Goal: Use online tool/utility: Use online tool/utility

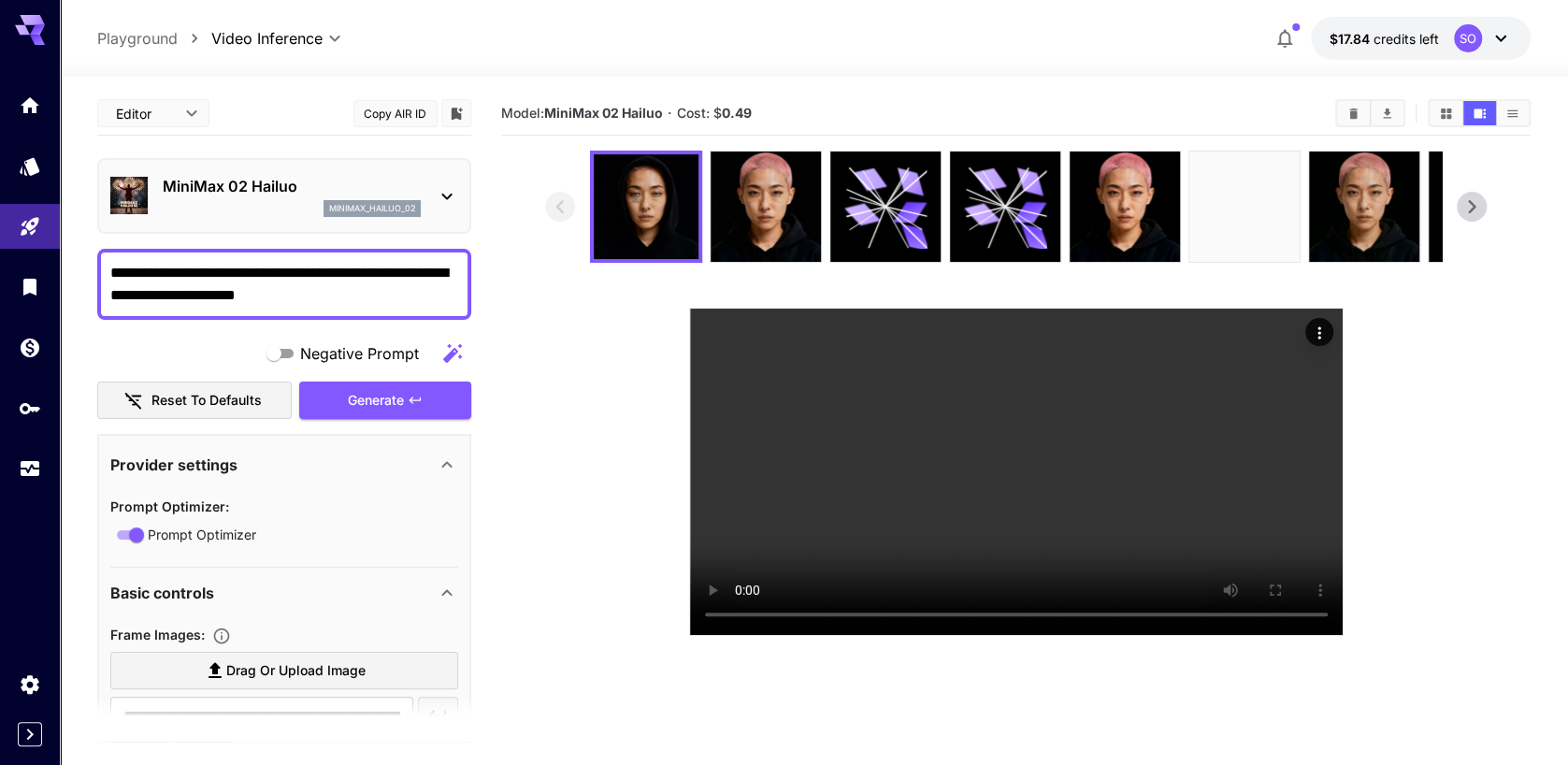
scroll to position [569, 0]
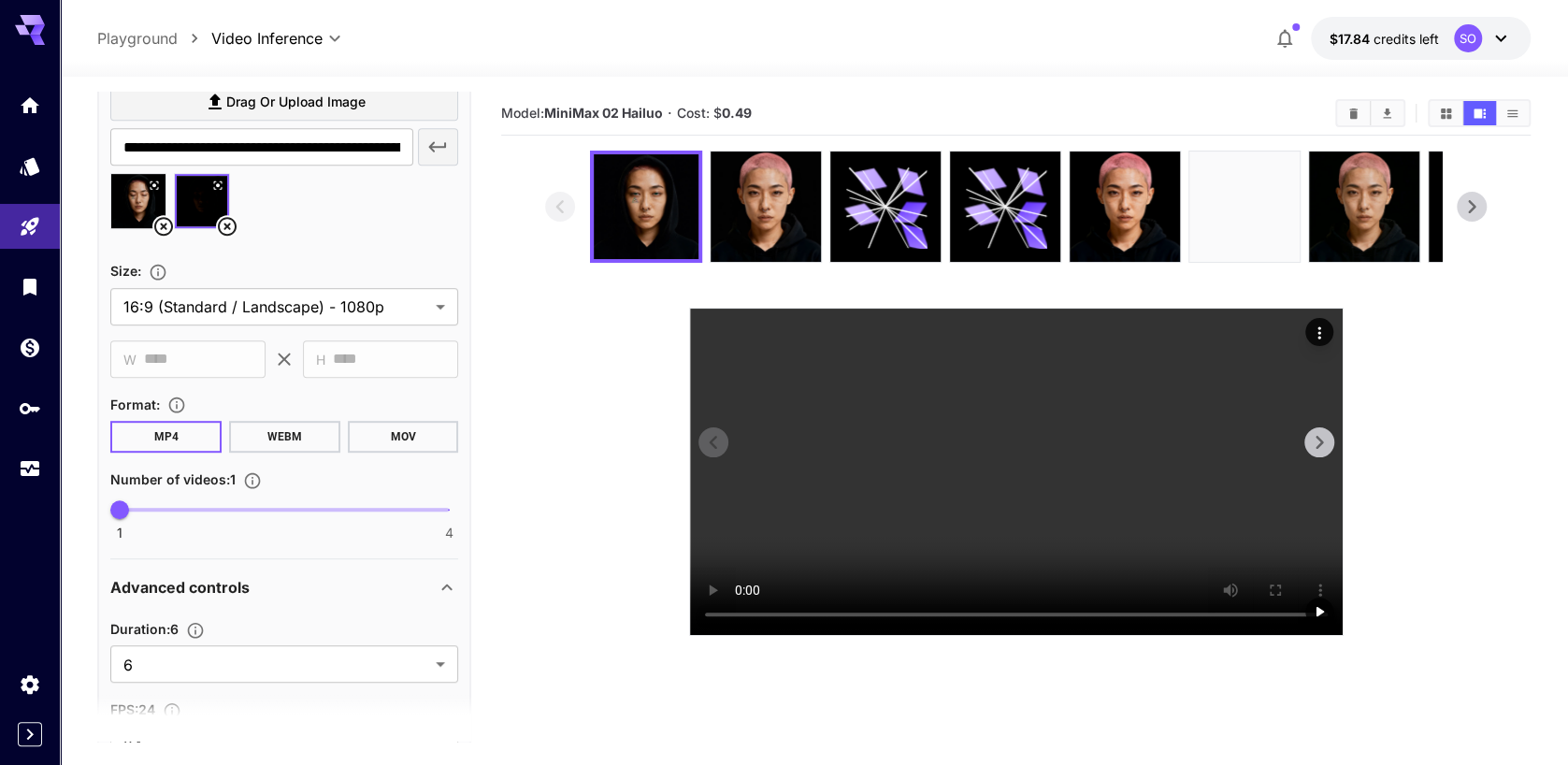
click at [826, 521] on video at bounding box center [1016, 472] width 652 height 326
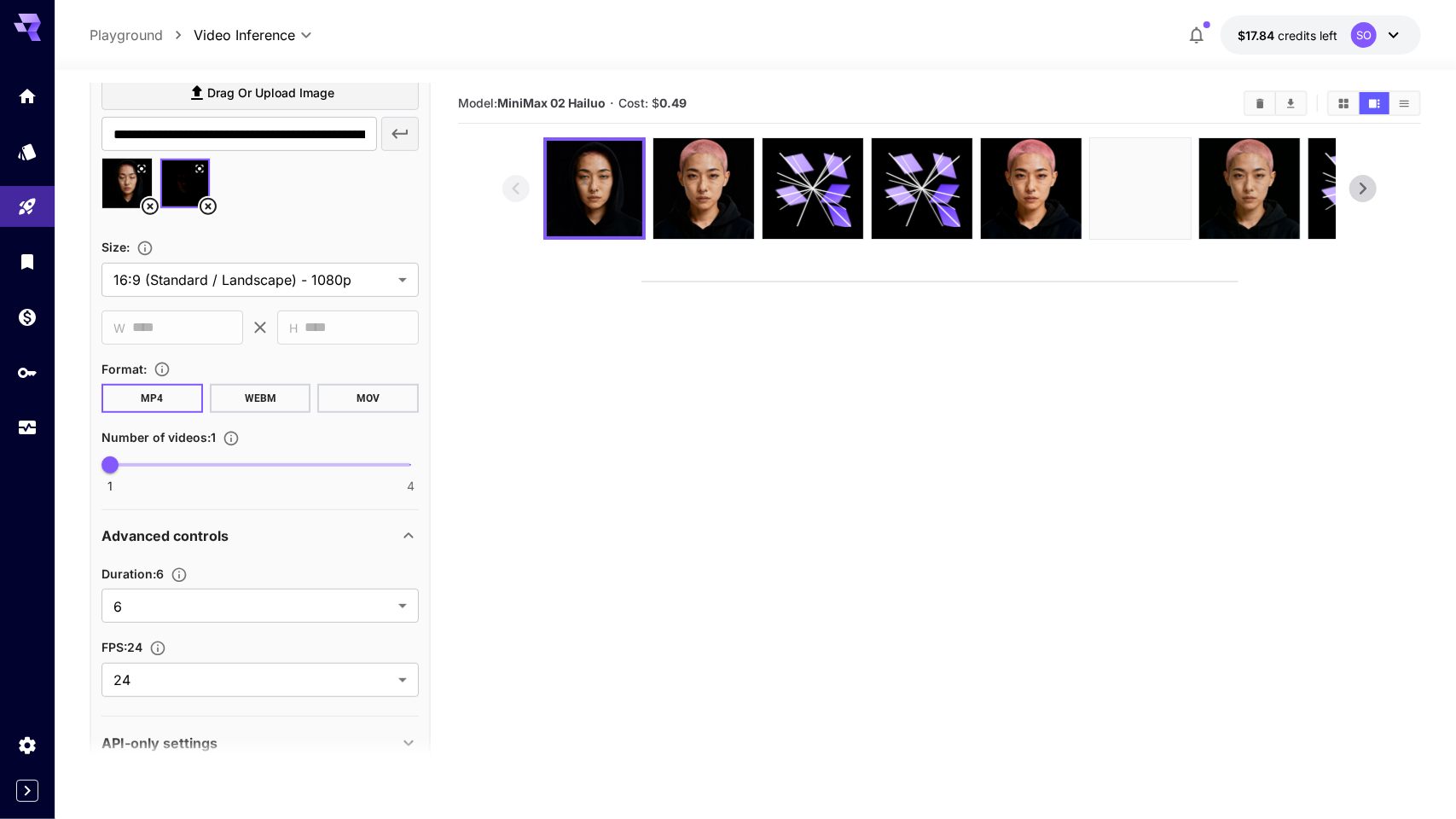
click at [900, 282] on video at bounding box center [940, 282] width 595 height 0
click at [948, 282] on video at bounding box center [940, 282] width 595 height 0
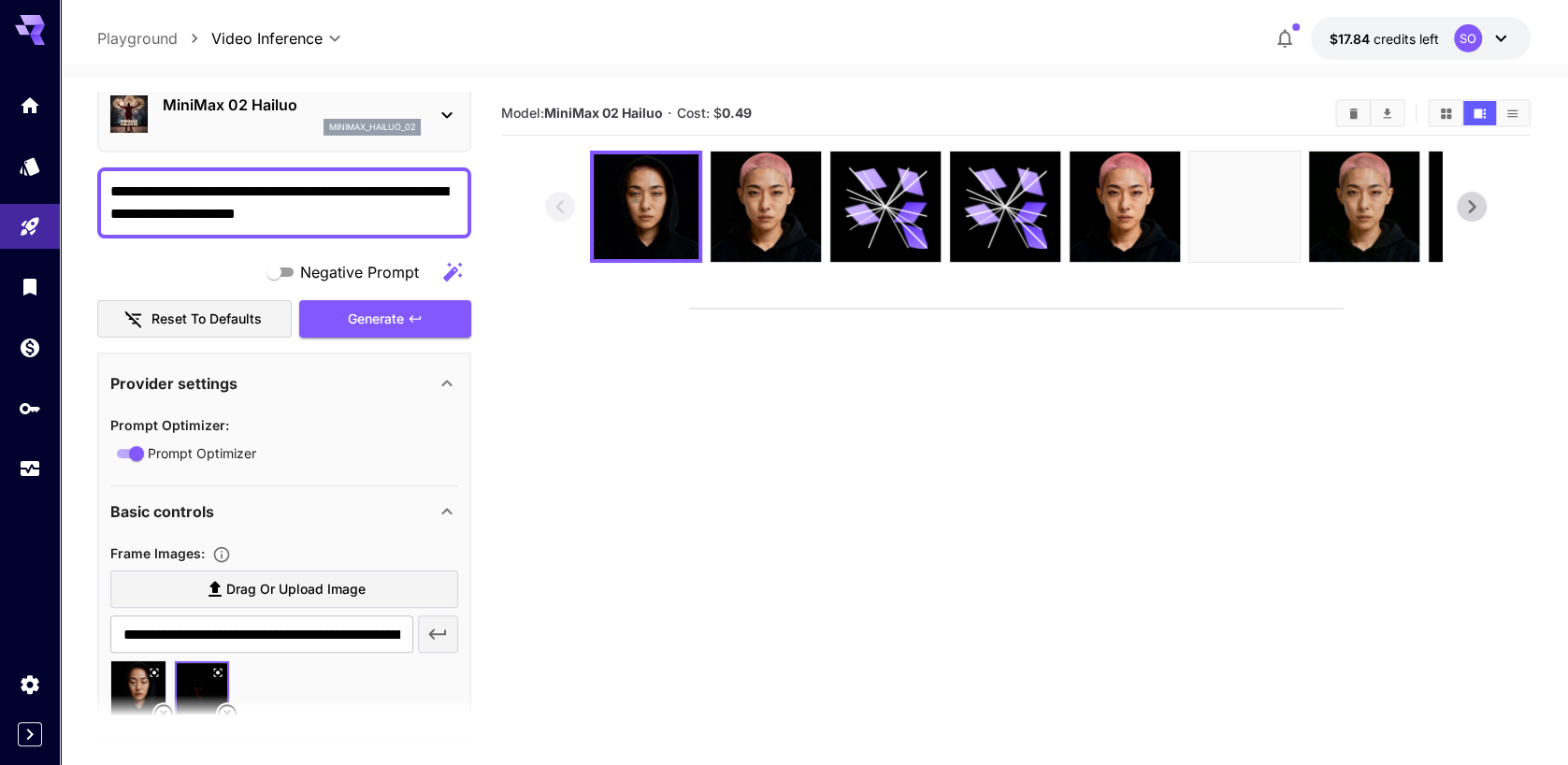
scroll to position [83, 0]
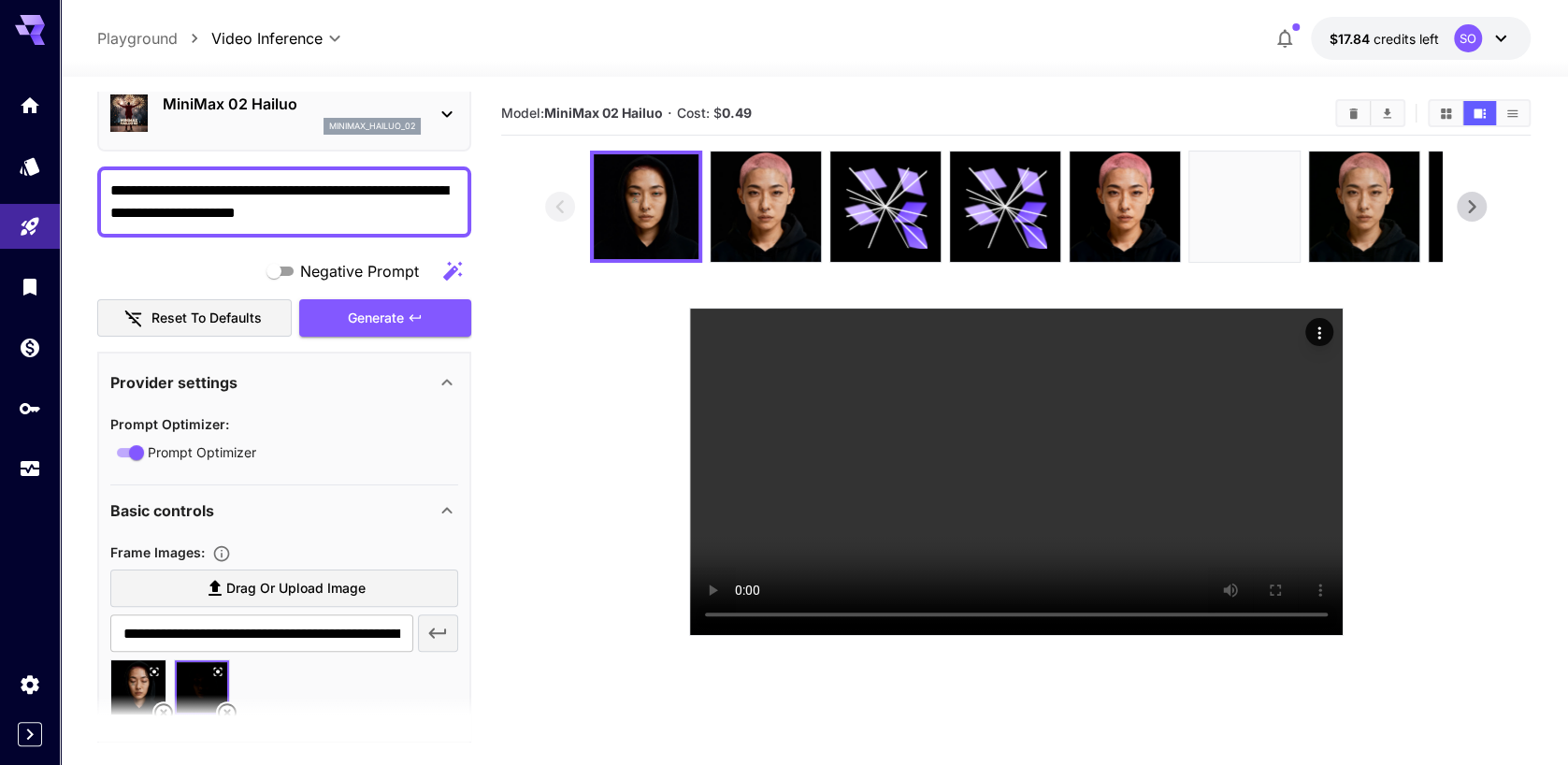
drag, startPoint x: 251, startPoint y: 189, endPoint x: 184, endPoint y: 189, distance: 67.0
click at [184, 189] on textarea "**********" at bounding box center [285, 202] width 348 height 45
drag, startPoint x: 315, startPoint y: 192, endPoint x: 382, endPoint y: 195, distance: 67.1
click at [382, 195] on textarea "**********" at bounding box center [285, 202] width 348 height 45
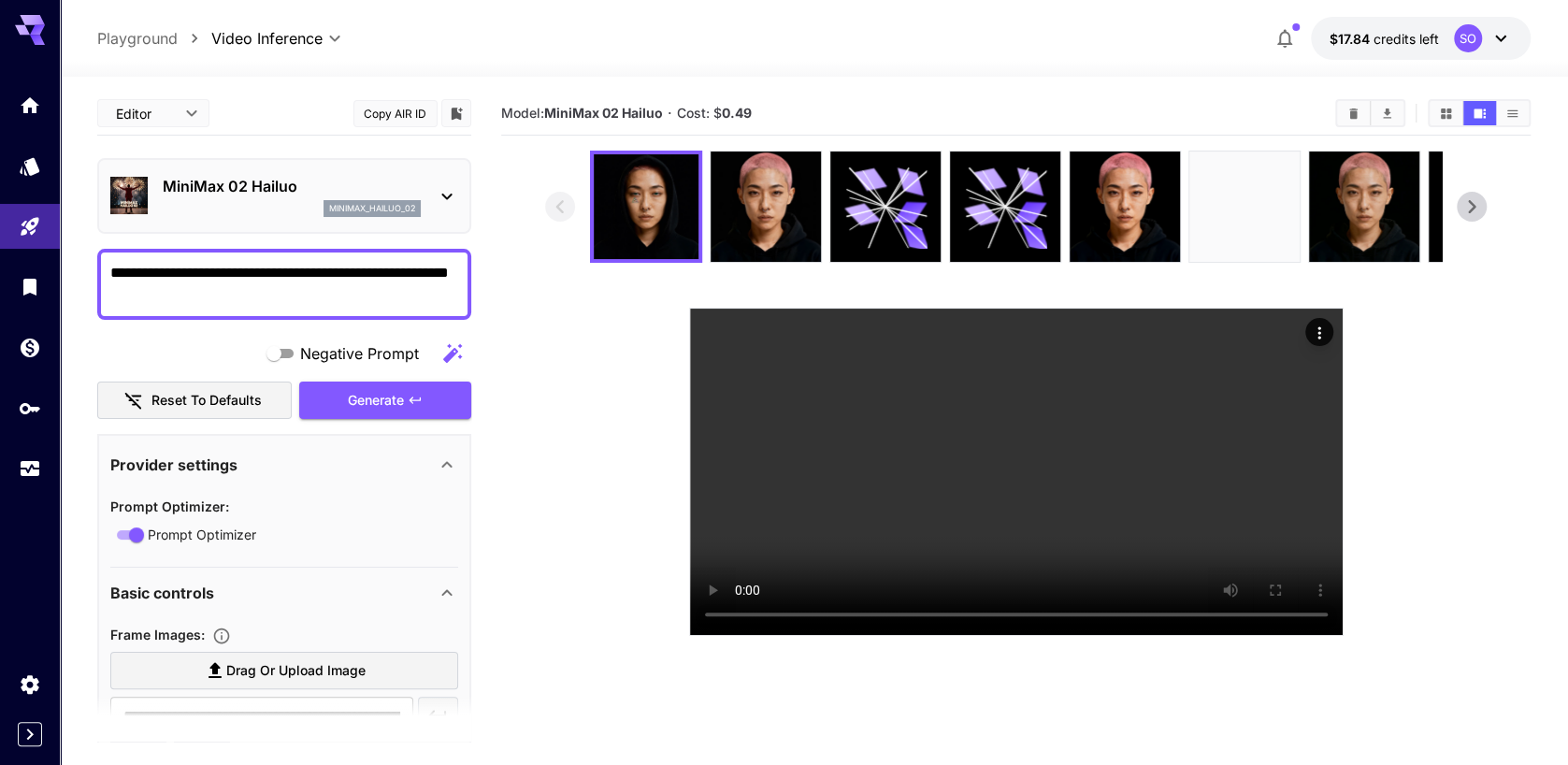
scroll to position [1, 0]
type textarea "**********"
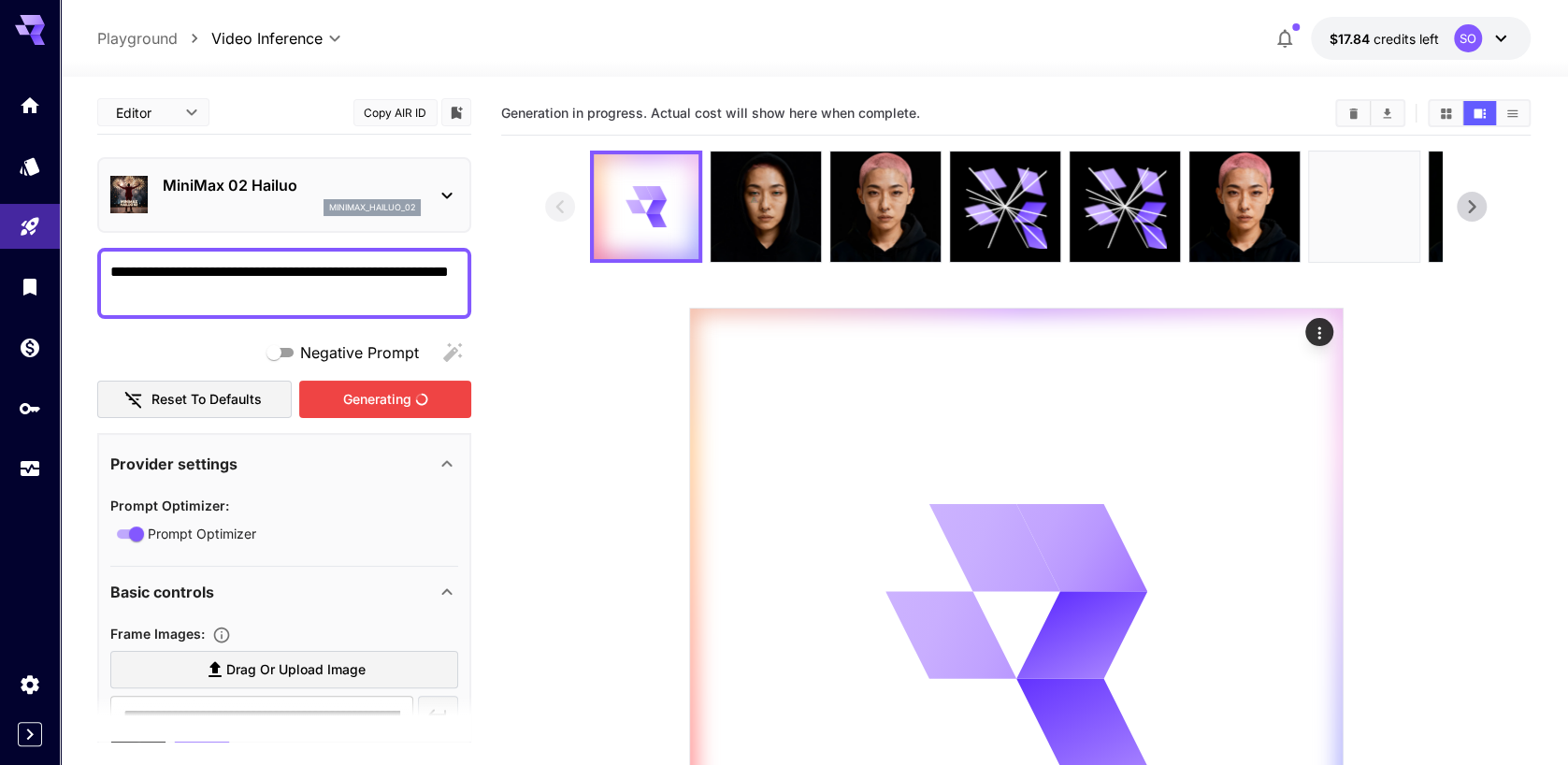
click at [378, 405] on div "Generating" at bounding box center [385, 400] width 172 height 38
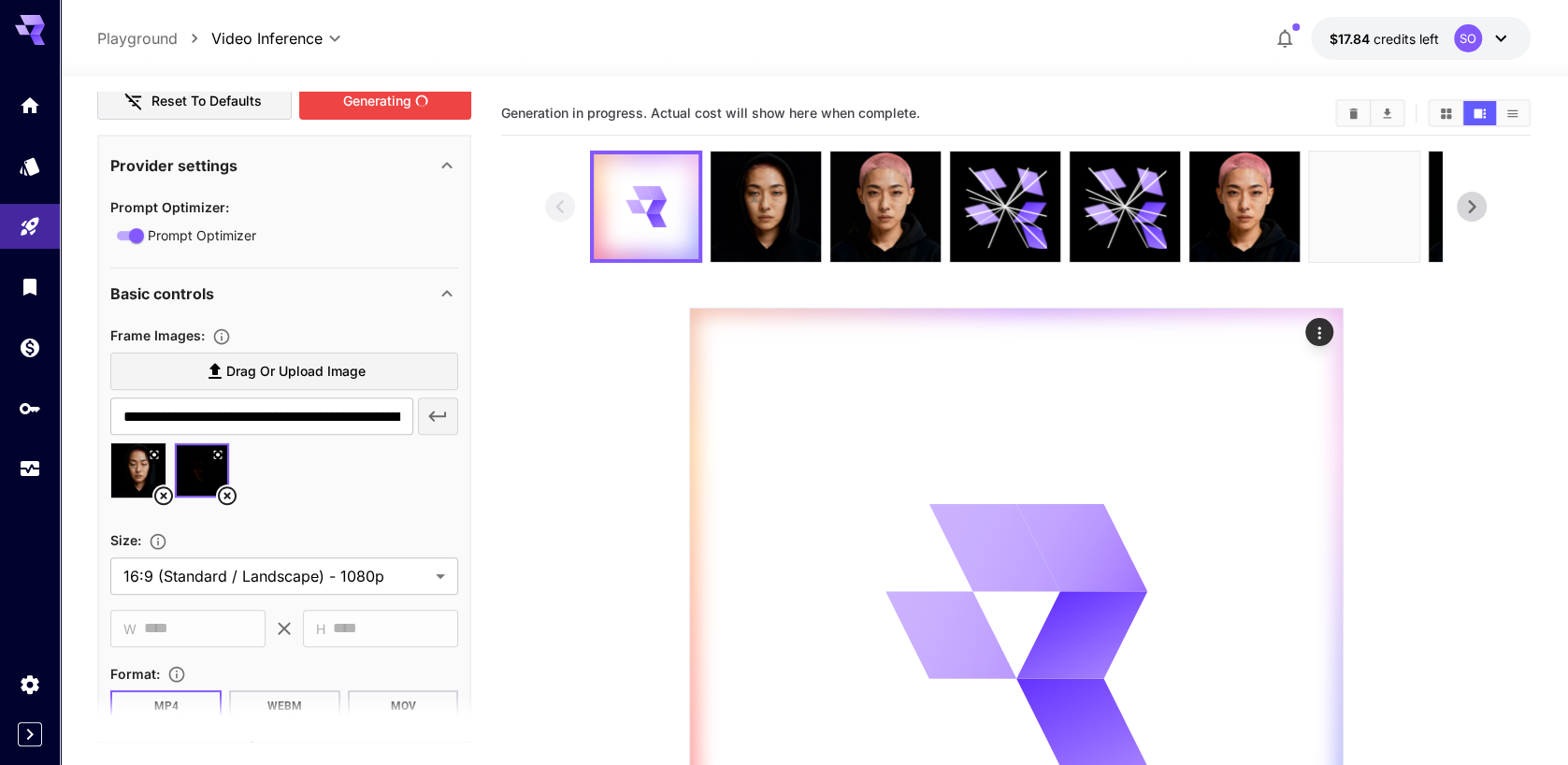
scroll to position [302, 0]
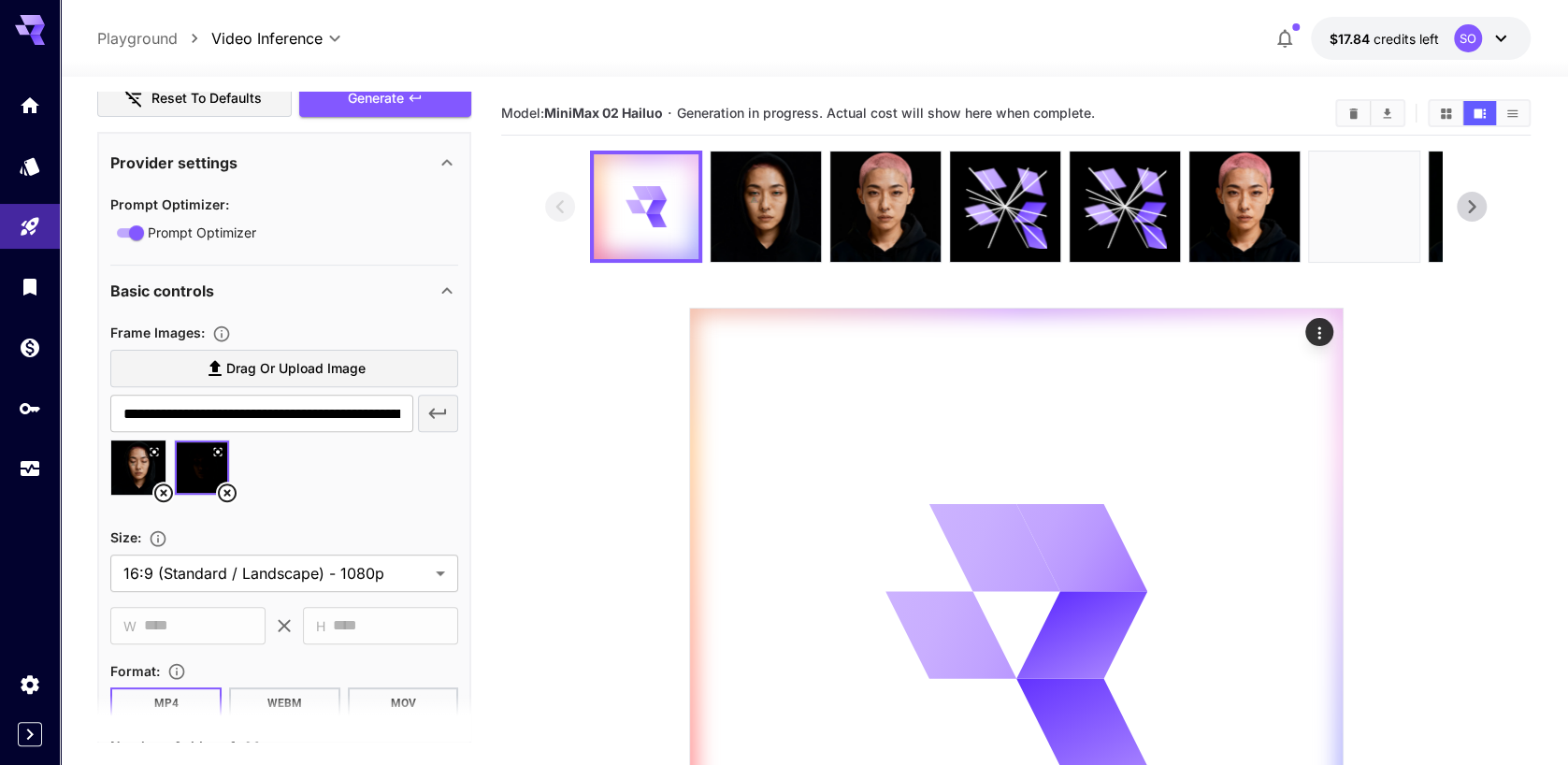
click at [161, 490] on icon at bounding box center [163, 493] width 22 height 22
click at [164, 488] on icon at bounding box center [163, 493] width 22 height 22
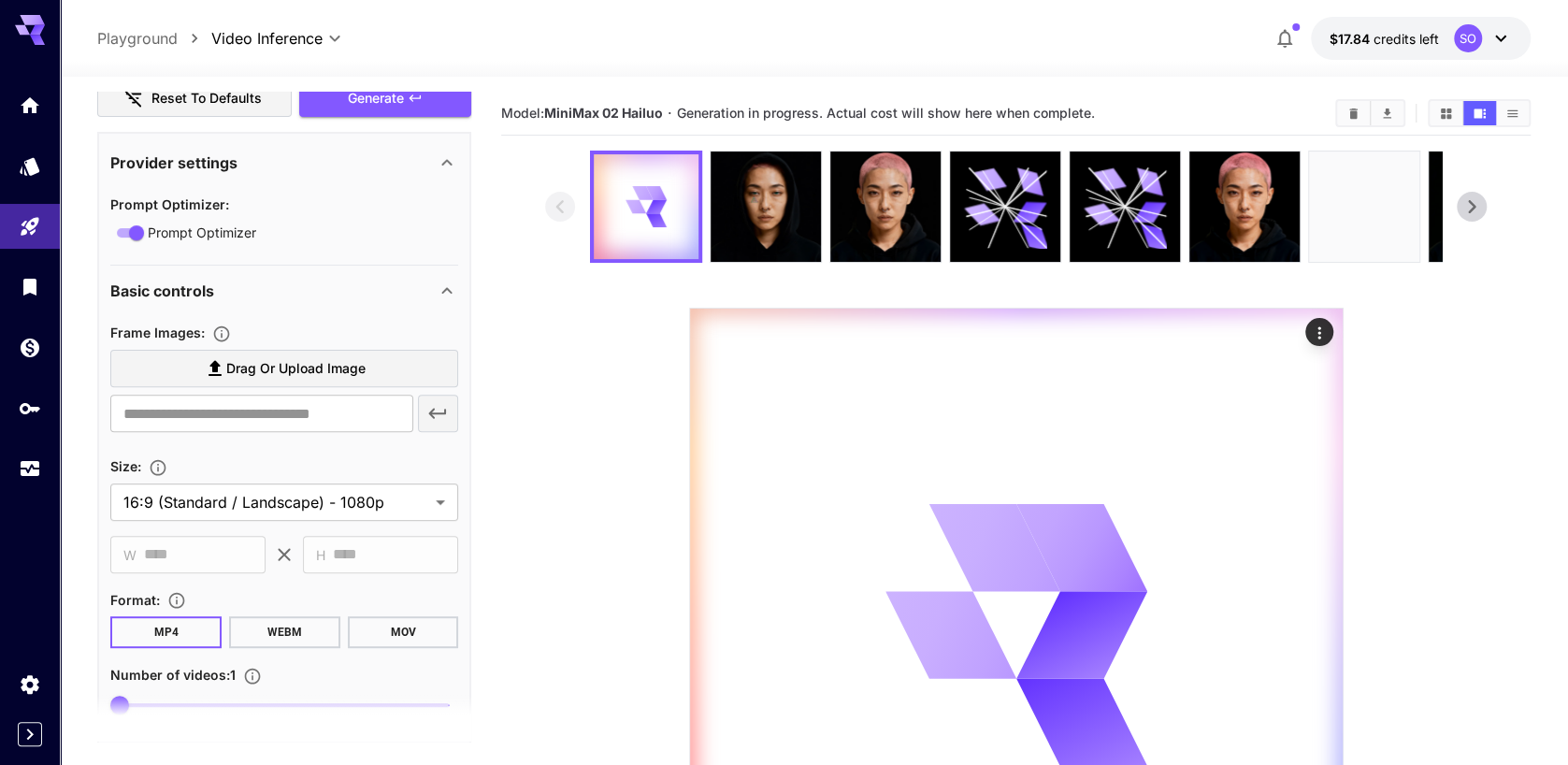
click at [232, 360] on span "Drag or upload image" at bounding box center [295, 369] width 139 height 23
click at [0, 0] on input "Drag or upload image" at bounding box center [0, 0] width 0 height 0
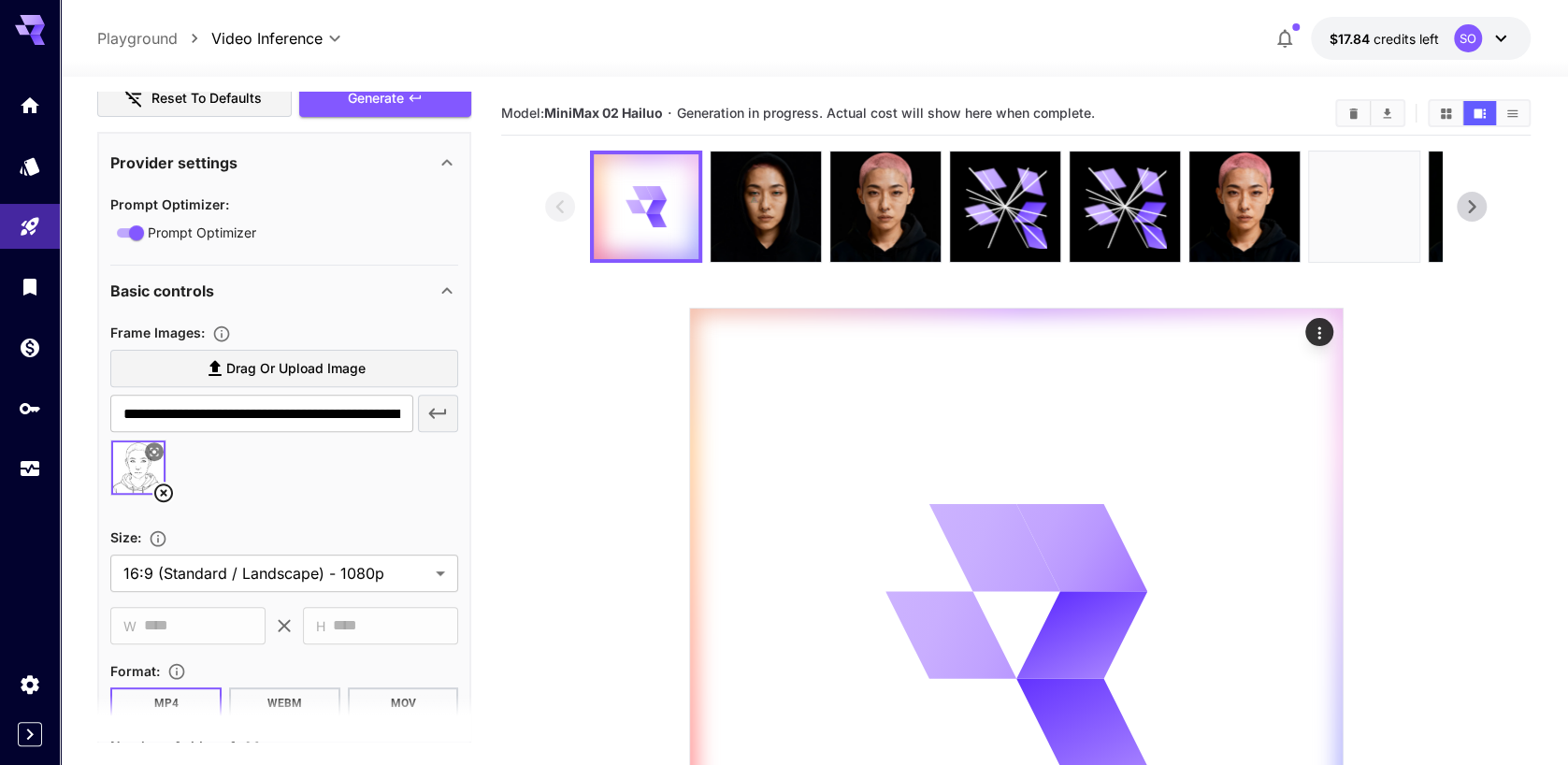
click at [298, 370] on span "Drag or upload image" at bounding box center [295, 369] width 139 height 23
click at [0, 0] on input "Drag or upload image" at bounding box center [0, 0] width 0 height 0
type input "**********"
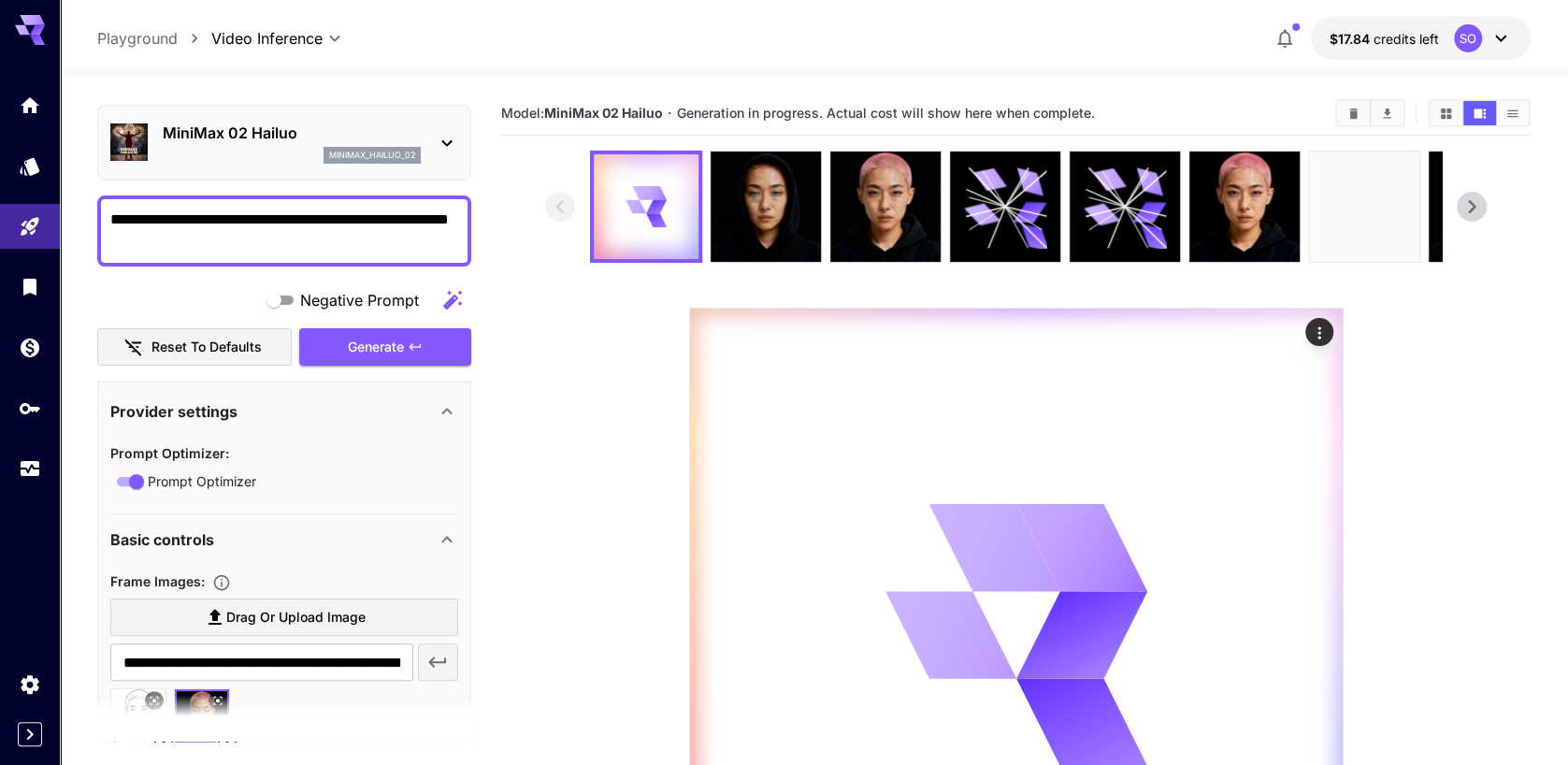
scroll to position [52, 0]
drag, startPoint x: 230, startPoint y: 242, endPoint x: 70, endPoint y: 205, distance: 164.2
click at [70, 205] on section "**********" at bounding box center [814, 548] width 1508 height 942
drag, startPoint x: 220, startPoint y: 221, endPoint x: 274, endPoint y: 219, distance: 54.0
click at [274, 219] on textarea "**********" at bounding box center [285, 232] width 348 height 45
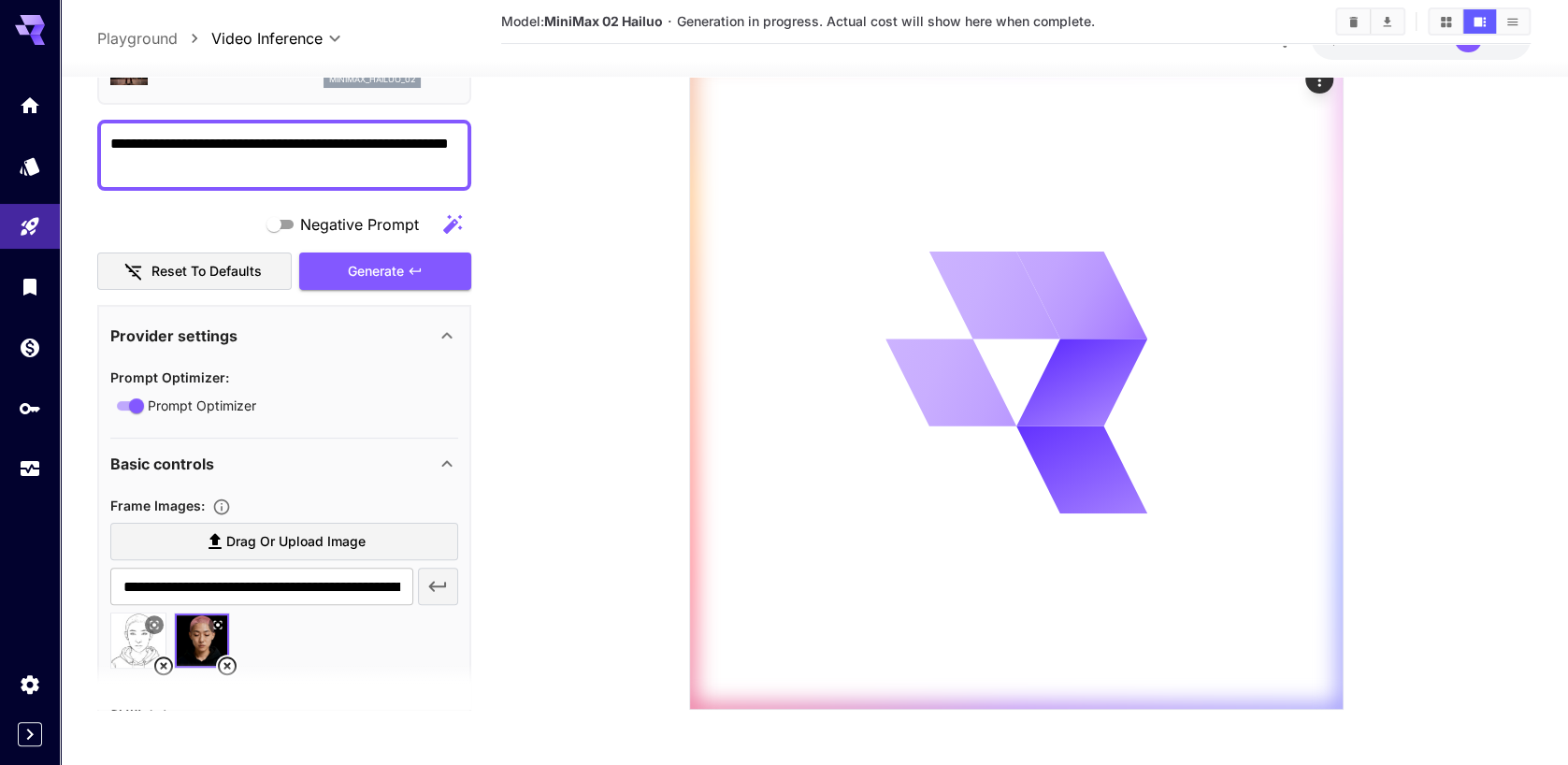
scroll to position [0, 0]
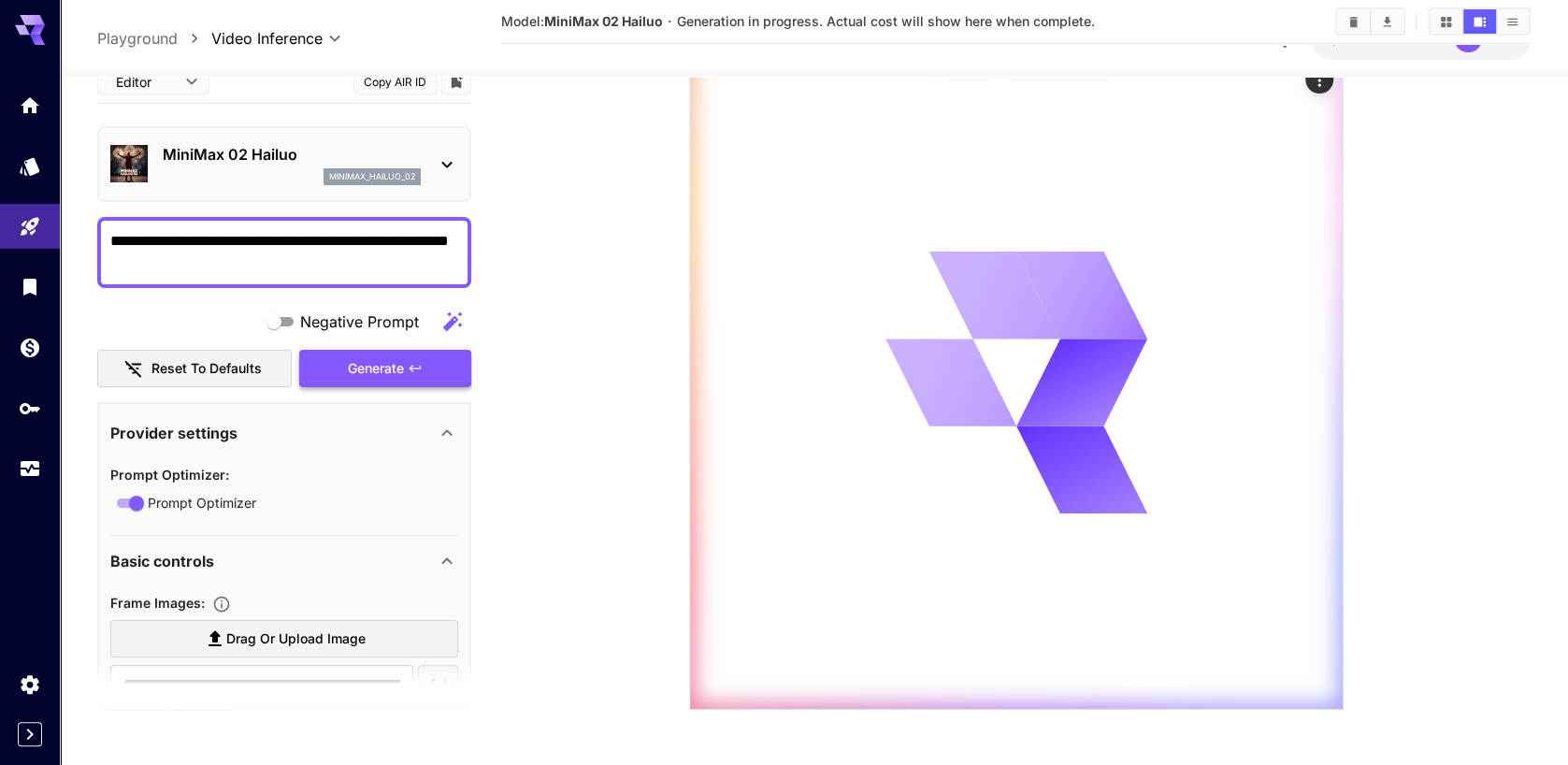
type textarea "**********"
click at [361, 371] on div "Generating" at bounding box center [385, 369] width 172 height 38
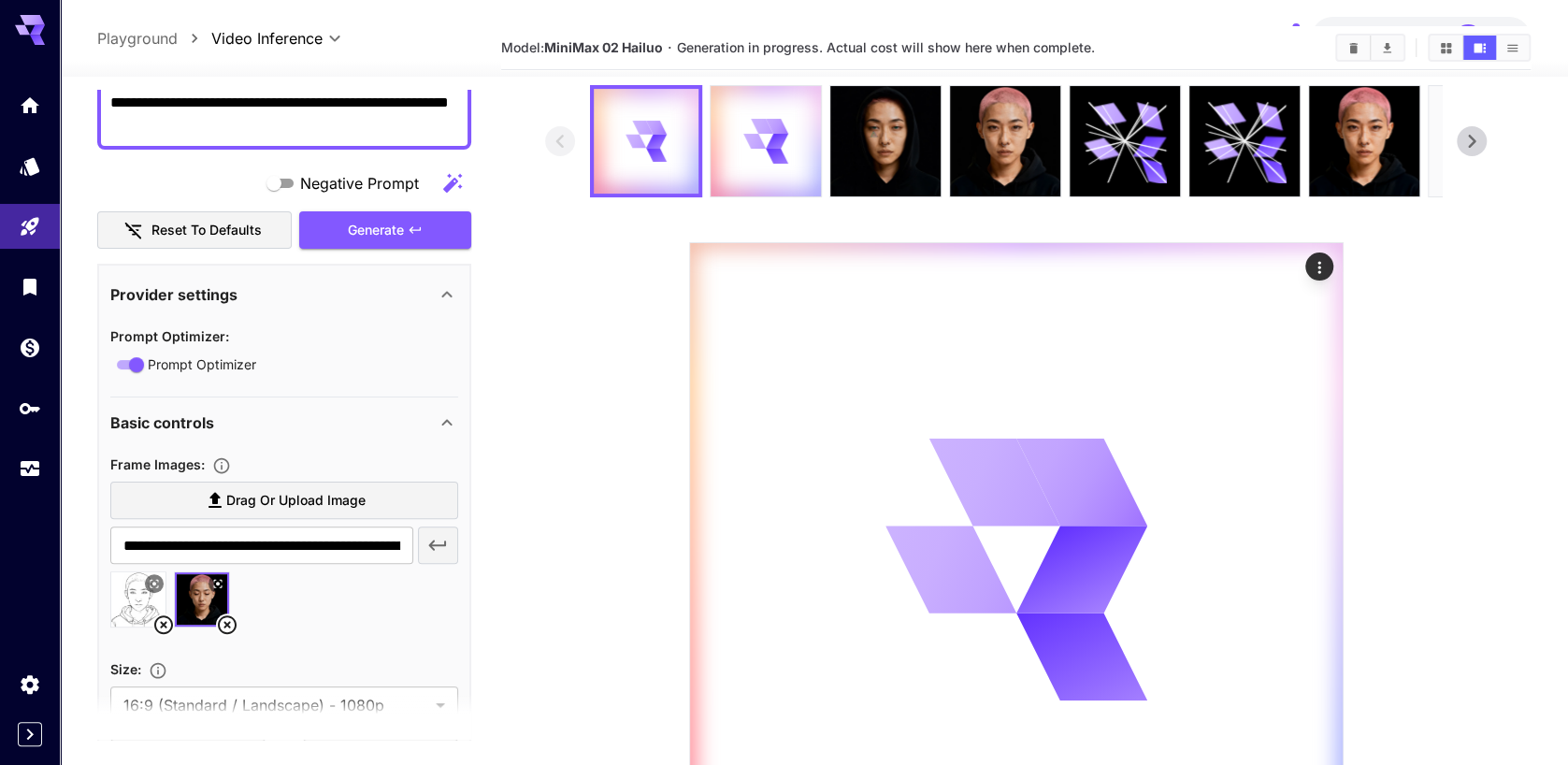
scroll to position [169, 0]
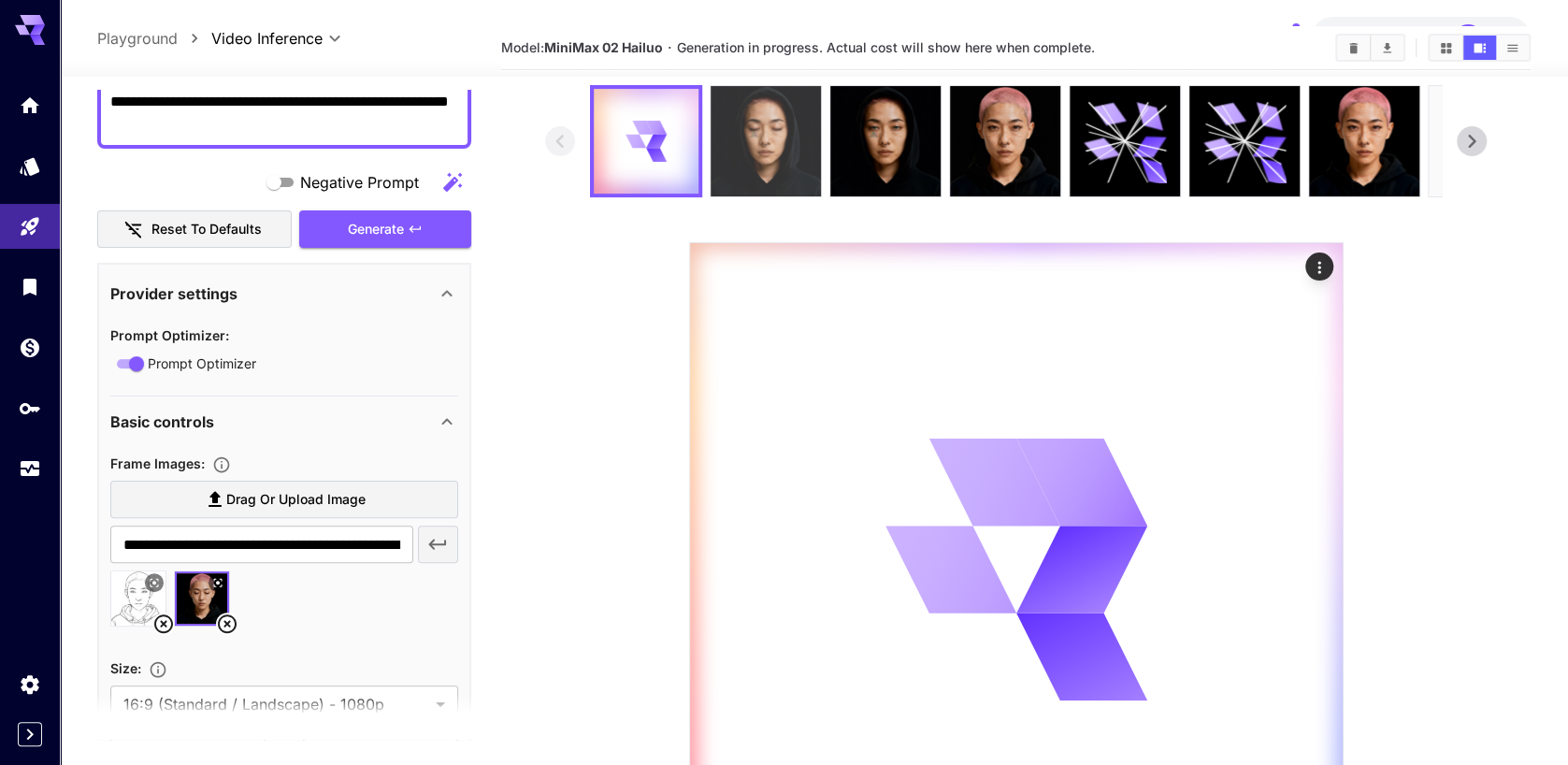
click at [748, 169] on img at bounding box center [766, 140] width 111 height 111
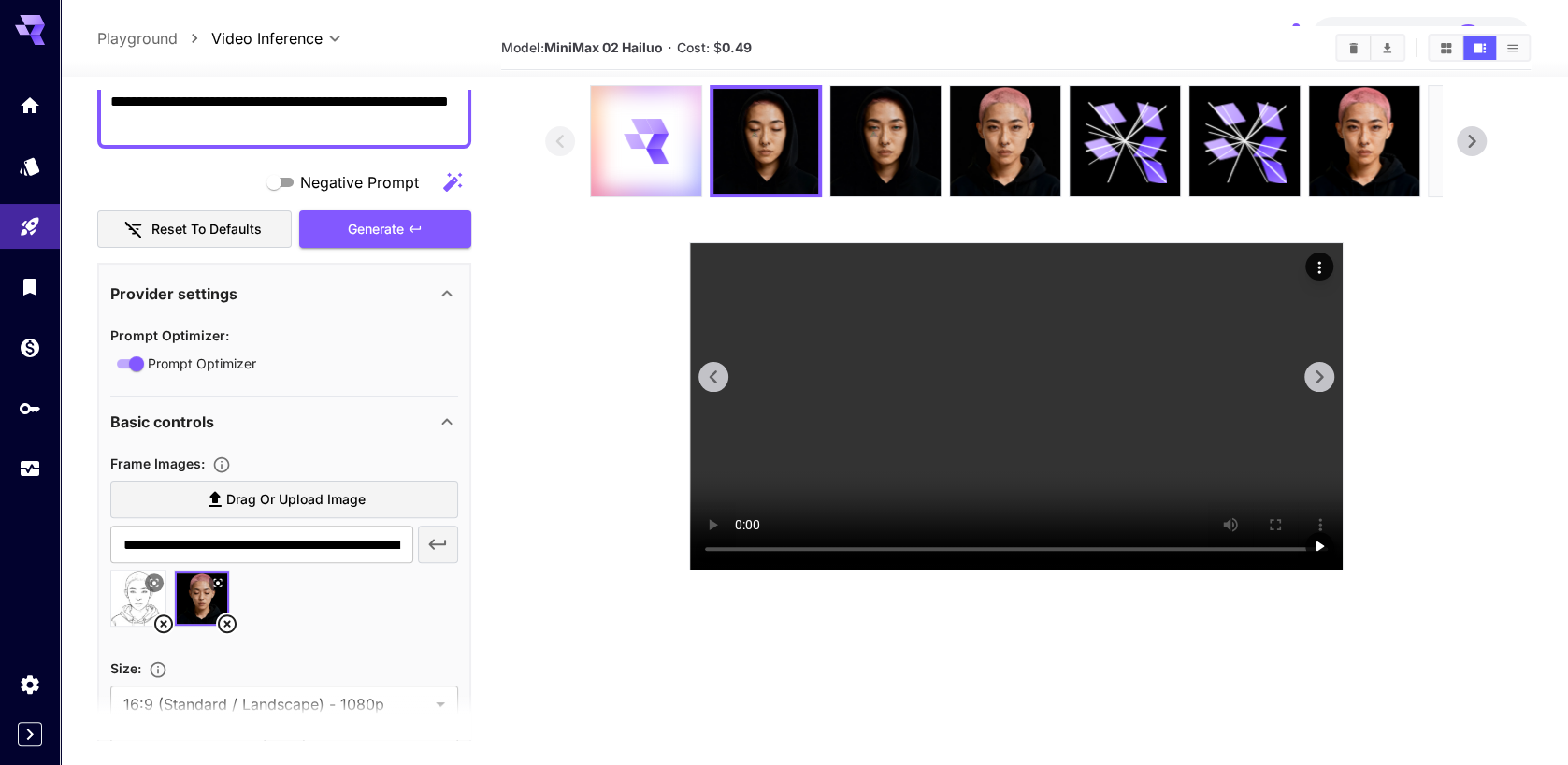
click at [905, 446] on video at bounding box center [1016, 406] width 652 height 326
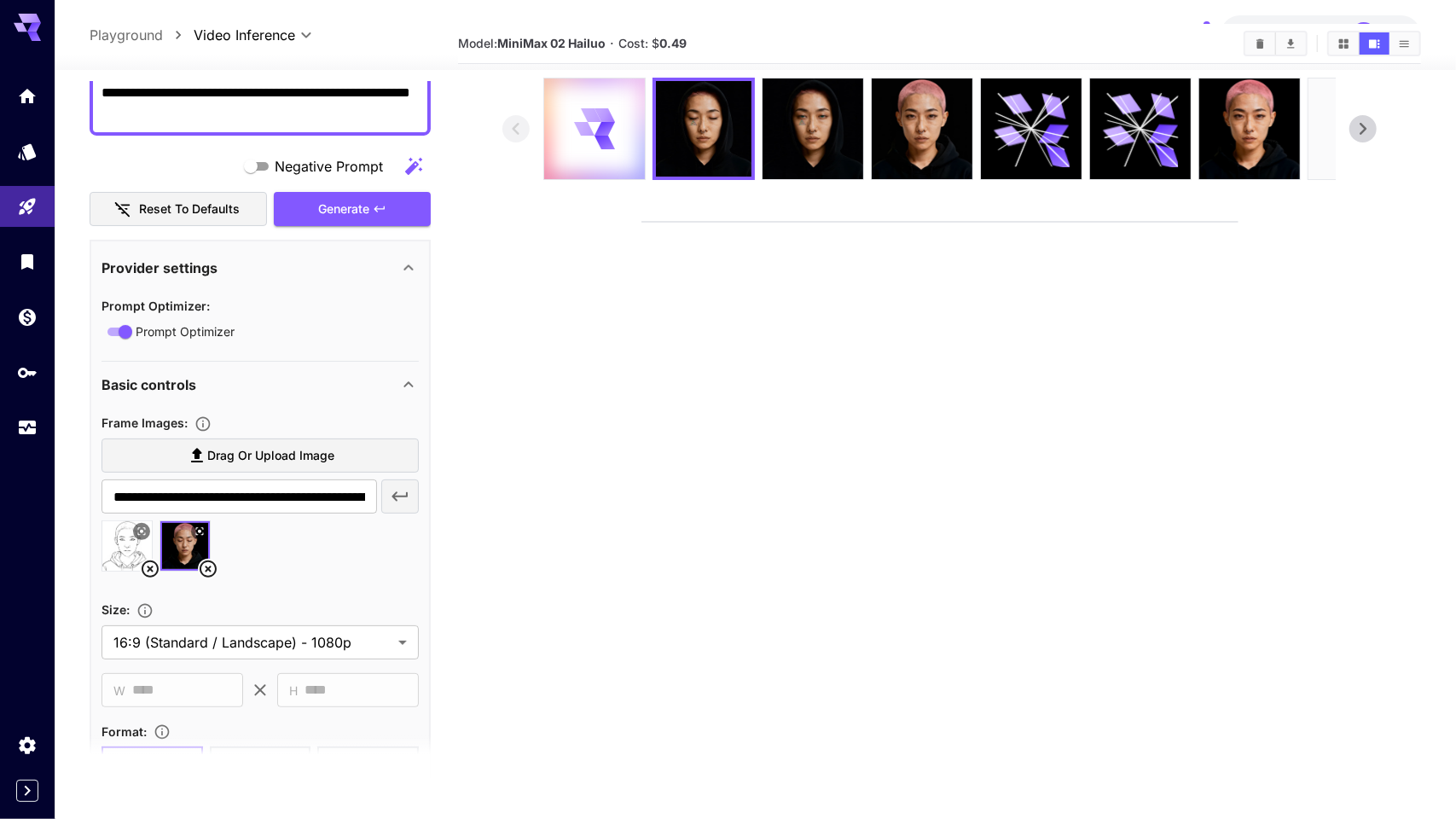
click at [864, 222] on video at bounding box center [940, 222] width 595 height 0
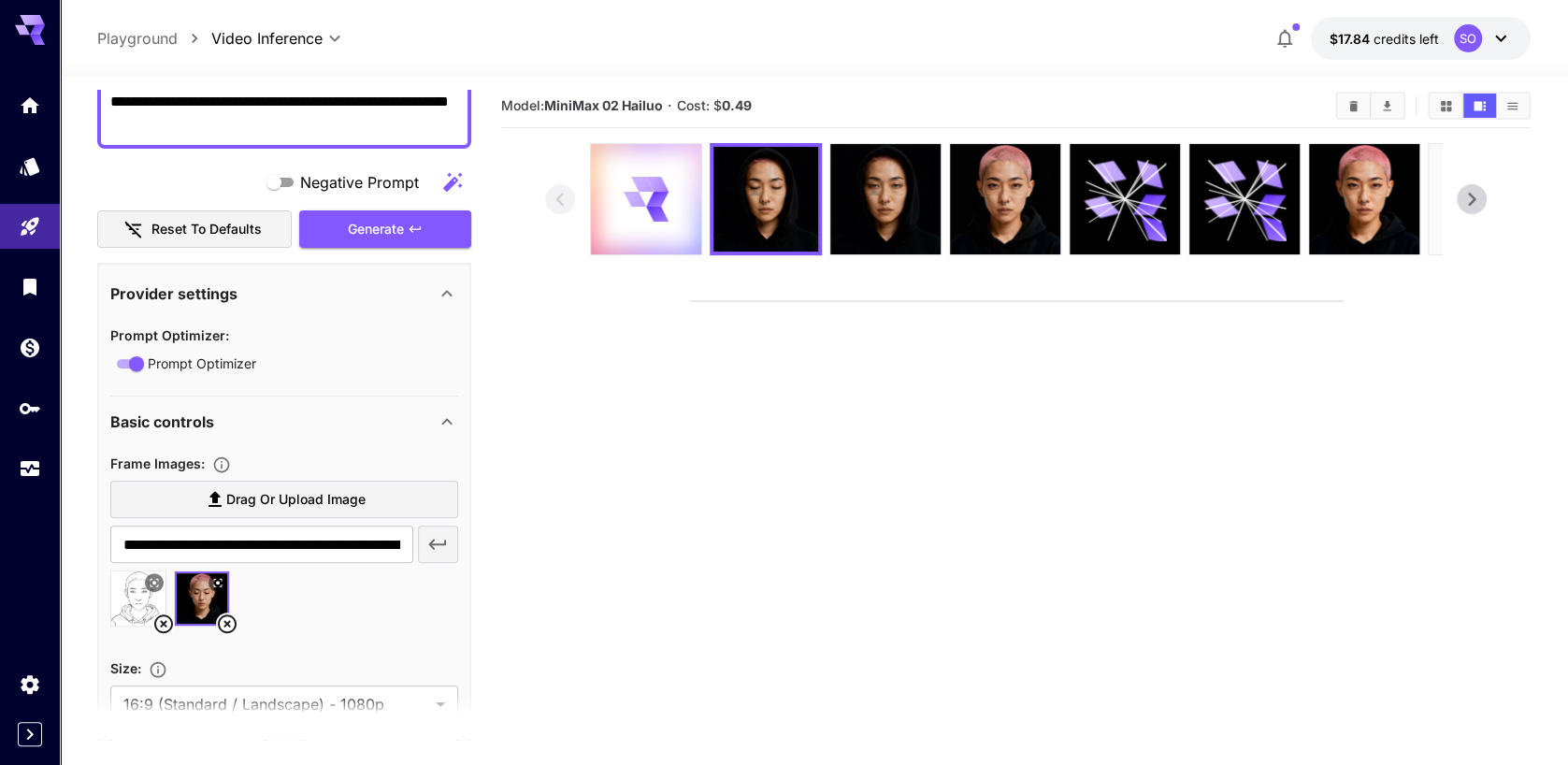
scroll to position [0, 0]
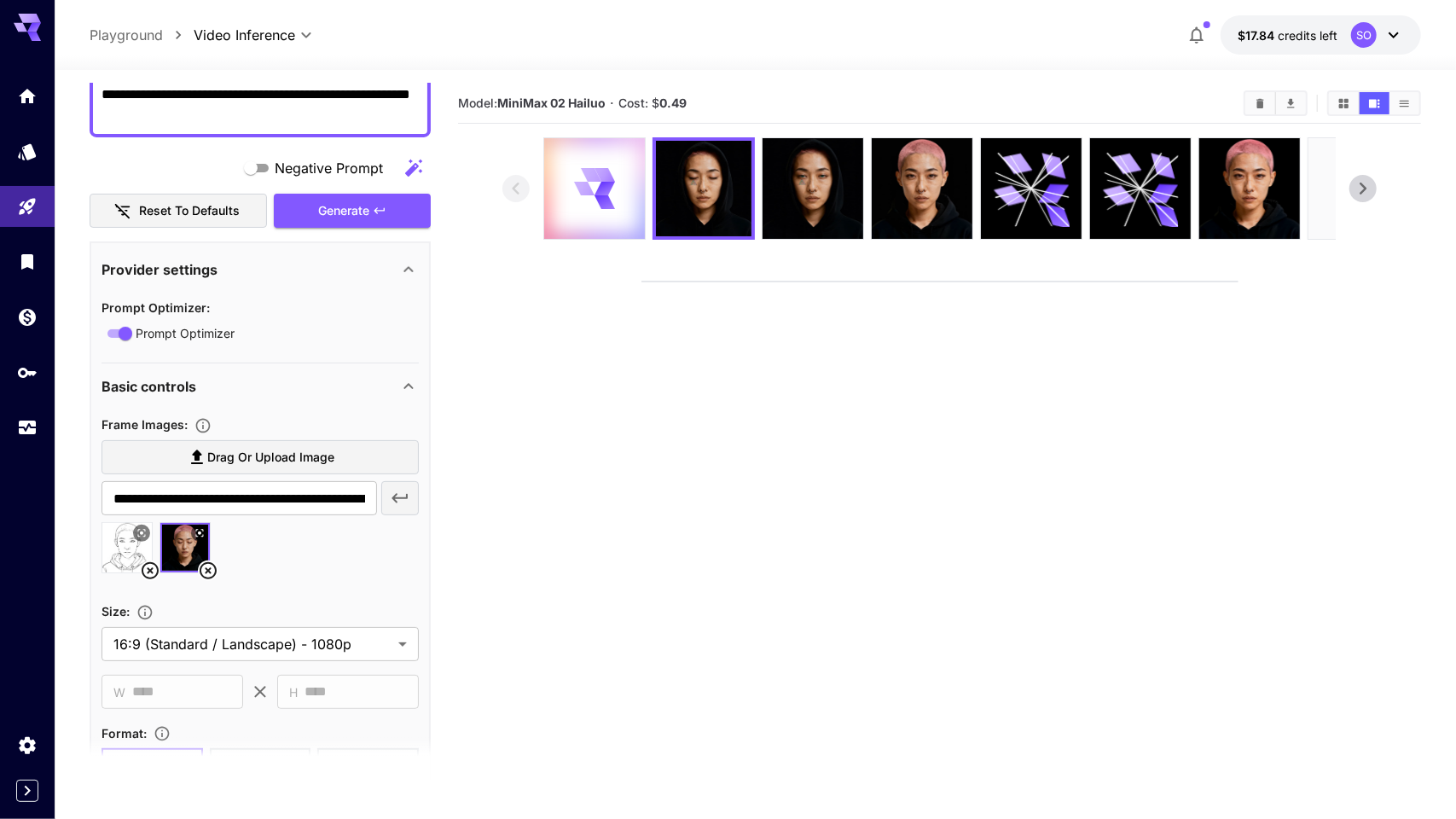
click at [990, 282] on video at bounding box center [940, 282] width 595 height 0
click at [642, 282] on video at bounding box center [940, 282] width 595 height 0
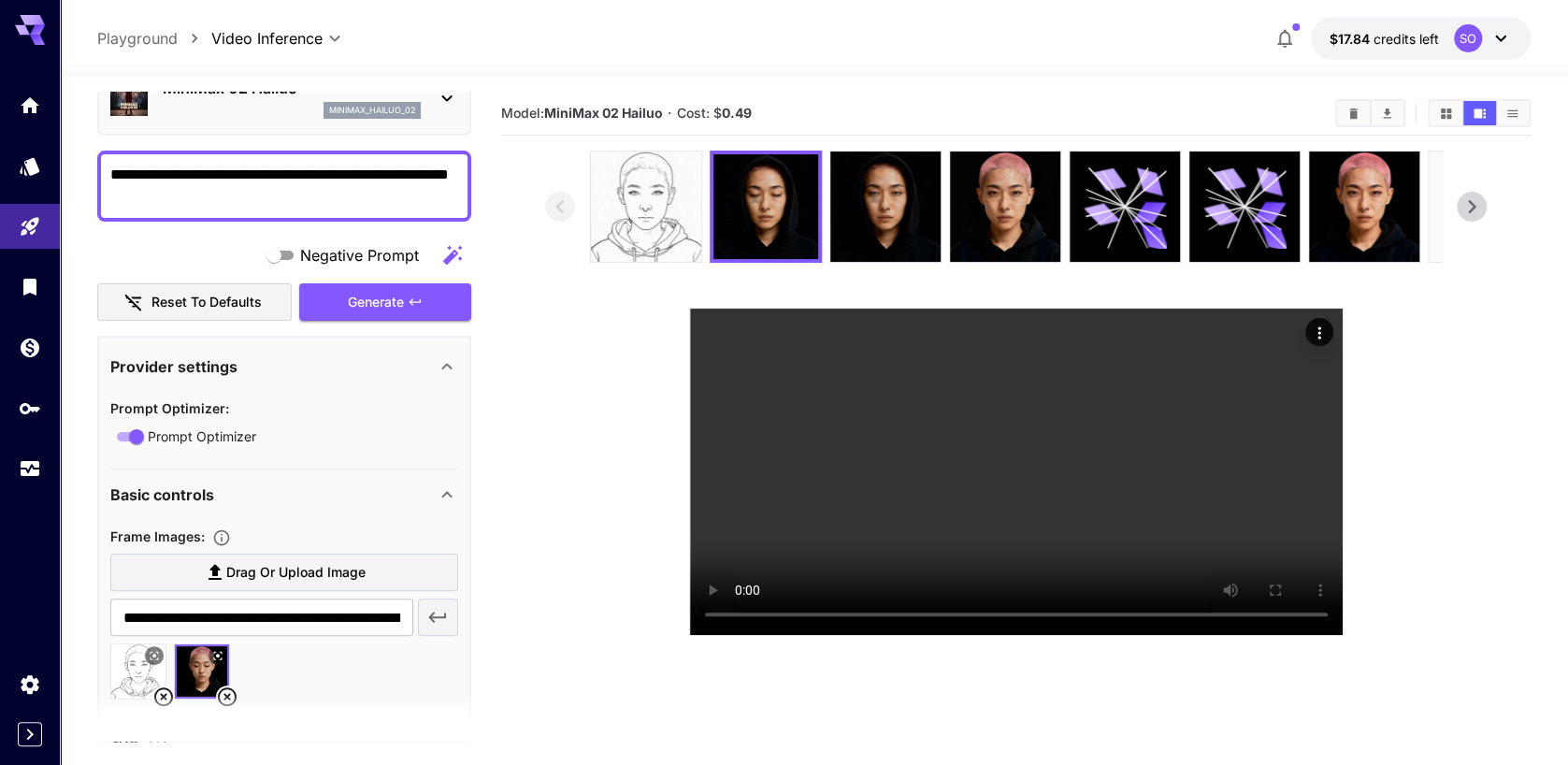
scroll to position [99, 0]
click at [641, 223] on img at bounding box center [645, 206] width 111 height 111
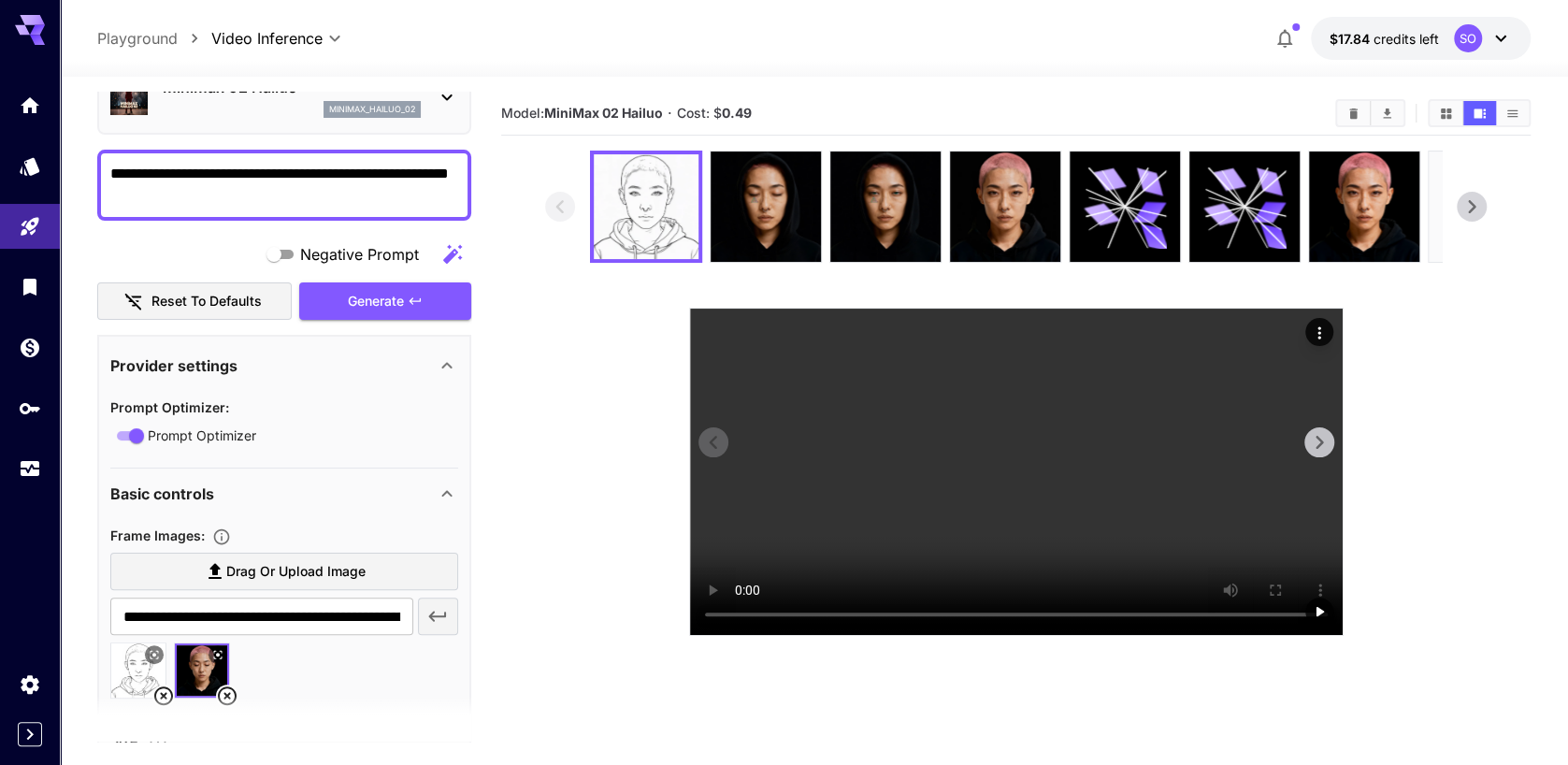
click at [1100, 486] on video at bounding box center [1016, 472] width 652 height 326
click at [1321, 617] on icon "Play video" at bounding box center [1320, 612] width 8 height 10
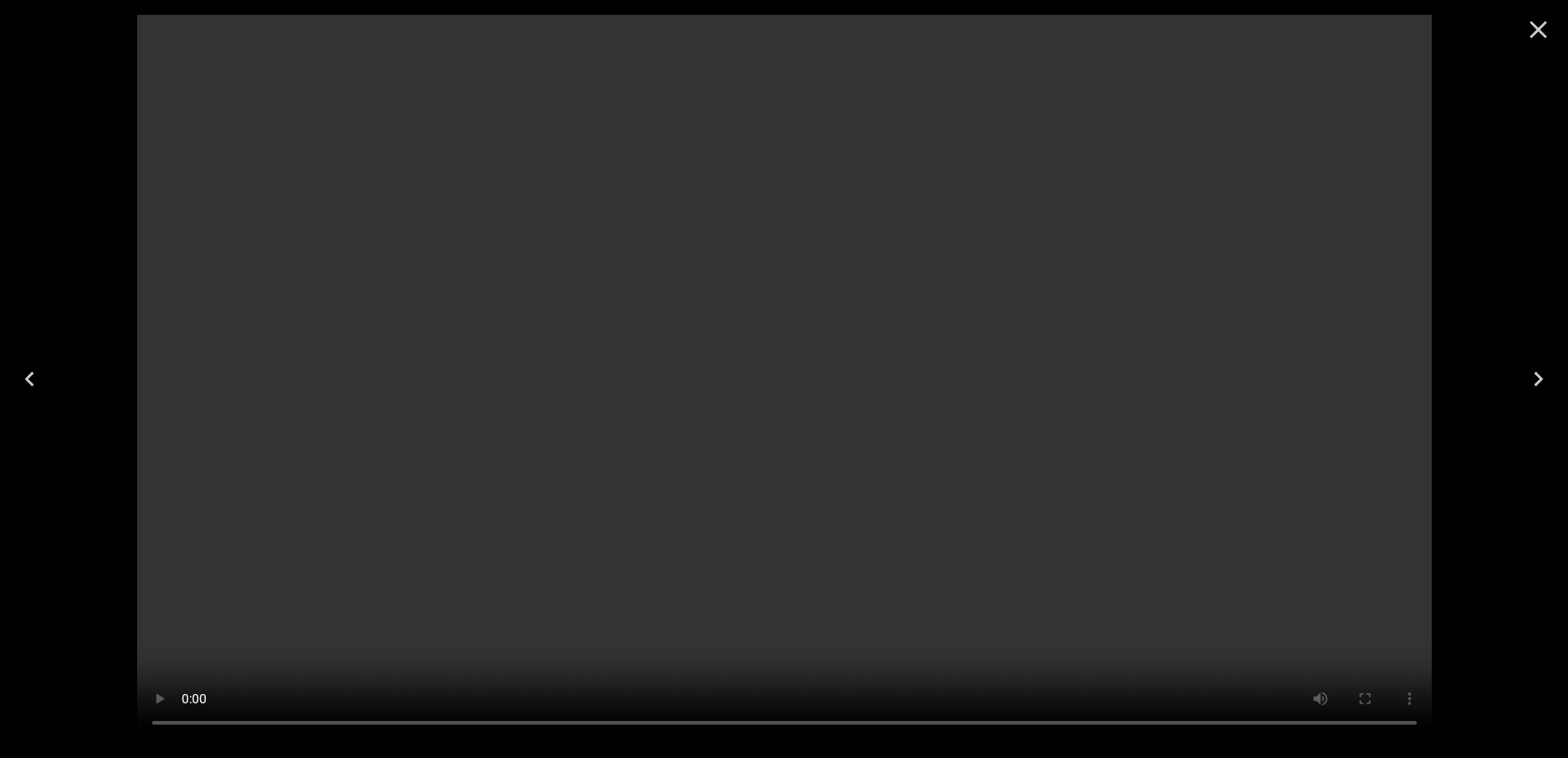
click at [1130, 555] on video at bounding box center [784, 379] width 1294 height 728
click at [944, 537] on video at bounding box center [784, 379] width 1294 height 728
click at [910, 522] on video at bounding box center [784, 379] width 1294 height 728
click at [866, 516] on video at bounding box center [784, 379] width 1294 height 728
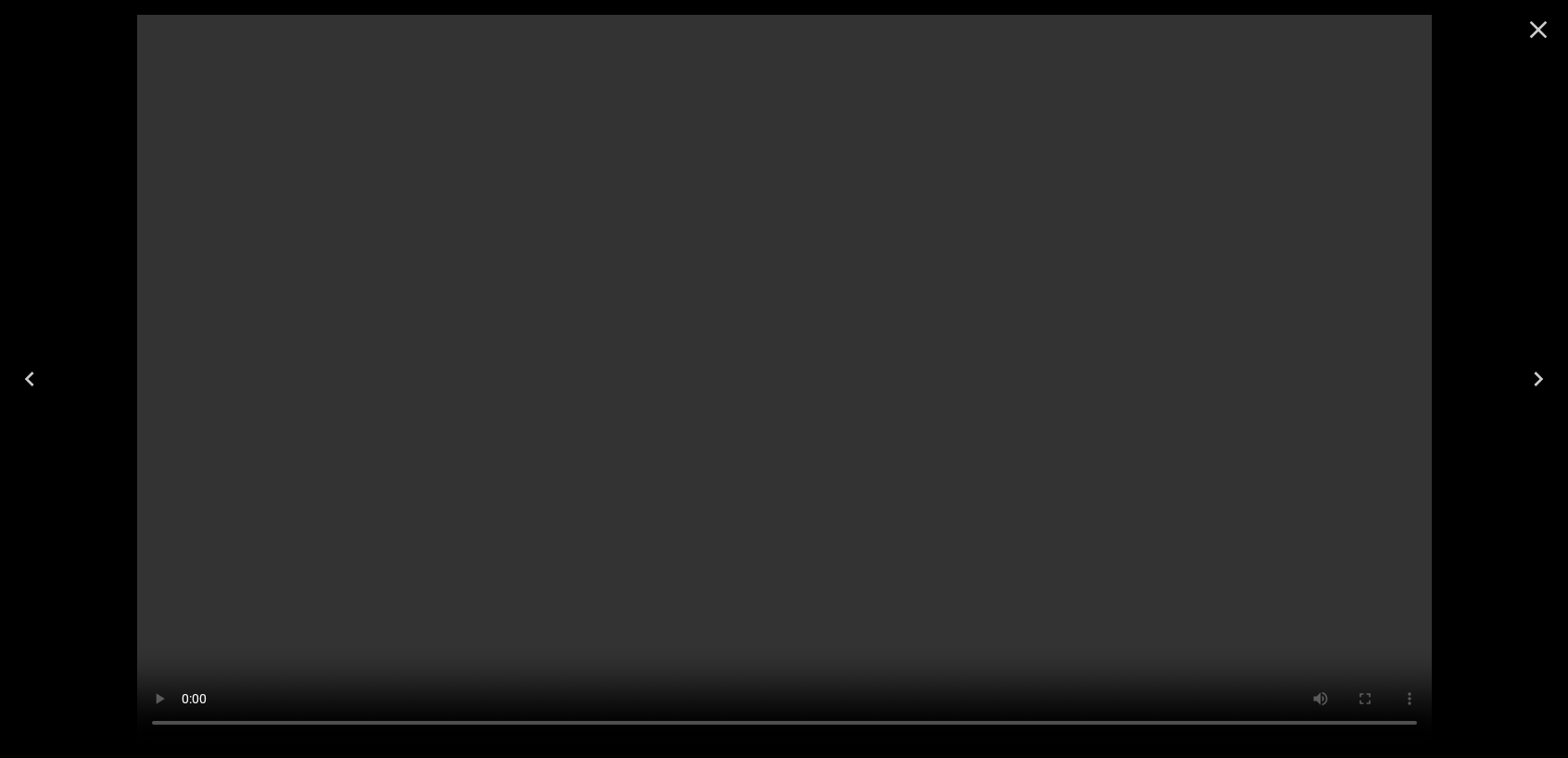
click at [865, 516] on video at bounding box center [784, 379] width 1294 height 728
click at [823, 516] on video at bounding box center [784, 379] width 1294 height 728
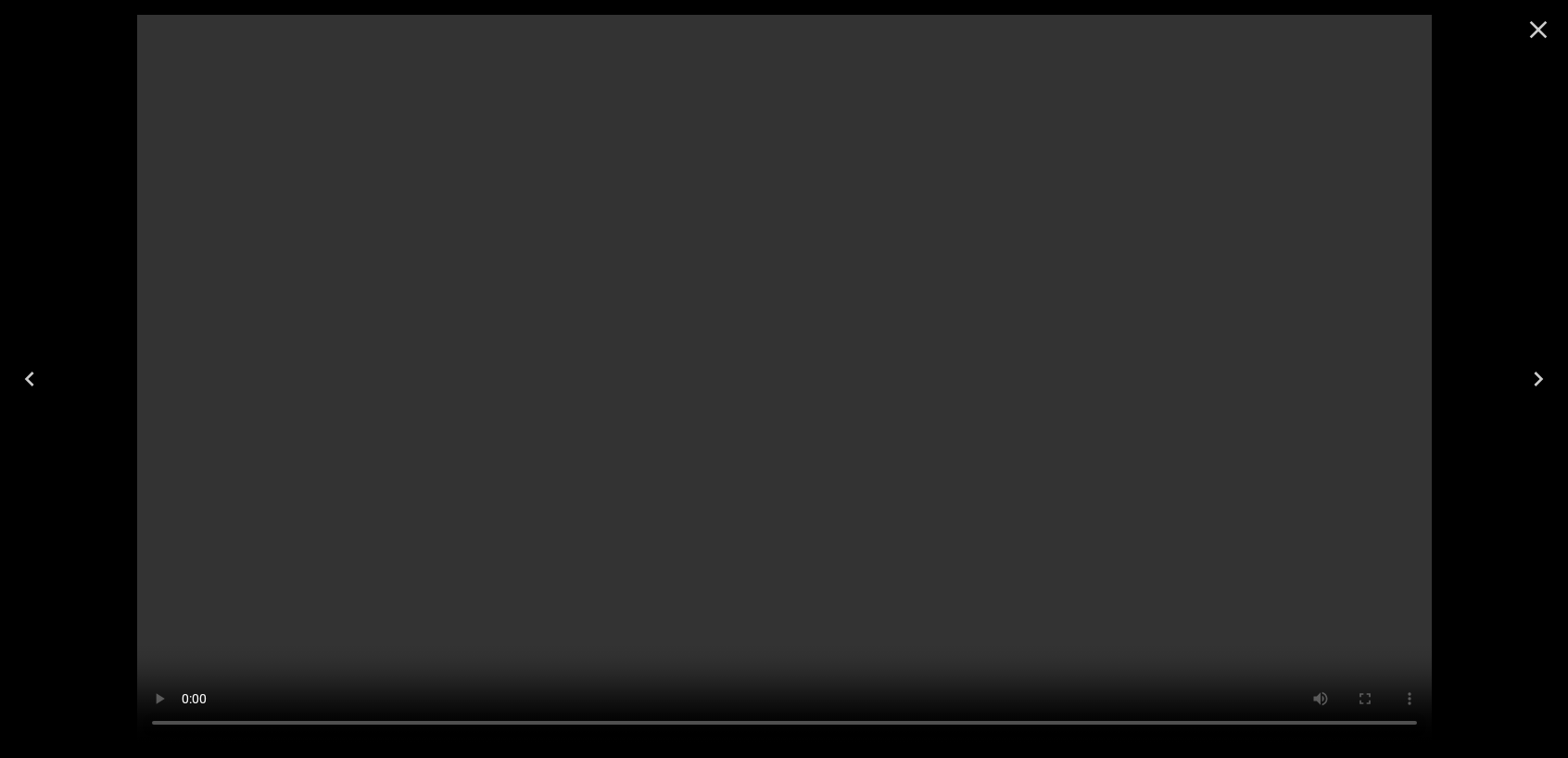
click at [823, 516] on video at bounding box center [784, 379] width 1294 height 728
click at [826, 479] on video at bounding box center [784, 379] width 1294 height 728
click at [804, 433] on video at bounding box center [784, 379] width 1294 height 728
click at [804, 494] on video at bounding box center [784, 379] width 1294 height 728
click at [804, 488] on video at bounding box center [784, 379] width 1294 height 728
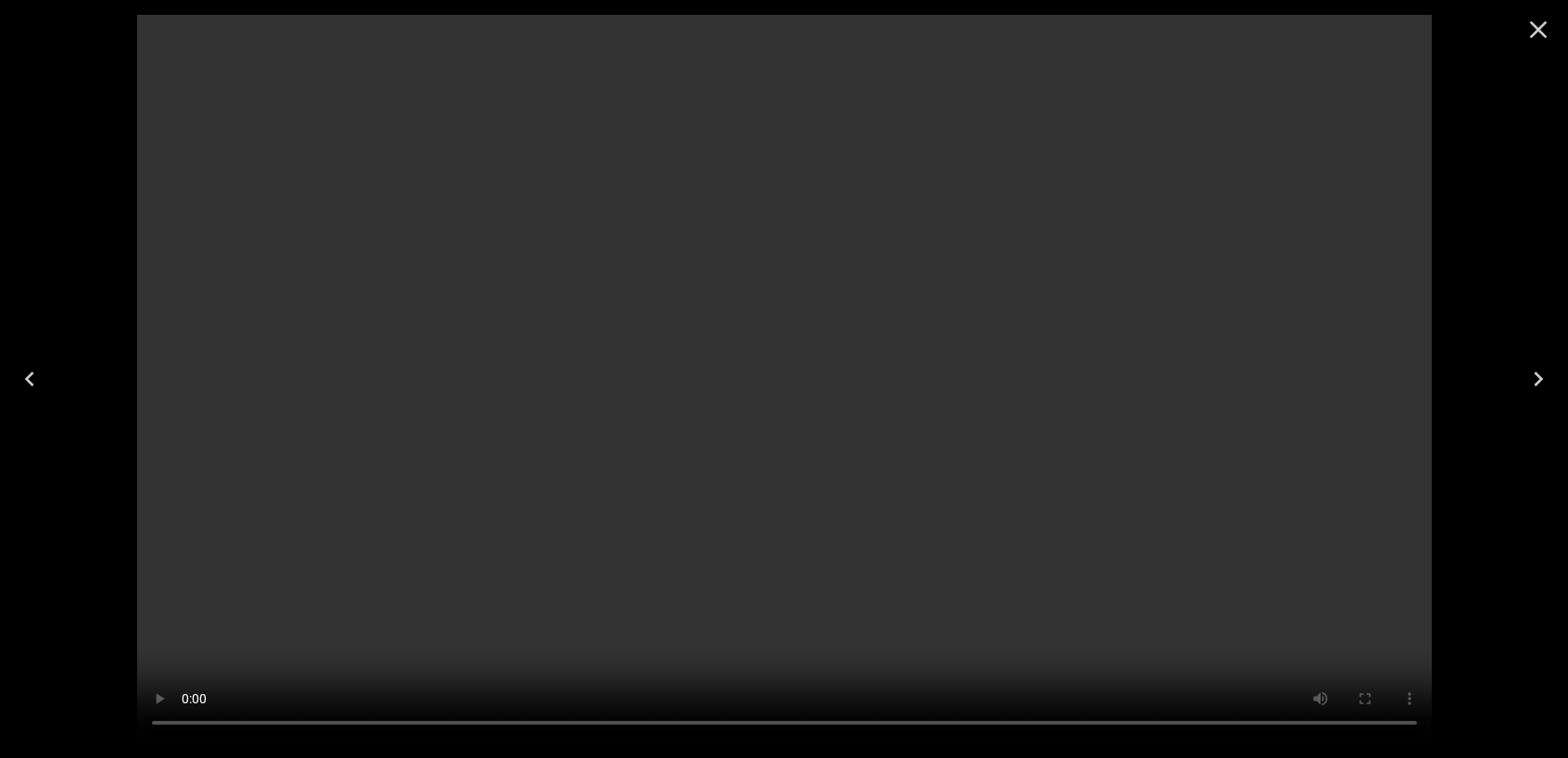
click at [804, 488] on video at bounding box center [784, 379] width 1294 height 728
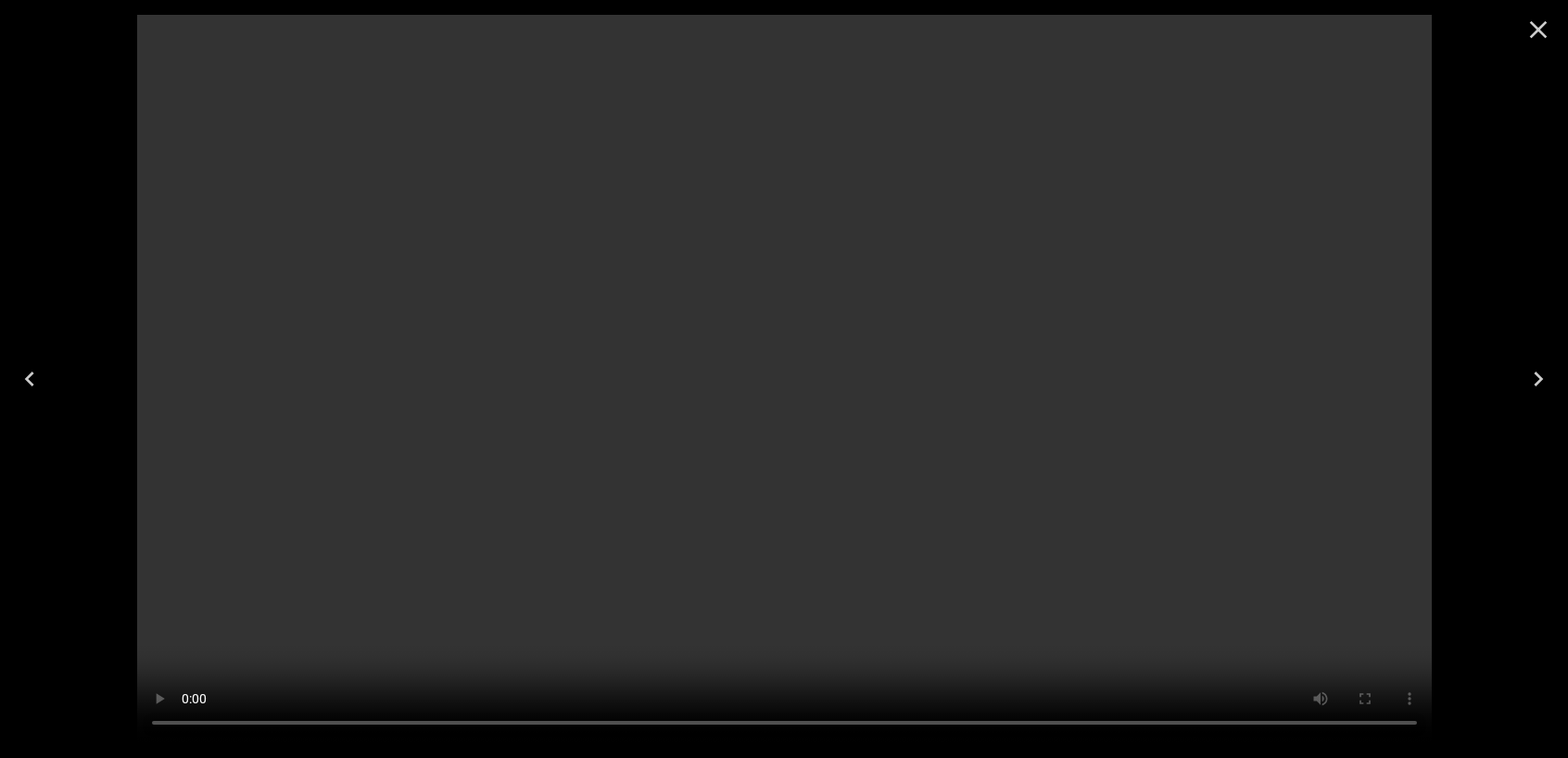
click at [804, 488] on video at bounding box center [784, 379] width 1294 height 728
click at [844, 431] on video at bounding box center [784, 379] width 1294 height 728
click at [1538, 26] on icon "Close" at bounding box center [1537, 30] width 30 height 30
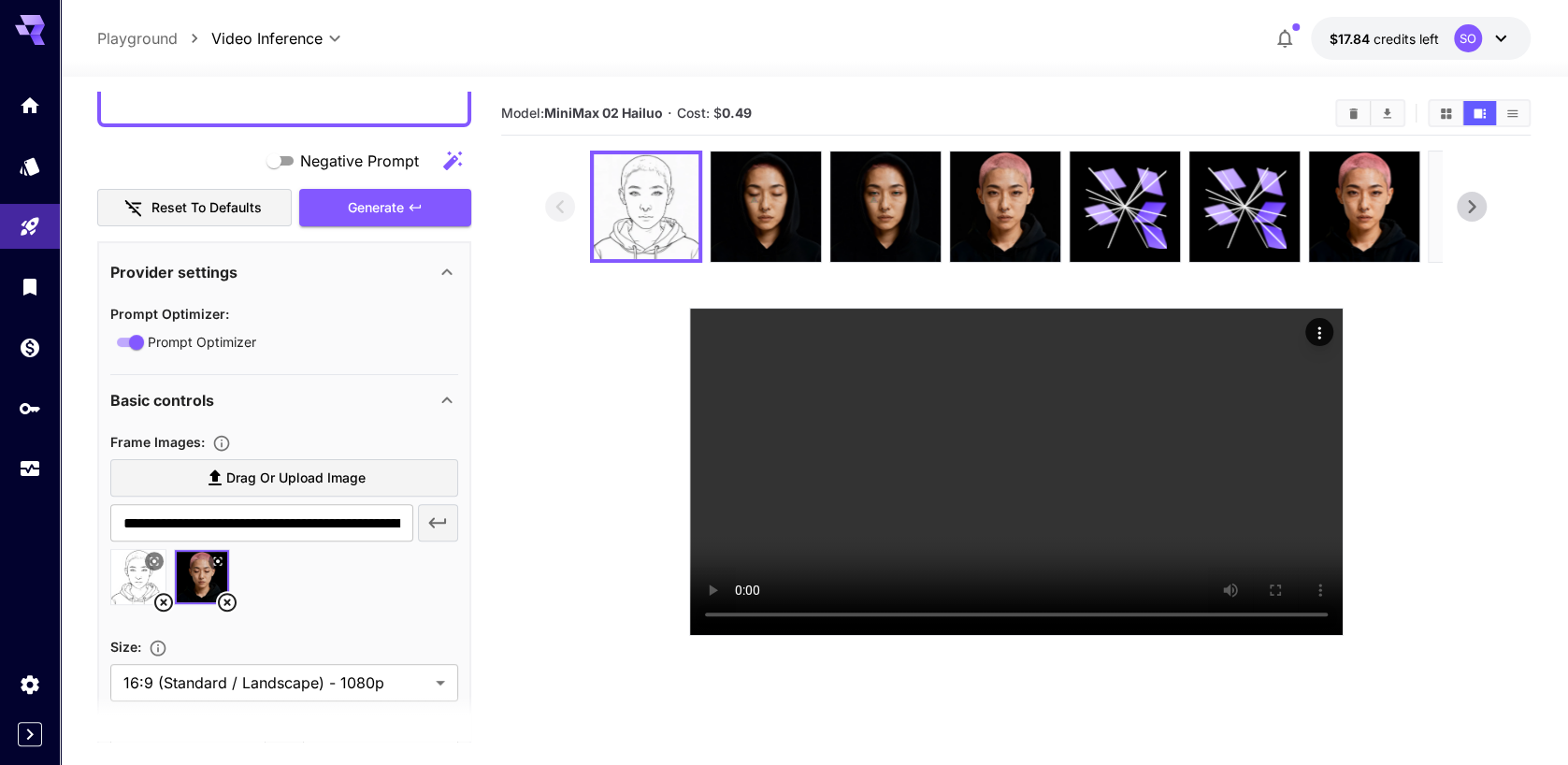
scroll to position [193, 0]
click at [228, 598] on icon at bounding box center [227, 600] width 22 height 22
click at [164, 594] on icon at bounding box center [163, 600] width 22 height 22
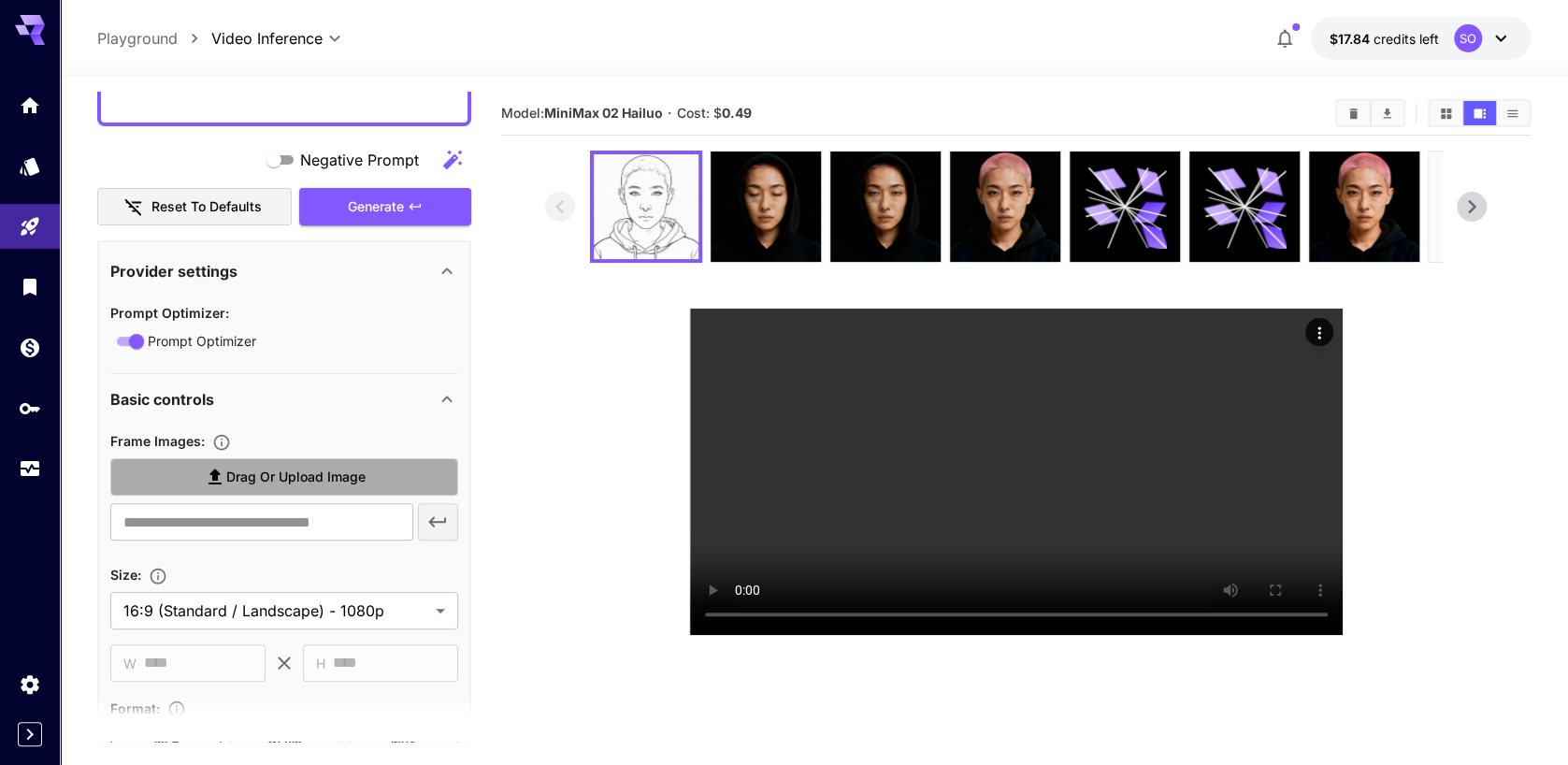
click at [262, 470] on span "Drag or upload image" at bounding box center [295, 477] width 139 height 23
click at [0, 0] on input "Drag or upload image" at bounding box center [0, 0] width 0 height 0
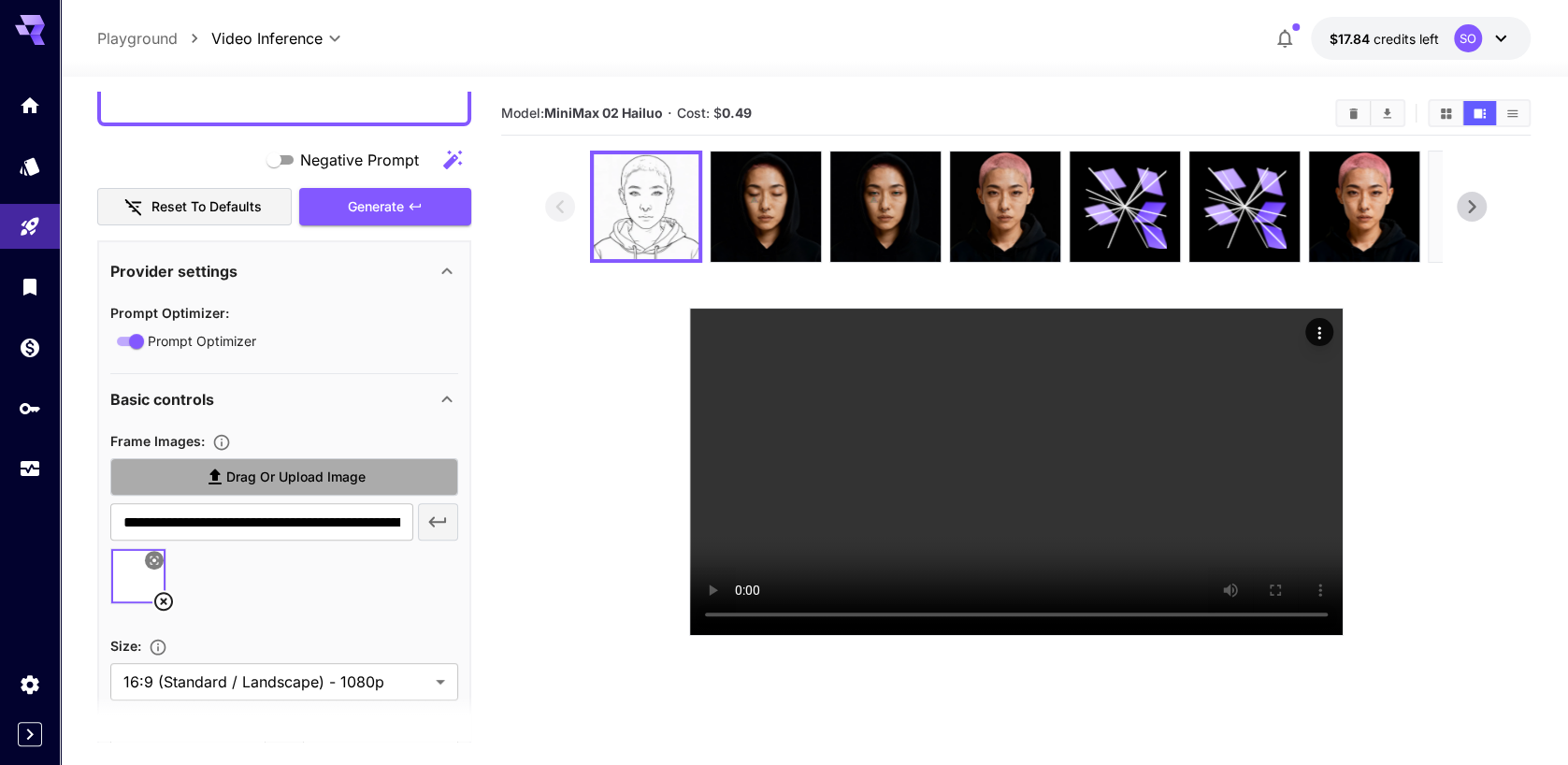
click at [276, 470] on span "Drag or upload image" at bounding box center [295, 477] width 139 height 23
click at [0, 0] on input "Drag or upload image" at bounding box center [0, 0] width 0 height 0
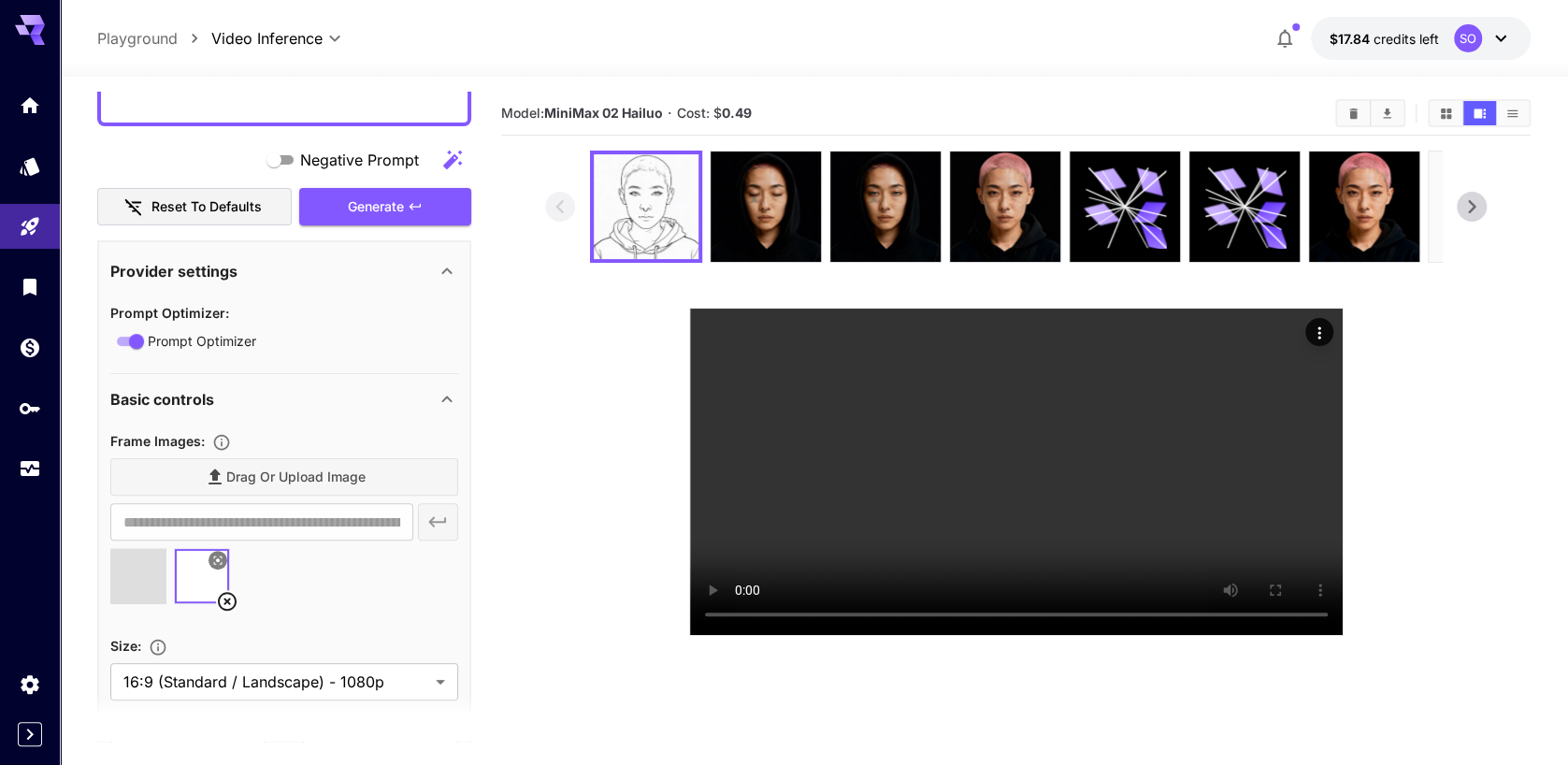
type input "**********"
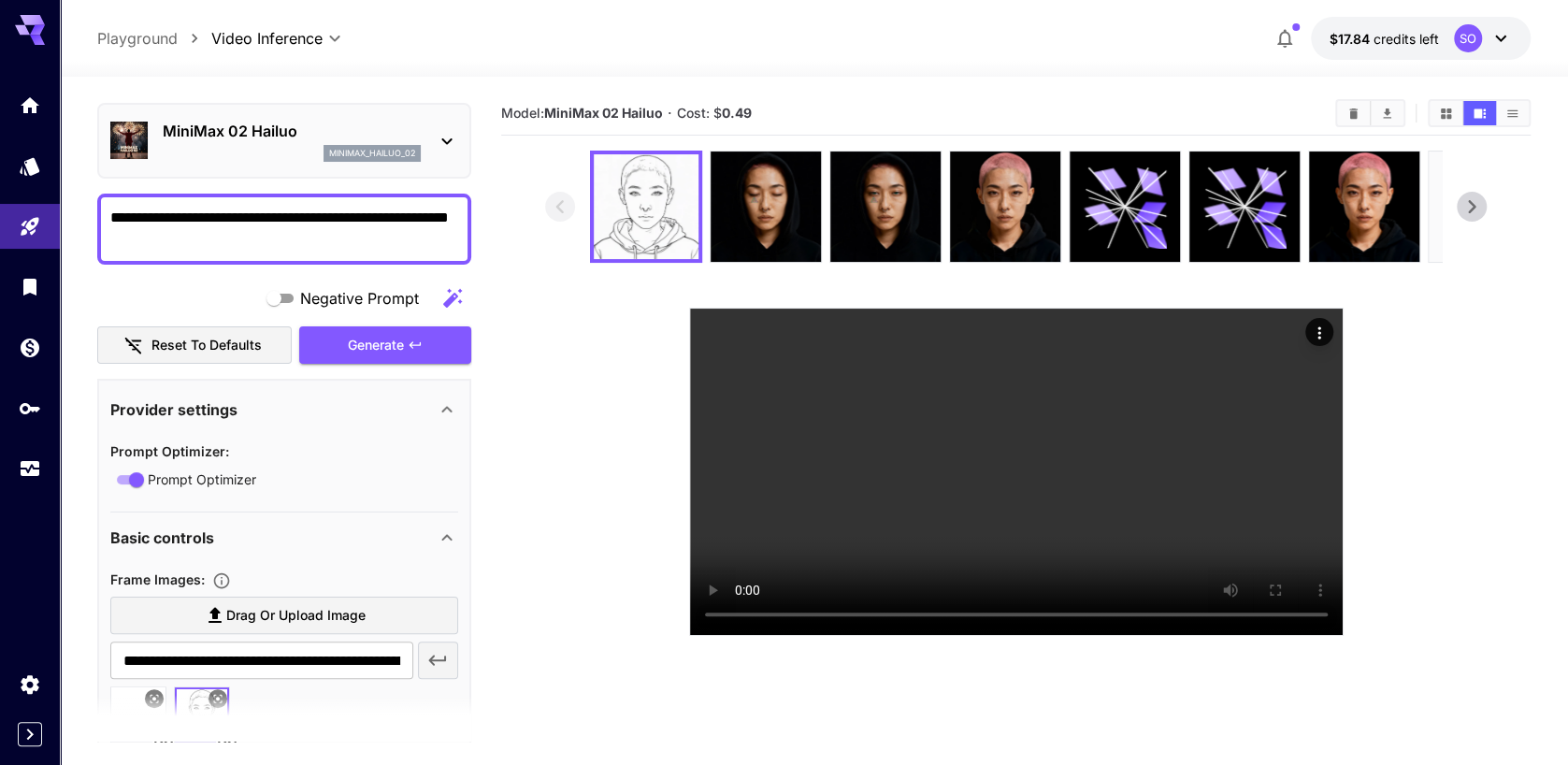
scroll to position [0, 0]
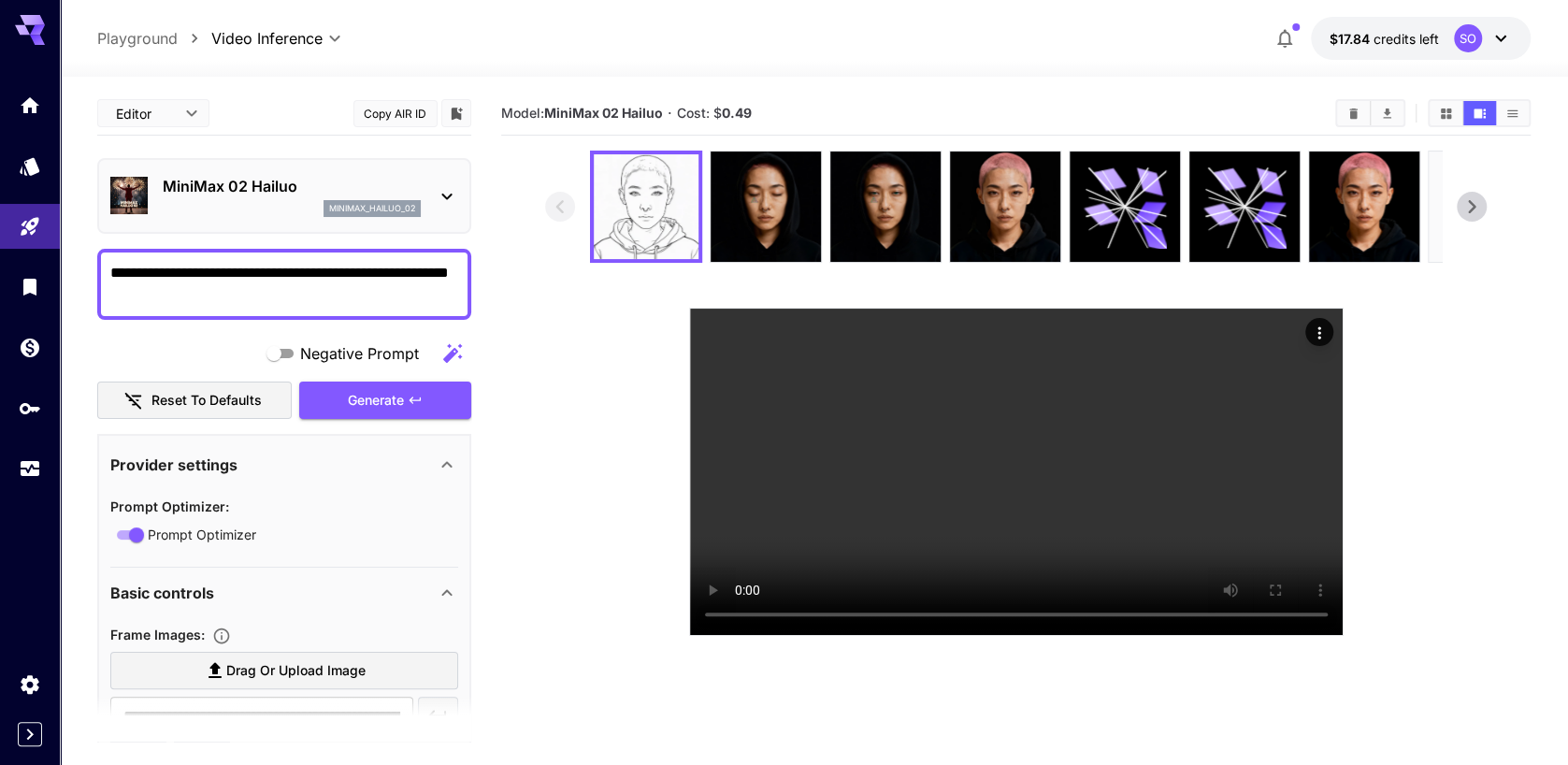
drag, startPoint x: 218, startPoint y: 272, endPoint x: 334, endPoint y: 310, distance: 122.1
click at [334, 310] on div "**********" at bounding box center [284, 285] width 374 height 71
type textarea "**********"
click at [375, 396] on div "Generate" at bounding box center [385, 401] width 172 height 38
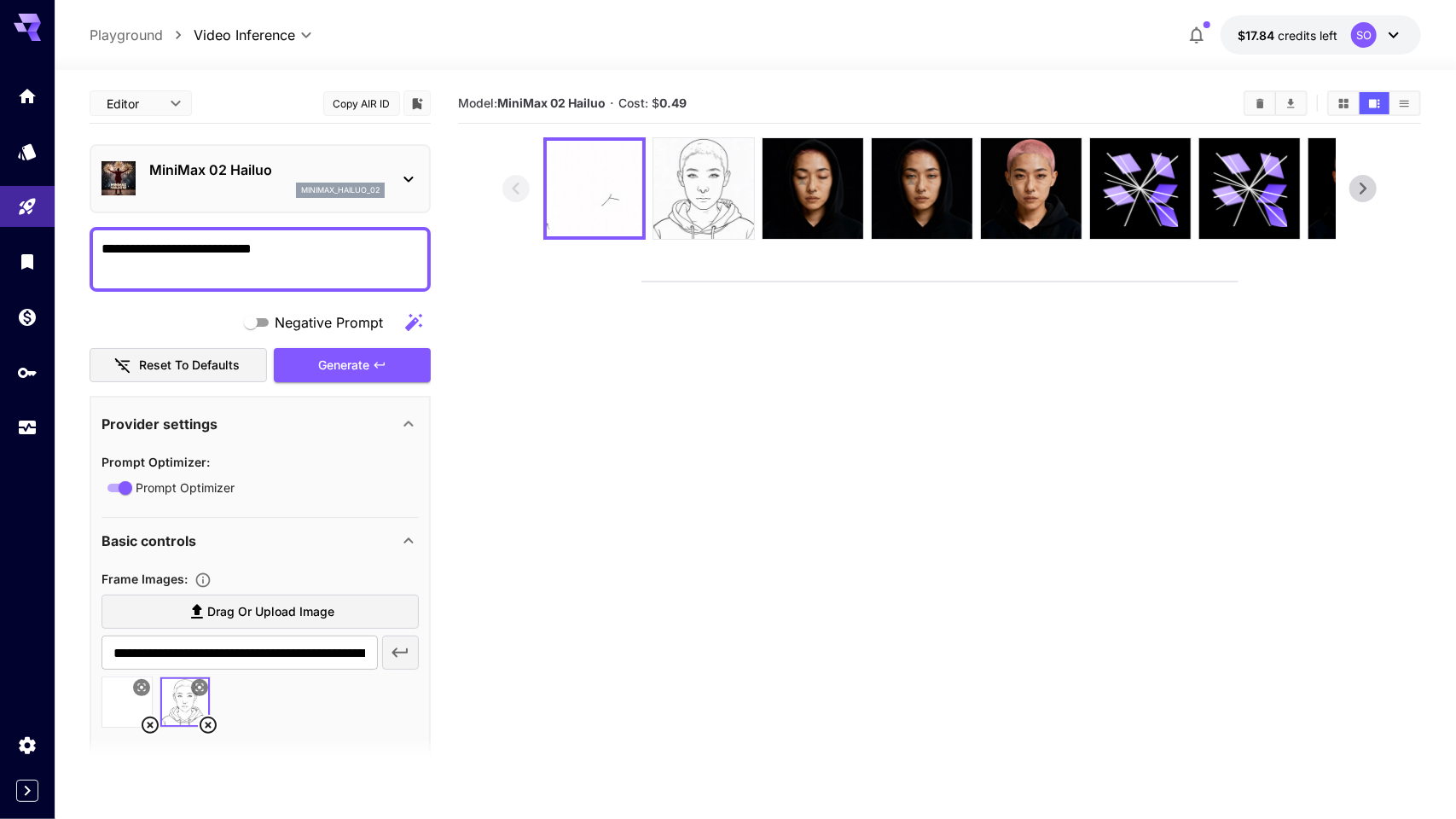
click at [909, 282] on video at bounding box center [940, 282] width 595 height 0
click at [992, 282] on video at bounding box center [940, 282] width 595 height 0
drag, startPoint x: 1298, startPoint y: 320, endPoint x: 1214, endPoint y: 457, distance: 160.7
click at [1214, 282] on video at bounding box center [940, 282] width 595 height 0
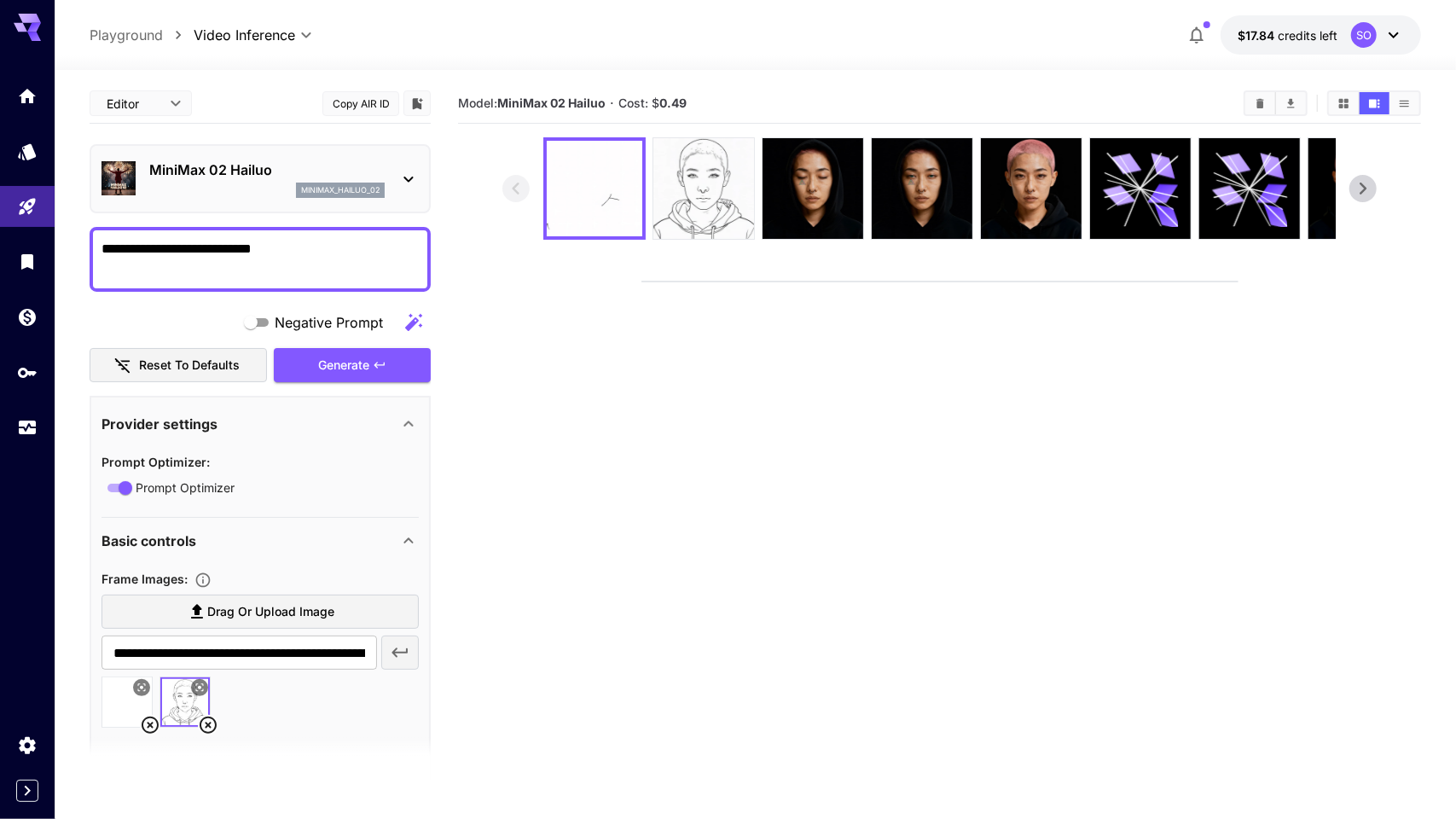
click at [1005, 282] on video at bounding box center [940, 282] width 595 height 0
click at [999, 282] on video at bounding box center [940, 282] width 595 height 0
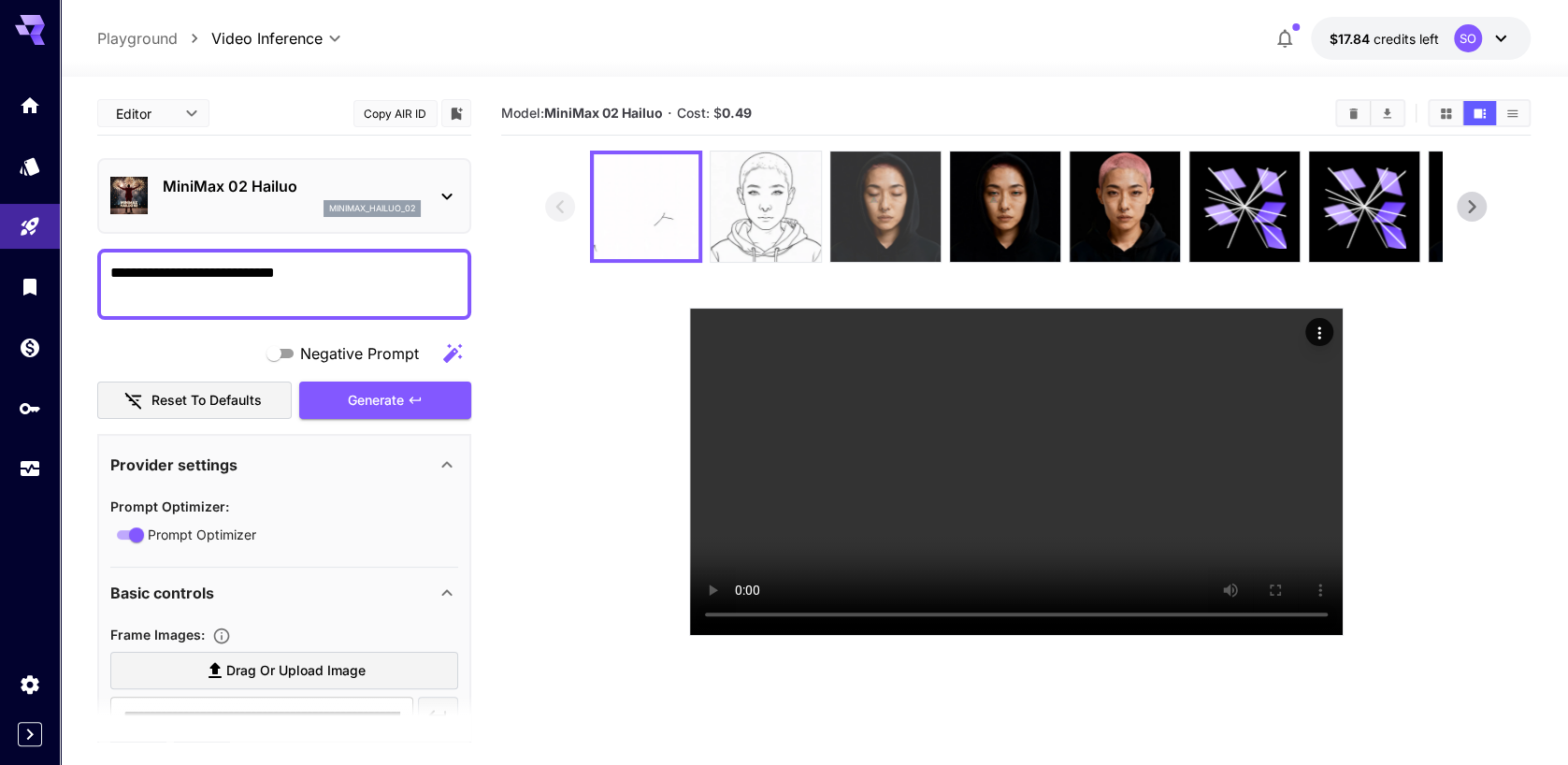
click at [886, 219] on img at bounding box center [885, 206] width 111 height 111
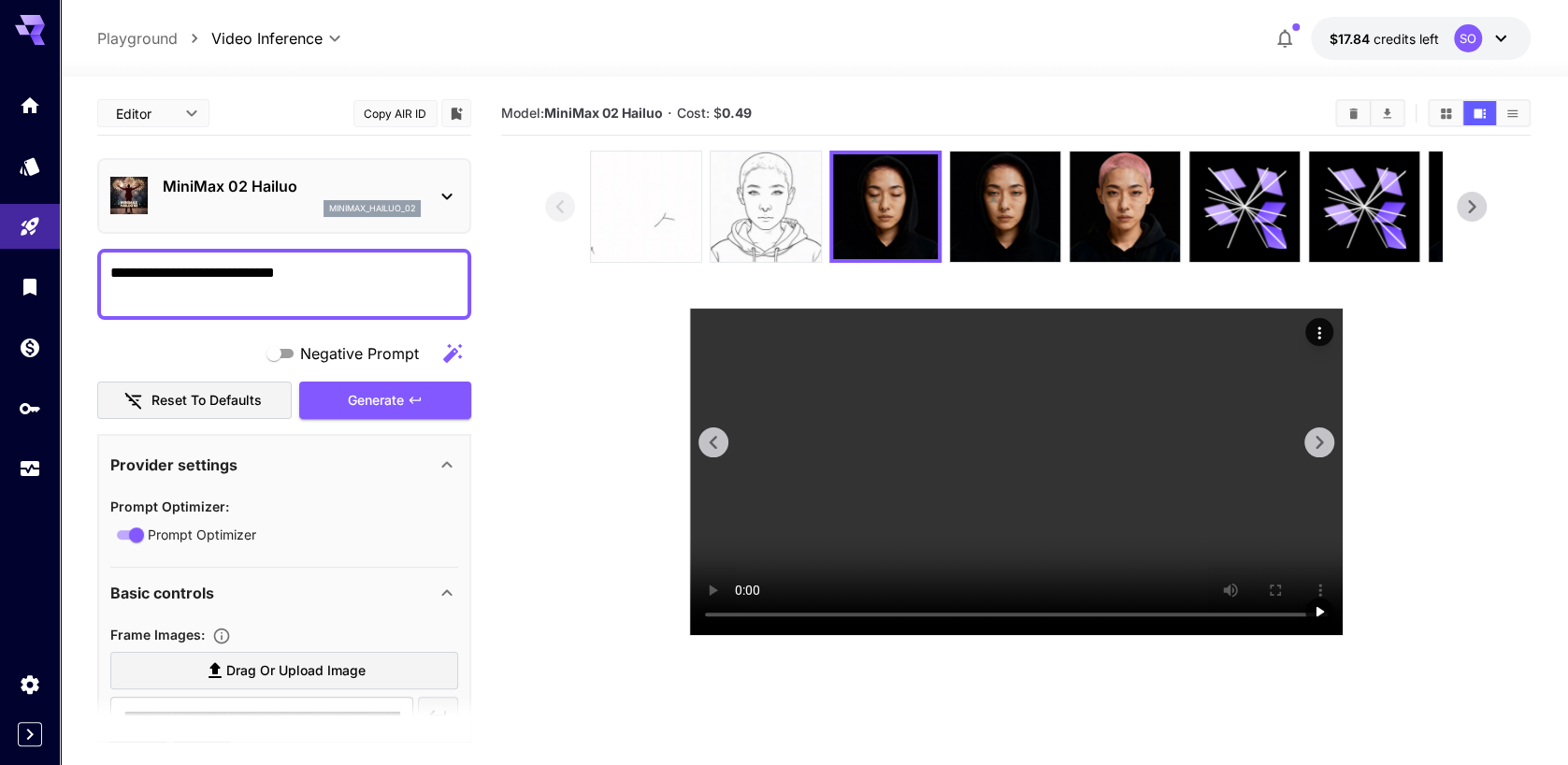
click at [993, 472] on video at bounding box center [1016, 472] width 652 height 326
click at [780, 204] on img at bounding box center [766, 206] width 111 height 111
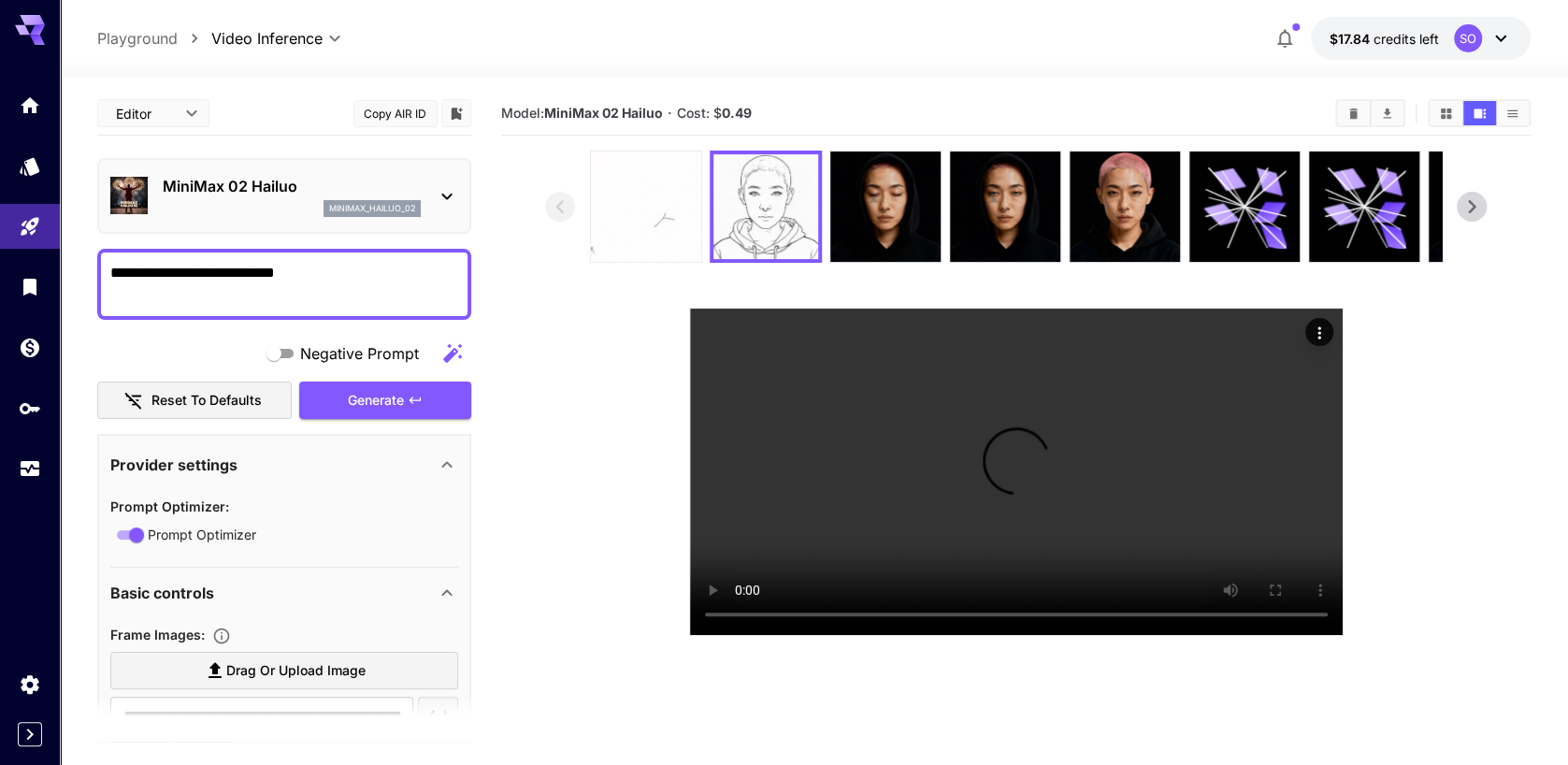
click at [657, 210] on img at bounding box center [645, 206] width 111 height 111
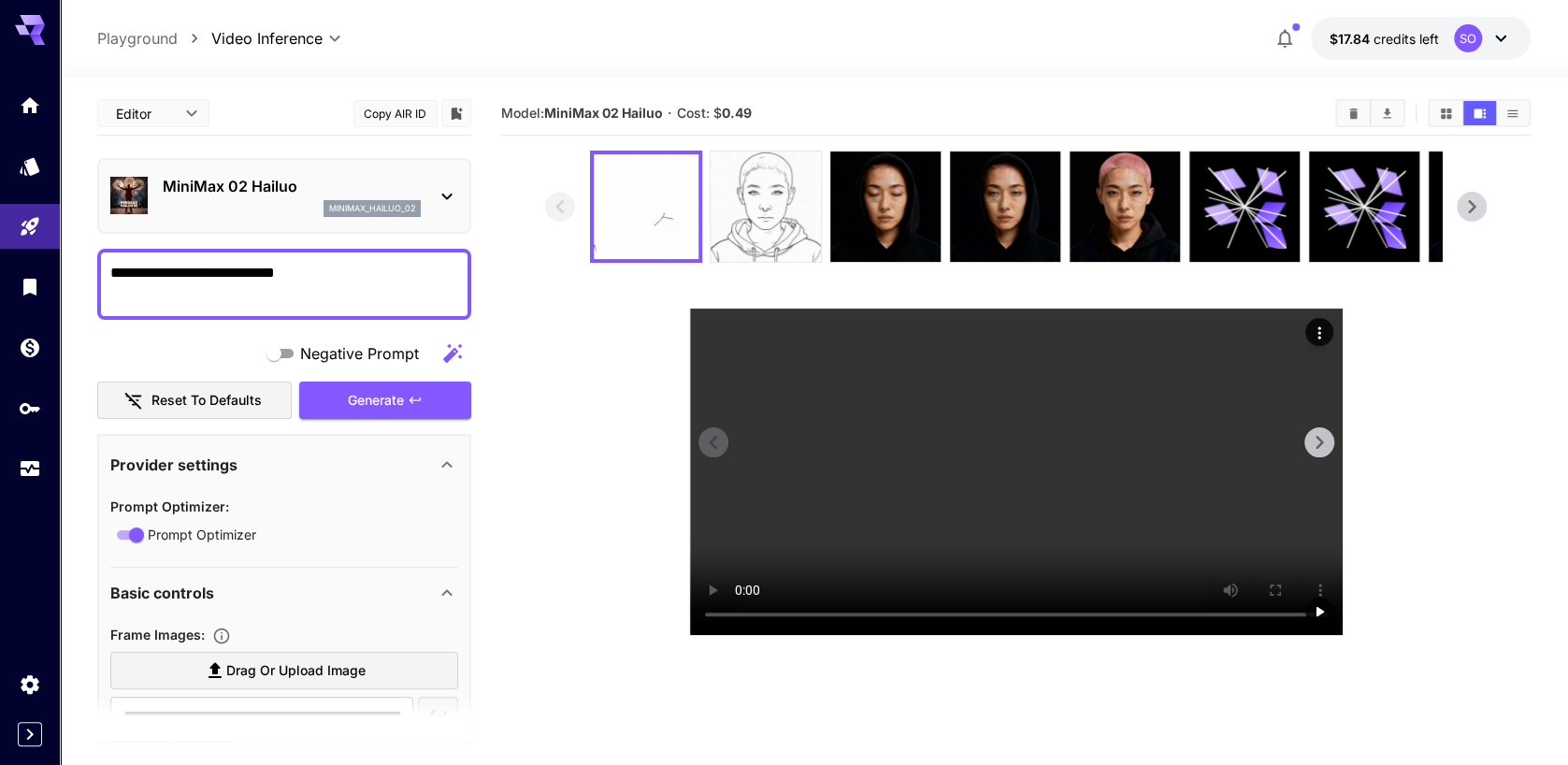
click at [992, 457] on video at bounding box center [1016, 472] width 652 height 326
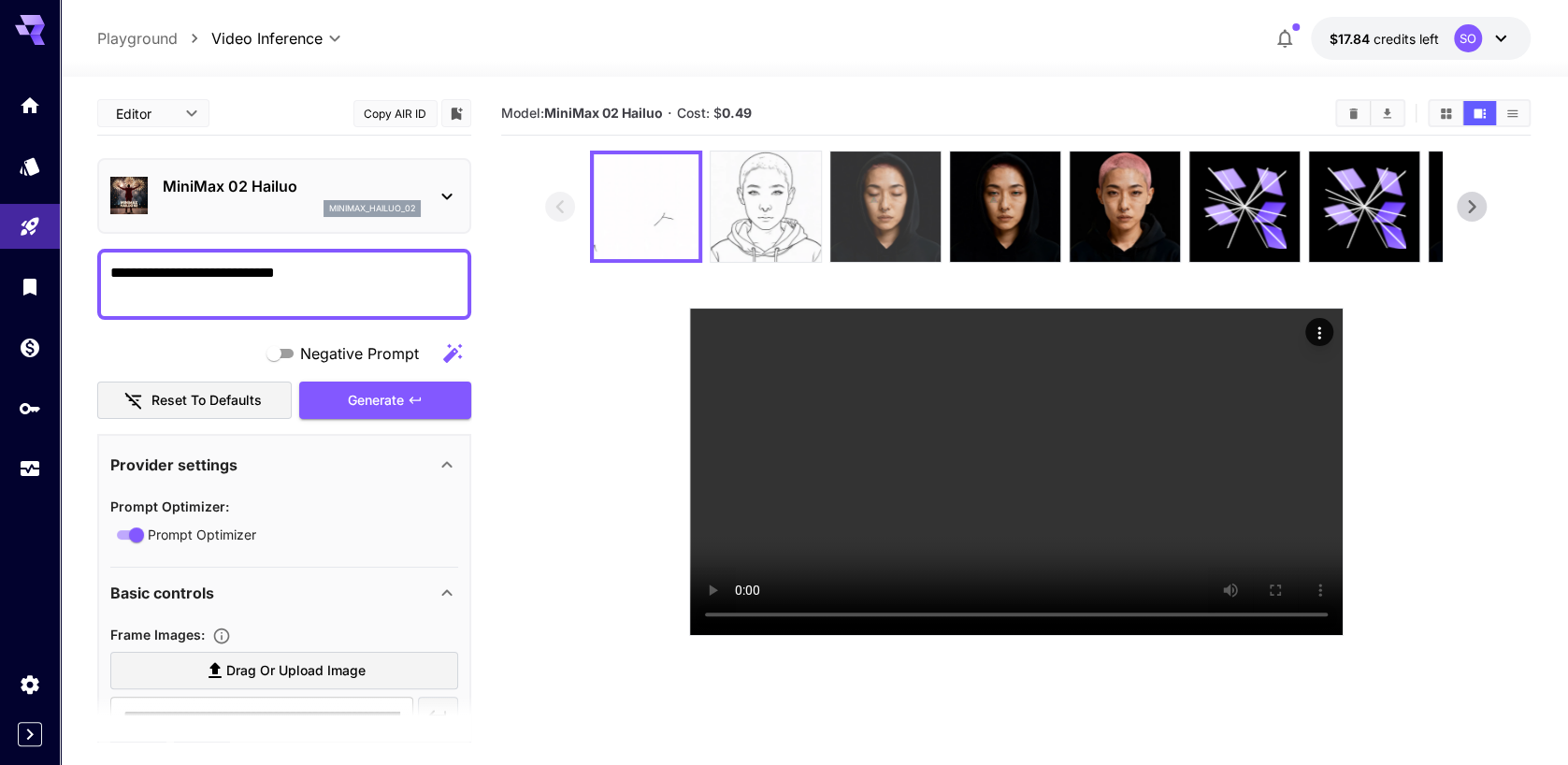
click at [883, 214] on img at bounding box center [885, 206] width 111 height 111
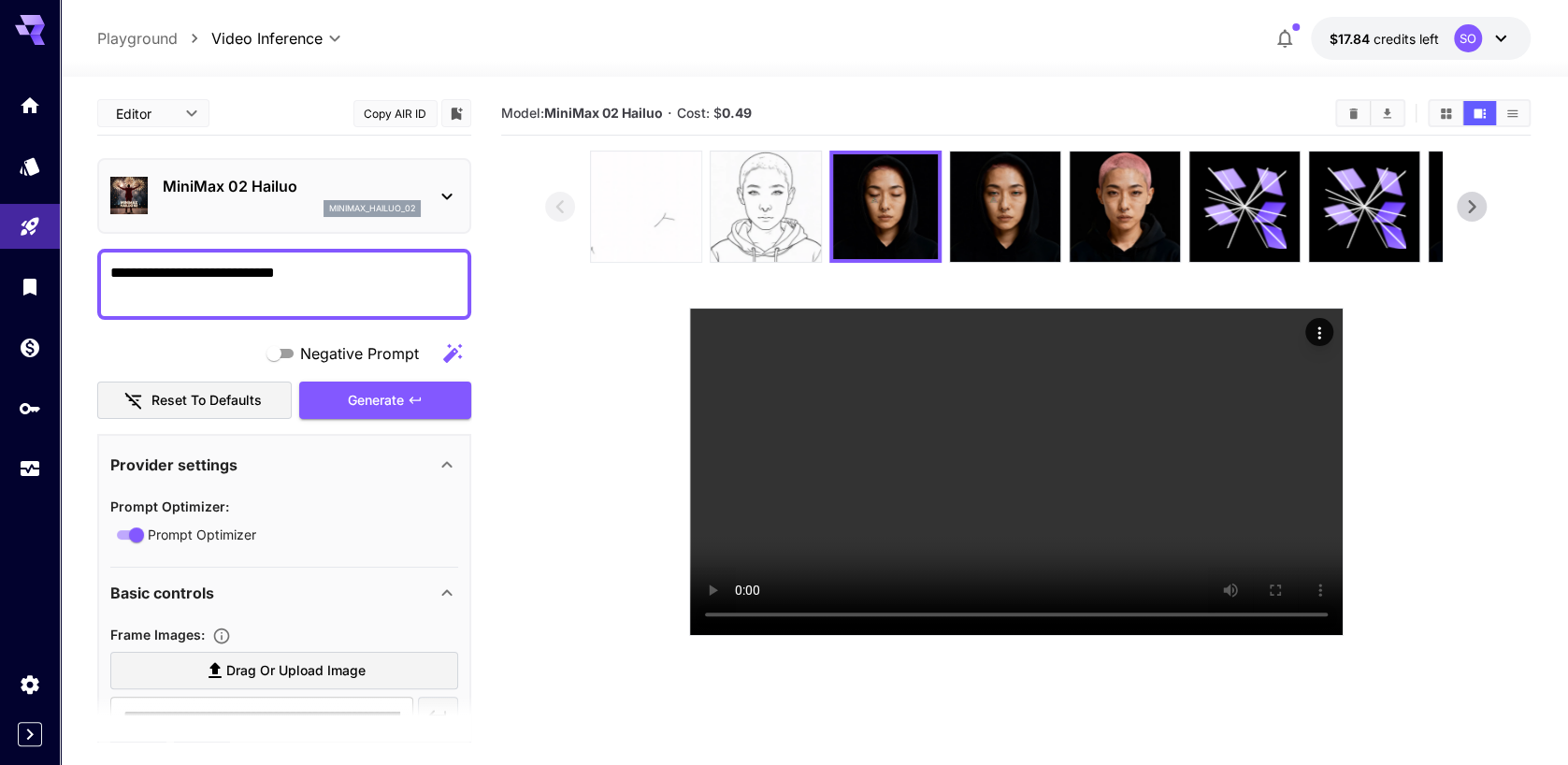
click at [658, 205] on img at bounding box center [645, 206] width 111 height 111
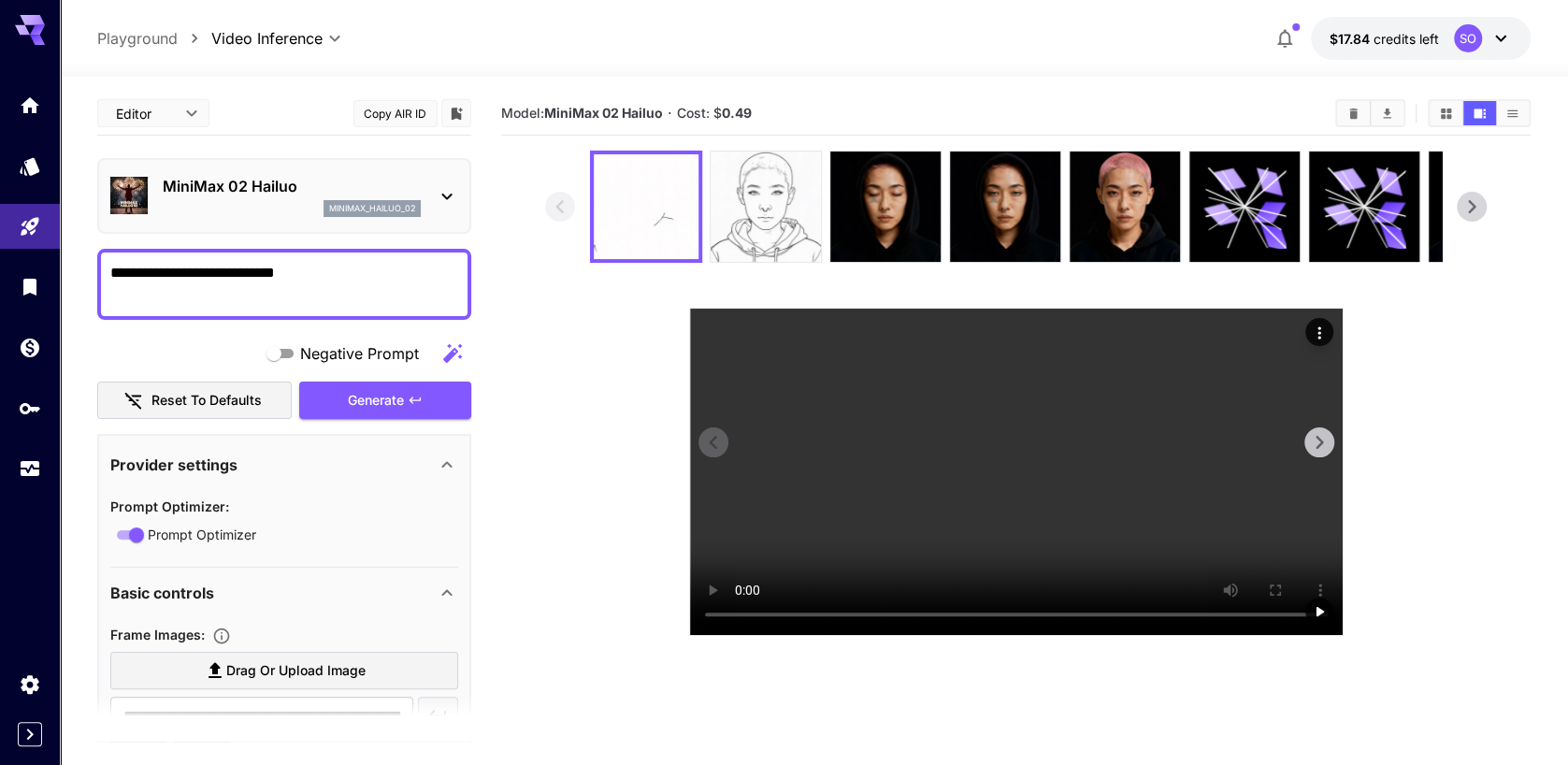
click at [940, 450] on video at bounding box center [1016, 472] width 652 height 326
click at [767, 206] on img at bounding box center [766, 206] width 111 height 111
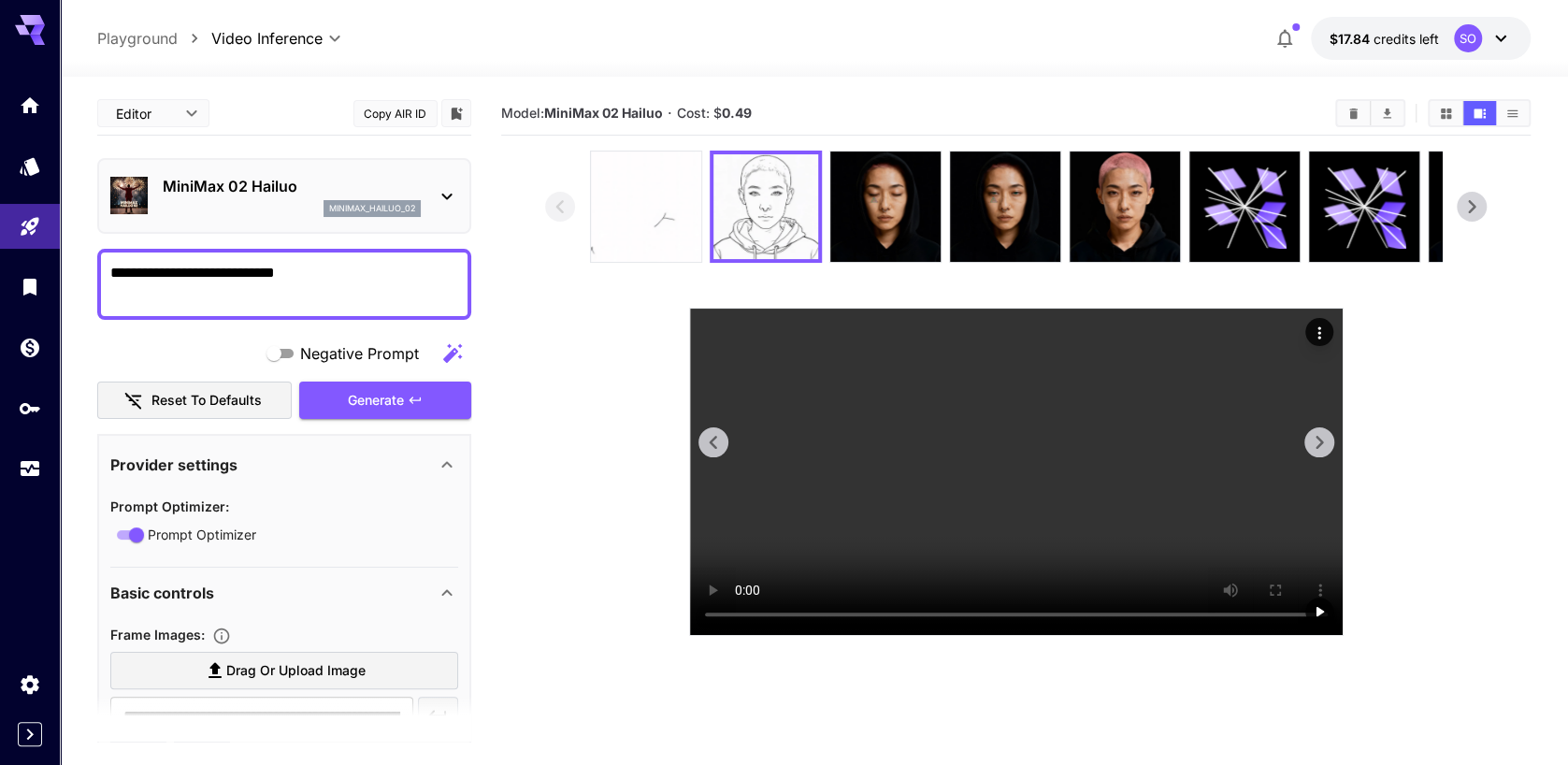
click at [1047, 492] on video at bounding box center [1016, 472] width 652 height 326
click at [766, 219] on img at bounding box center [766, 206] width 105 height 105
click at [764, 215] on img at bounding box center [766, 206] width 105 height 105
click at [937, 446] on video at bounding box center [1016, 472] width 652 height 326
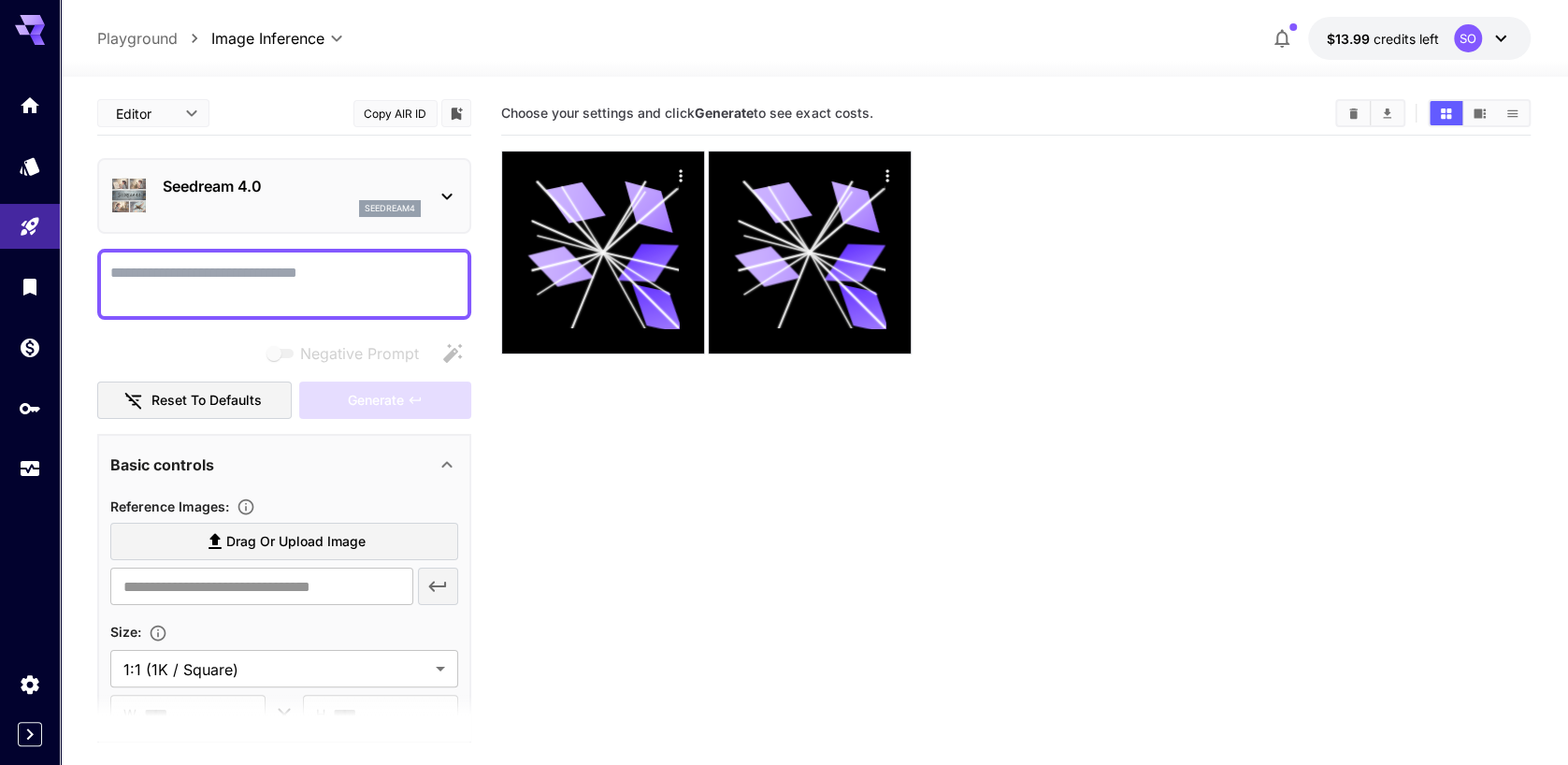
click at [447, 195] on icon at bounding box center [446, 195] width 22 height 22
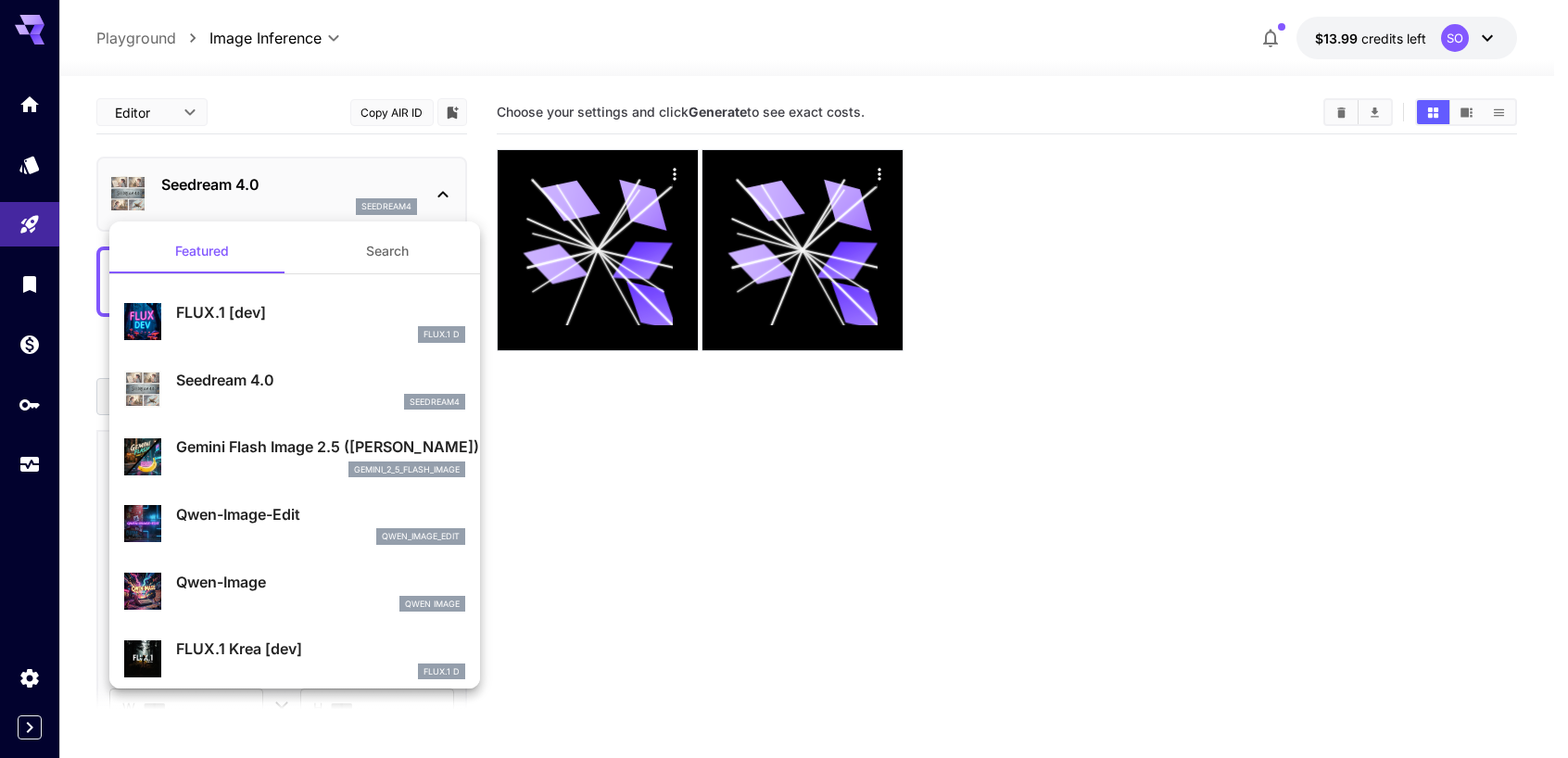
click at [187, 35] on div at bounding box center [784, 379] width 1568 height 758
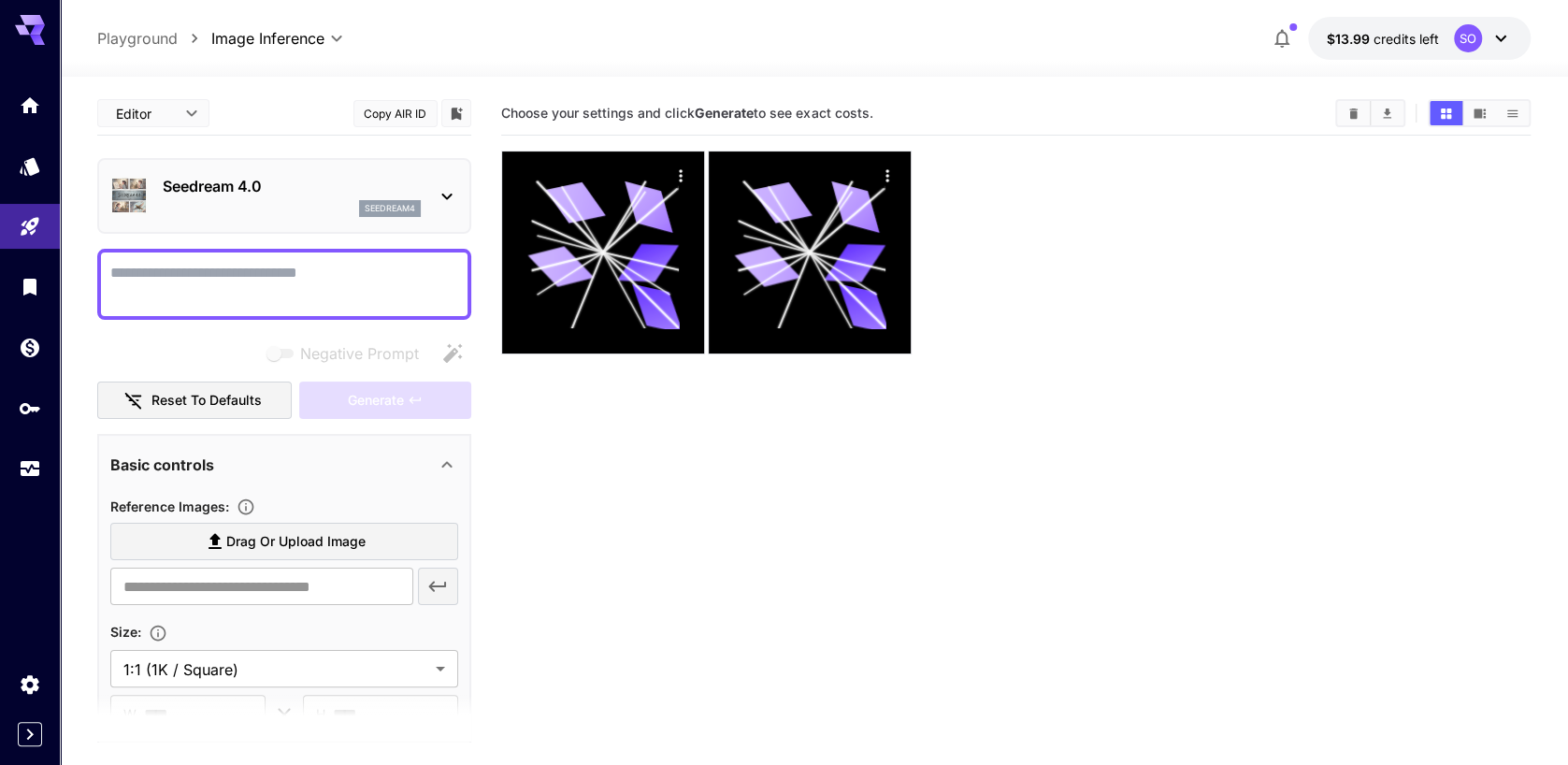
click at [193, 37] on icon "breadcrumb" at bounding box center [194, 38] width 6 height 10
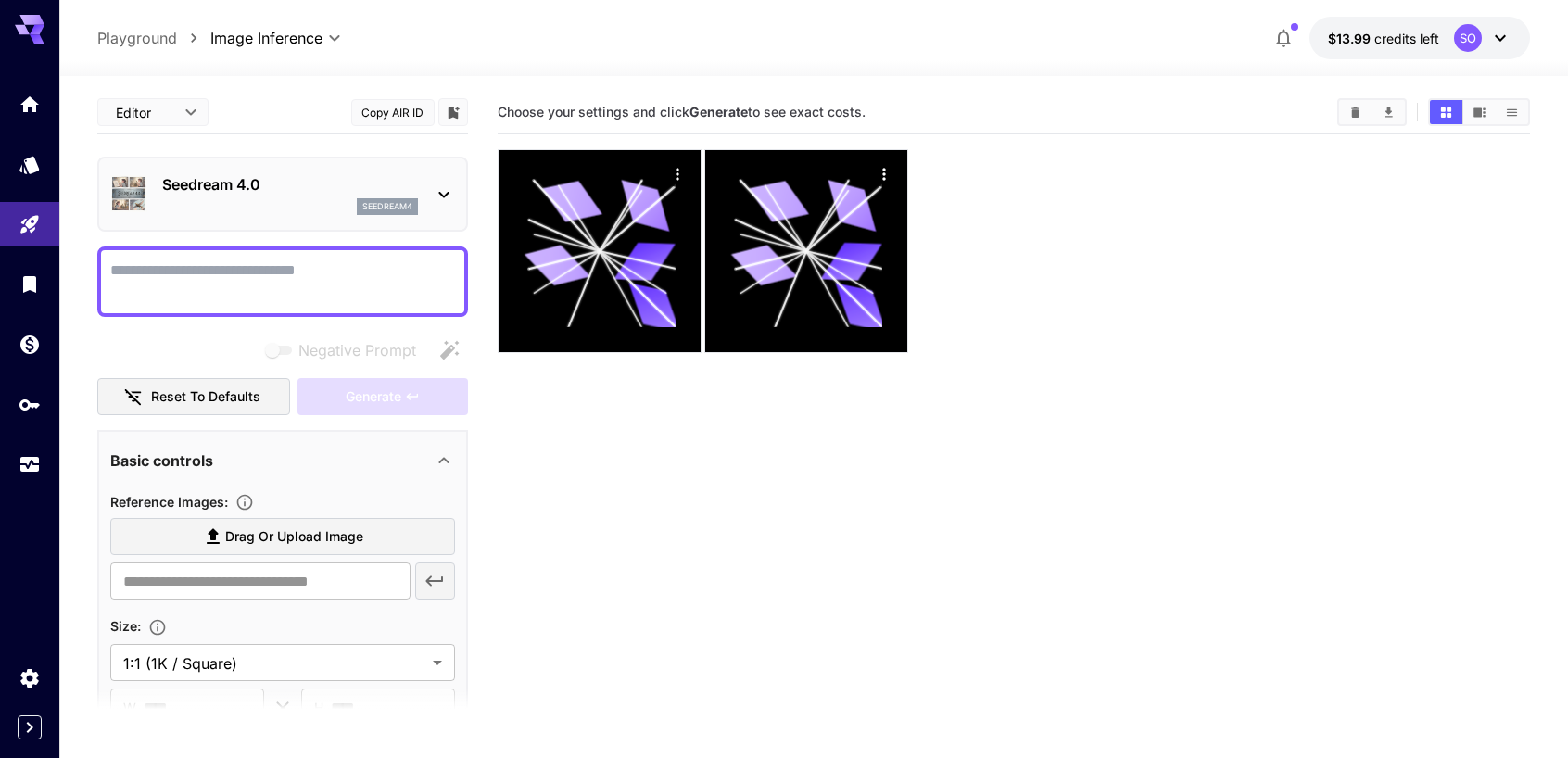
click at [334, 32] on body "**********" at bounding box center [784, 452] width 1568 height 905
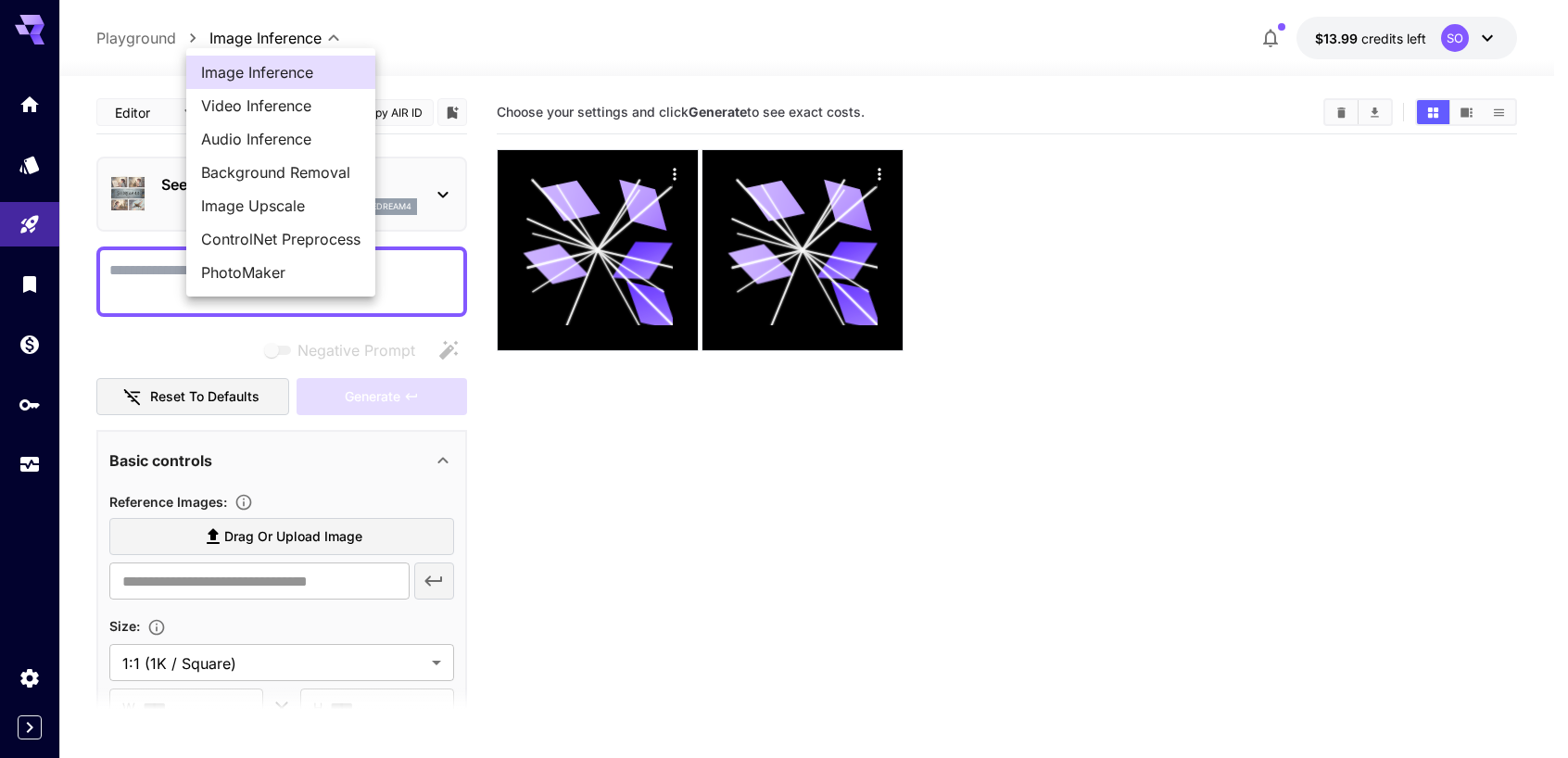
click at [316, 97] on span "Video Inference" at bounding box center [280, 105] width 159 height 22
type input "**********"
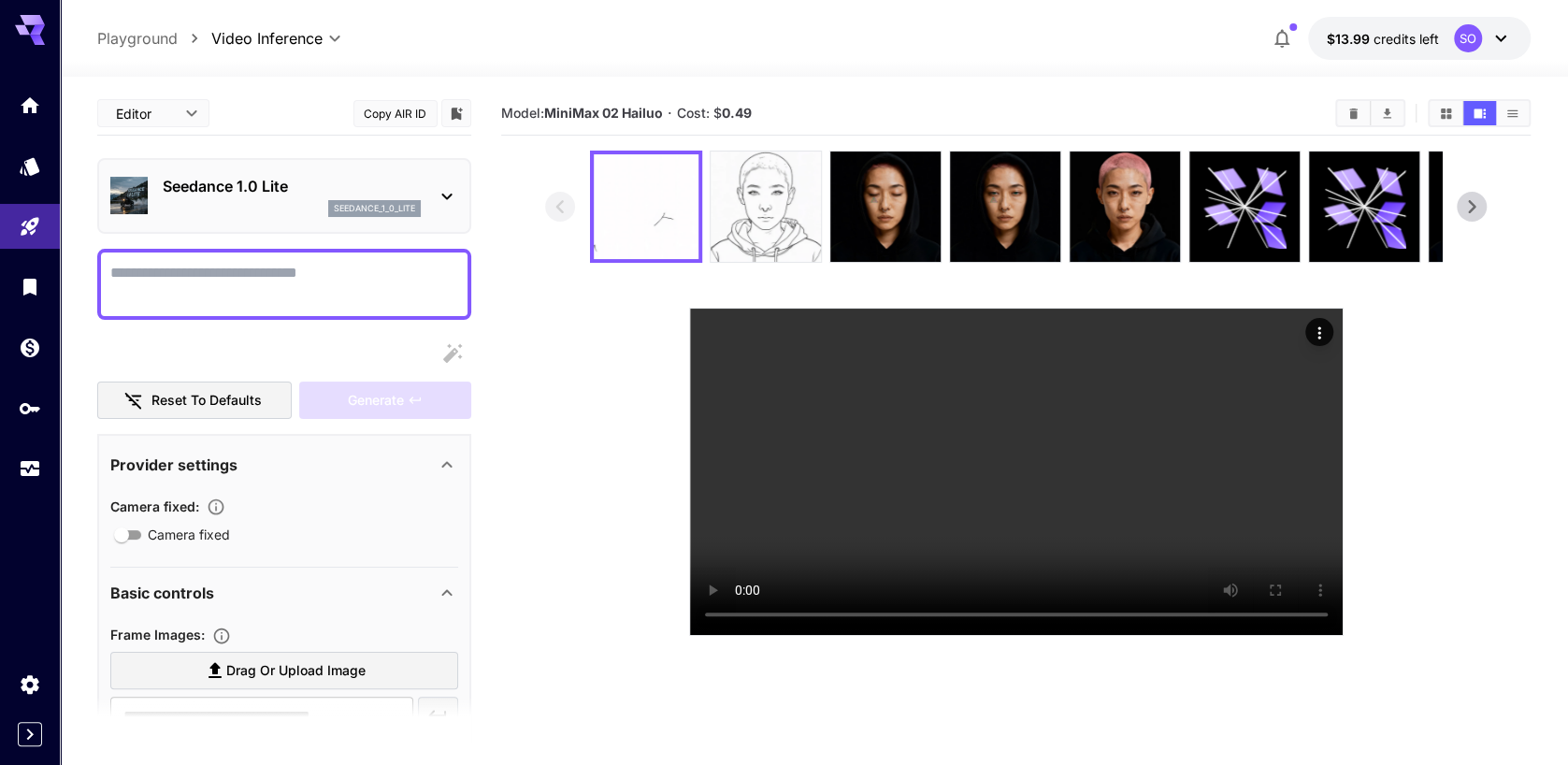
click at [442, 188] on icon at bounding box center [446, 195] width 22 height 22
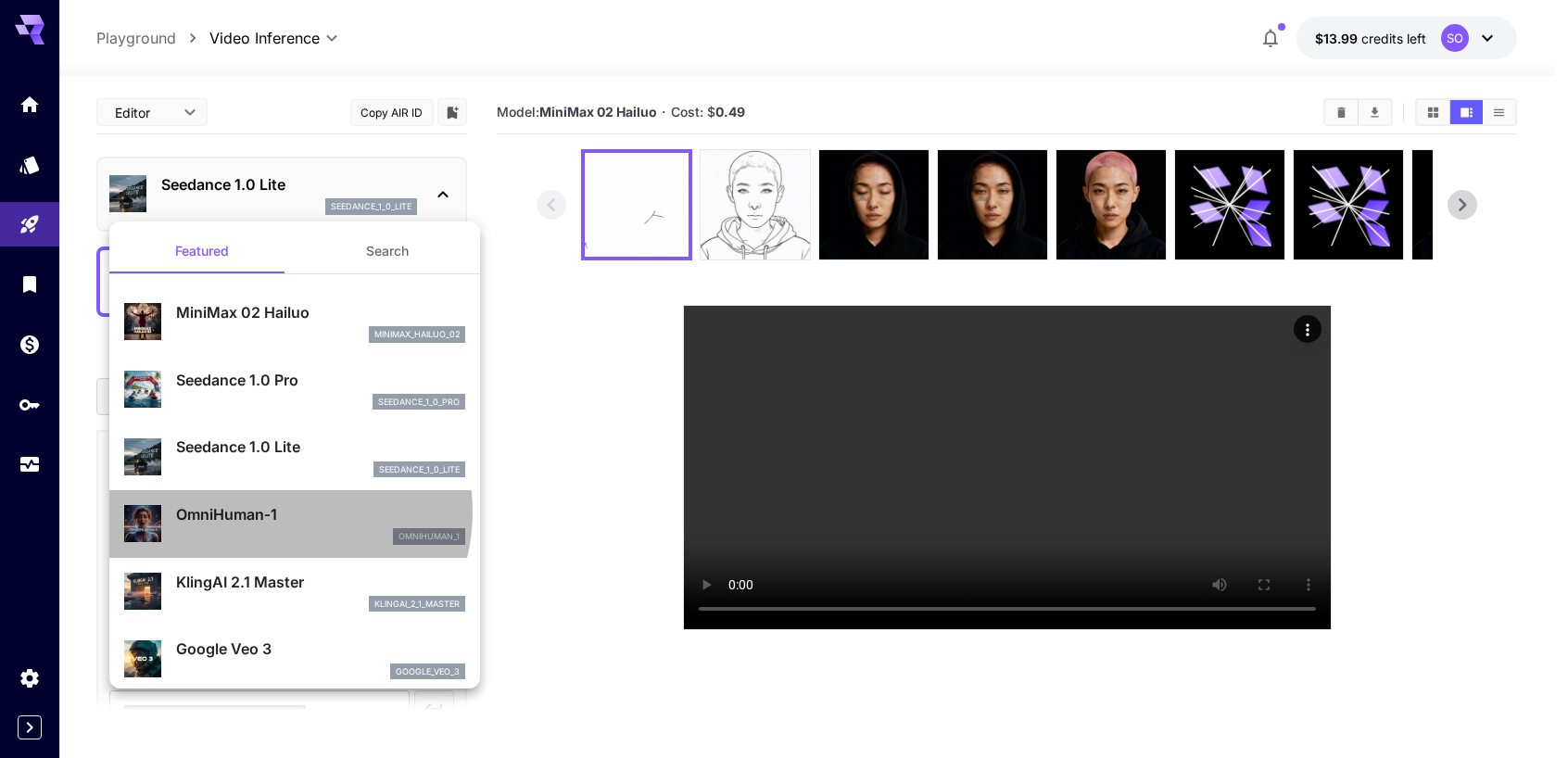
click at [277, 512] on p "OmniHuman‑1" at bounding box center [320, 514] width 289 height 22
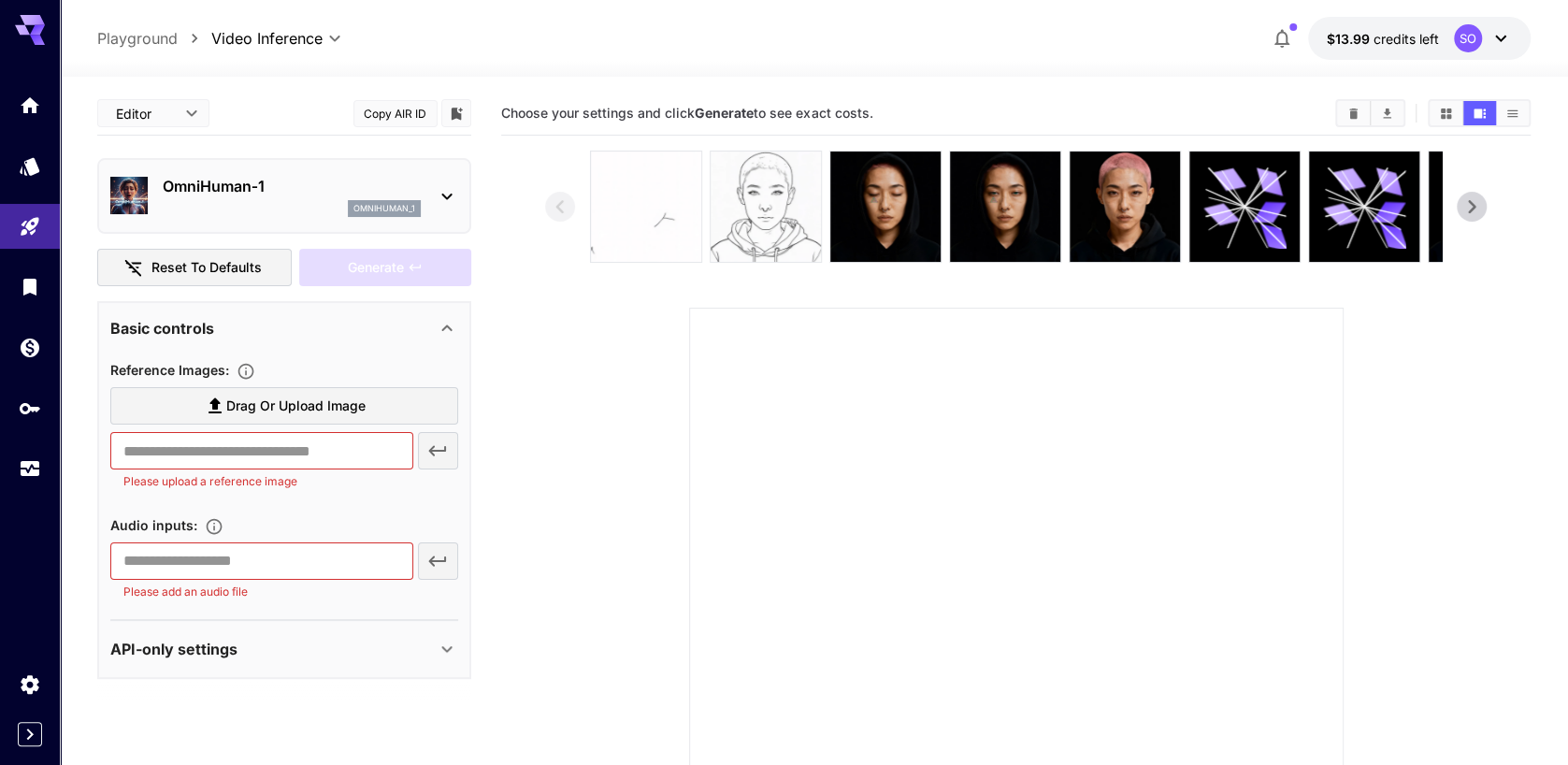
click at [438, 560] on div "​ Please add an audio file" at bounding box center [285, 572] width 348 height 59
drag, startPoint x: 438, startPoint y: 560, endPoint x: 376, endPoint y: 507, distance: 81.6
click at [376, 507] on div "Reference Images : Drag or upload image ​ Please upload a reference image Audio…" at bounding box center [285, 479] width 348 height 242
click at [517, 514] on section at bounding box center [1015, 557] width 1028 height 812
click at [432, 449] on div "​ Please upload a reference image" at bounding box center [285, 461] width 348 height 59
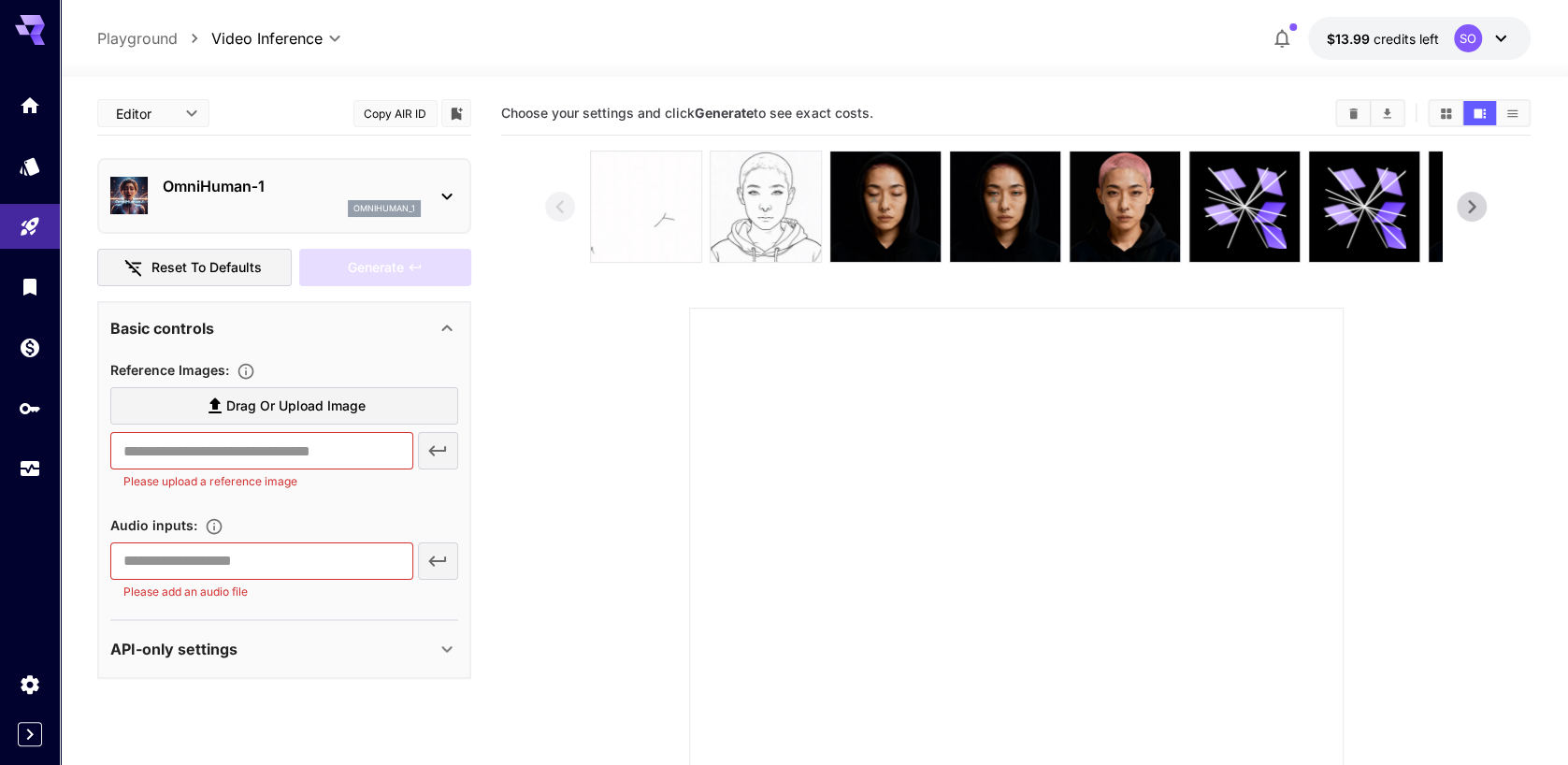
drag, startPoint x: 440, startPoint y: 572, endPoint x: 440, endPoint y: 558, distance: 14.0
click at [440, 558] on div "​ Please add an audio file" at bounding box center [285, 572] width 348 height 59
drag, startPoint x: 440, startPoint y: 558, endPoint x: 350, endPoint y: 587, distance: 94.6
click at [350, 587] on div "​ Please add an audio file" at bounding box center [285, 572] width 348 height 59
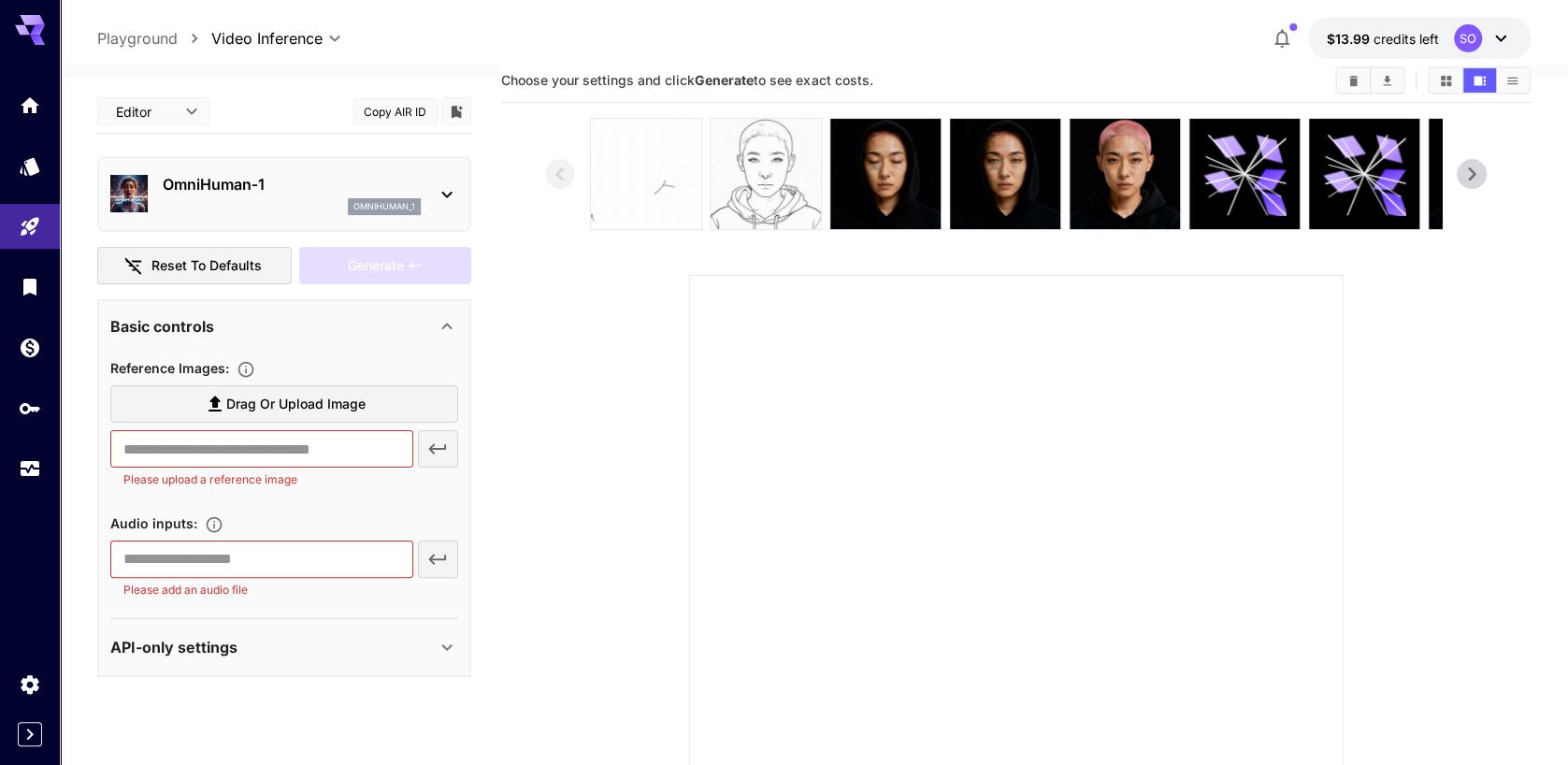
scroll to position [32, 0]
click at [243, 564] on input "text" at bounding box center [262, 559] width 302 height 38
paste input "**********"
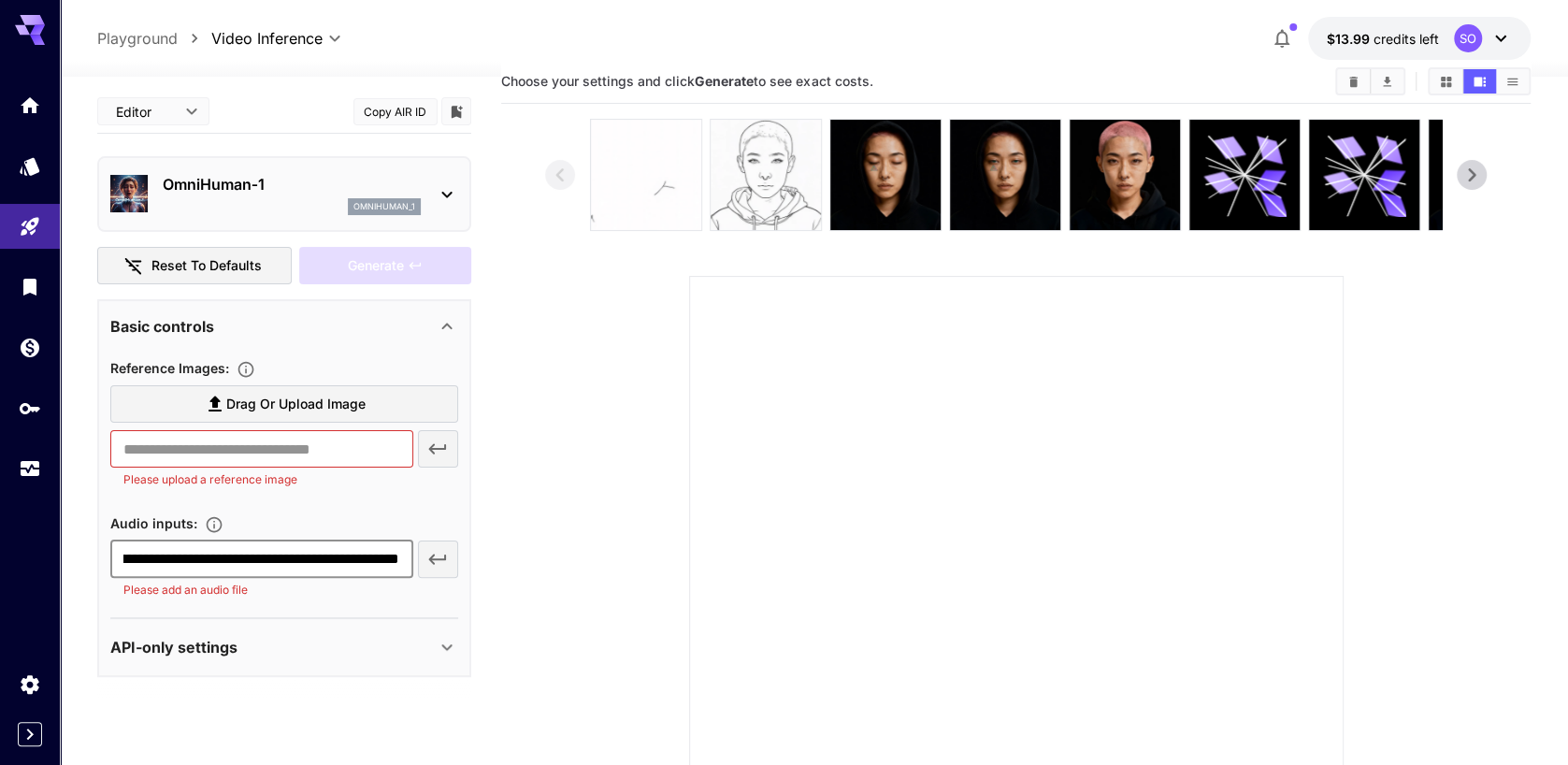
scroll to position [0, 0]
drag, startPoint x: 351, startPoint y: 557, endPoint x: -4, endPoint y: 534, distance: 355.7
click at [0, 534] on html "**********" at bounding box center [784, 477] width 1568 height 1019
type input "**********"
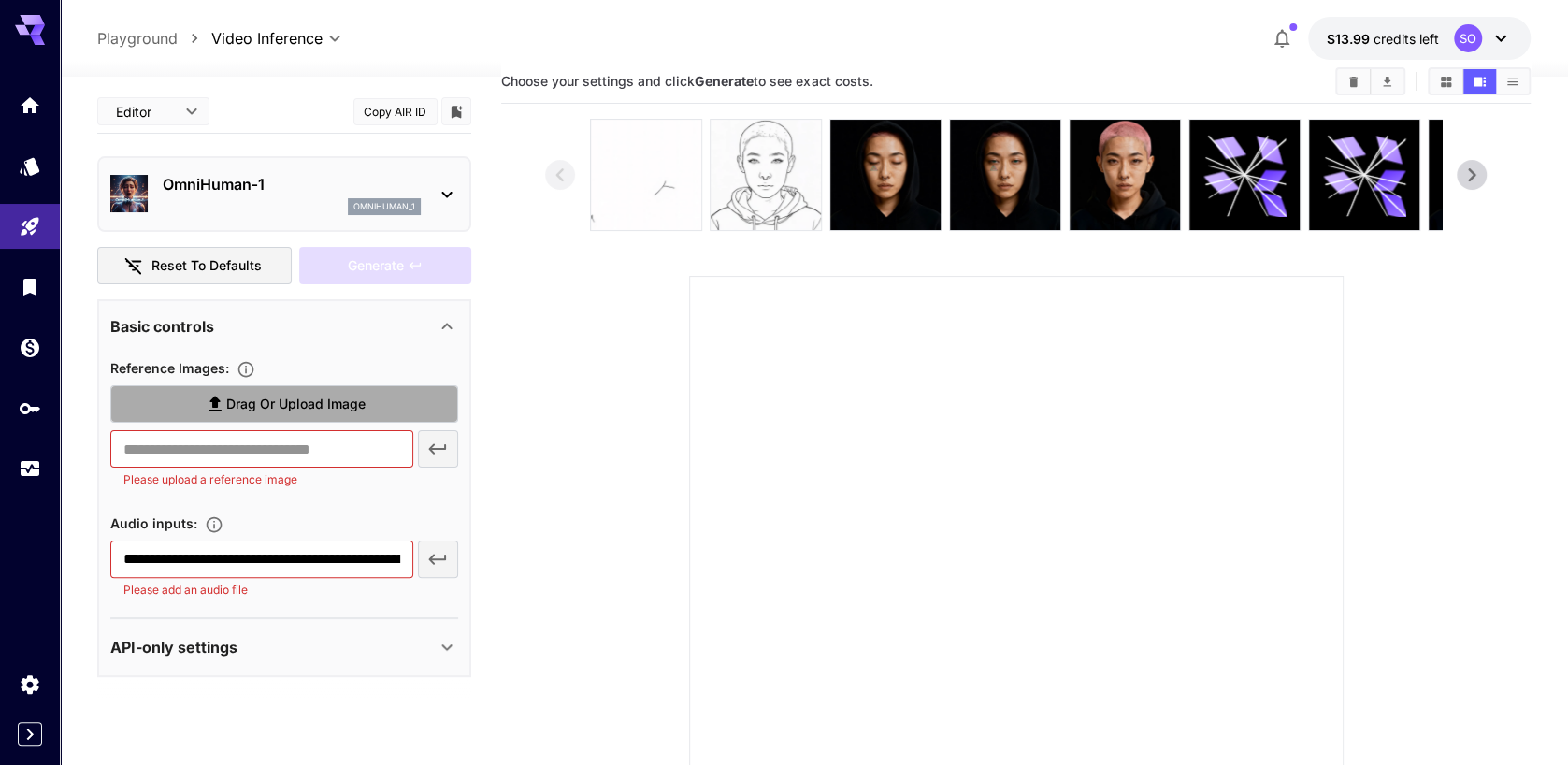
click at [279, 398] on span "Drag or upload image" at bounding box center [295, 404] width 139 height 23
click at [0, 0] on input "Drag or upload image" at bounding box center [0, 0] width 0 height 0
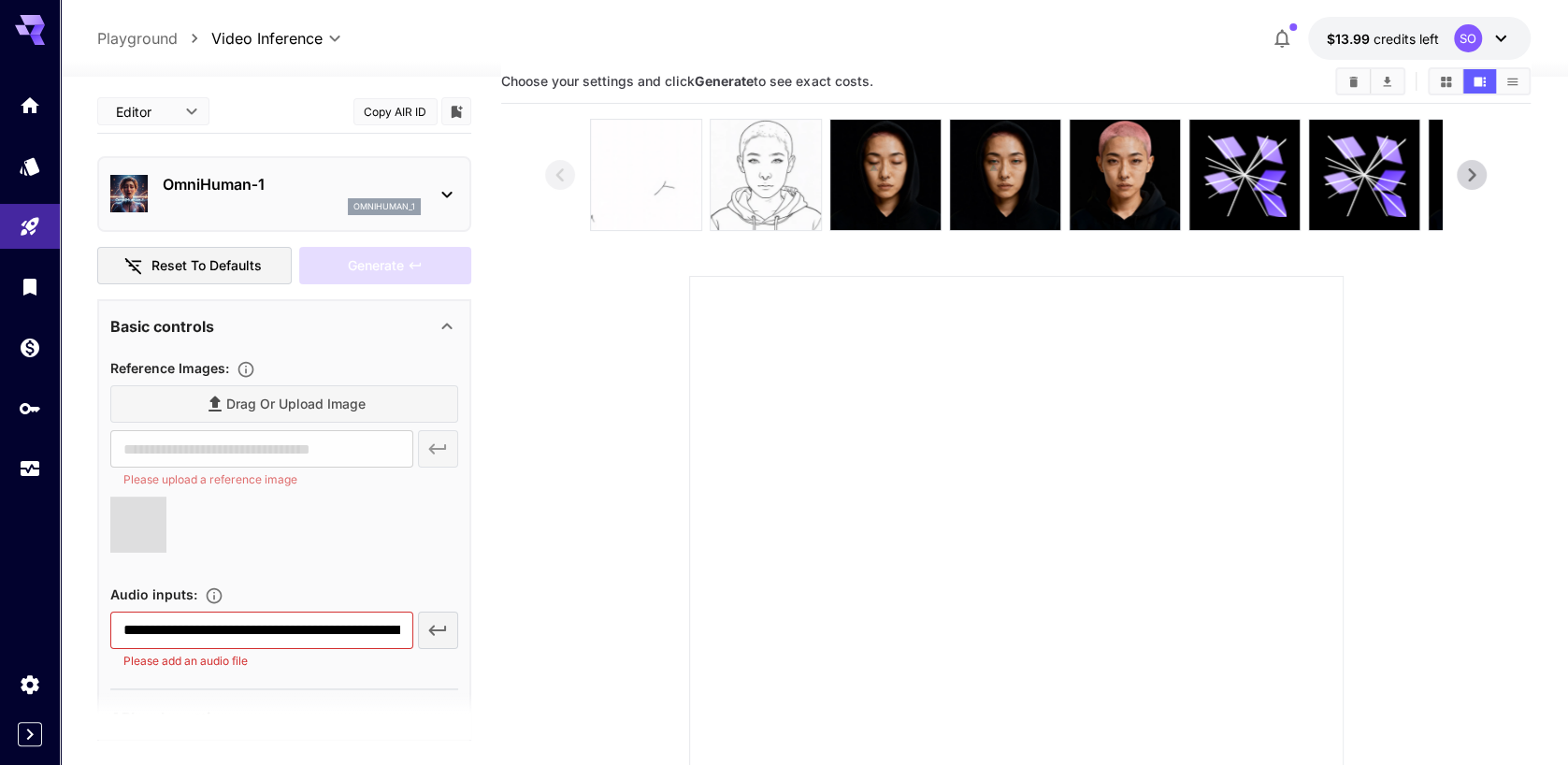
type input "**********"
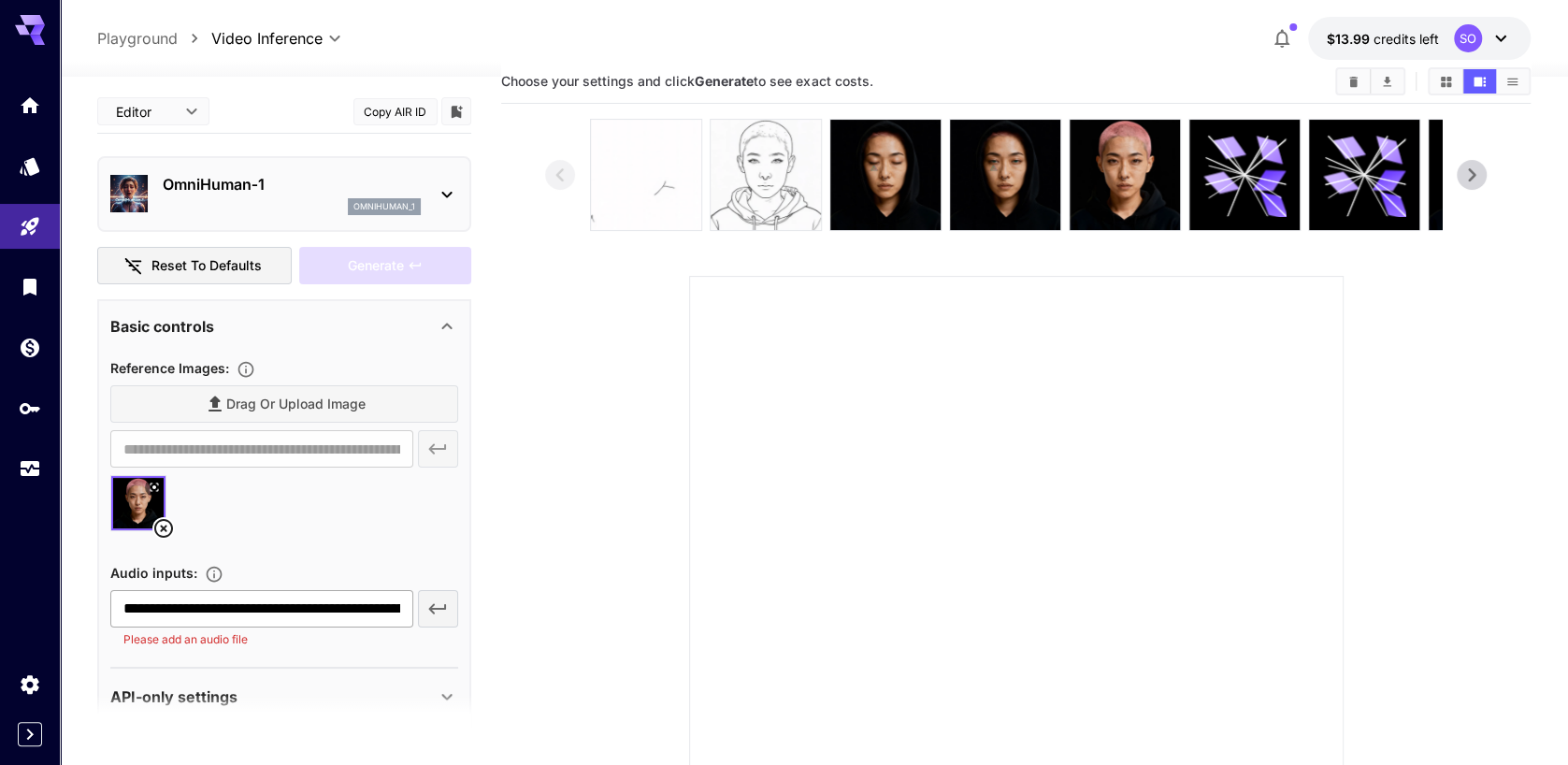
click at [277, 613] on input "**********" at bounding box center [262, 608] width 302 height 38
click at [208, 650] on div "**********" at bounding box center [285, 506] width 348 height 315
click at [215, 637] on p "Please add an audio file" at bounding box center [261, 639] width 276 height 18
click at [399, 608] on input "**********" at bounding box center [262, 608] width 302 height 38
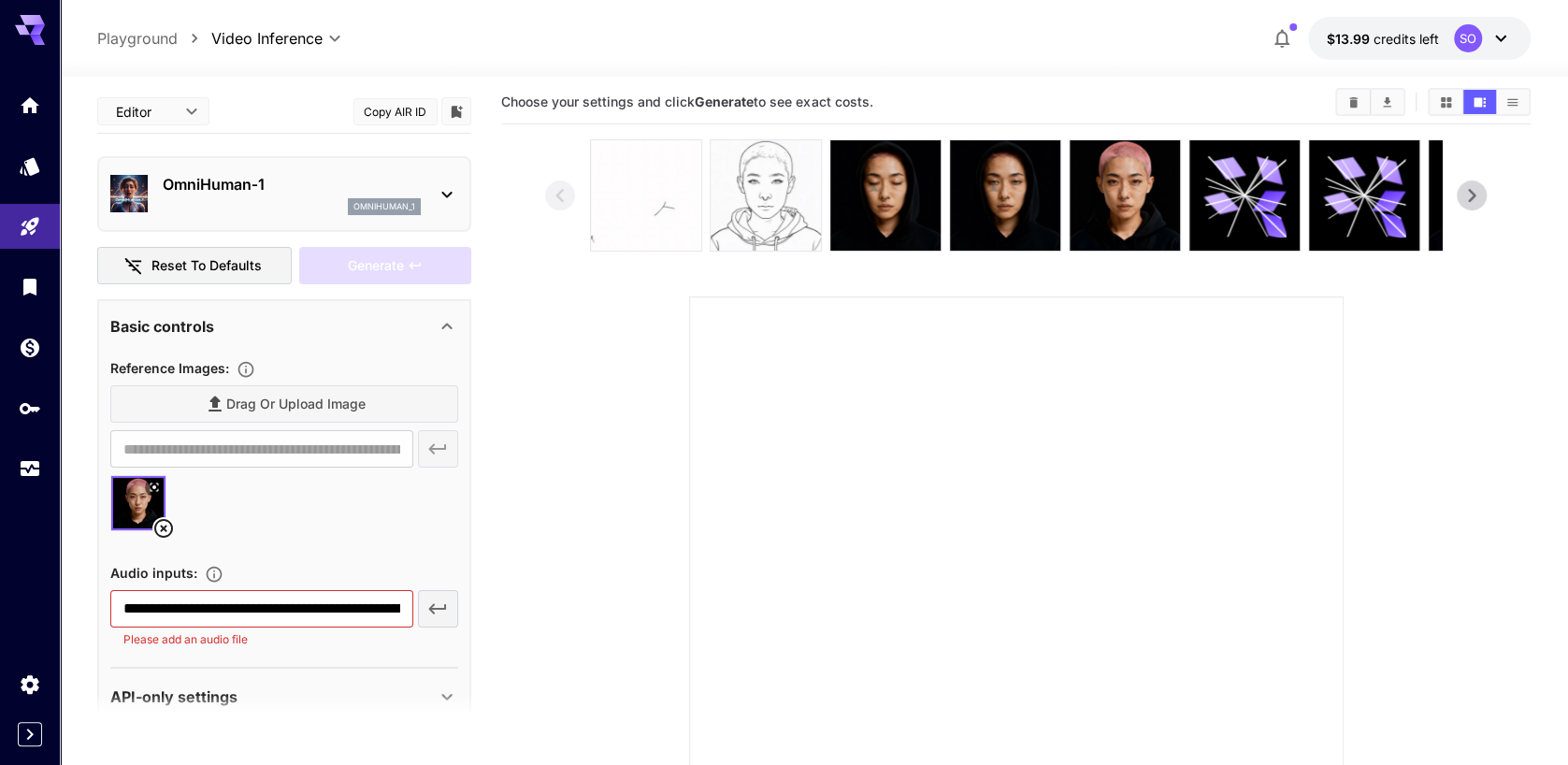
click at [305, 401] on div "Drag or upload image" at bounding box center [285, 404] width 348 height 38
click at [240, 406] on div "Drag or upload image" at bounding box center [285, 404] width 348 height 38
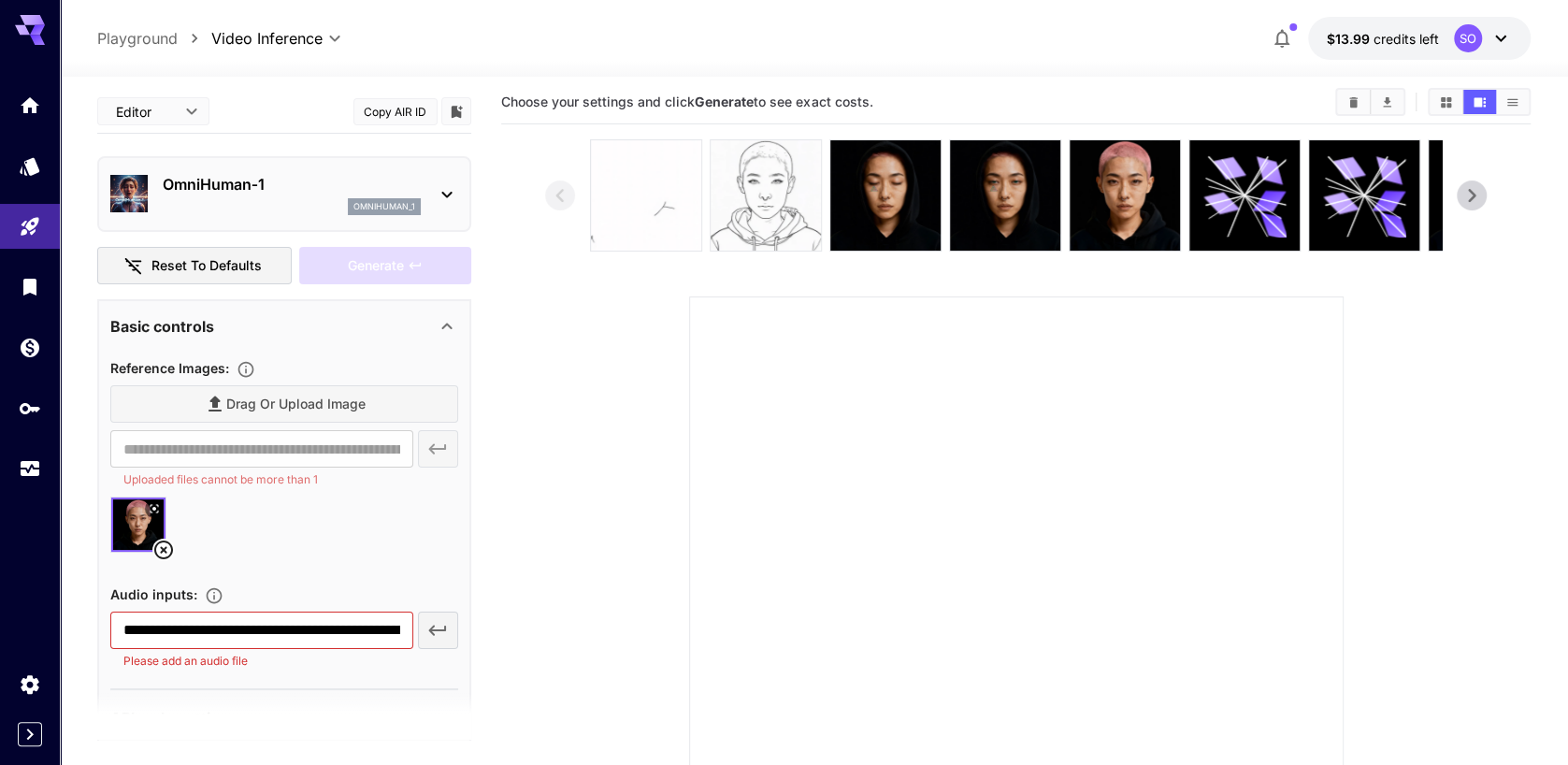
scroll to position [53, 0]
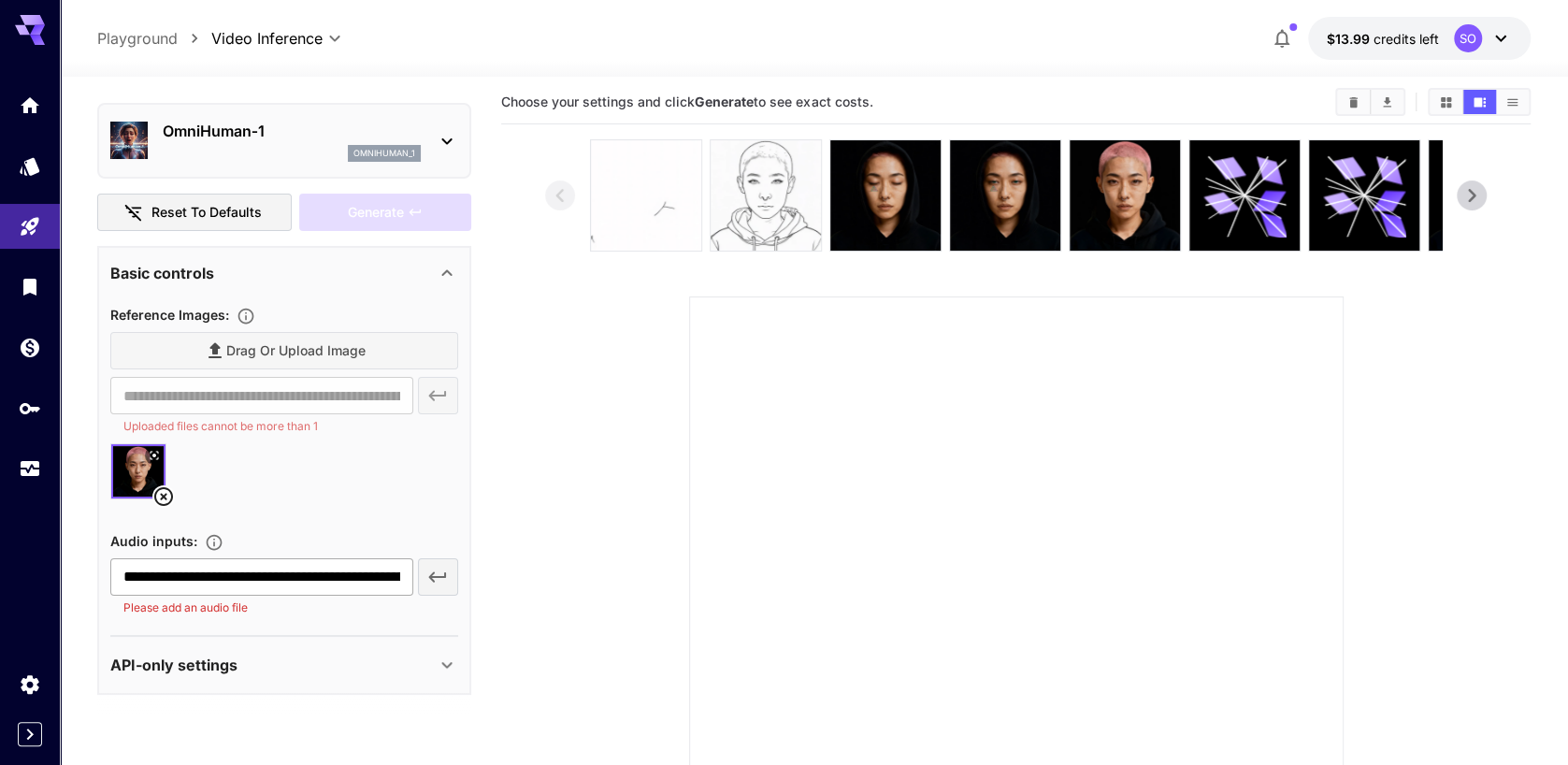
click at [370, 583] on input "**********" at bounding box center [262, 576] width 302 height 38
click at [212, 605] on p "Please add an audio file" at bounding box center [261, 607] width 276 height 18
click at [440, 575] on icon "button" at bounding box center [438, 576] width 17 height 11
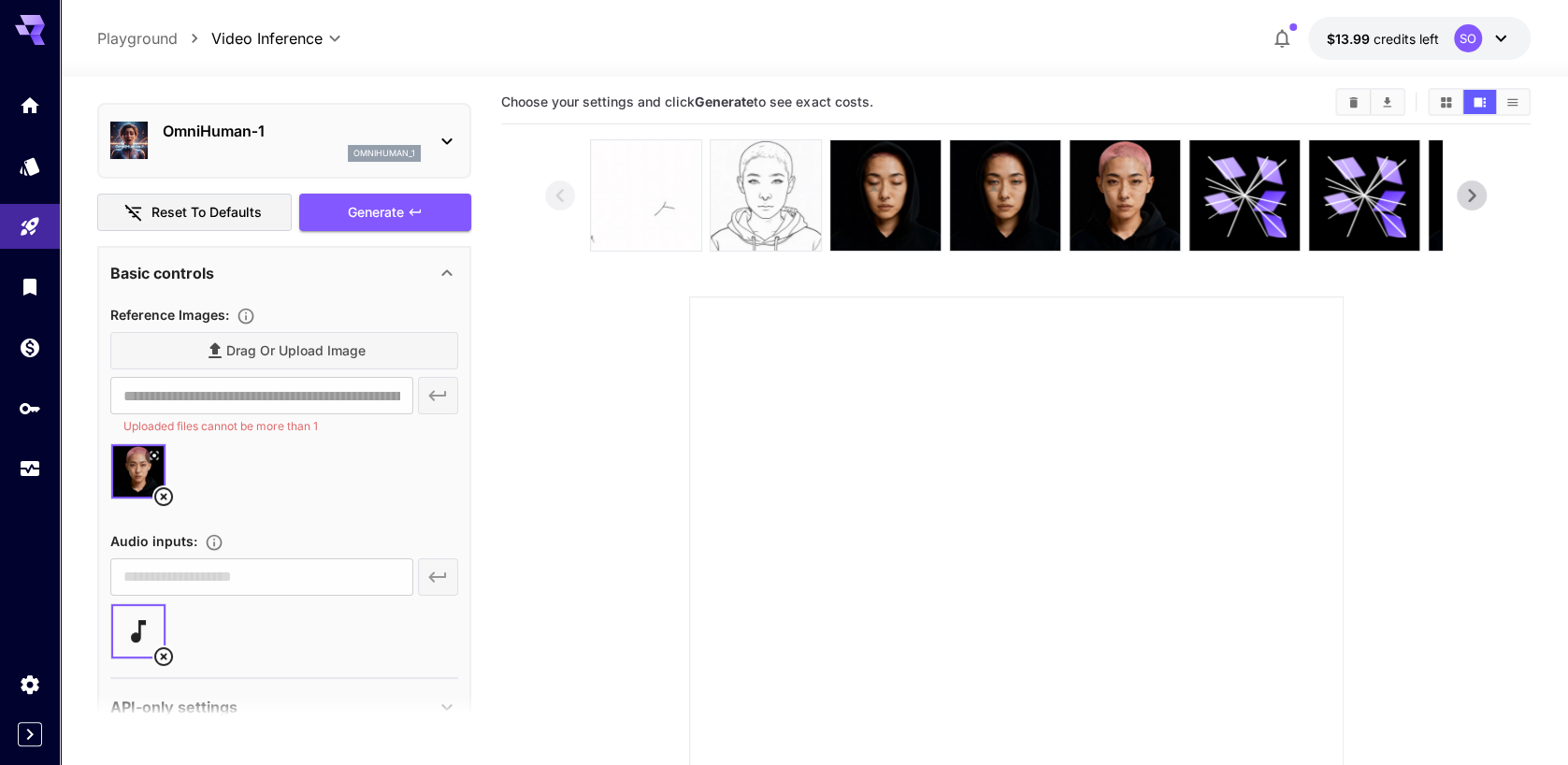
click at [447, 276] on icon at bounding box center [446, 272] width 22 height 22
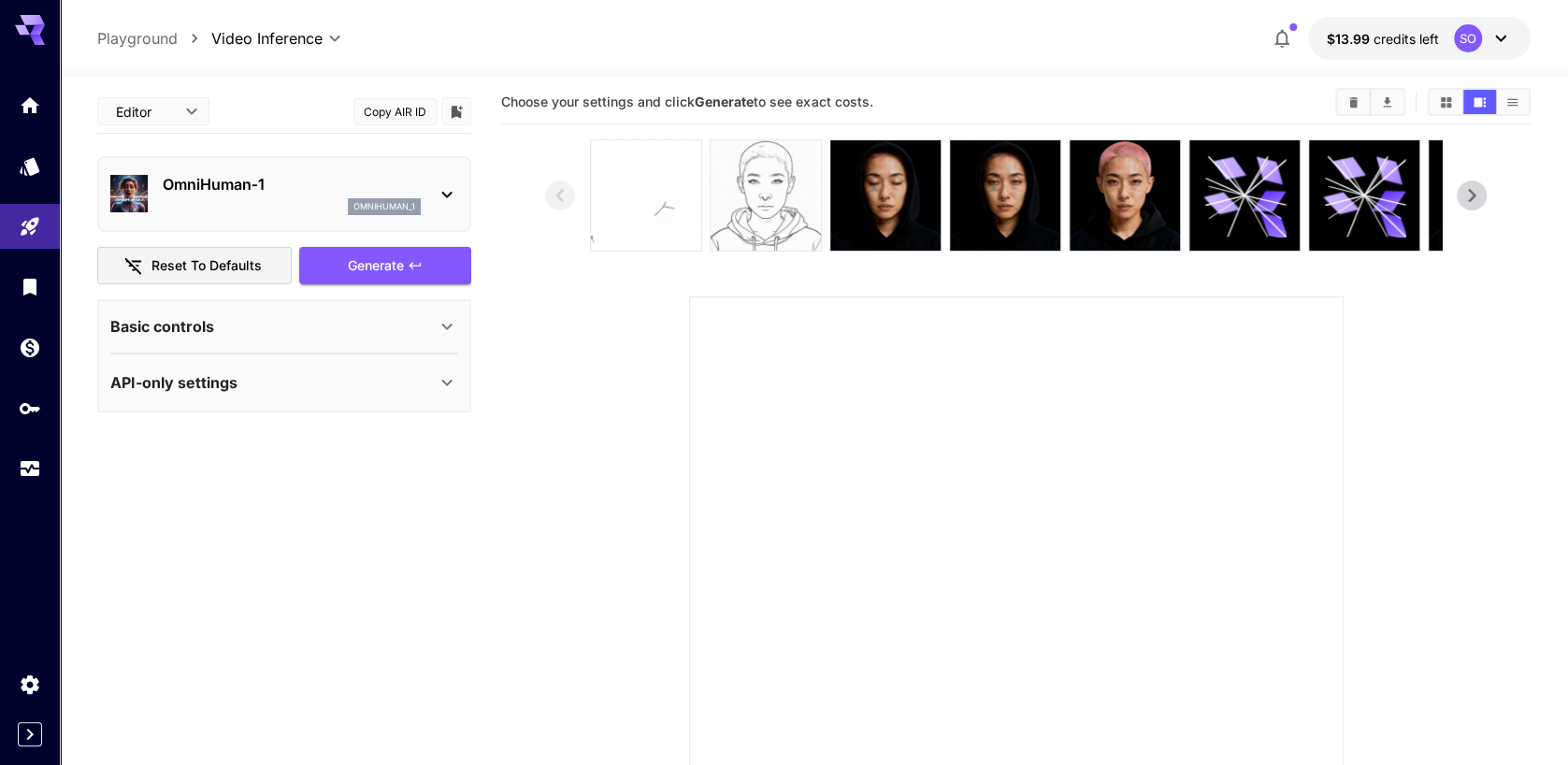
scroll to position [0, 0]
click at [387, 261] on div "Generate" at bounding box center [385, 267] width 172 height 38
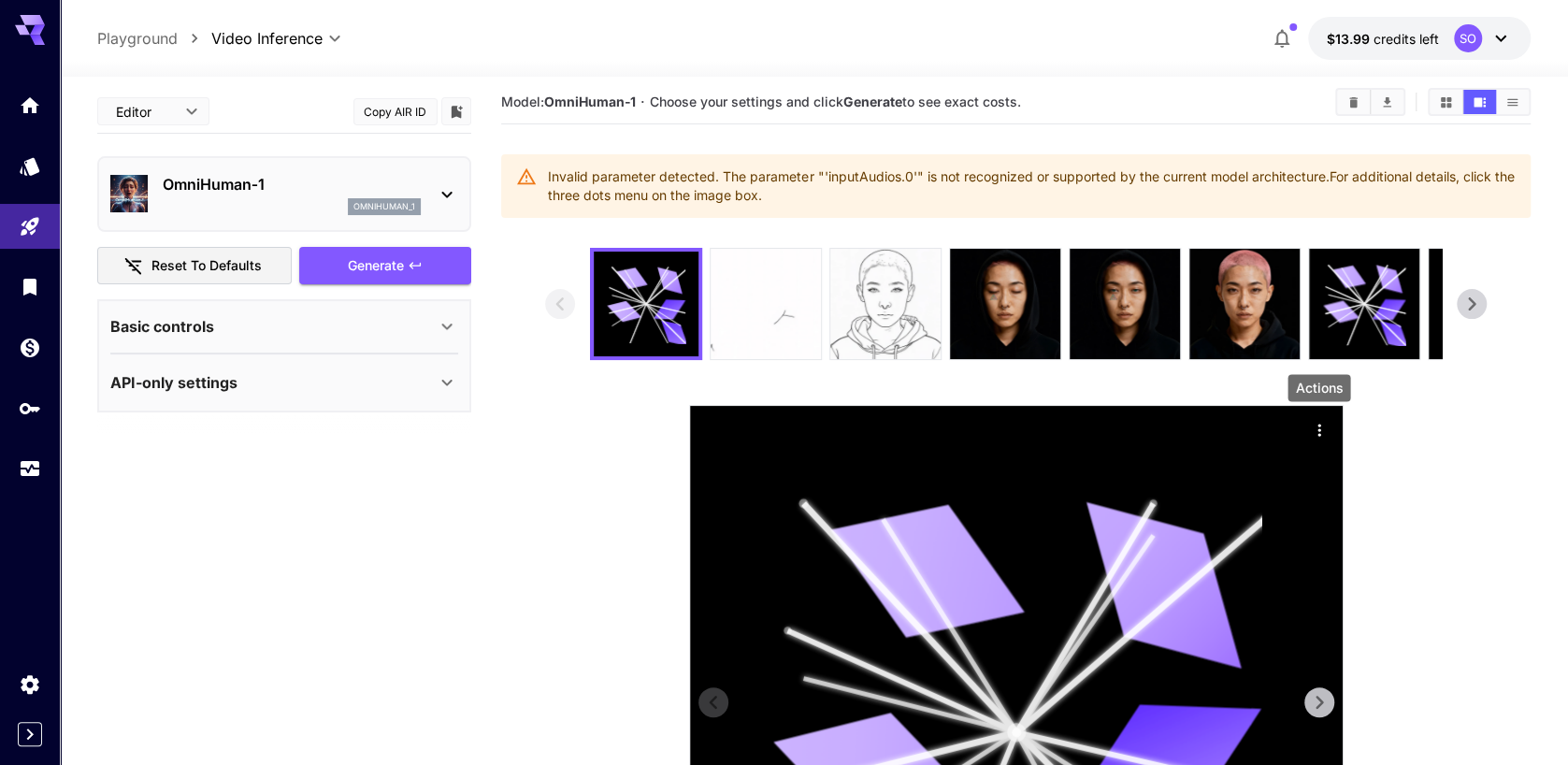
click at [1322, 430] on icon "Actions" at bounding box center [1319, 429] width 18 height 18
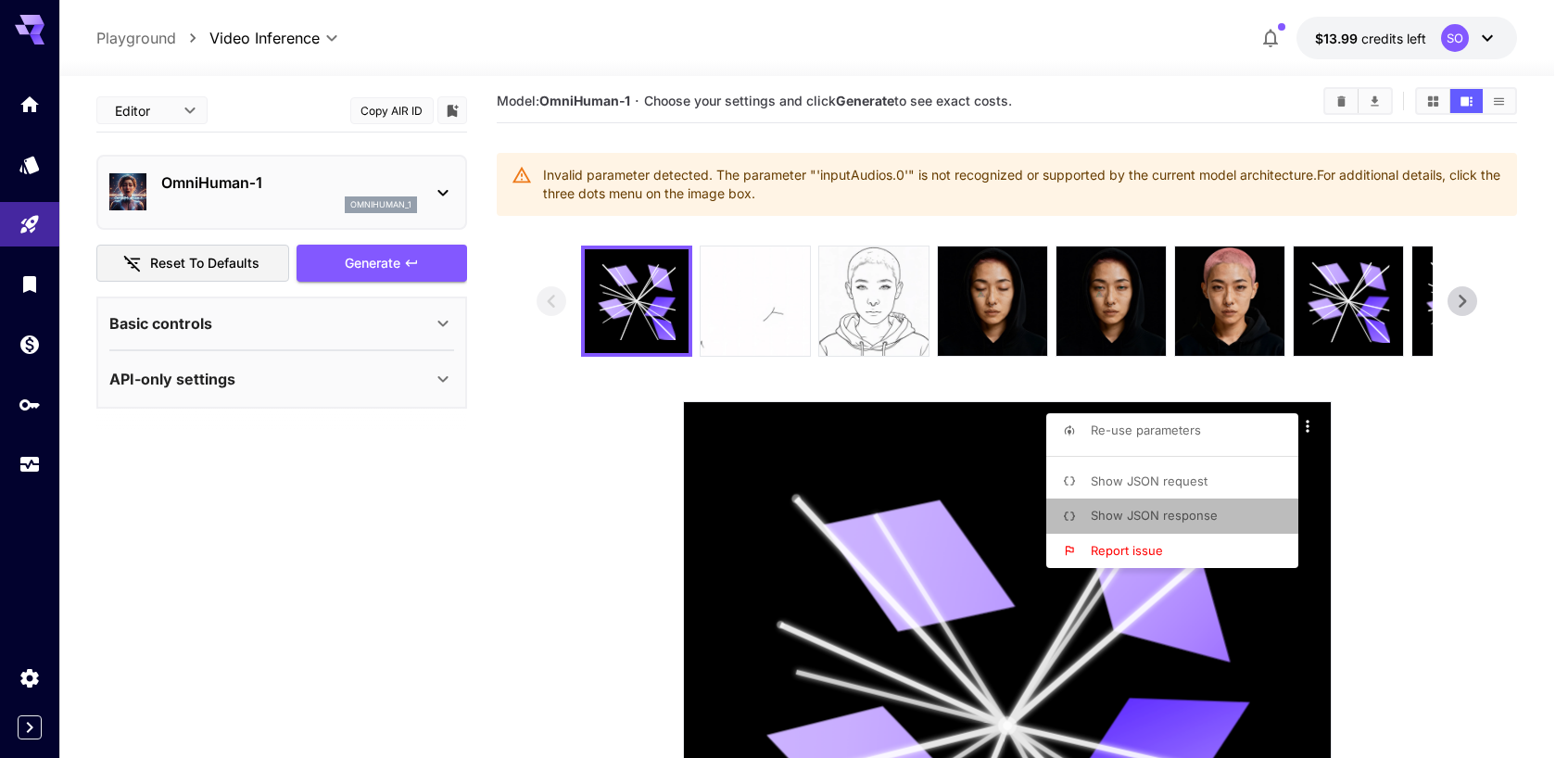
click at [1168, 520] on span "Show JSON response" at bounding box center [1153, 516] width 127 height 15
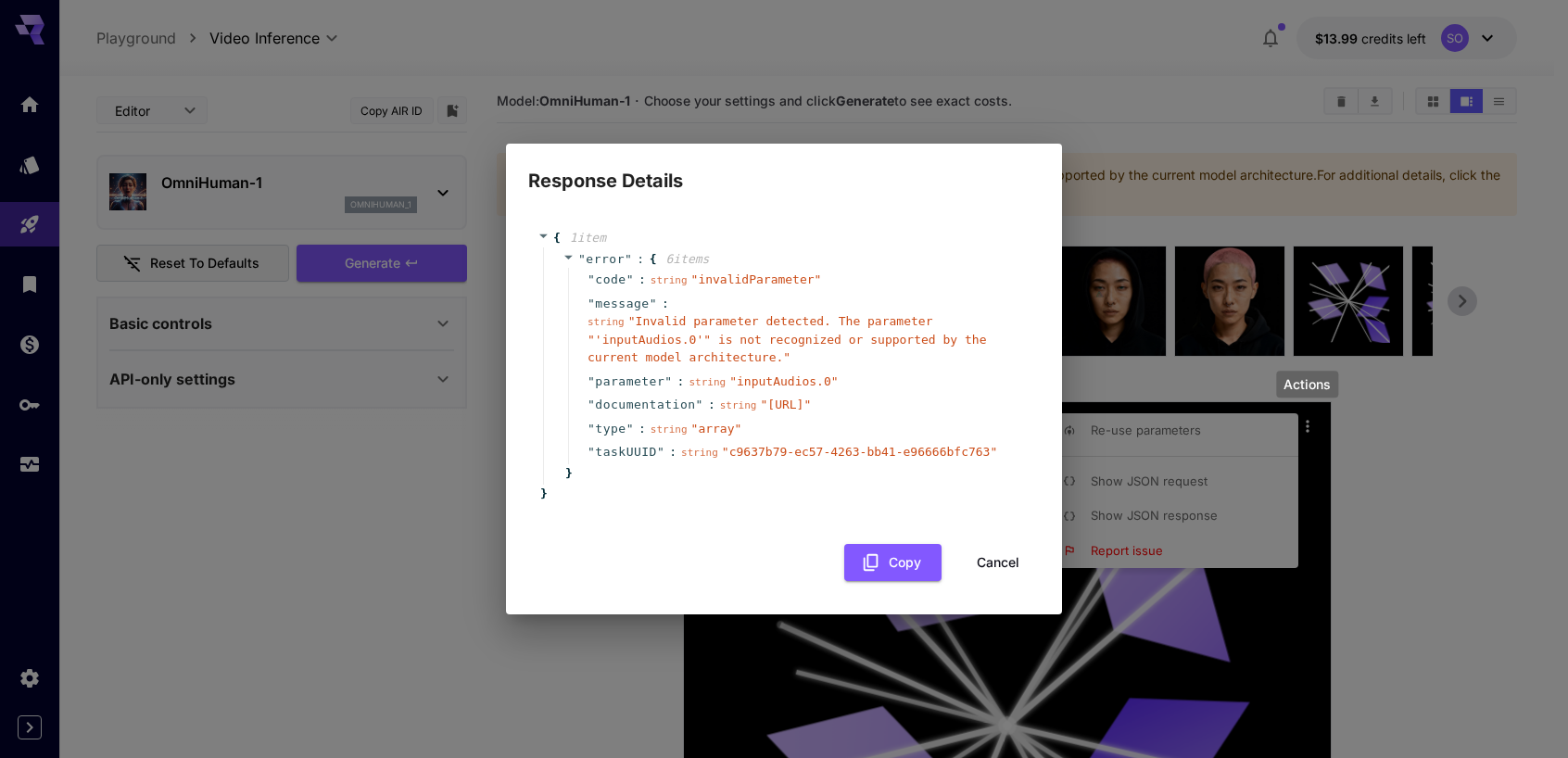
click at [1009, 578] on button "Cancel" at bounding box center [997, 563] width 83 height 38
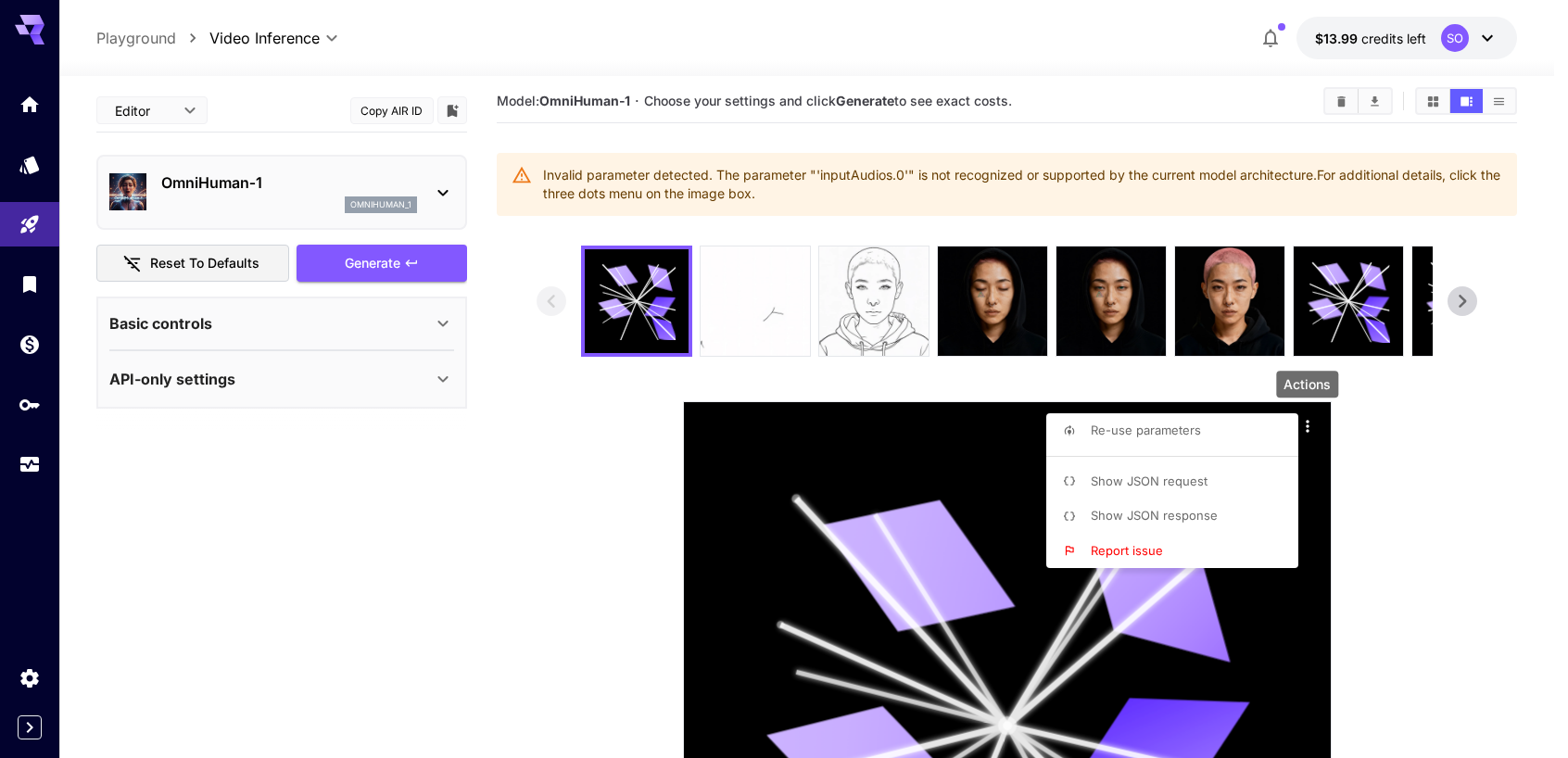
click at [440, 315] on div at bounding box center [784, 379] width 1568 height 758
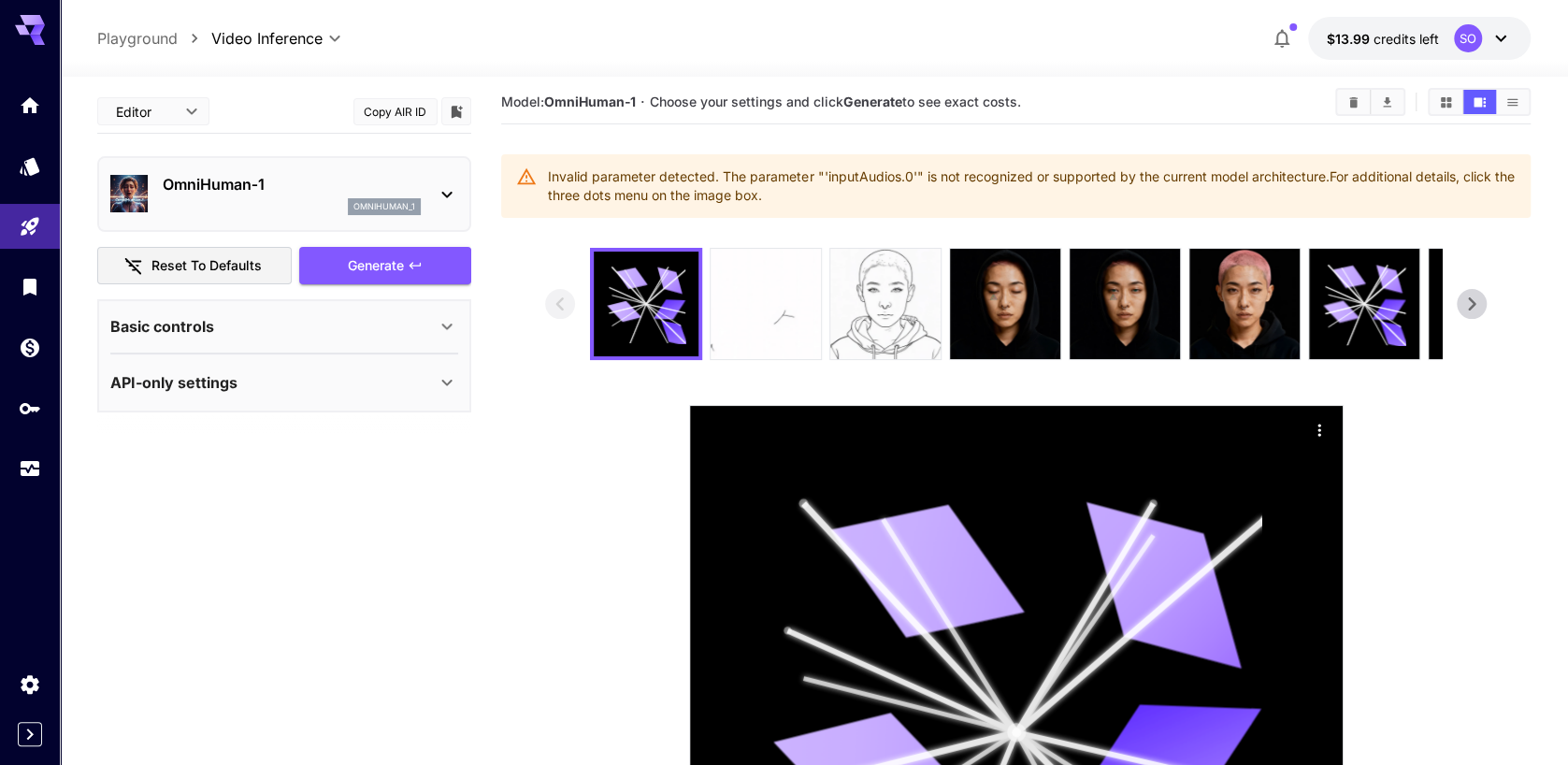
click at [446, 328] on icon at bounding box center [447, 326] width 11 height 7
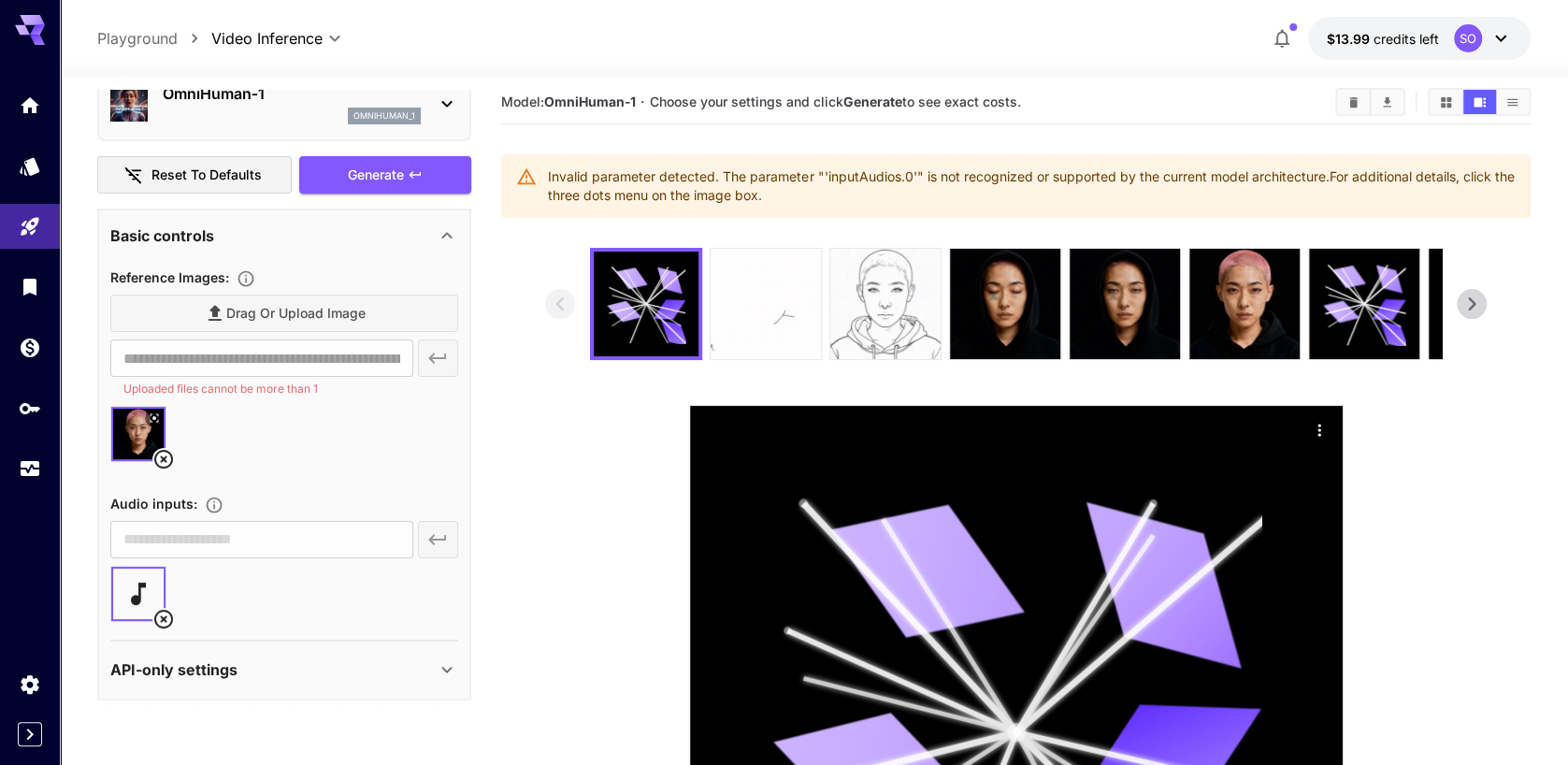
scroll to position [95, 0]
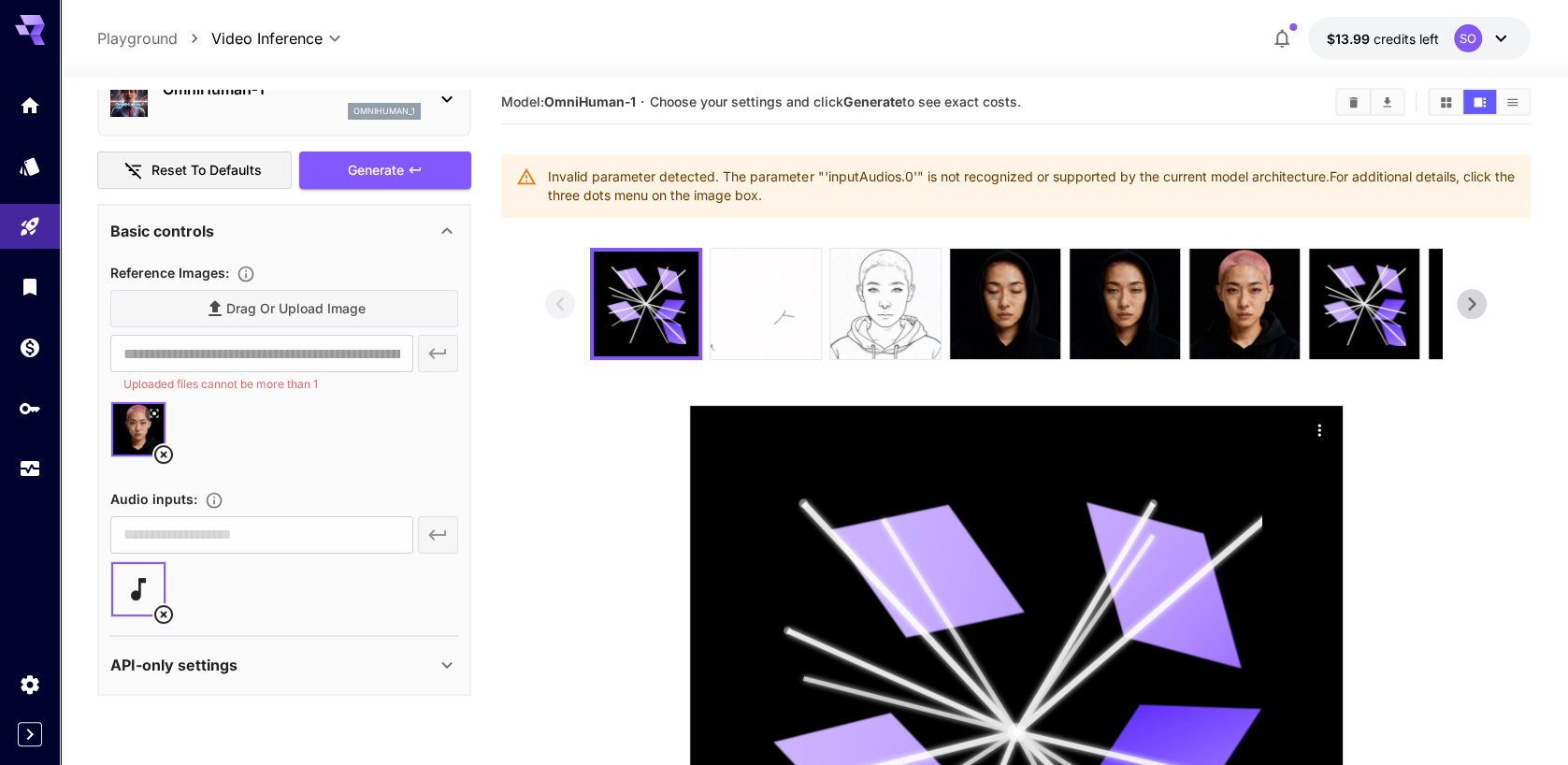
click at [160, 613] on icon at bounding box center [163, 614] width 22 height 22
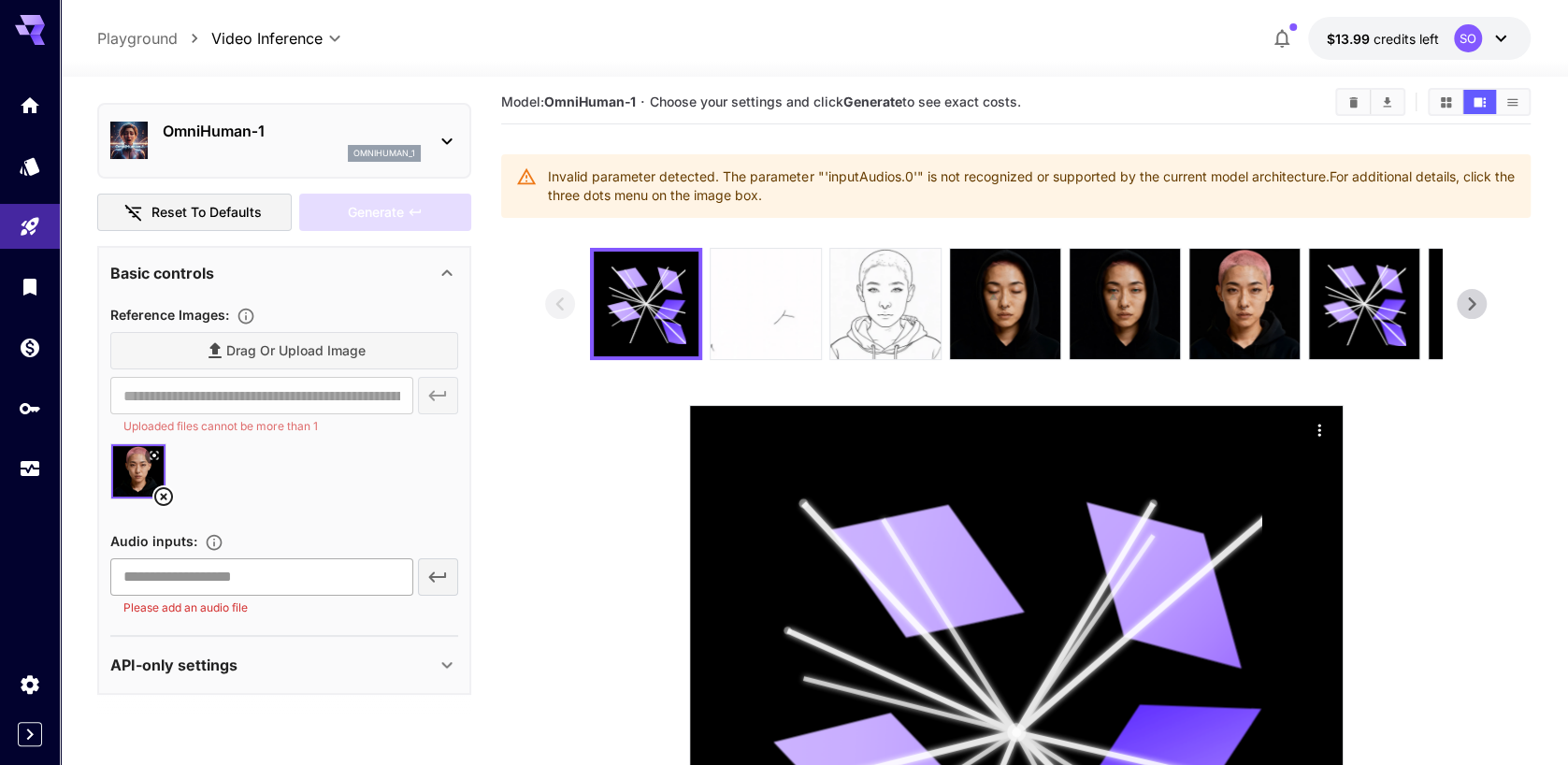
click at [232, 583] on input "text" at bounding box center [262, 576] width 302 height 38
paste input "**********"
type input "**********"
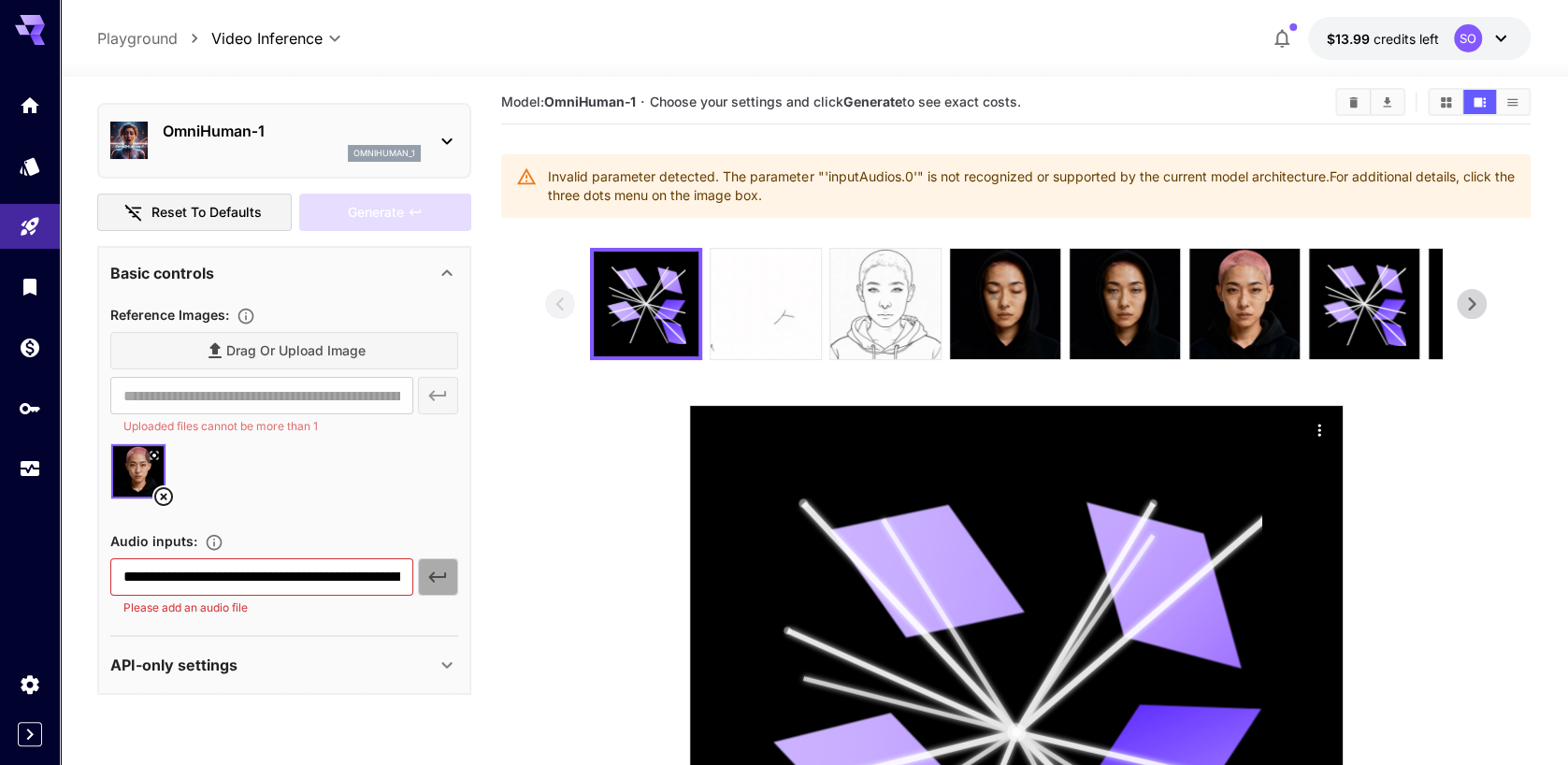
click at [441, 578] on icon "button" at bounding box center [437, 576] width 22 height 22
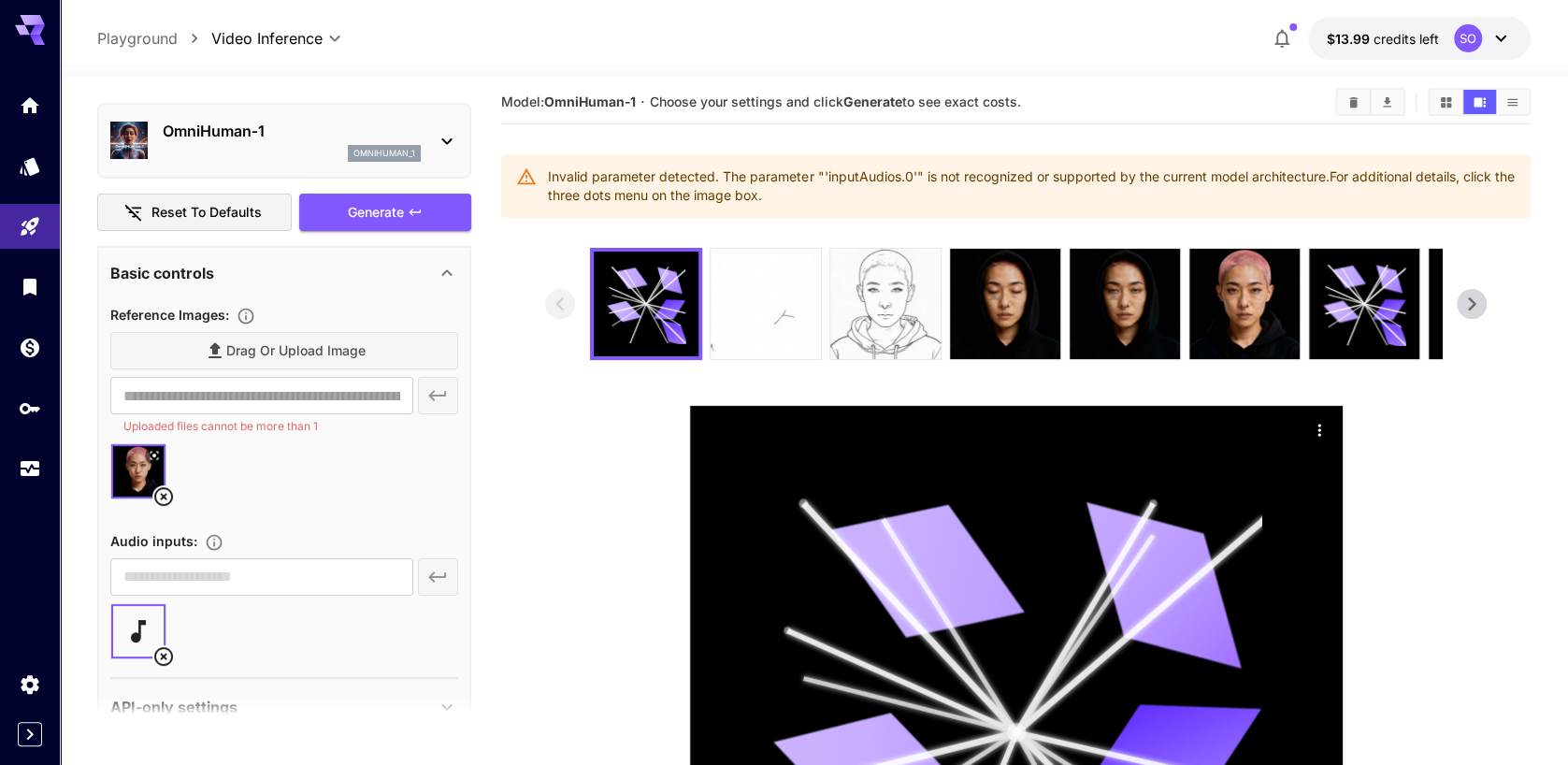
click at [164, 495] on icon at bounding box center [163, 496] width 18 height 18
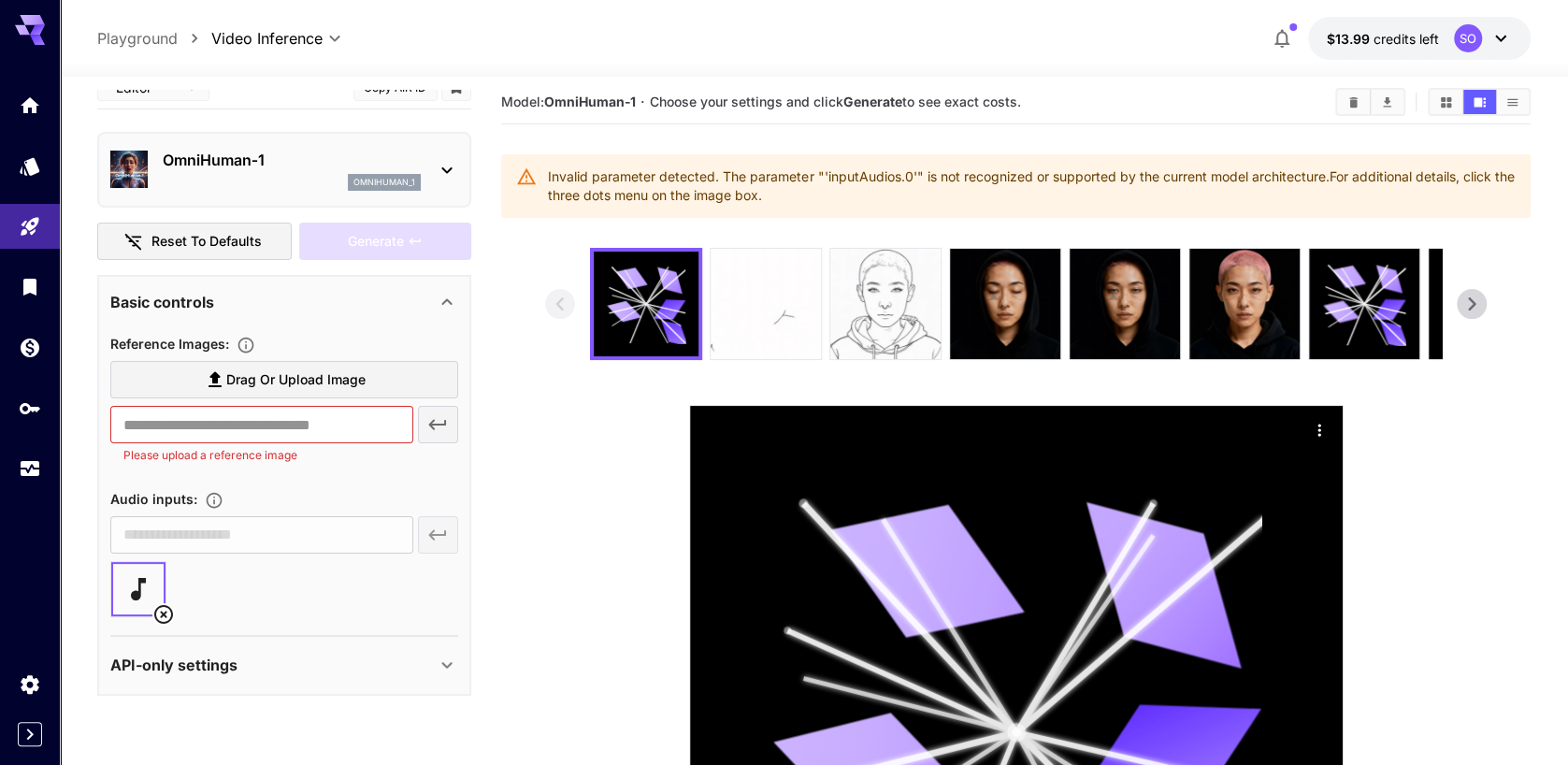
click at [282, 375] on span "Drag or upload image" at bounding box center [295, 380] width 139 height 23
click at [0, 0] on input "Drag or upload image" at bounding box center [0, 0] width 0 height 0
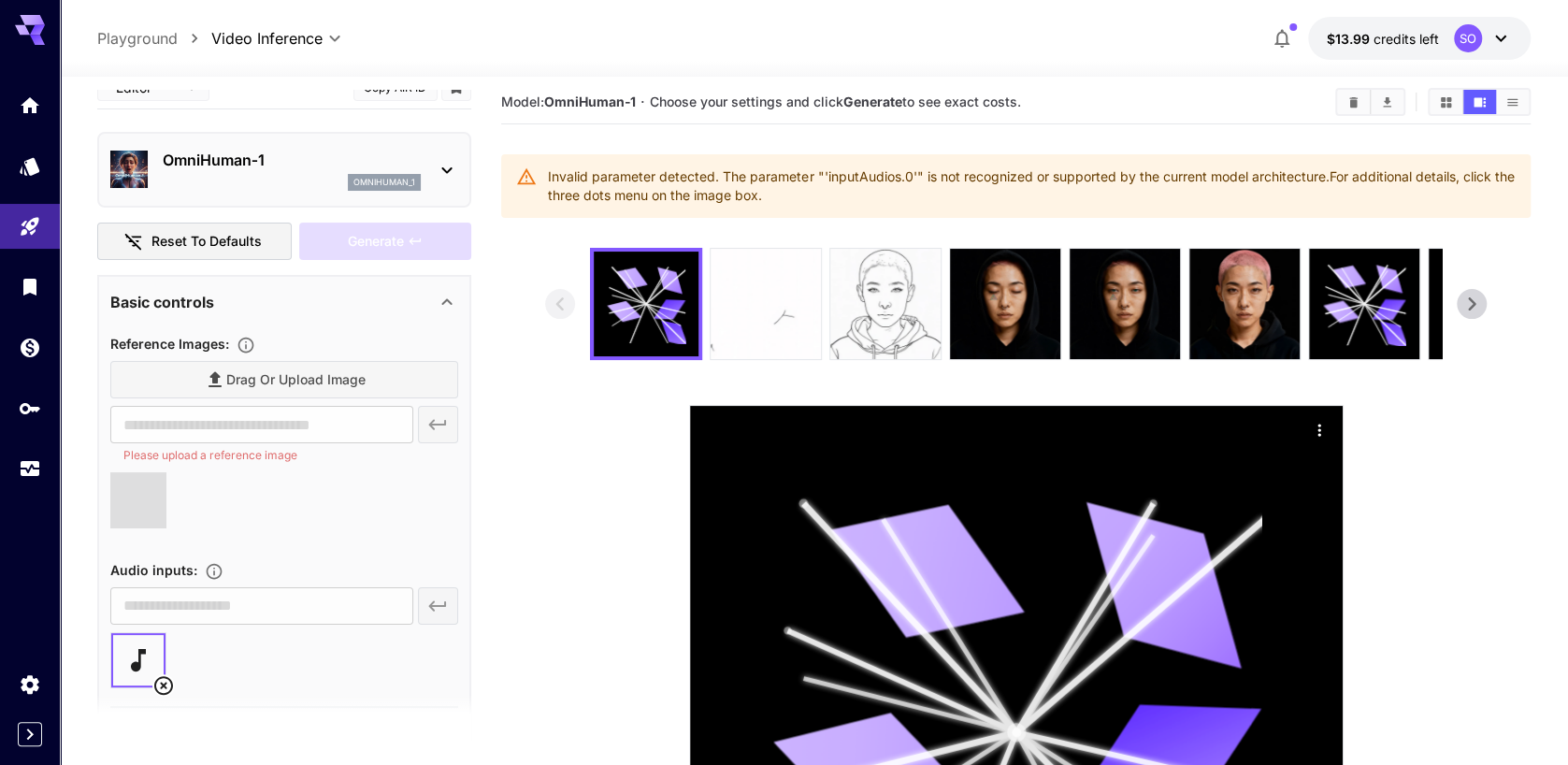
type input "**********"
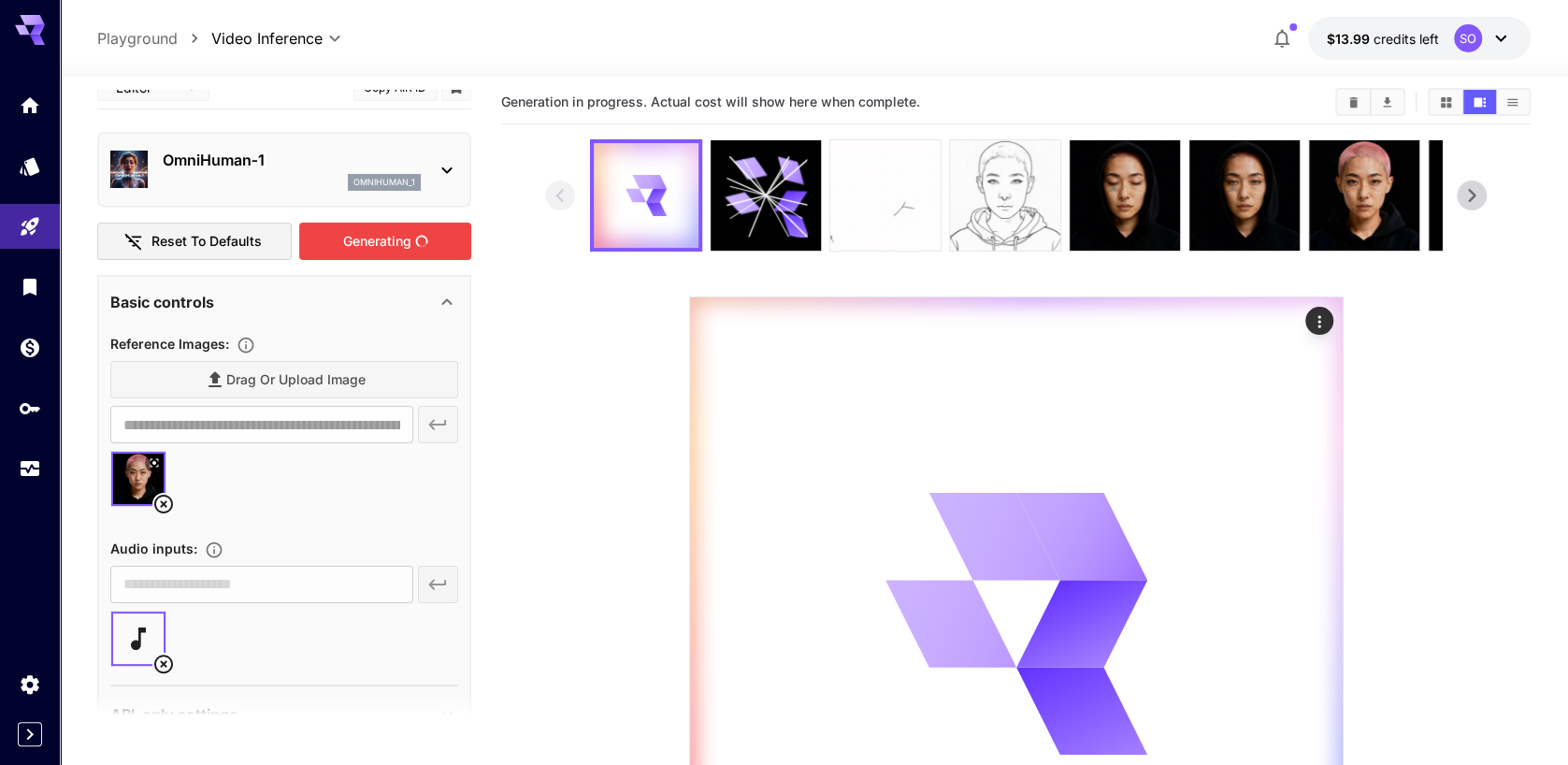
click at [393, 244] on div "Generating" at bounding box center [385, 242] width 172 height 38
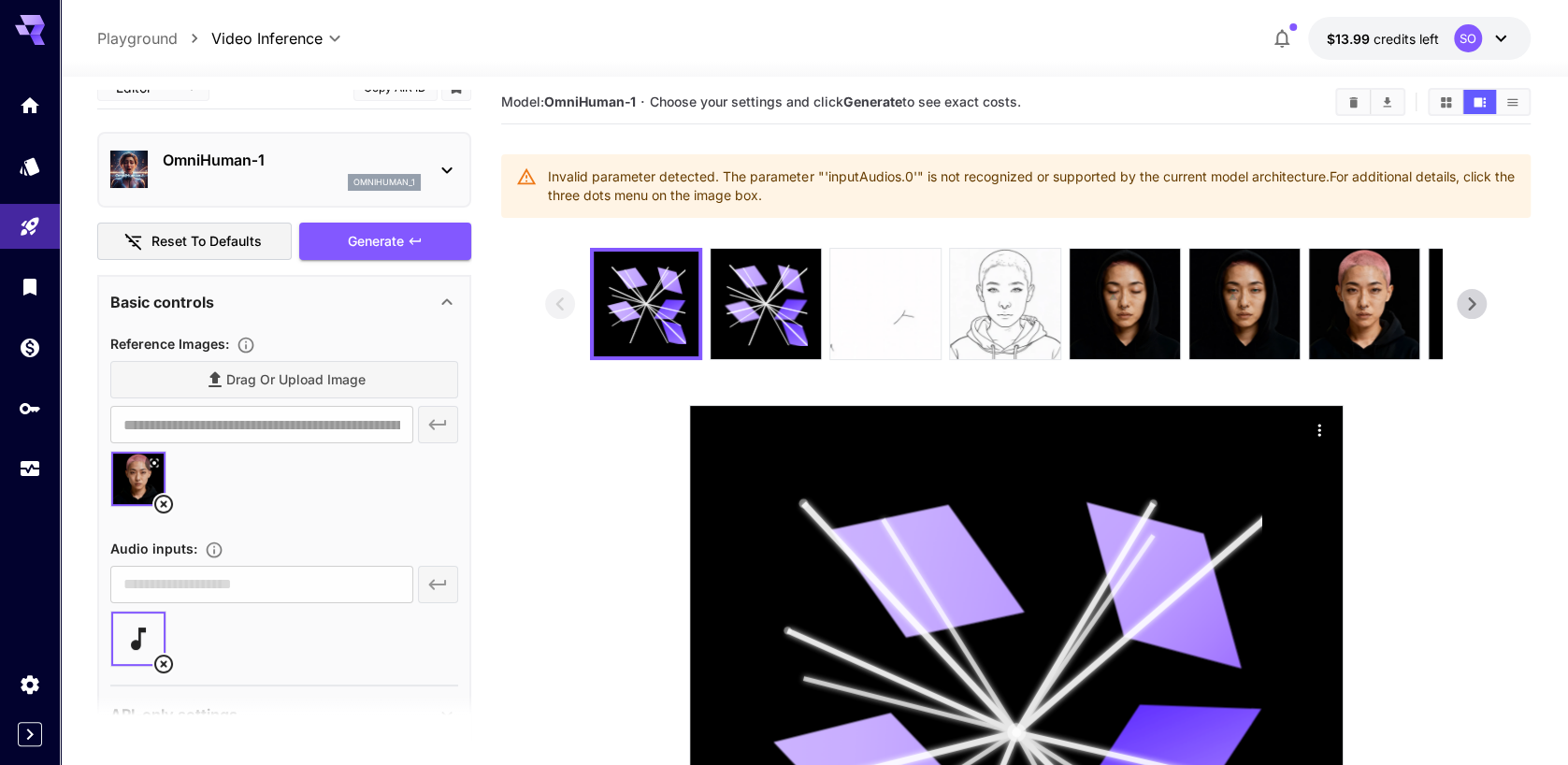
click at [166, 660] on icon at bounding box center [163, 663] width 18 height 18
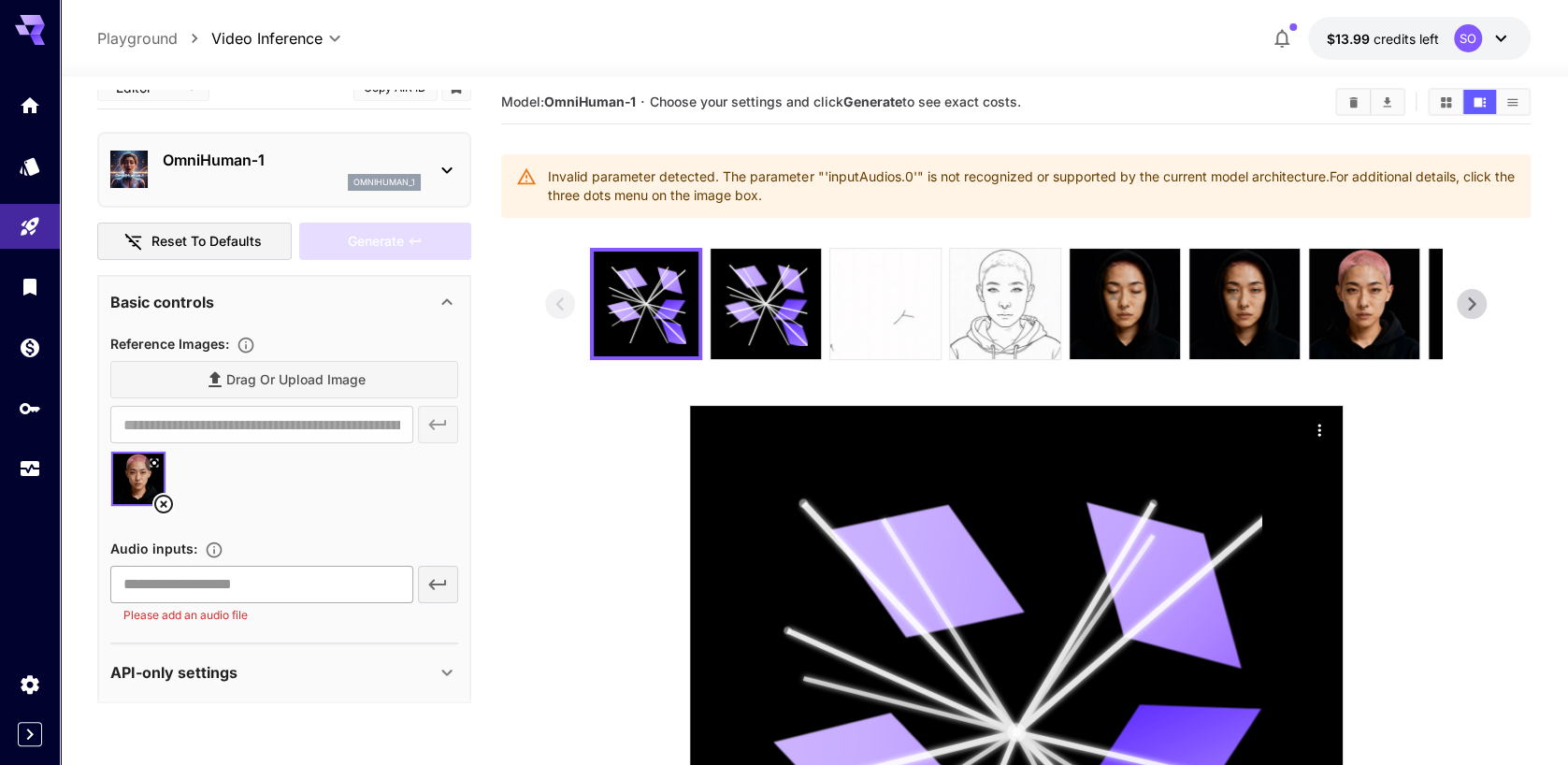
click at [351, 583] on input "text" at bounding box center [262, 584] width 302 height 38
click at [216, 580] on input "text" at bounding box center [262, 584] width 302 height 38
paste input "**********"
type input "**********"
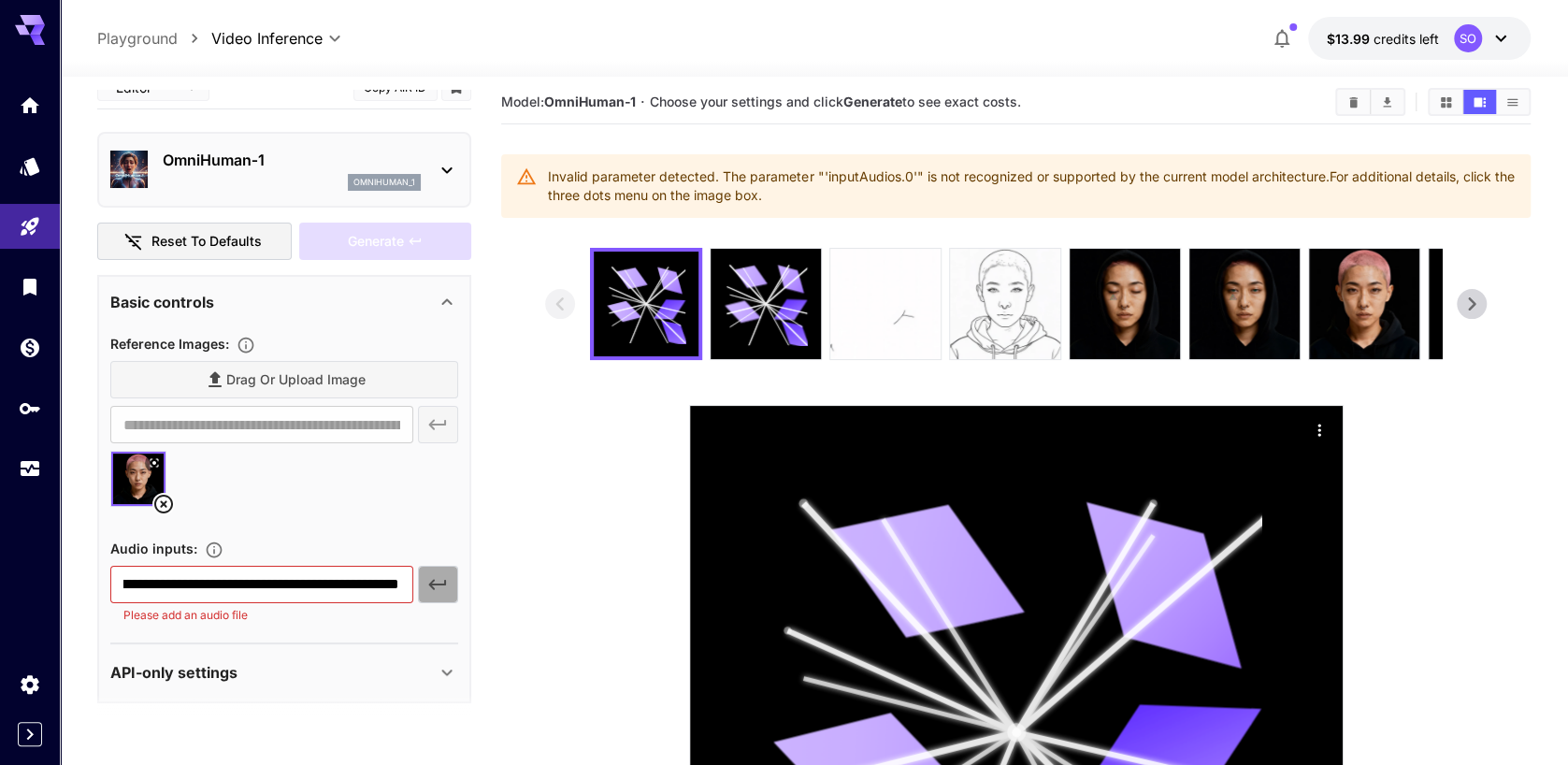
scroll to position [0, 0]
click at [432, 586] on icon "button" at bounding box center [437, 584] width 22 height 22
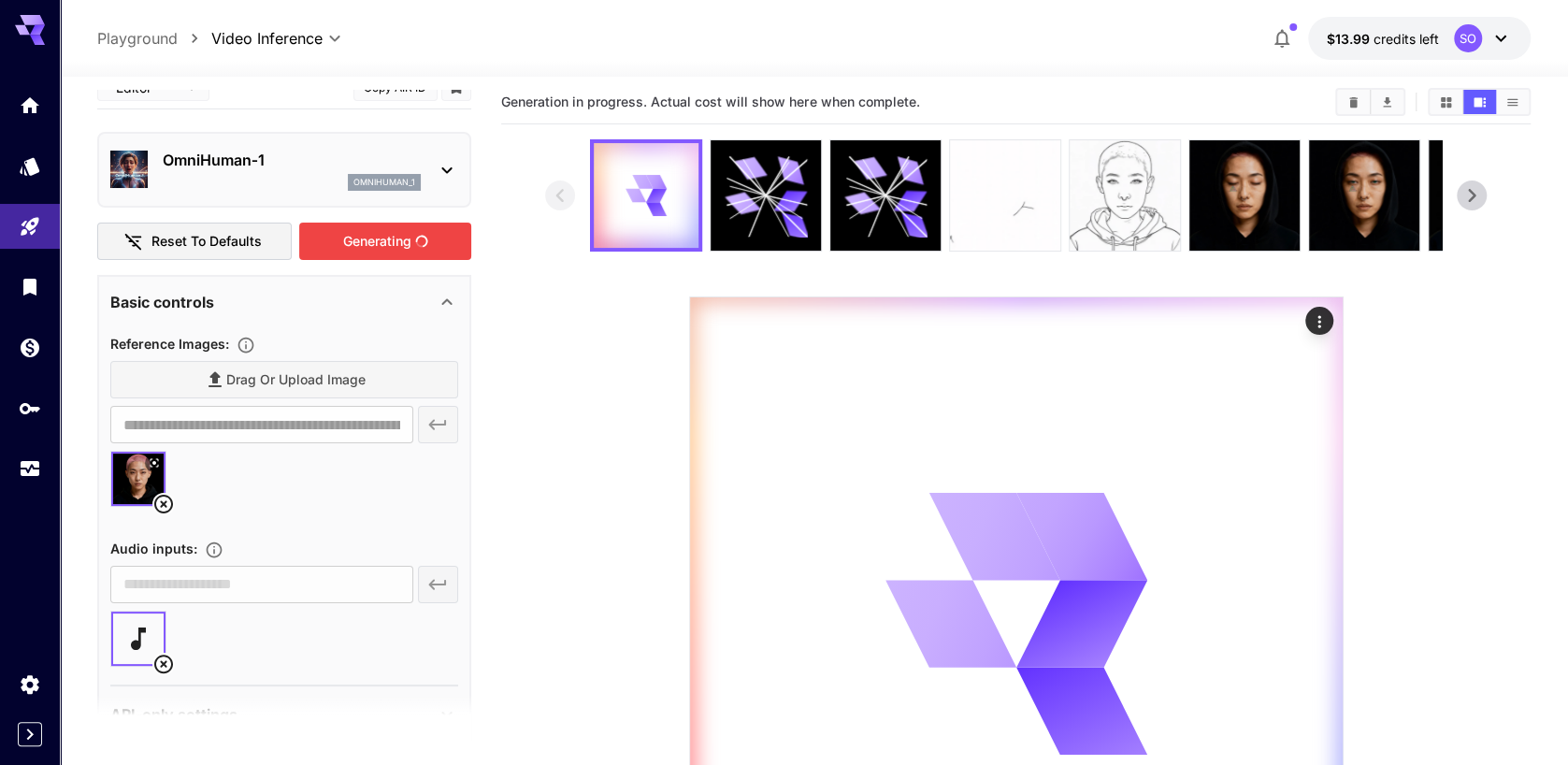
click at [392, 240] on div "Generating" at bounding box center [385, 242] width 172 height 38
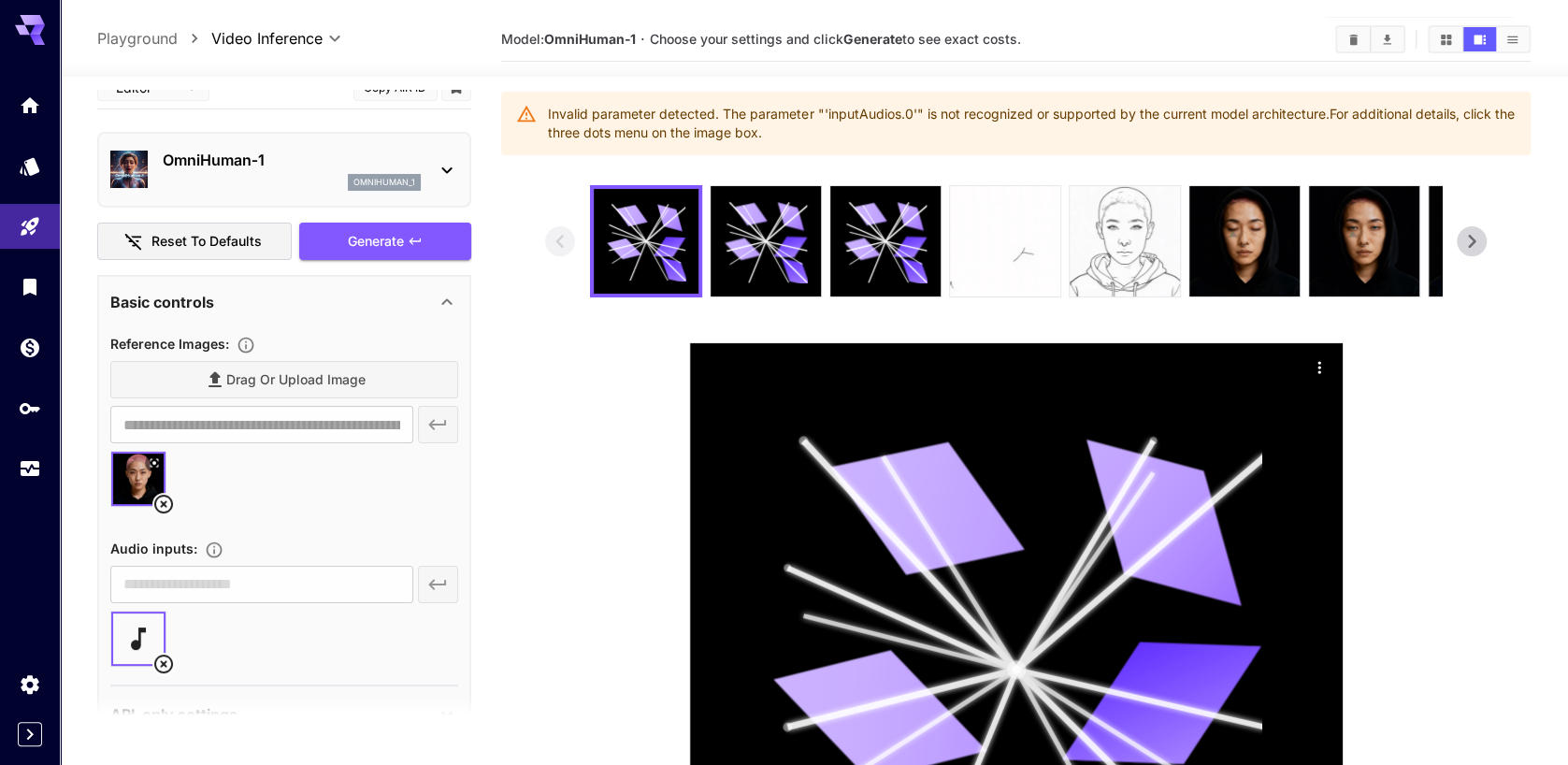
scroll to position [41, 0]
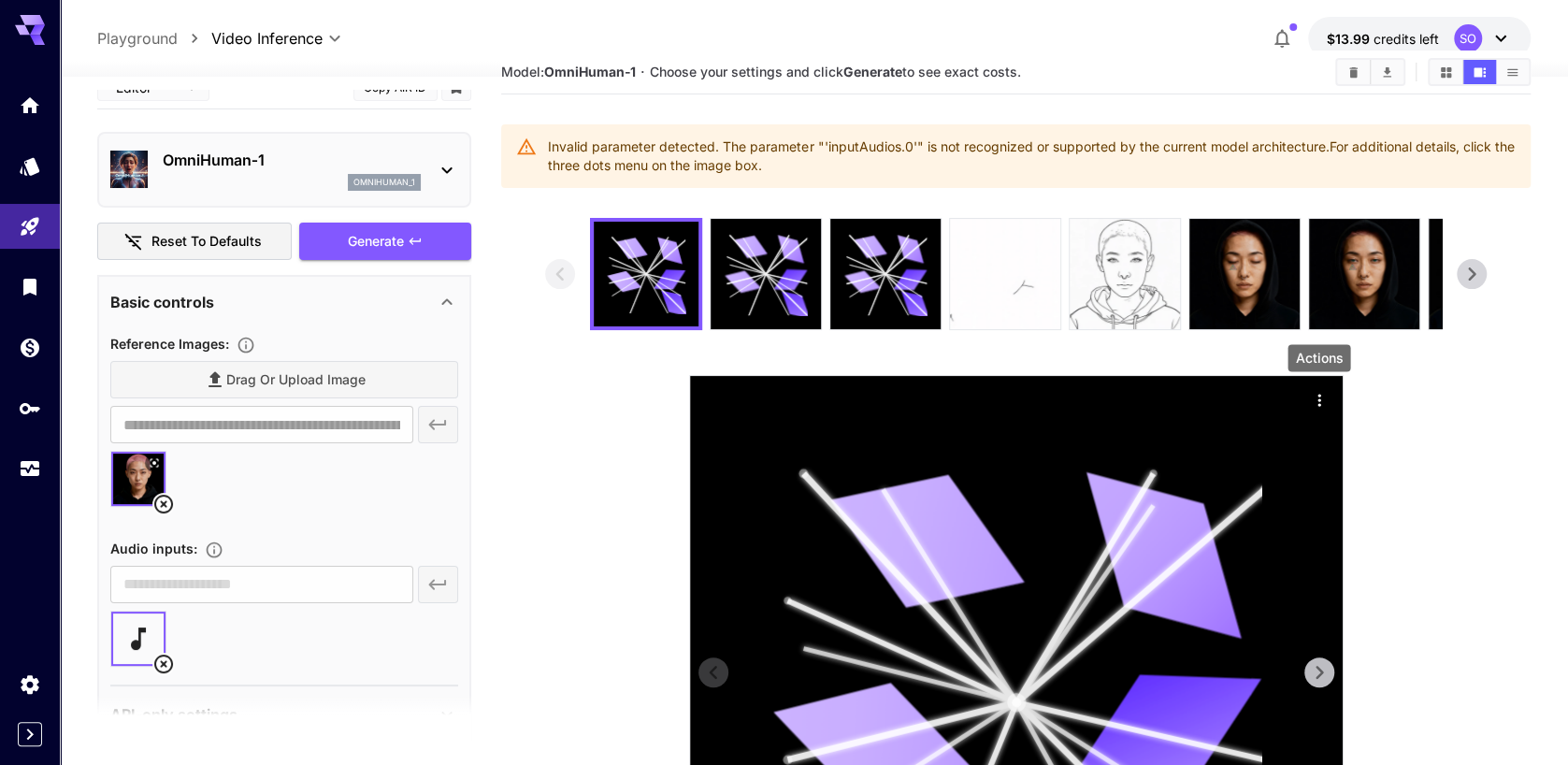
click at [1319, 389] on div "Actions" at bounding box center [1319, 398] width 18 height 22
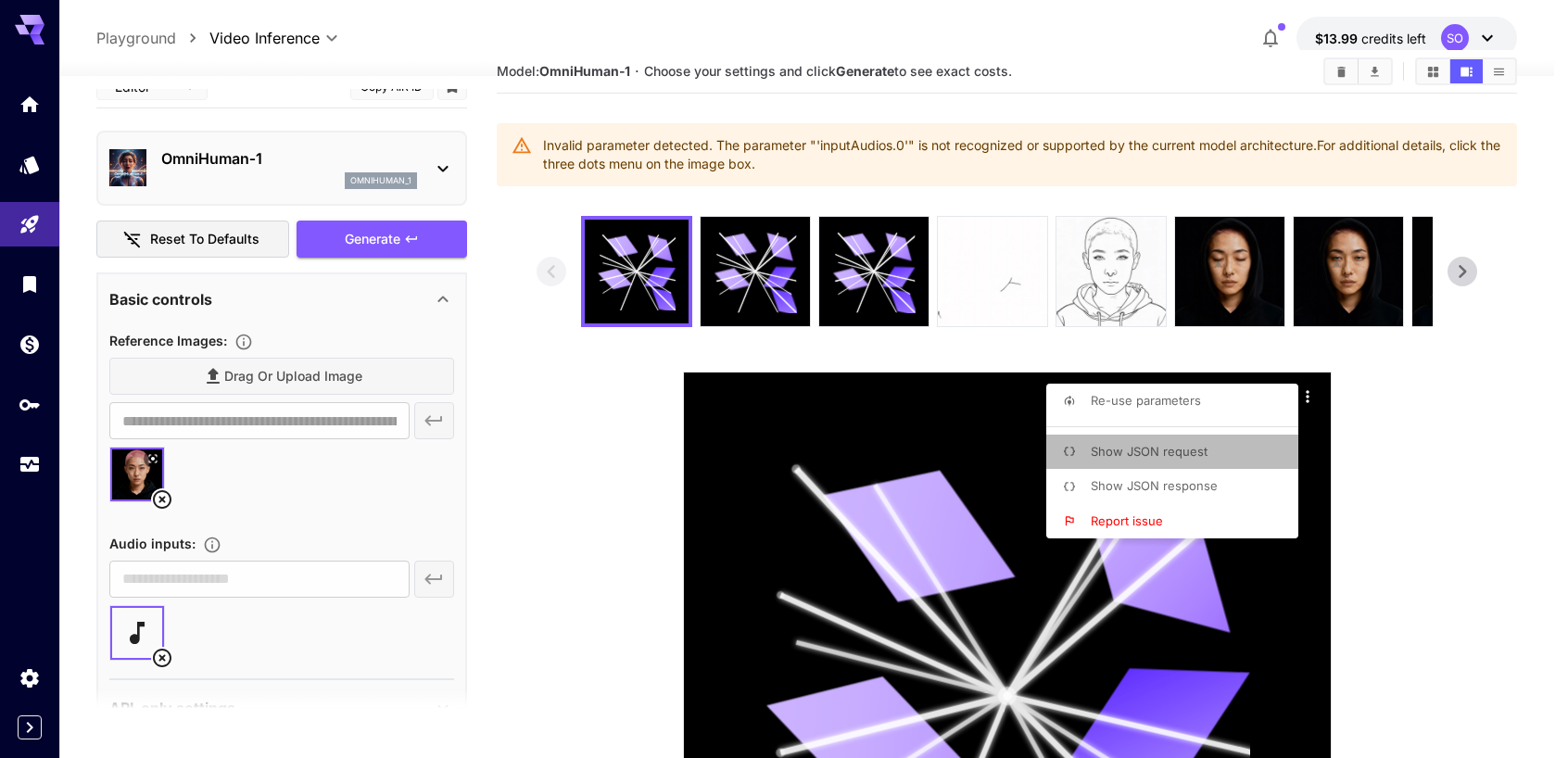
click at [1212, 445] on li "Show JSON request" at bounding box center [1177, 452] width 263 height 35
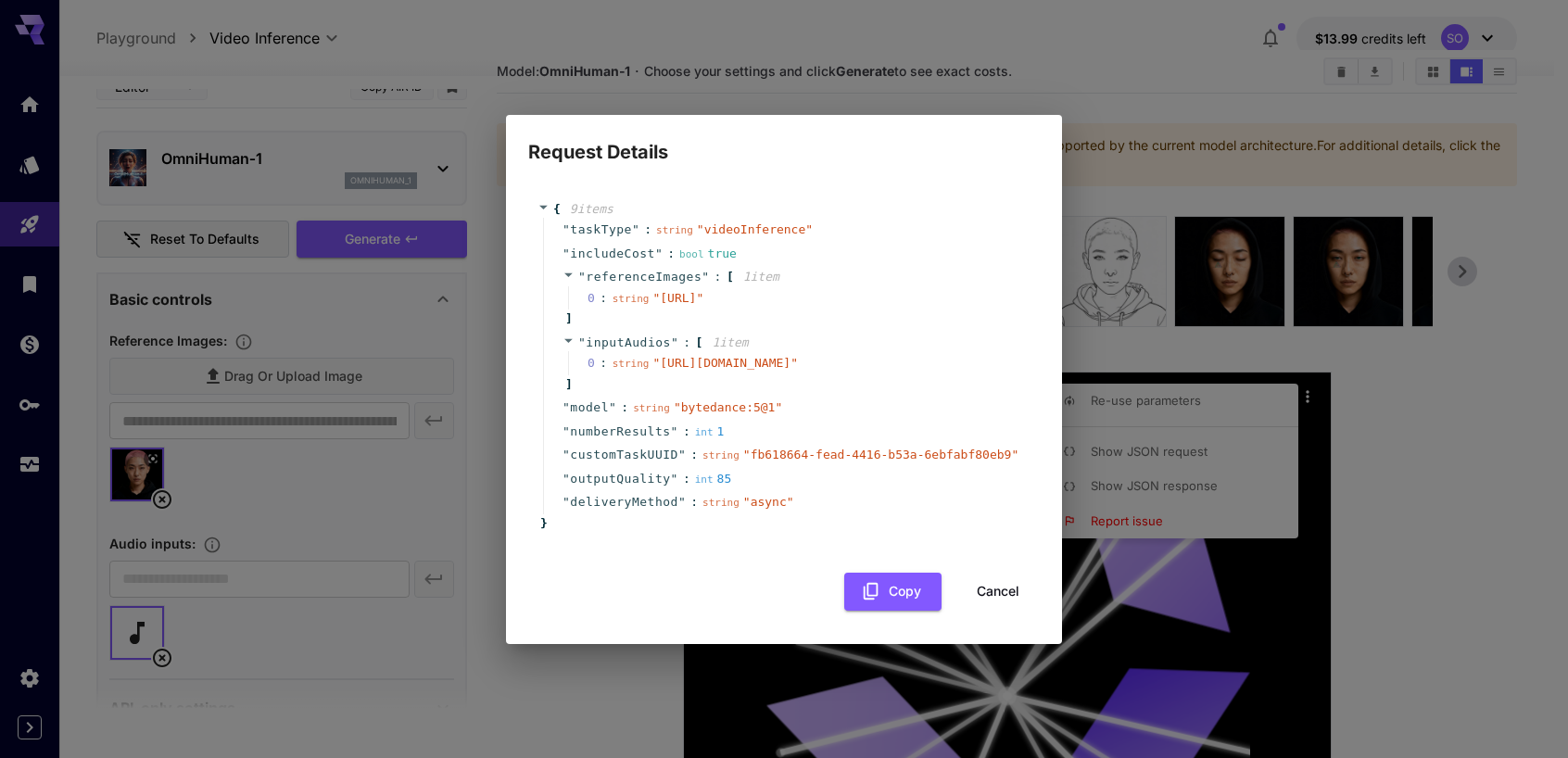
click at [801, 397] on div "" inputAudios " : [ 1 item 0 : string " https://drive.google.com/file/d/1YGQfEW…" at bounding box center [786, 363] width 487 height 66
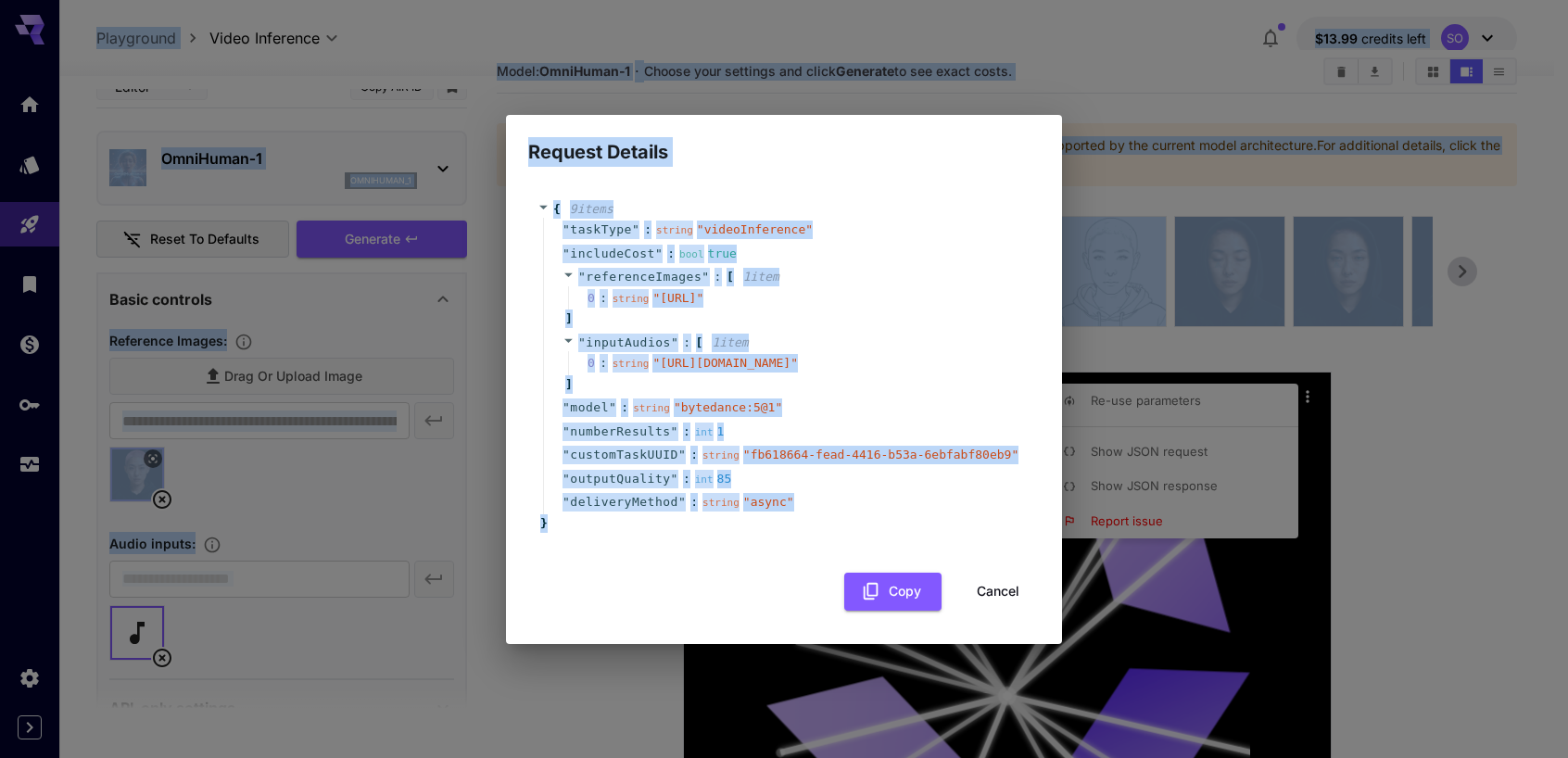
click at [801, 397] on div "" inputAudios " : [ 1 item 0 : string " https://drive.google.com/file/d/1YGQfEW…" at bounding box center [786, 363] width 487 height 66
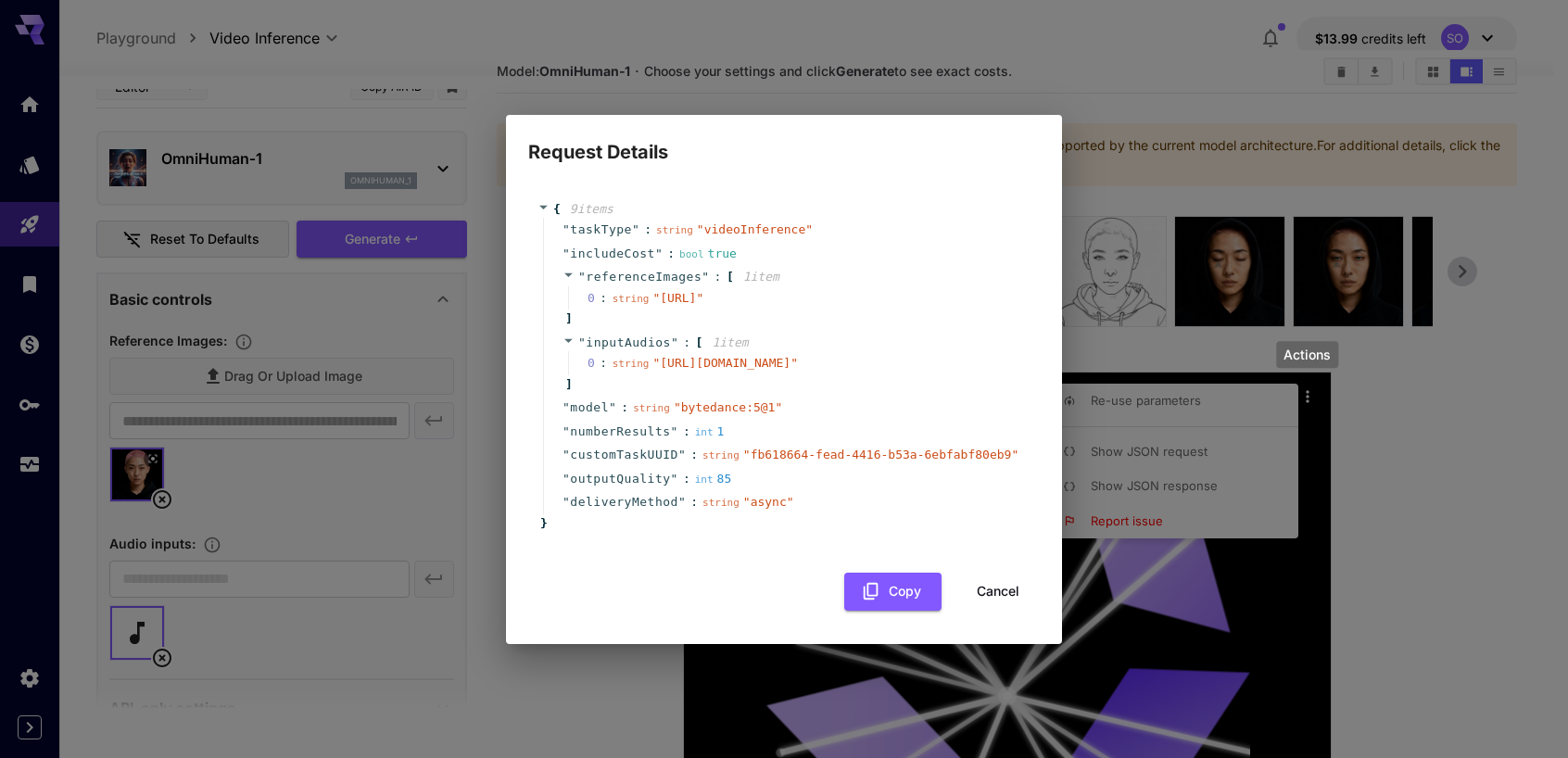
click at [570, 202] on span "9 item s" at bounding box center [592, 209] width 44 height 14
click at [557, 200] on span "{" at bounding box center [557, 209] width 8 height 18
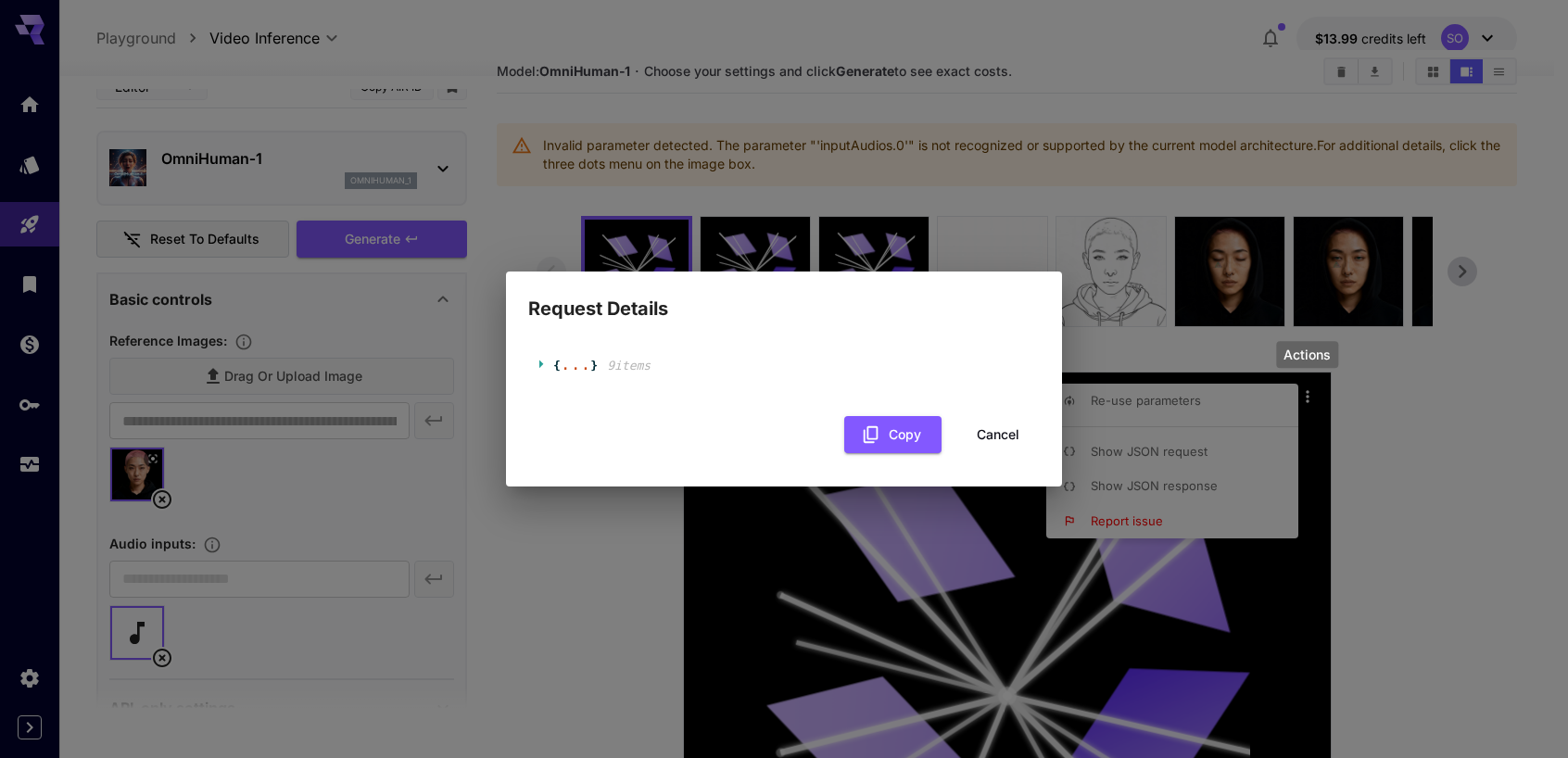
click at [999, 435] on button "Cancel" at bounding box center [997, 435] width 83 height 38
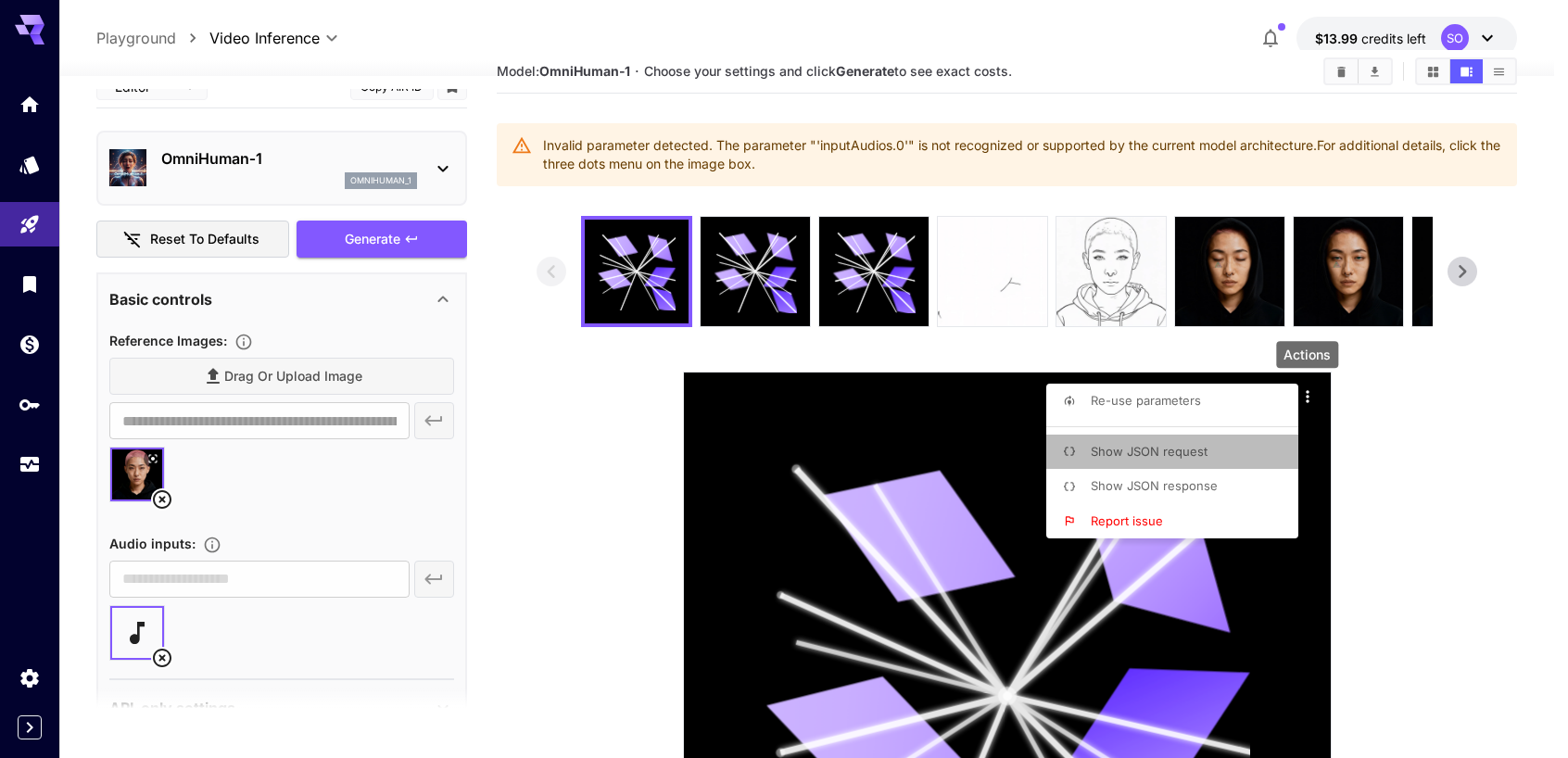
click at [1190, 443] on p "Show JSON request" at bounding box center [1149, 452] width 116 height 18
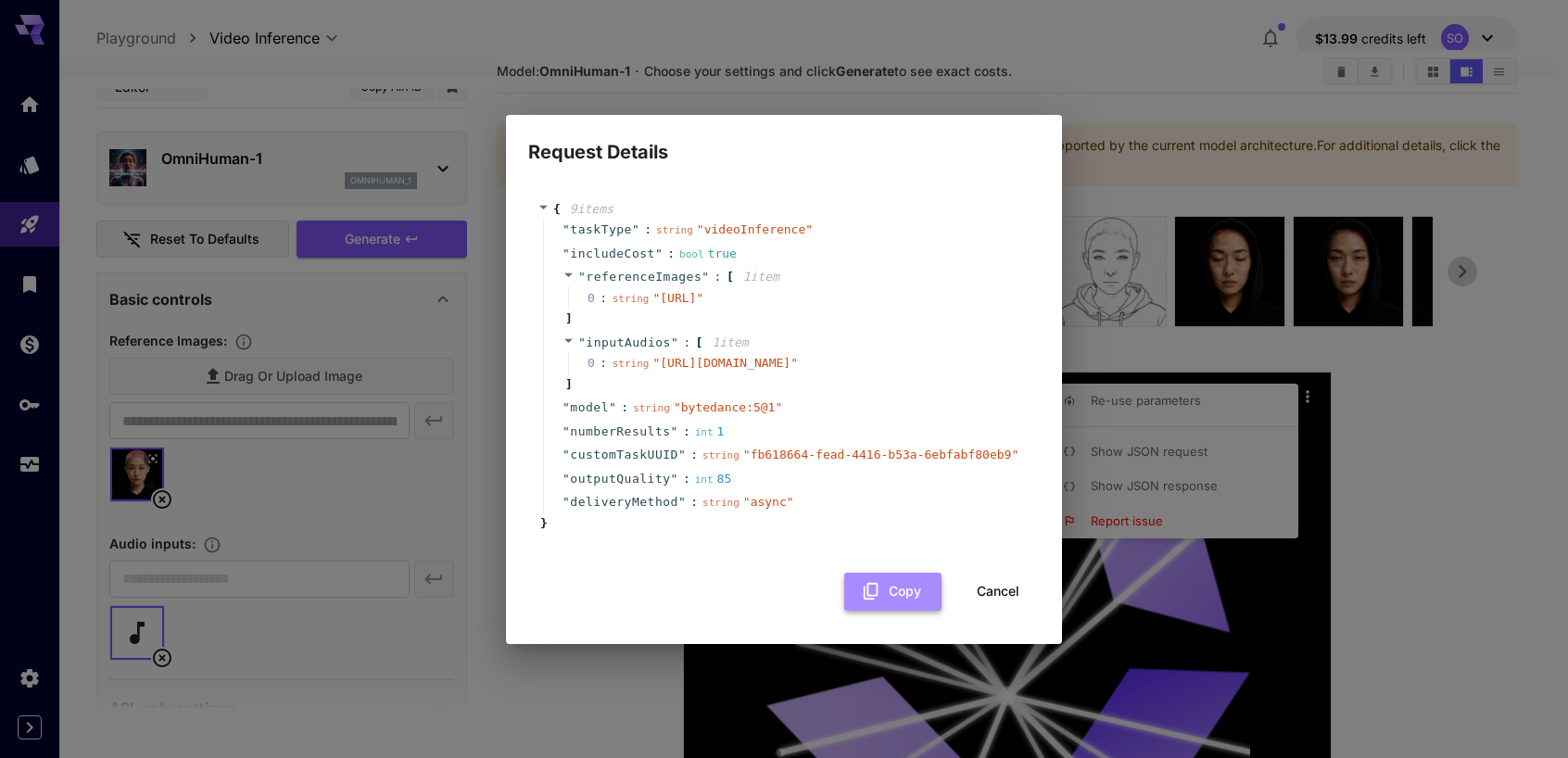
click at [880, 602] on icon "button" at bounding box center [870, 590] width 20 height 20
click at [1003, 611] on button "Cancel" at bounding box center [997, 592] width 83 height 38
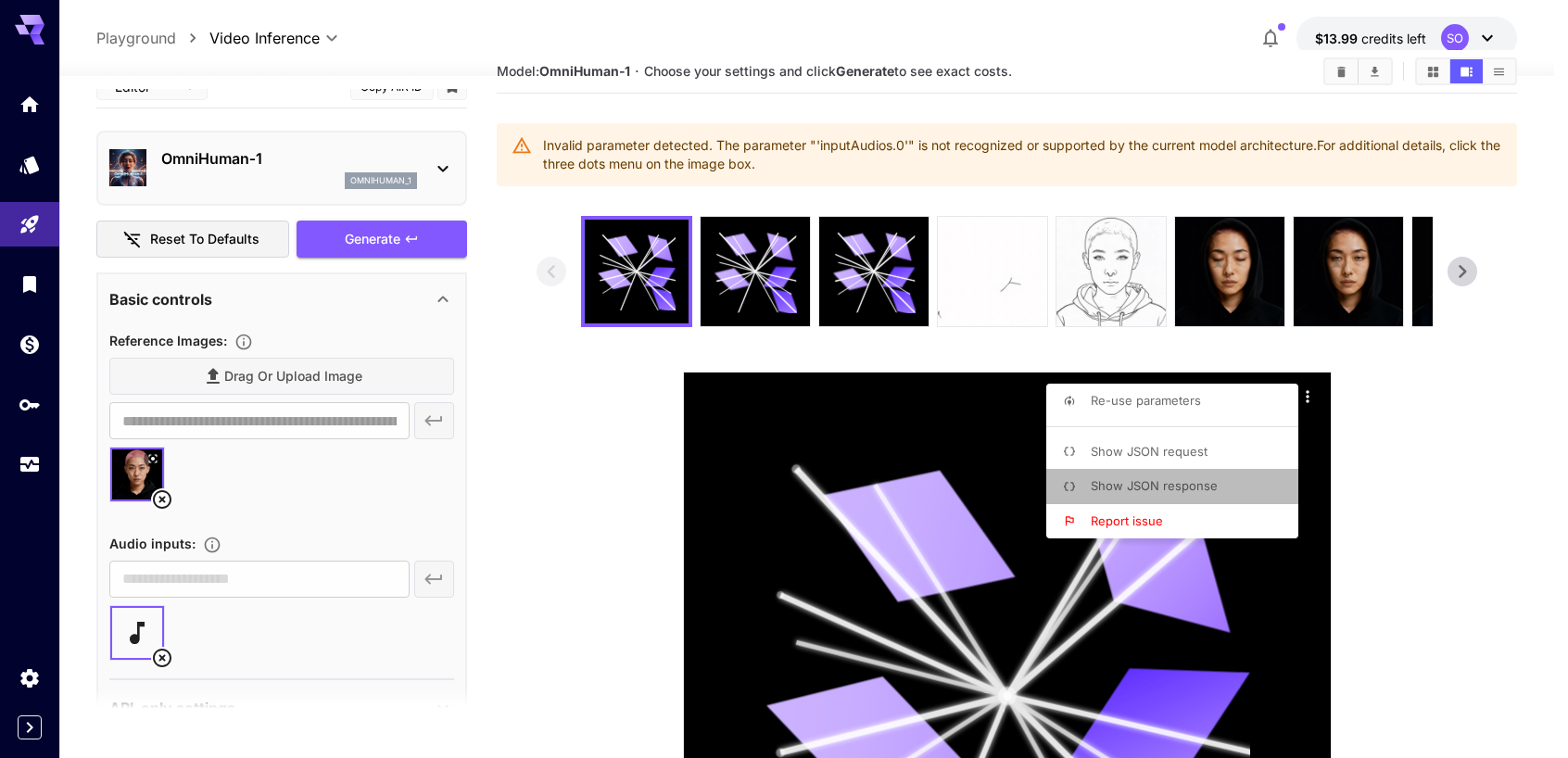
click at [1156, 486] on span "Show JSON response" at bounding box center [1153, 486] width 127 height 15
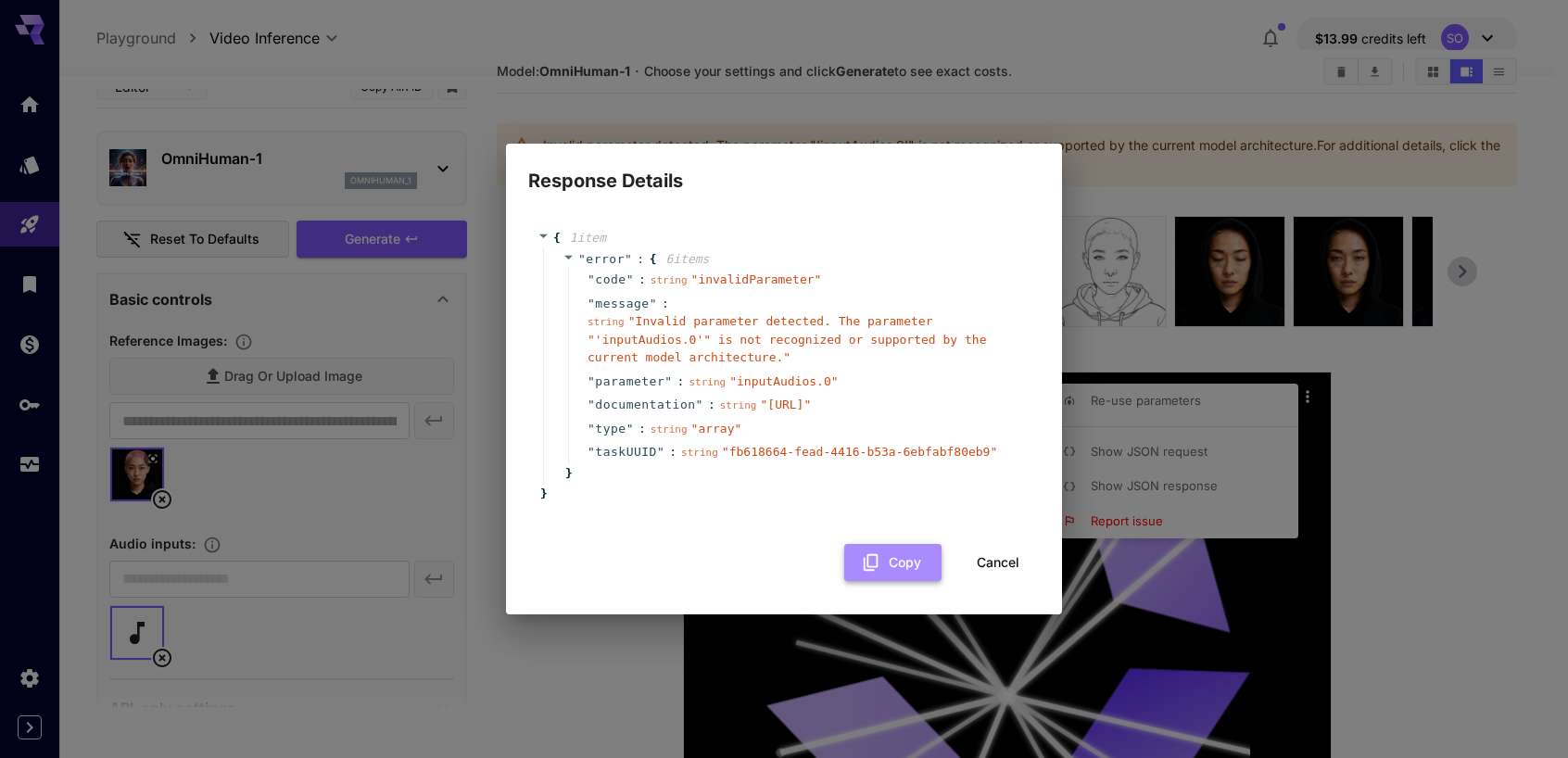
click at [901, 575] on button "Copy" at bounding box center [893, 563] width 97 height 38
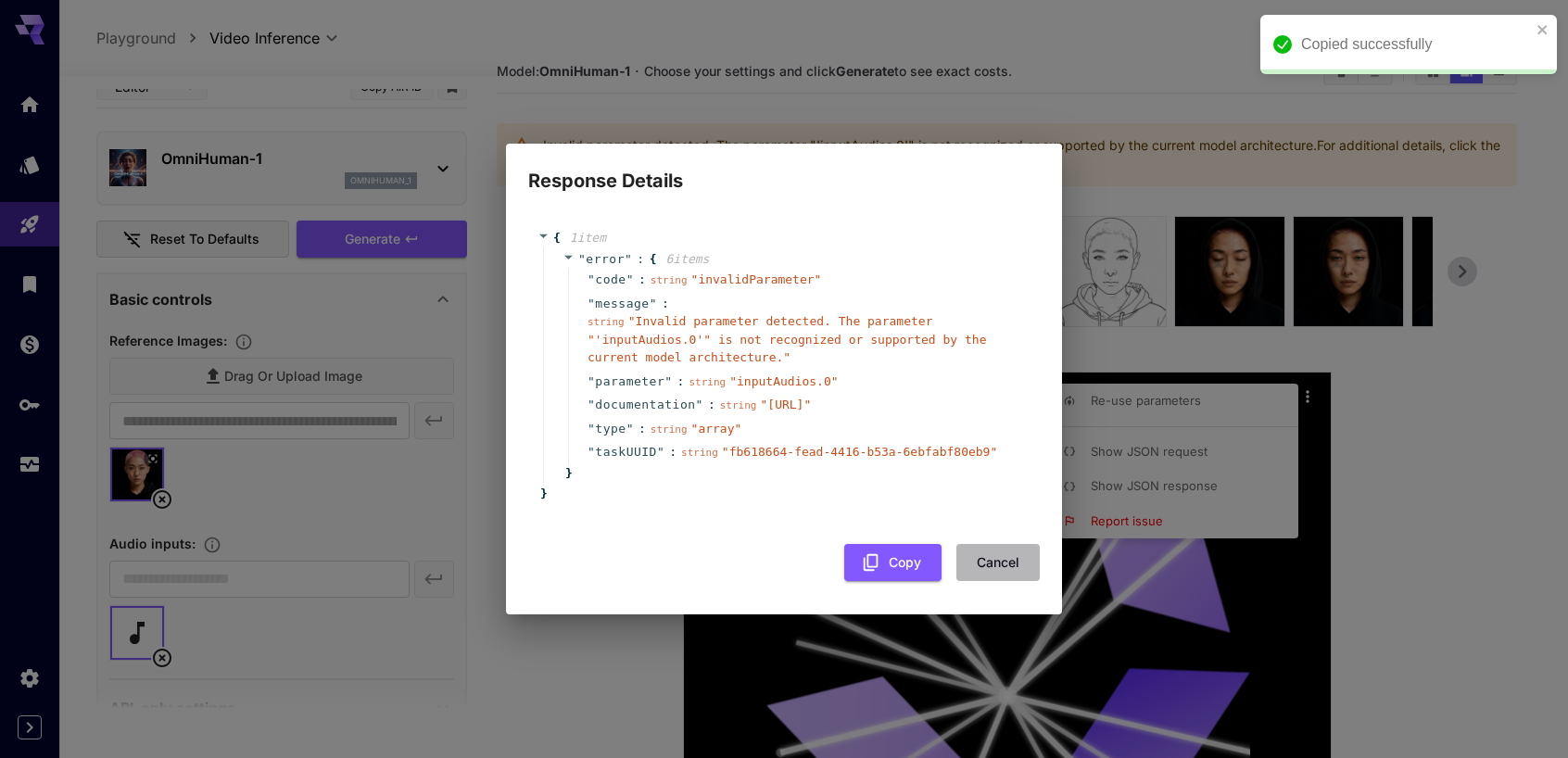
click at [995, 581] on button "Cancel" at bounding box center [997, 563] width 83 height 38
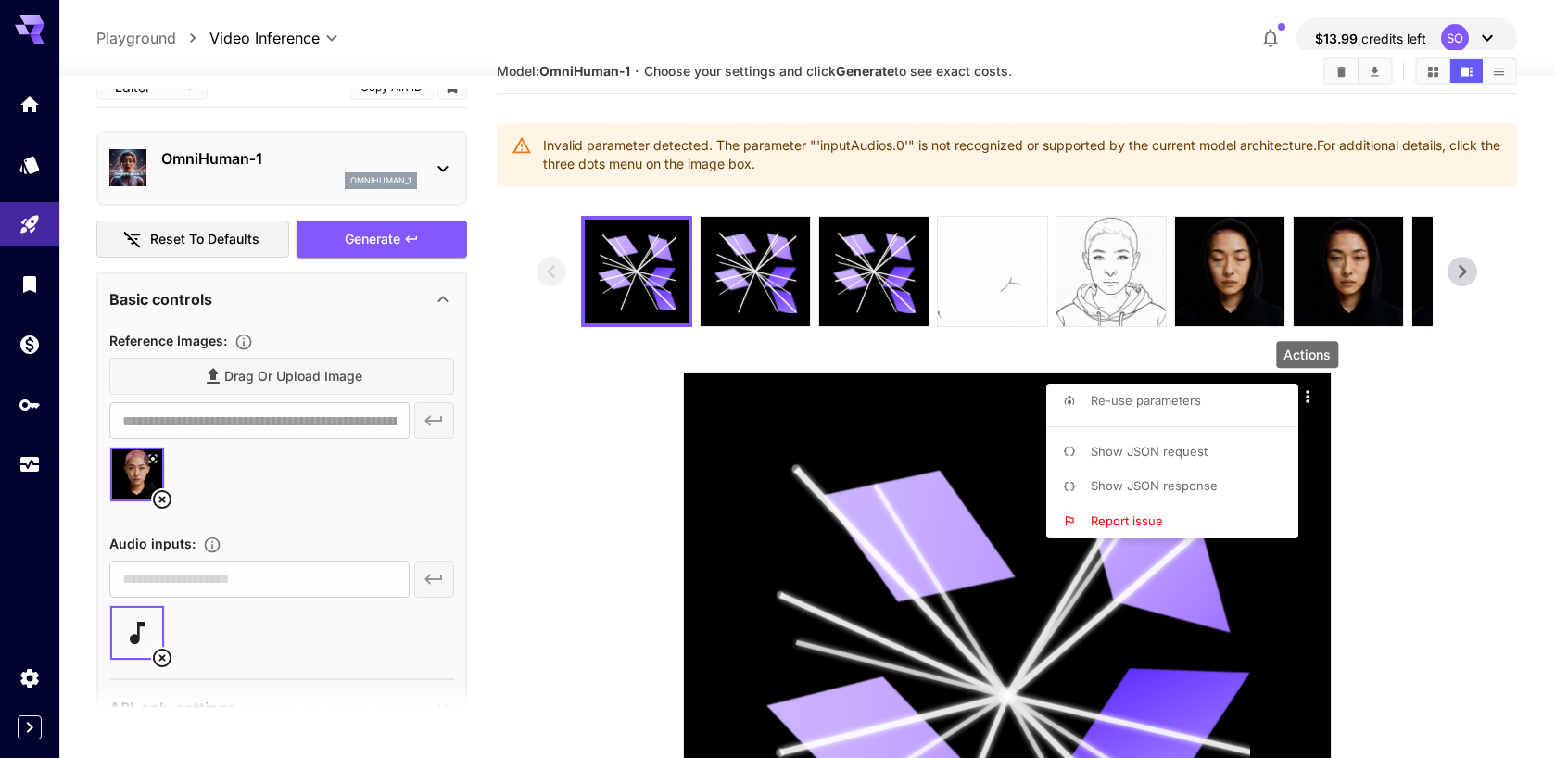
click at [278, 613] on div at bounding box center [784, 379] width 1568 height 758
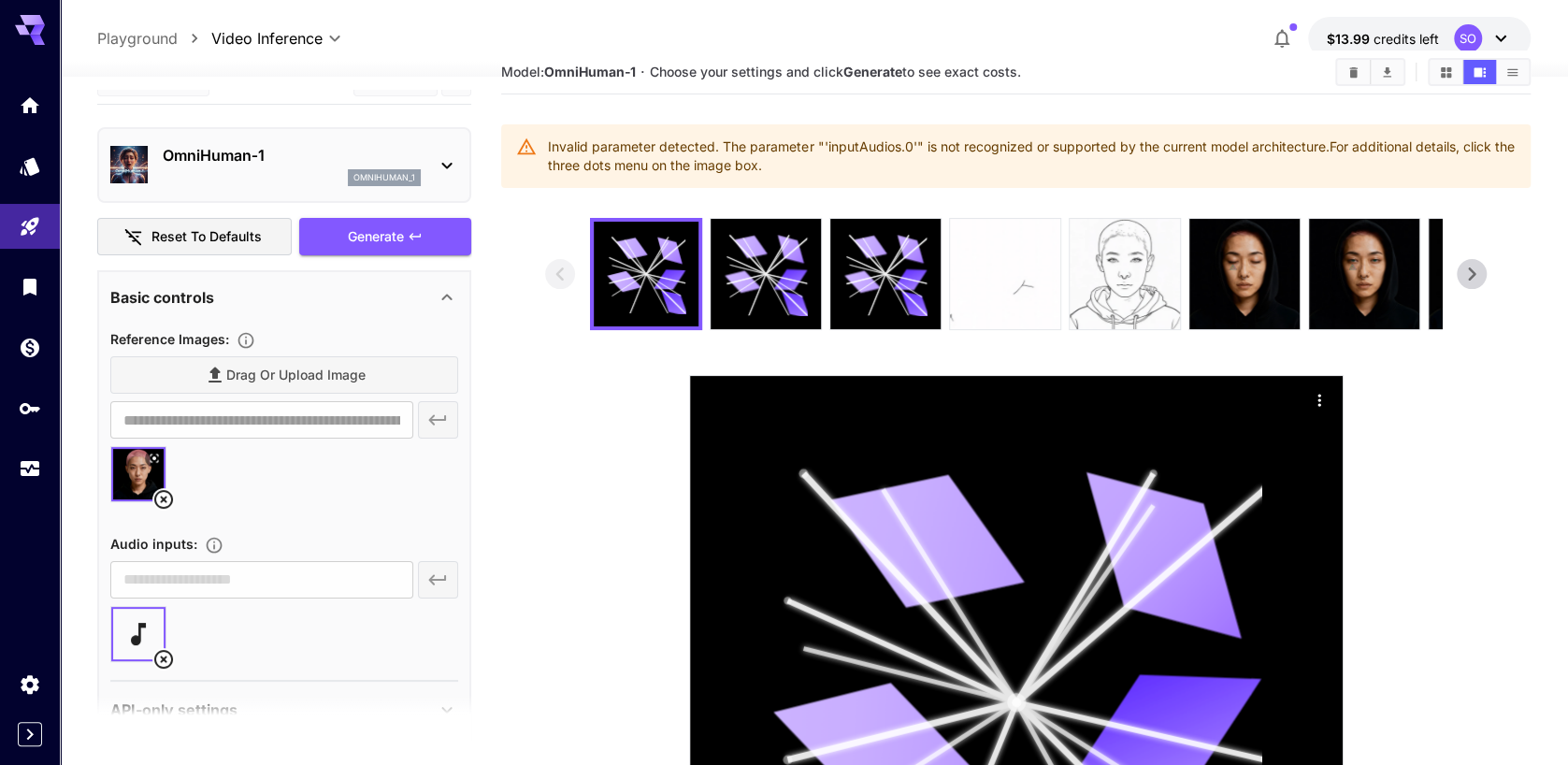
scroll to position [30, 0]
click at [164, 655] on icon at bounding box center [163, 658] width 22 height 22
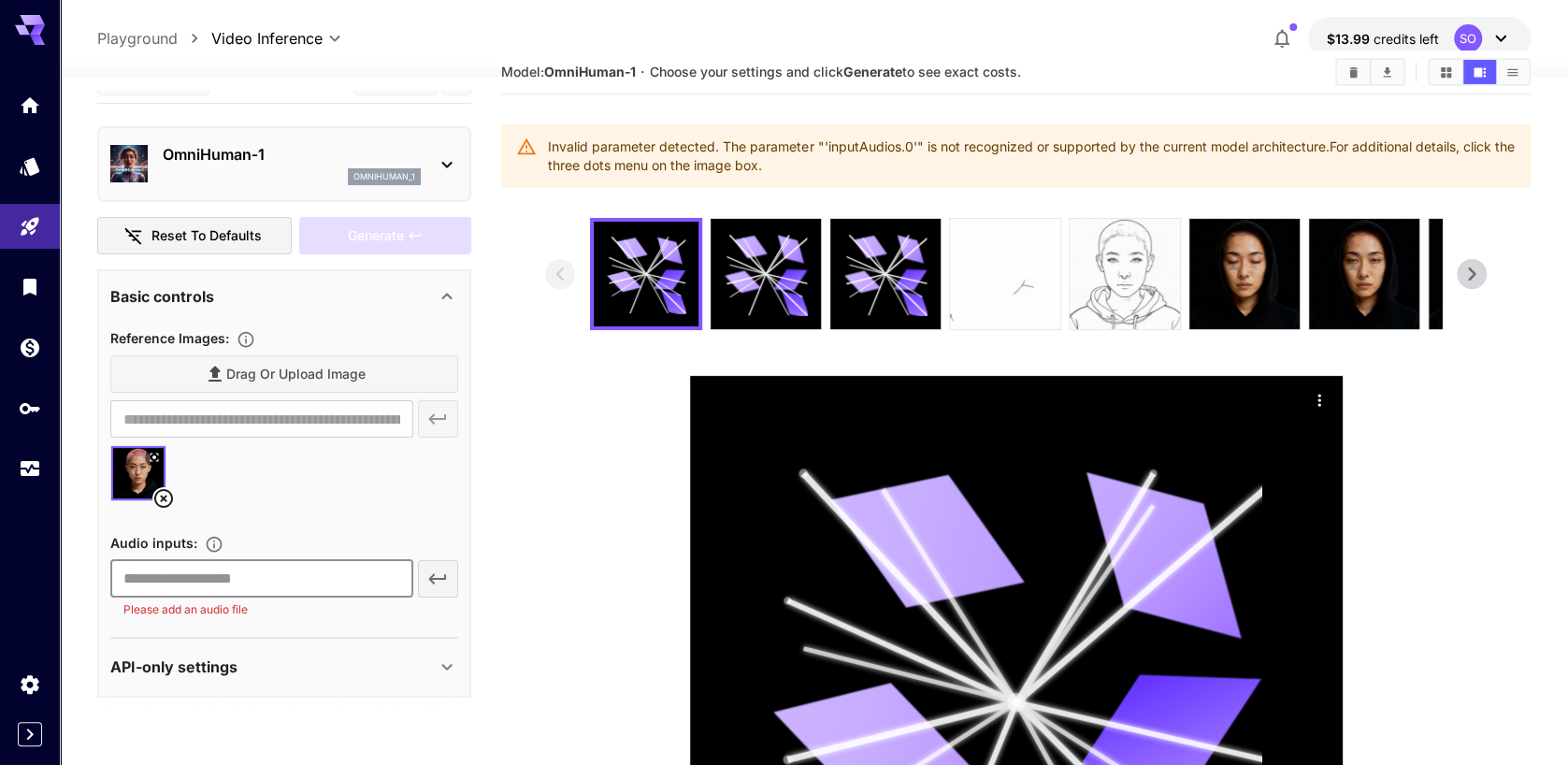
click at [178, 586] on input "text" at bounding box center [262, 578] width 302 height 38
paste input "**********"
type input "**********"
click at [440, 574] on icon "button" at bounding box center [437, 578] width 22 height 22
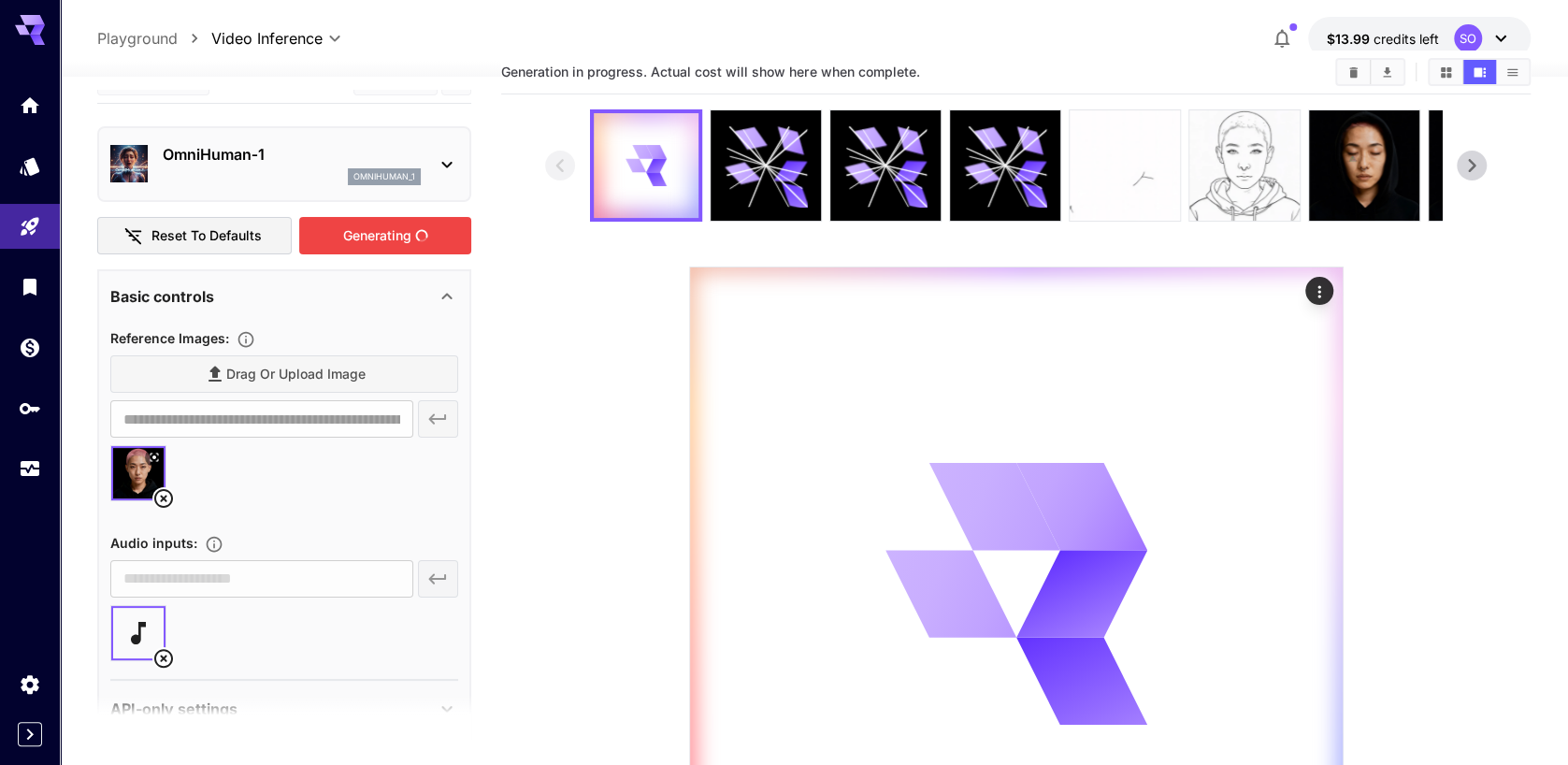
click at [378, 231] on div "Generating" at bounding box center [385, 237] width 172 height 38
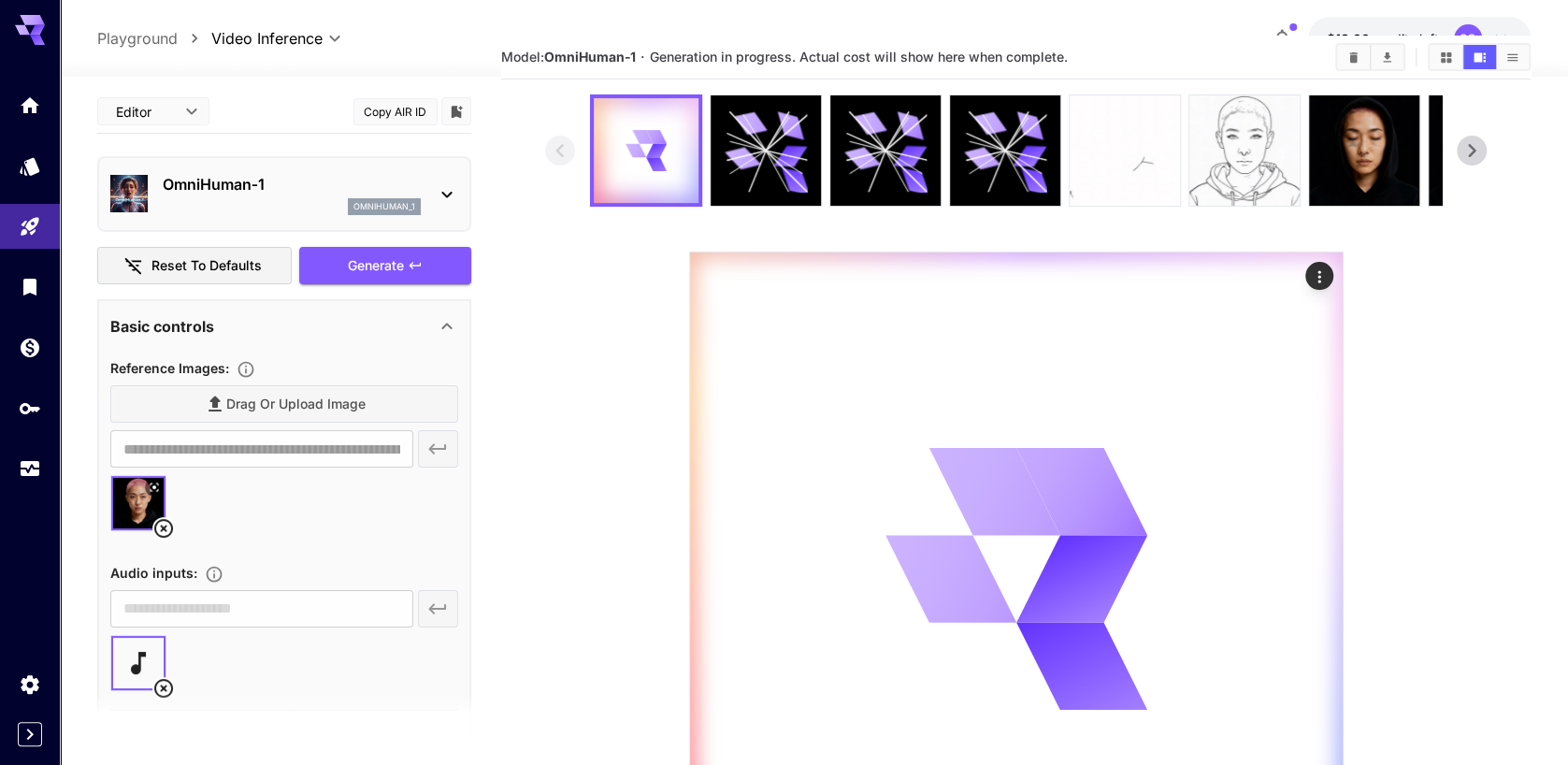
scroll to position [0, 0]
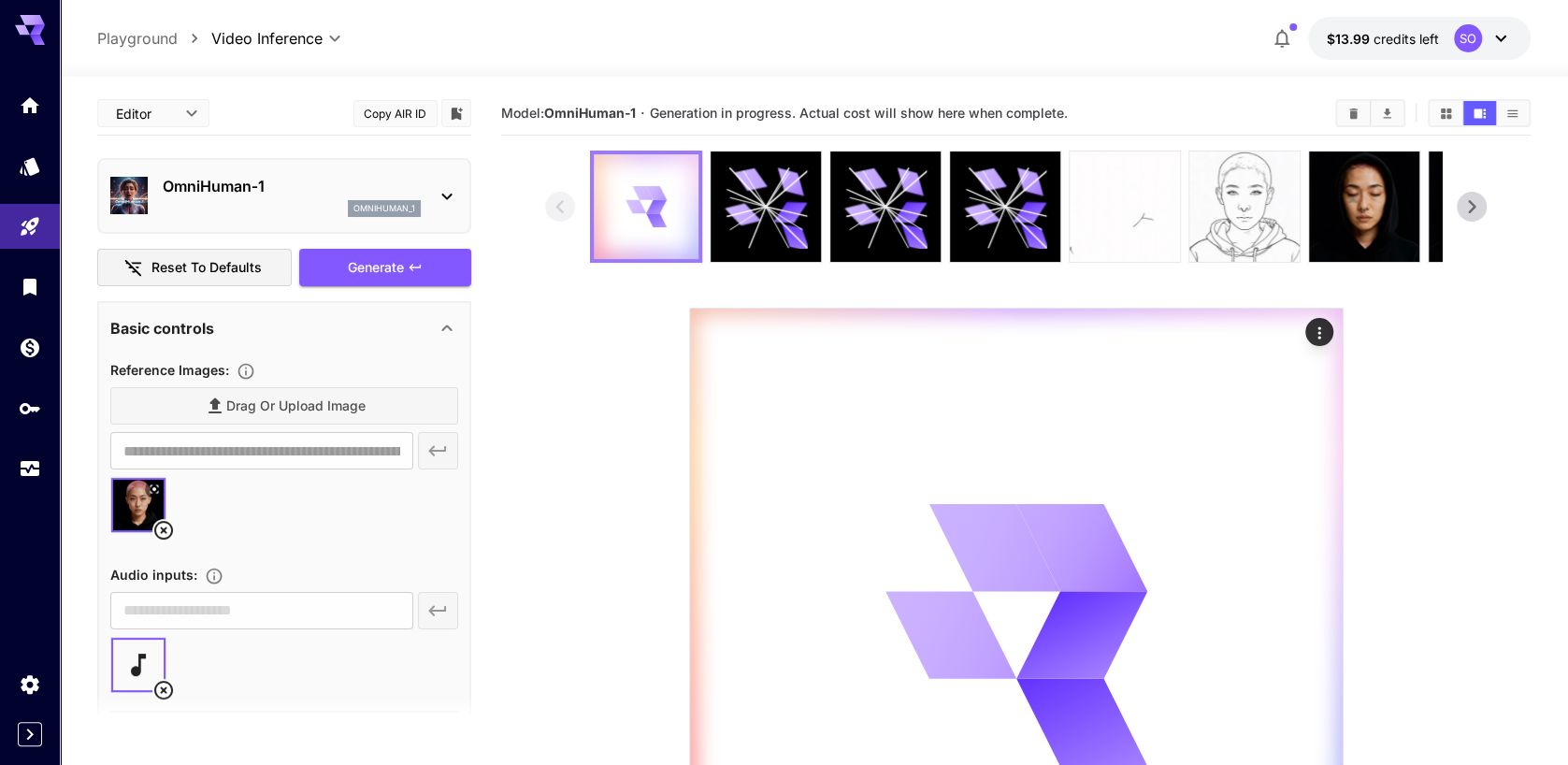
click at [652, 218] on icon at bounding box center [656, 220] width 20 height 14
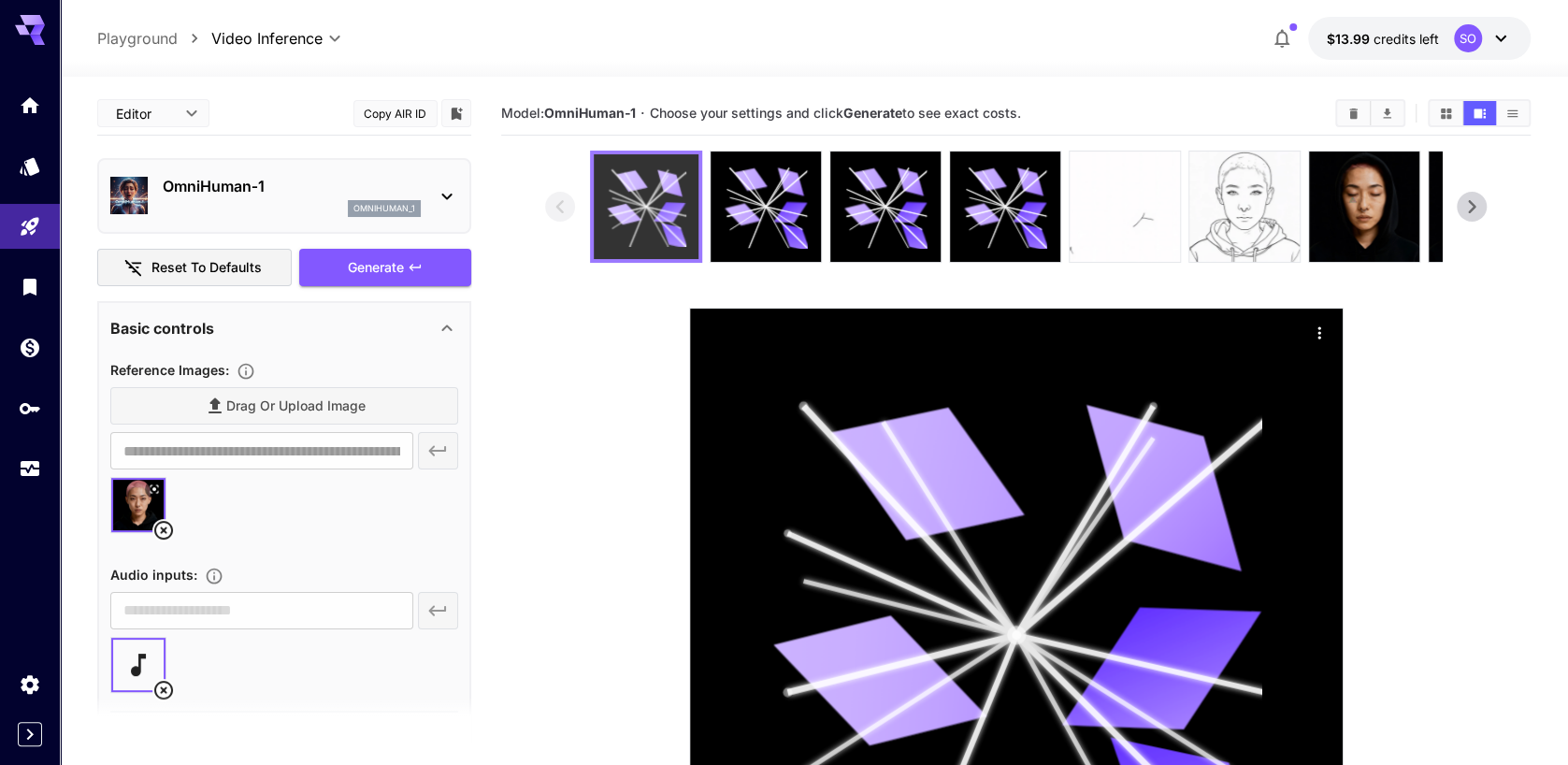
click at [635, 197] on icon at bounding box center [646, 207] width 79 height 79
click at [624, 217] on icon at bounding box center [625, 214] width 35 height 25
click at [833, 506] on icon at bounding box center [1016, 634] width 490 height 490
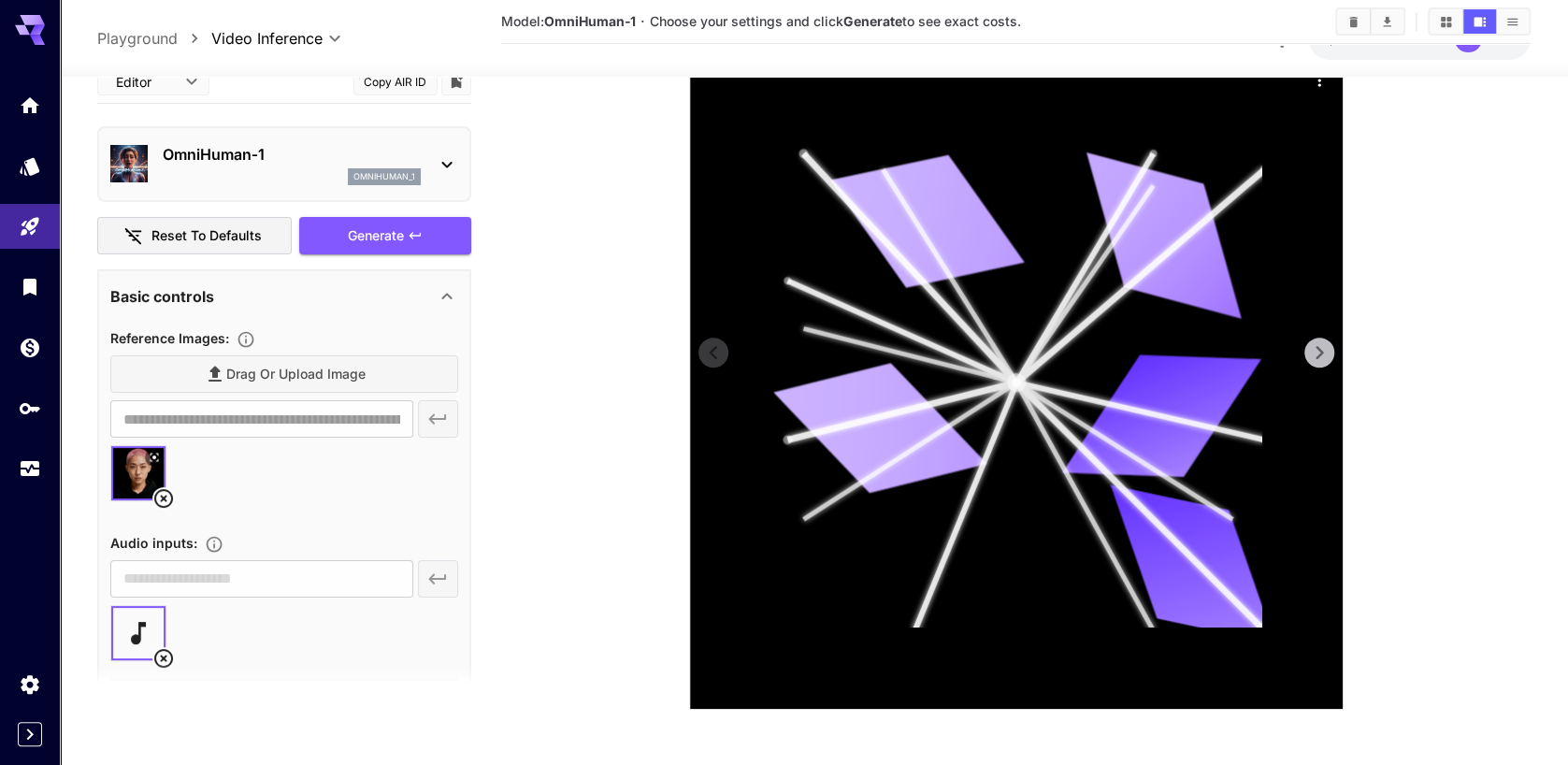
click at [887, 507] on icon at bounding box center [1016, 382] width 490 height 490
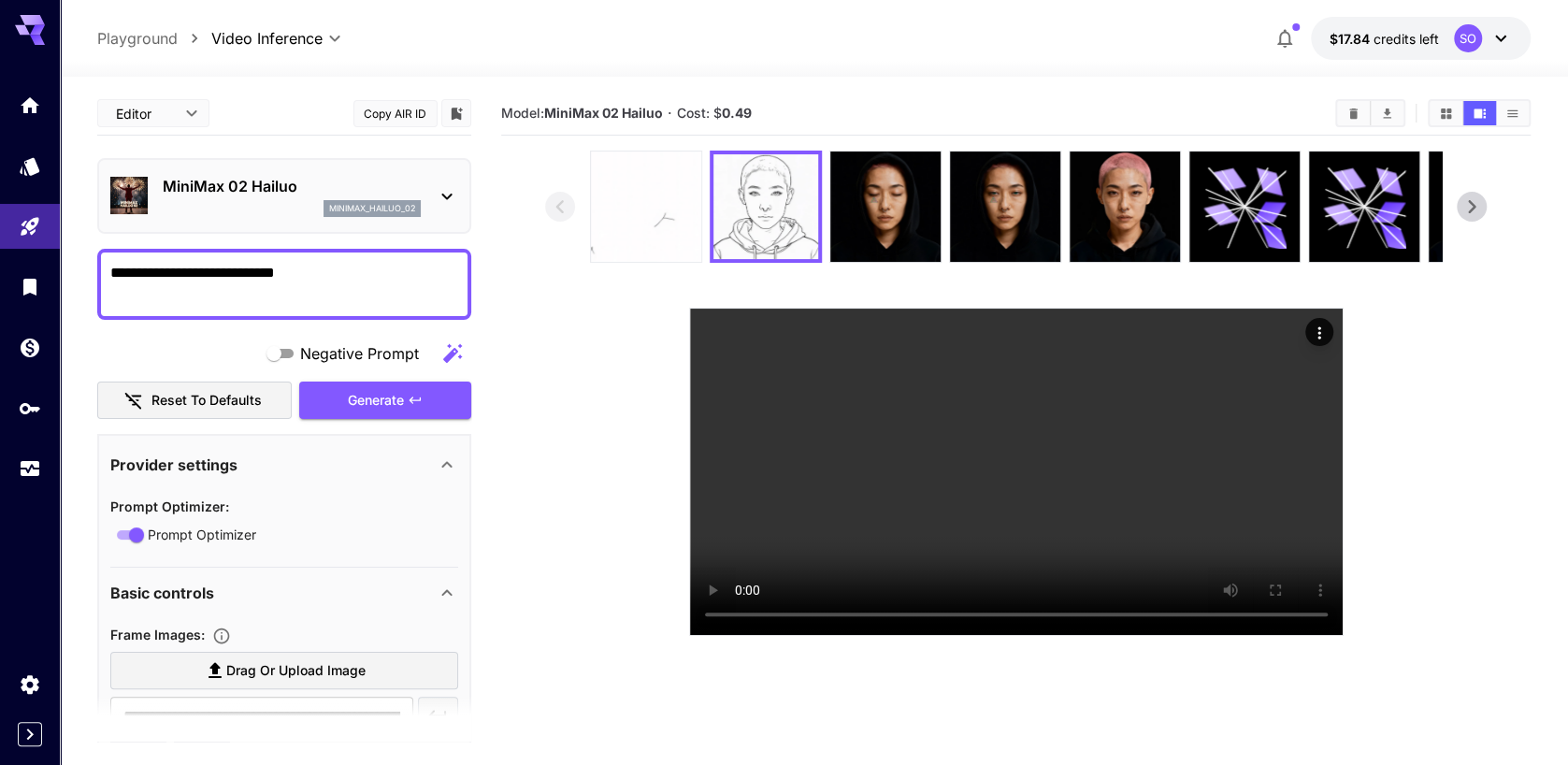
click at [618, 203] on img at bounding box center [645, 206] width 111 height 111
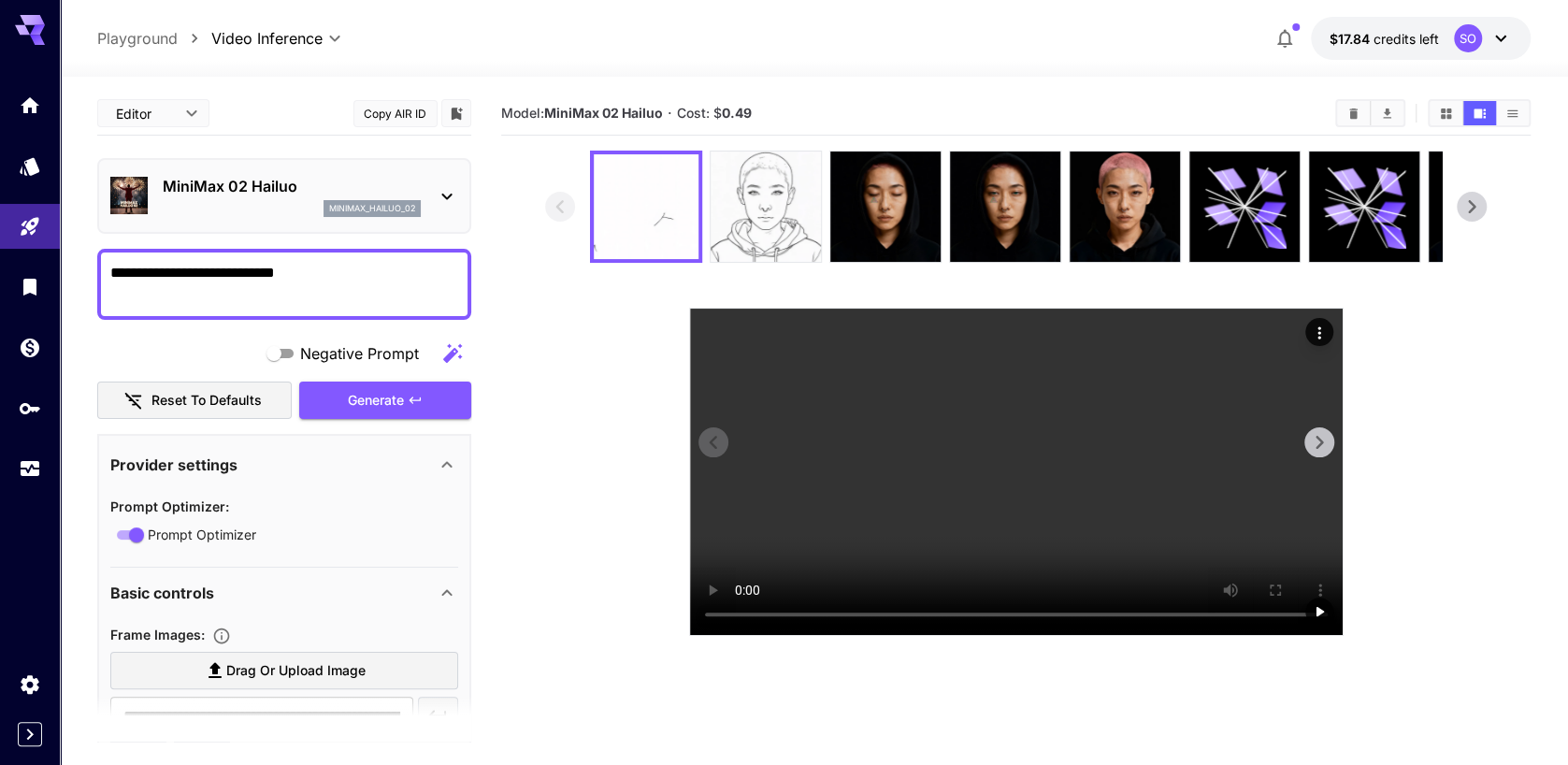
click at [968, 495] on video at bounding box center [1016, 472] width 652 height 326
click at [755, 208] on img at bounding box center [766, 206] width 111 height 111
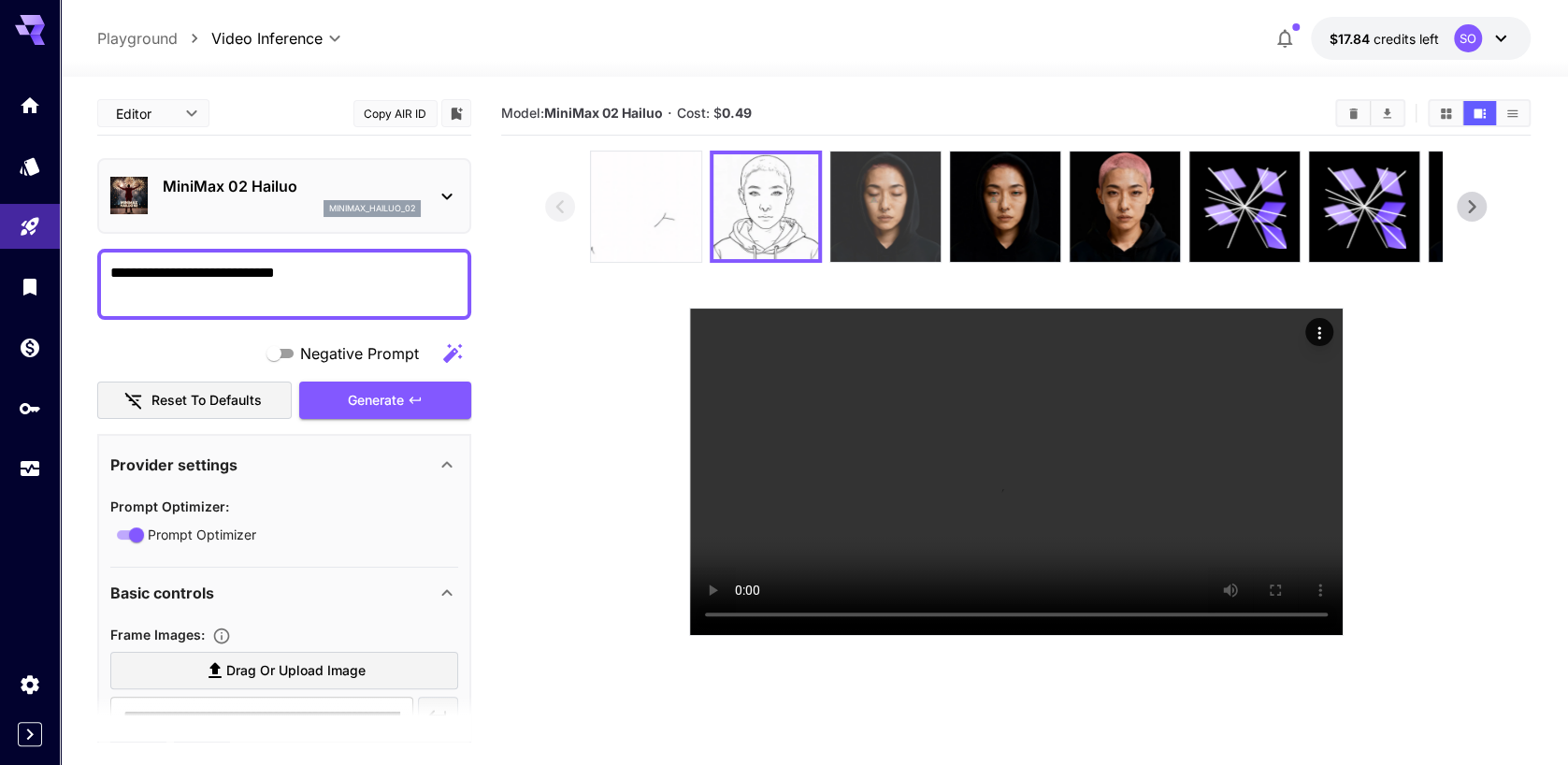
click at [884, 221] on img at bounding box center [885, 206] width 111 height 111
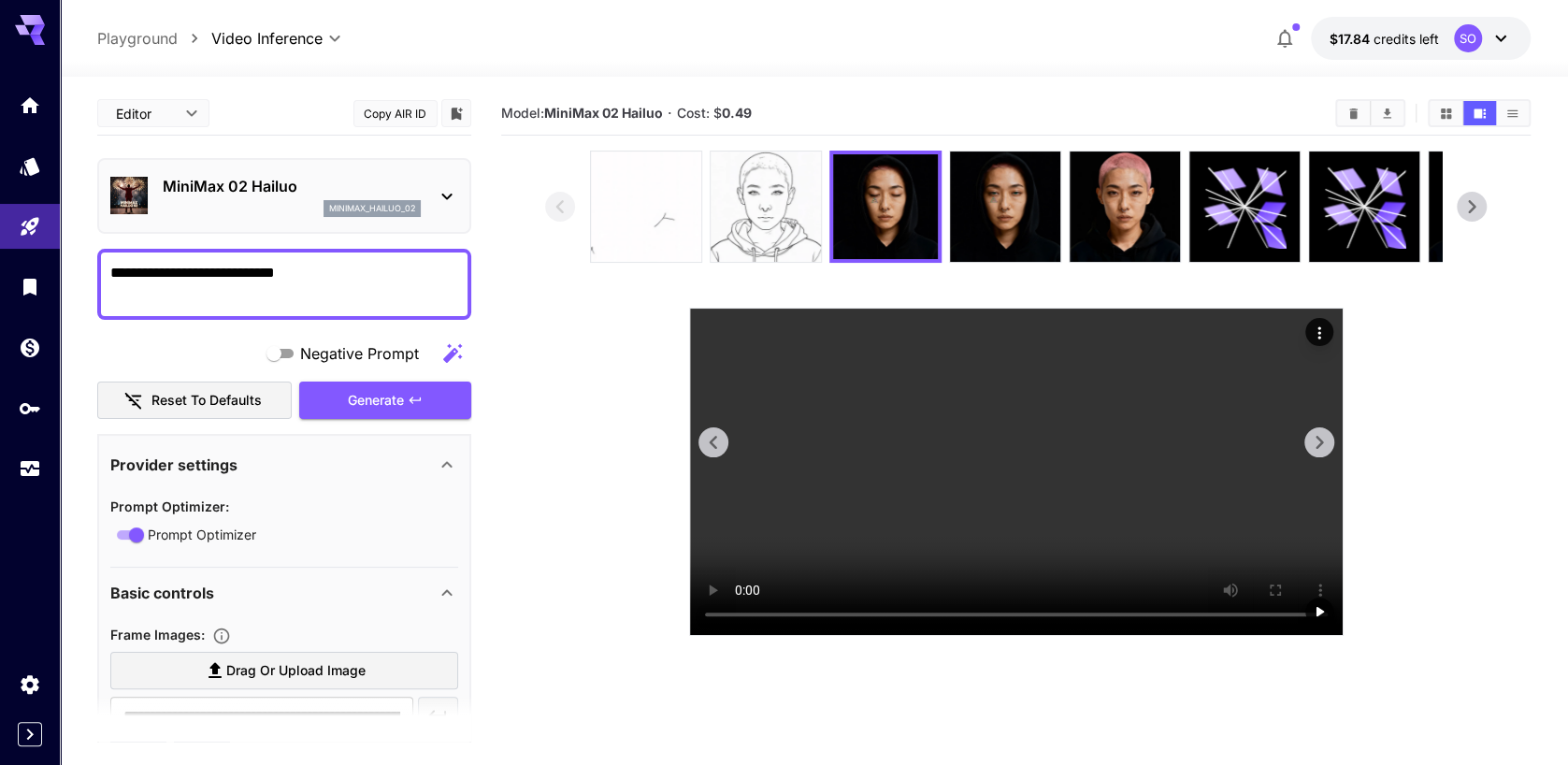
click at [952, 397] on video at bounding box center [1016, 472] width 652 height 326
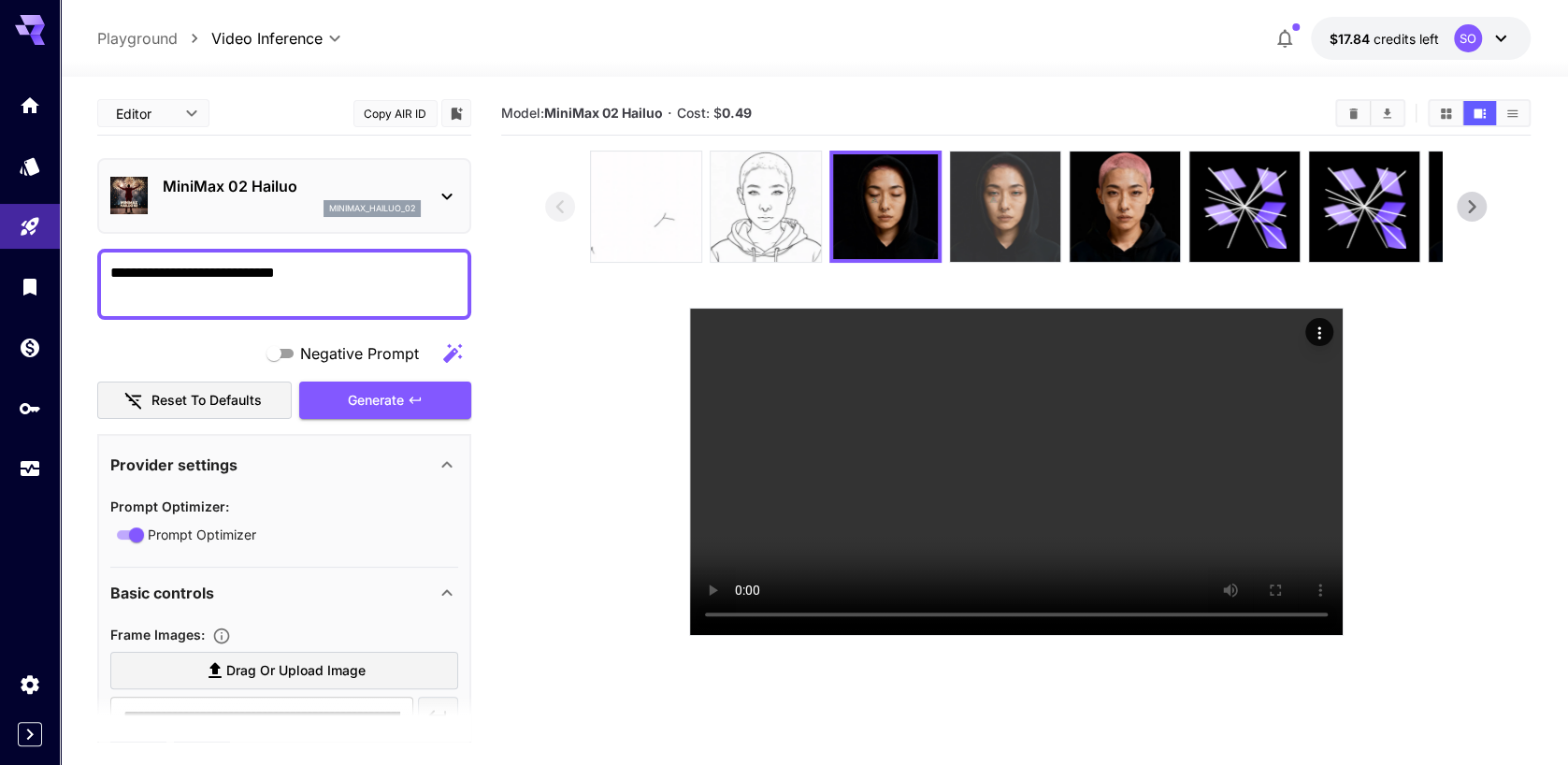
click at [999, 199] on img at bounding box center [1005, 206] width 111 height 111
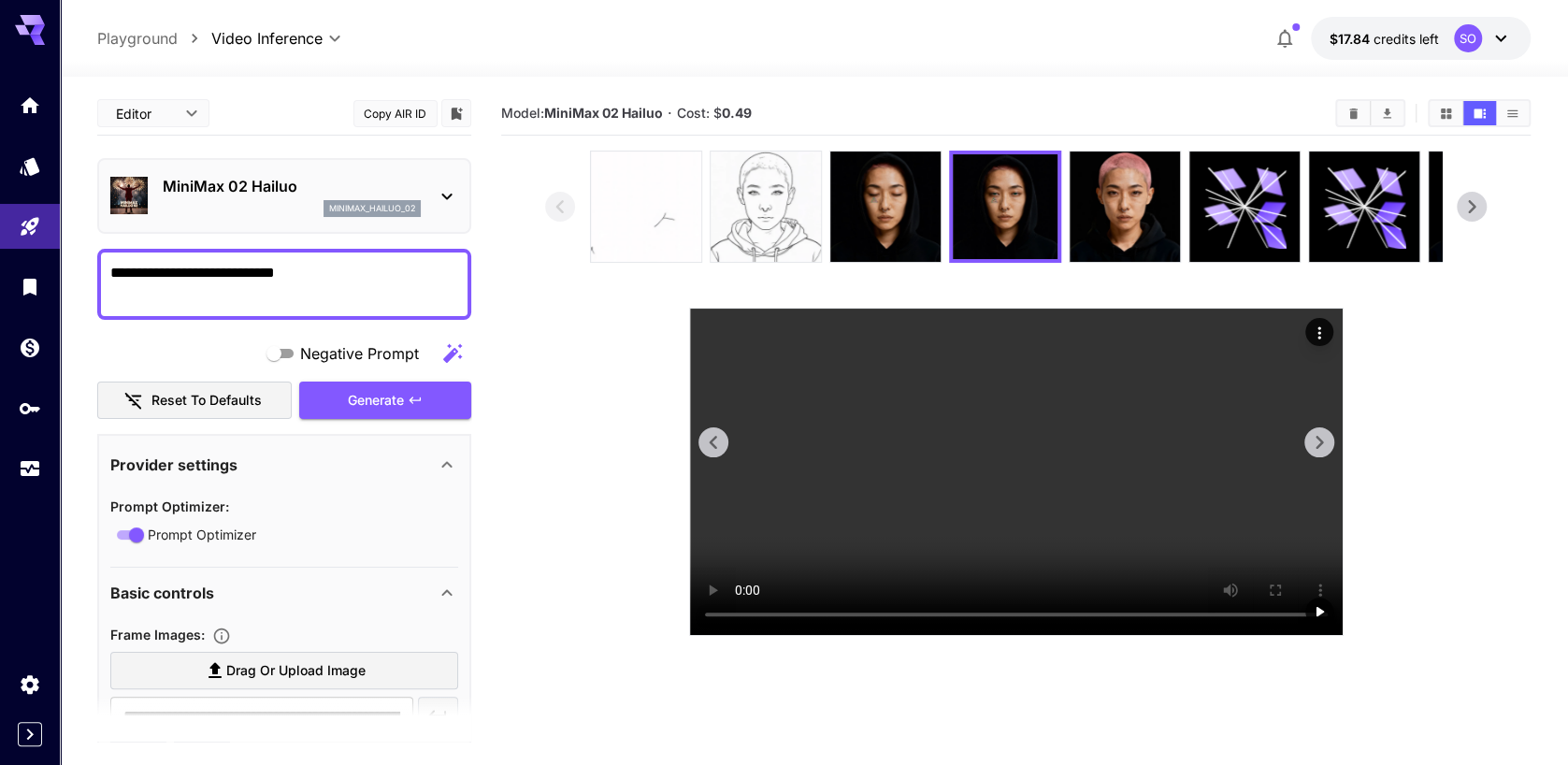
click at [957, 394] on video at bounding box center [1016, 472] width 652 height 326
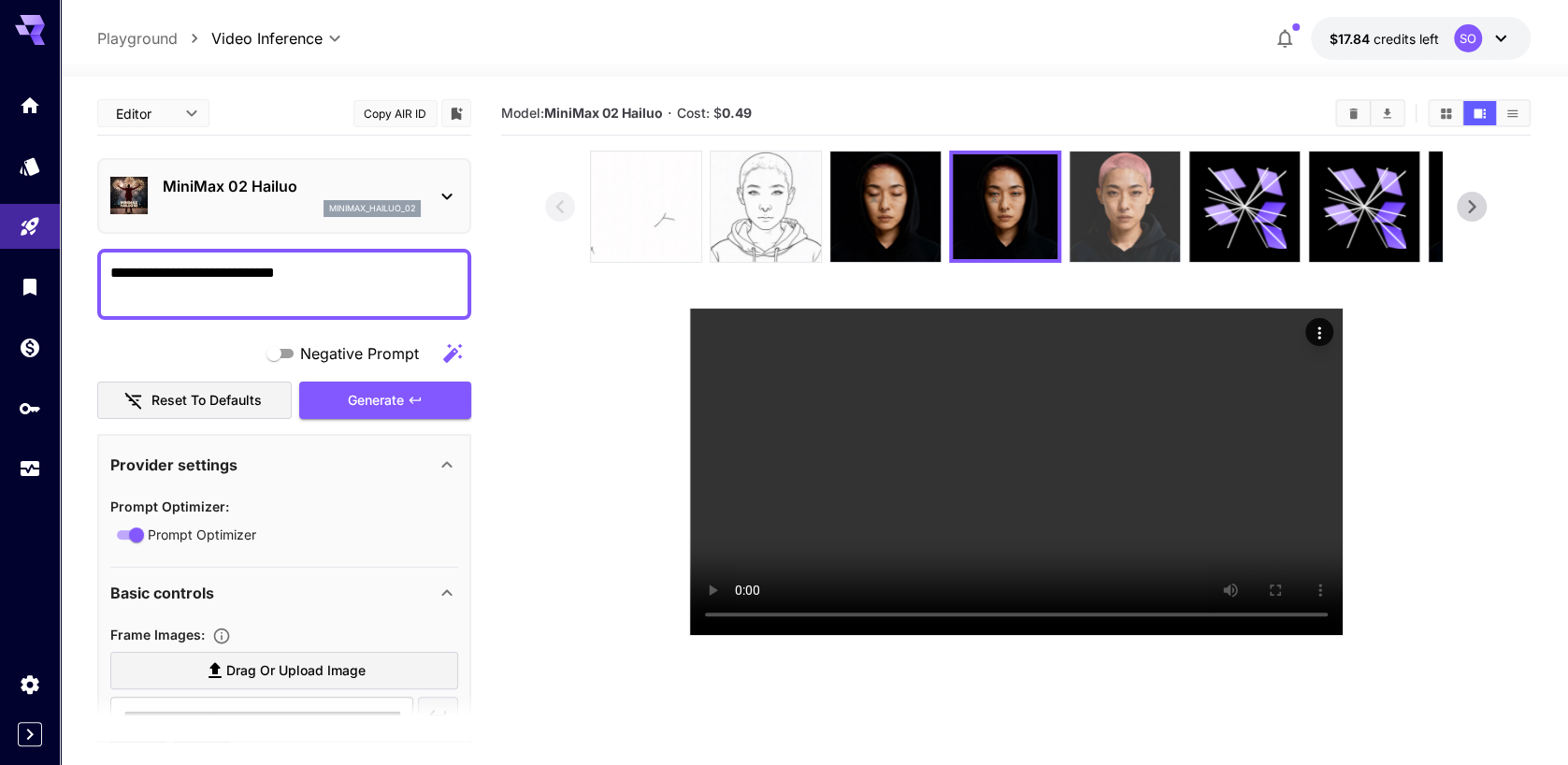
click at [1107, 215] on img at bounding box center [1125, 206] width 111 height 111
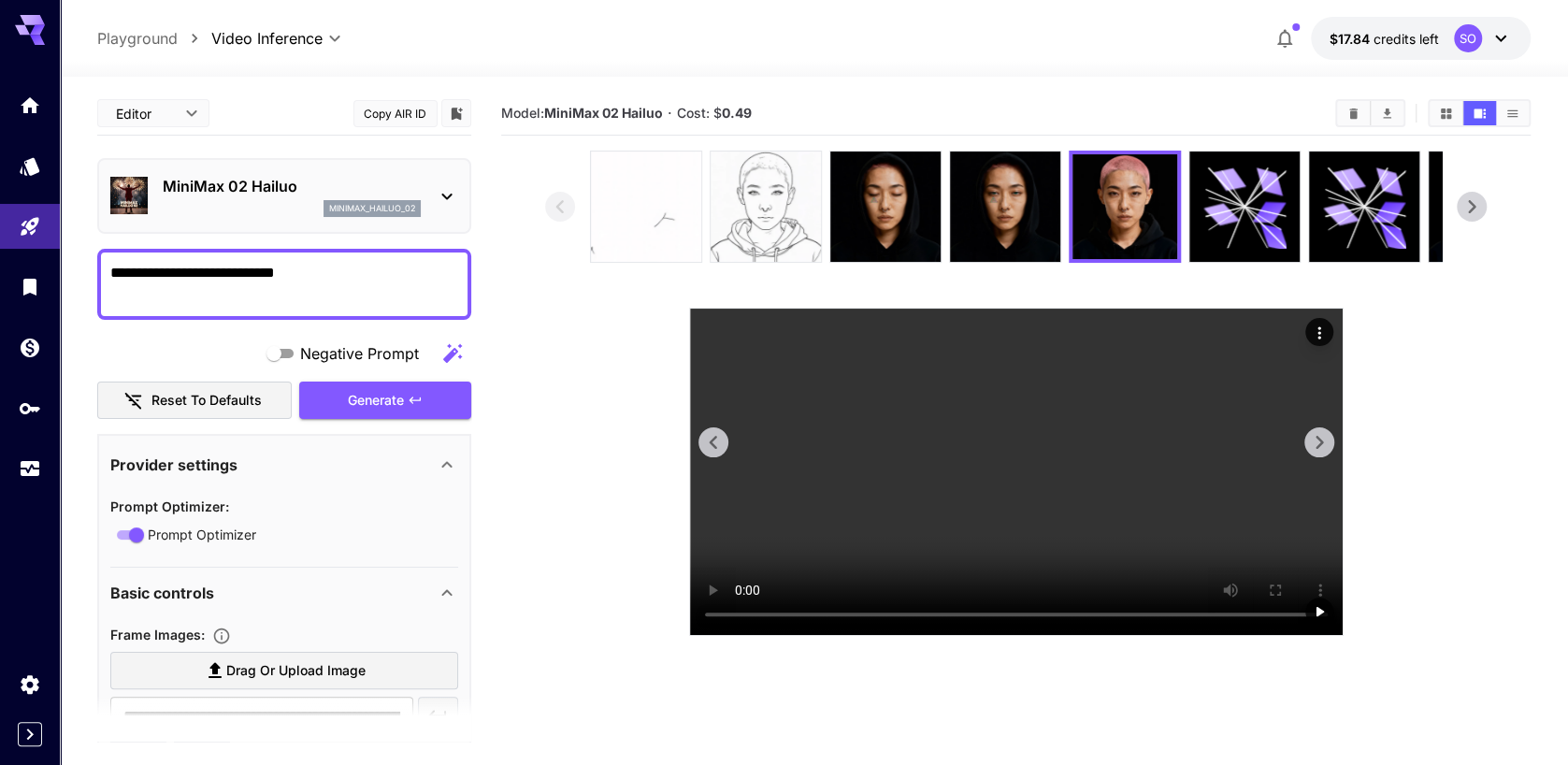
click at [1077, 382] on video at bounding box center [1016, 472] width 652 height 326
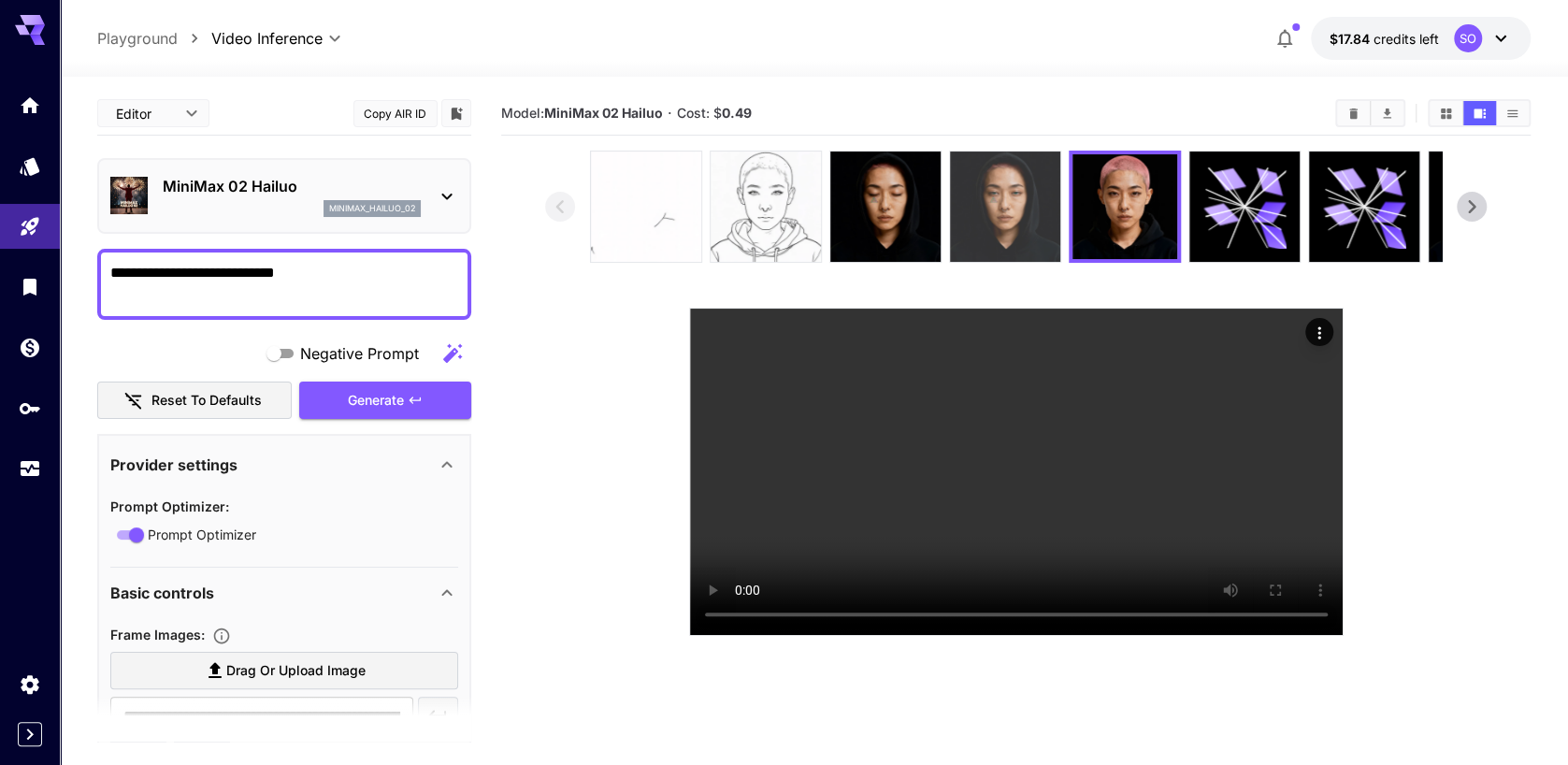
click at [975, 226] on img at bounding box center [1005, 206] width 111 height 111
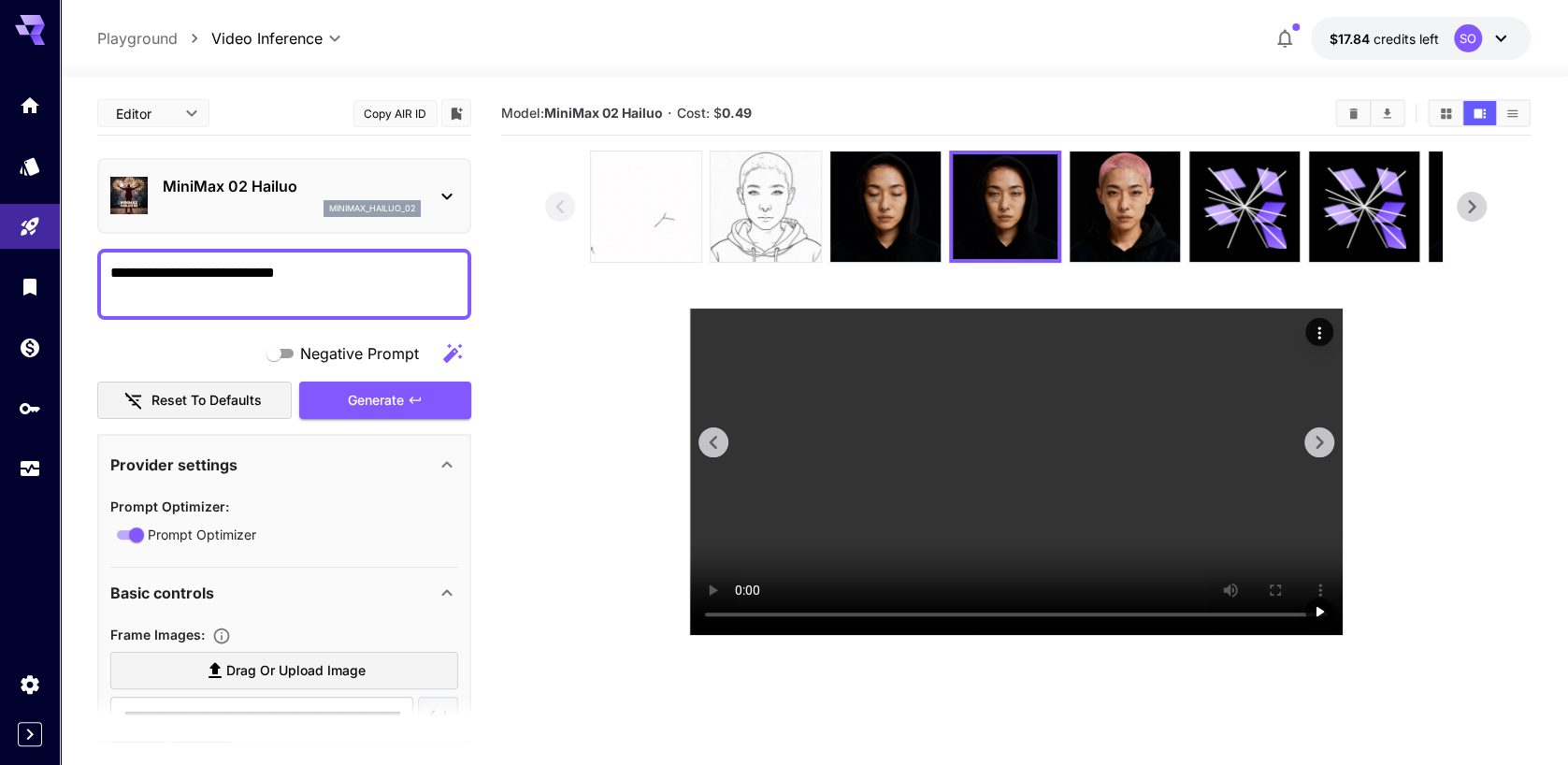
click at [1027, 397] on video at bounding box center [1016, 472] width 652 height 326
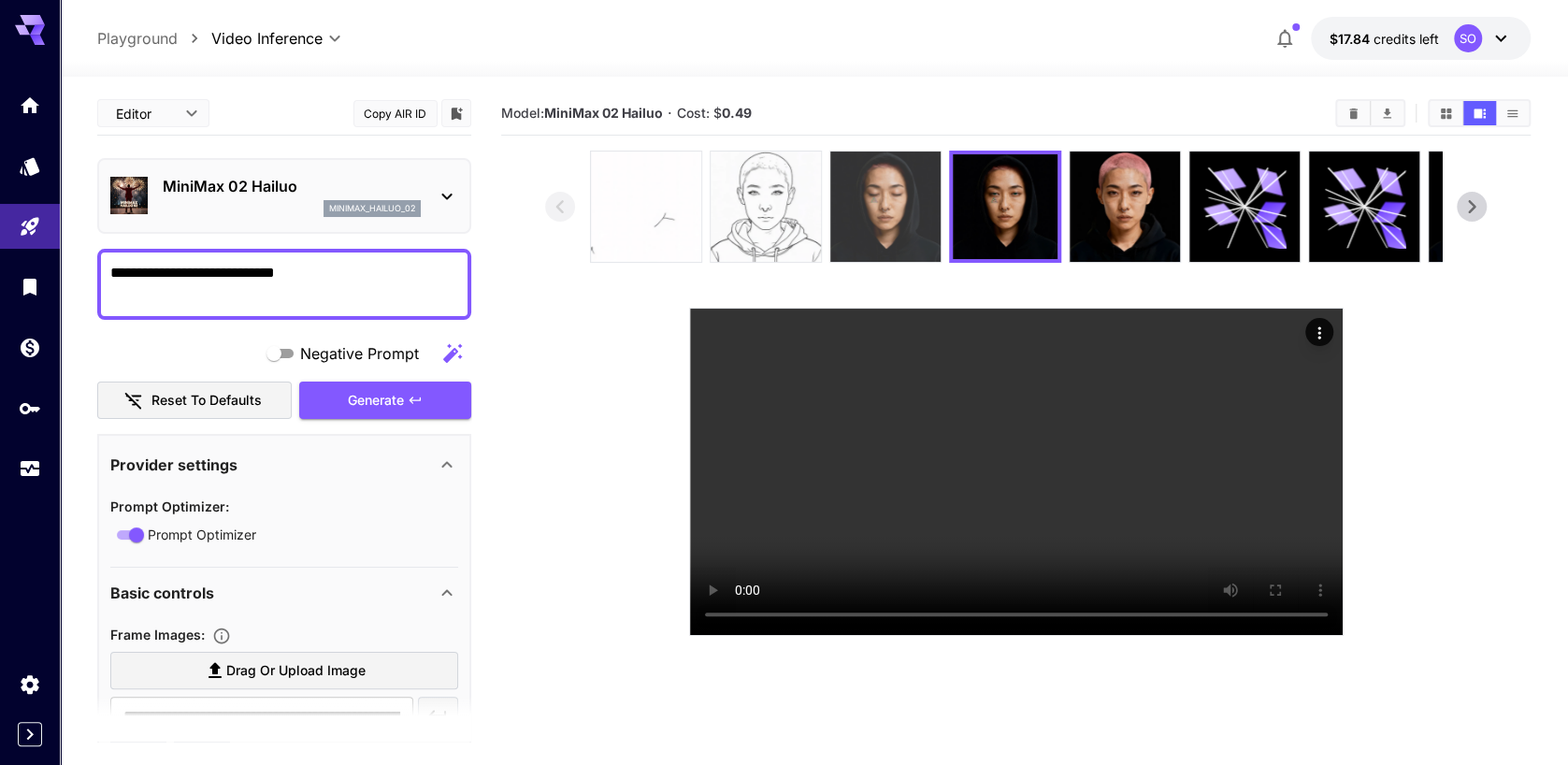
click at [877, 207] on img at bounding box center [885, 206] width 111 height 111
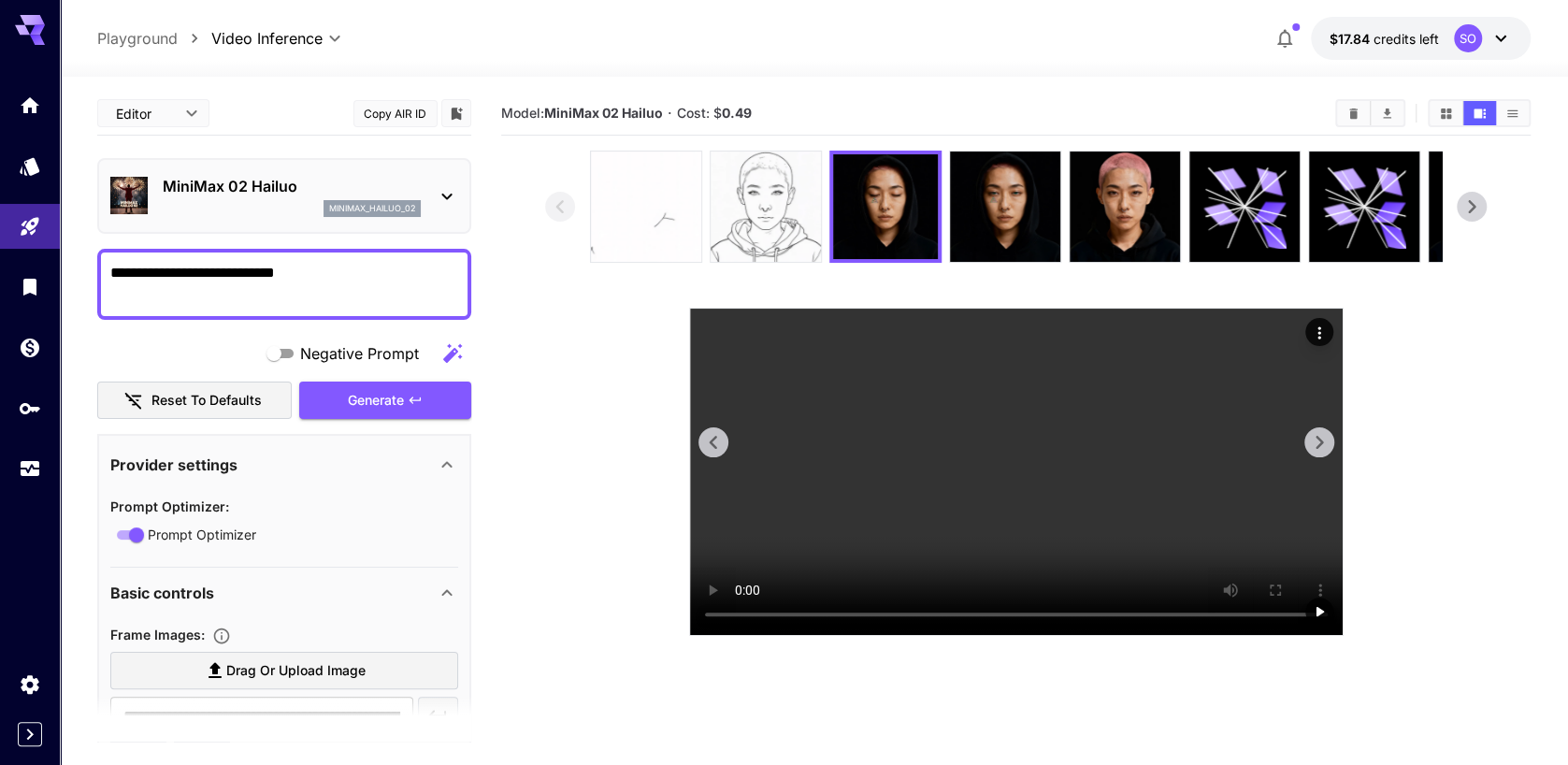
click at [986, 405] on video at bounding box center [1016, 472] width 652 height 326
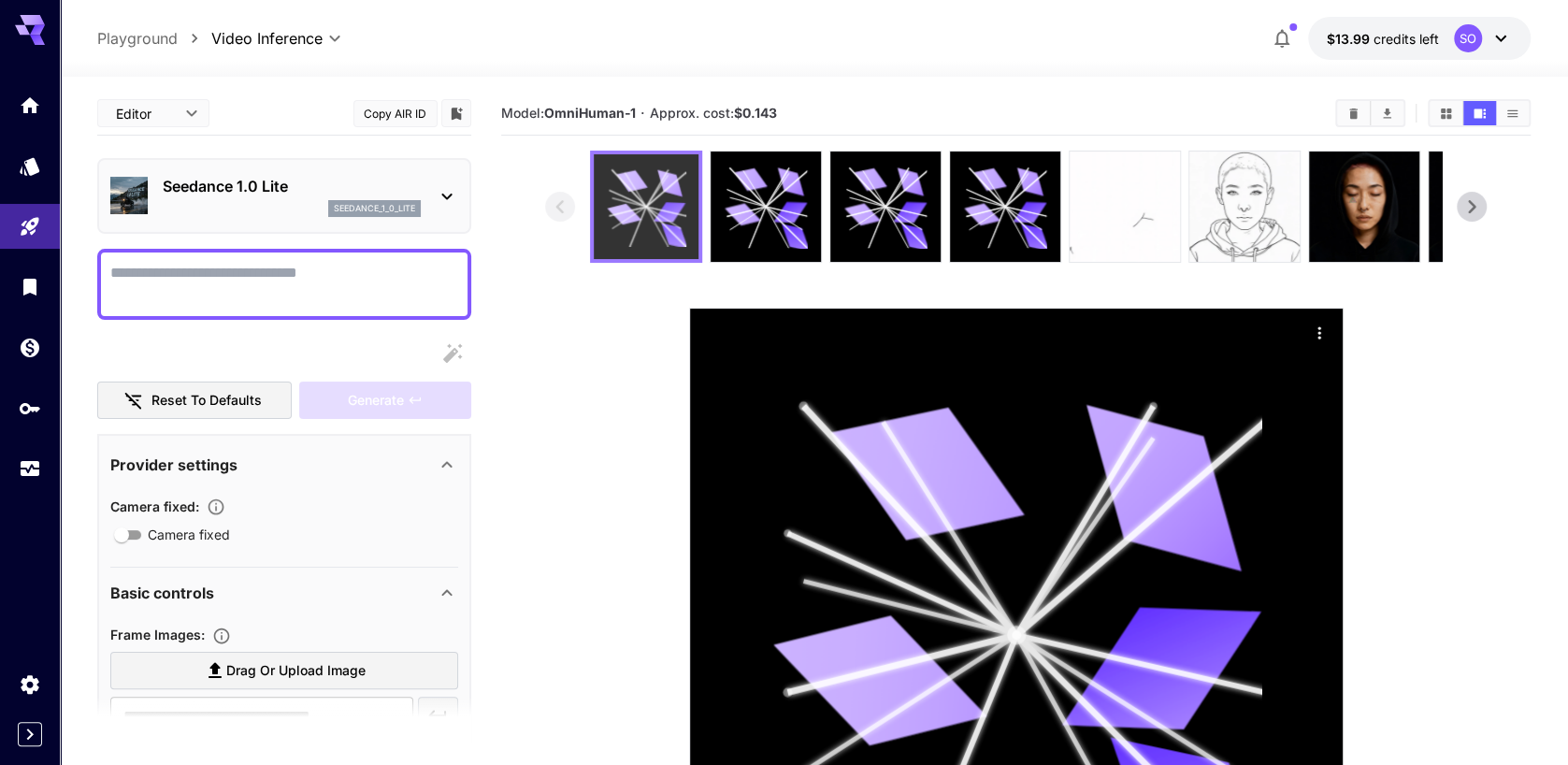
click at [623, 231] on icon at bounding box center [646, 207] width 79 height 79
click at [442, 185] on icon at bounding box center [446, 195] width 22 height 22
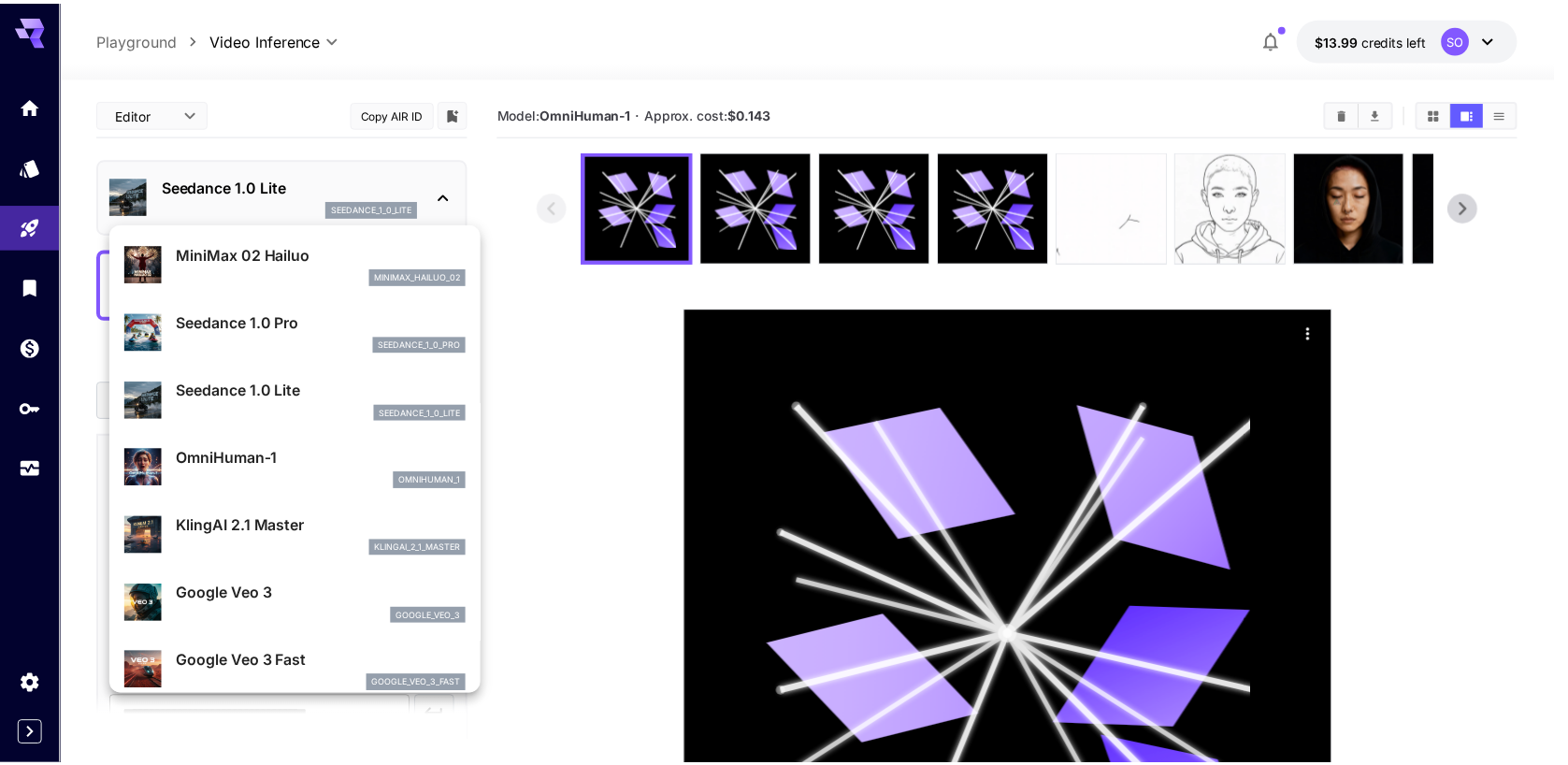
scroll to position [67, 0]
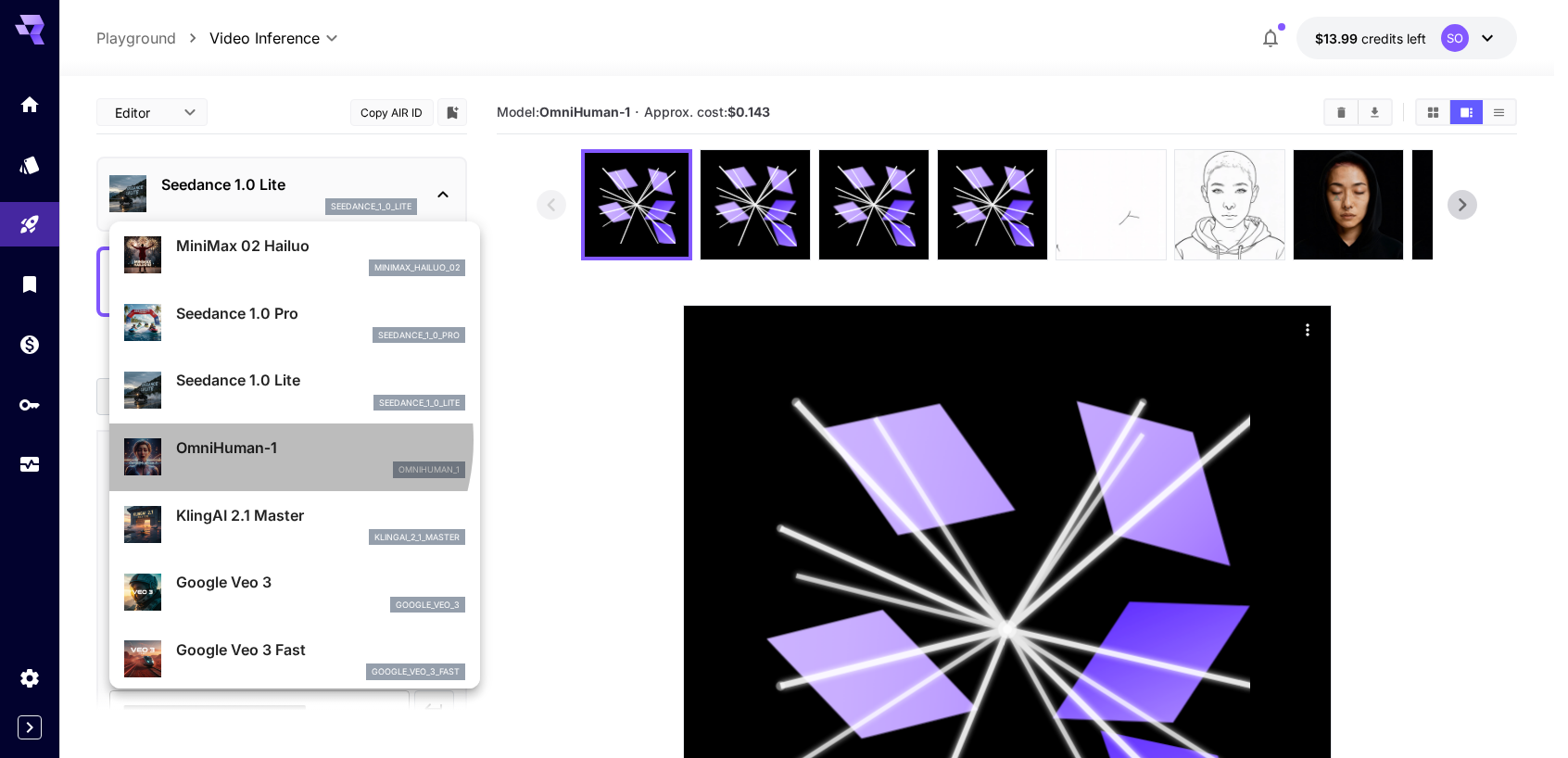
click at [257, 440] on p "OmniHuman‑1" at bounding box center [320, 447] width 289 height 22
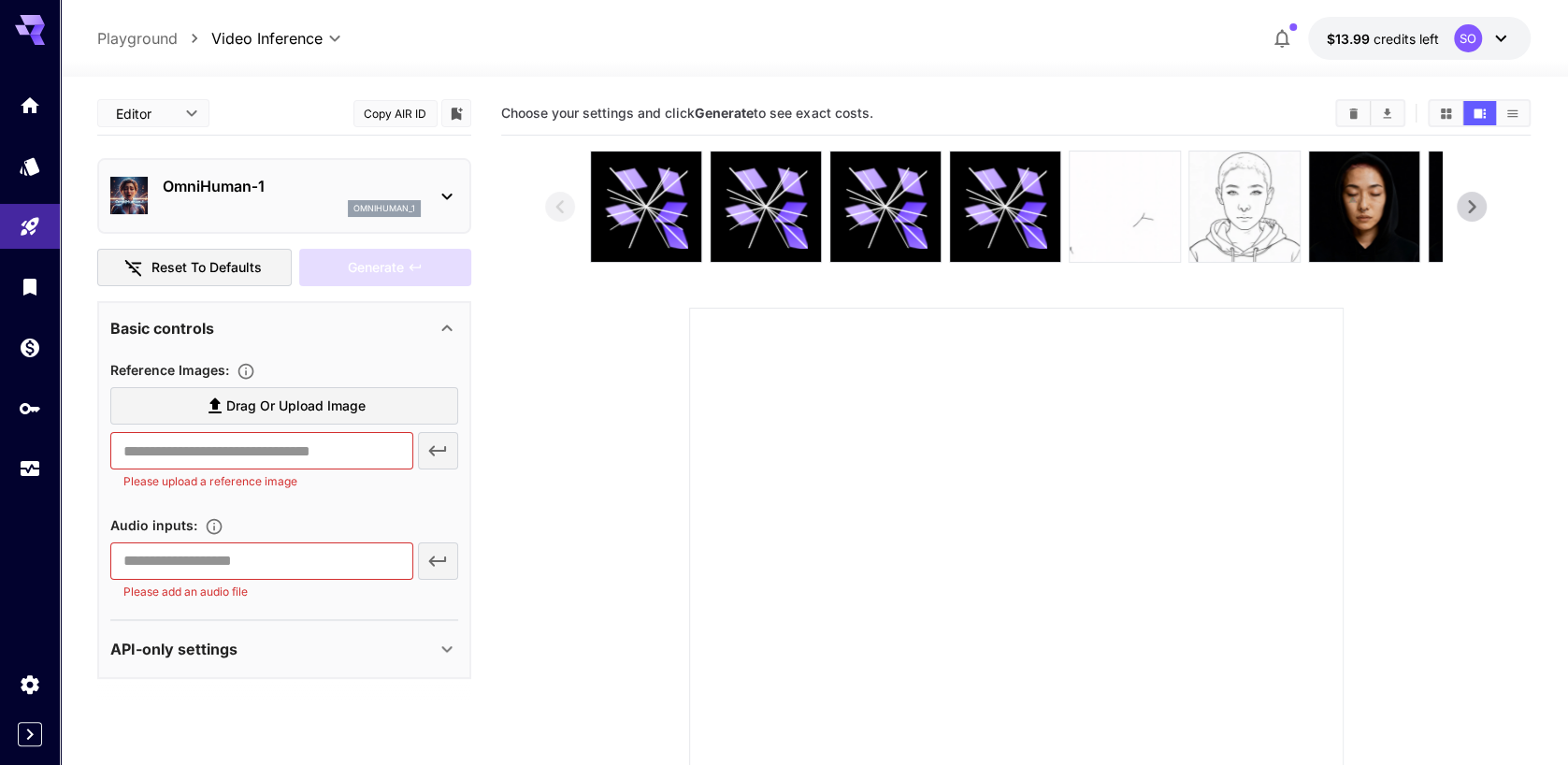
click at [307, 406] on span "Drag or upload image" at bounding box center [295, 406] width 139 height 23
click at [0, 0] on input "Drag or upload image" at bounding box center [0, 0] width 0 height 0
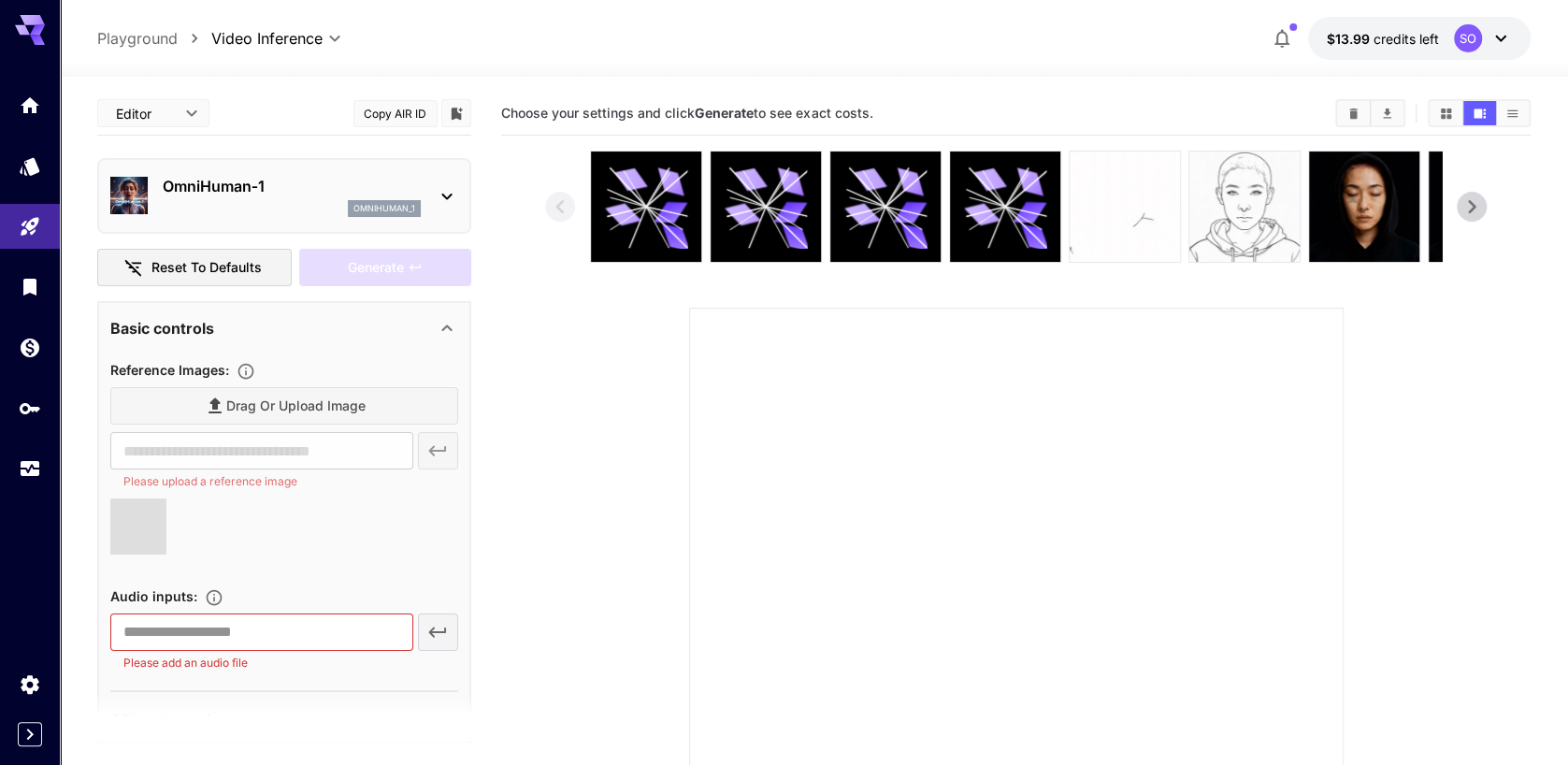
type input "**********"
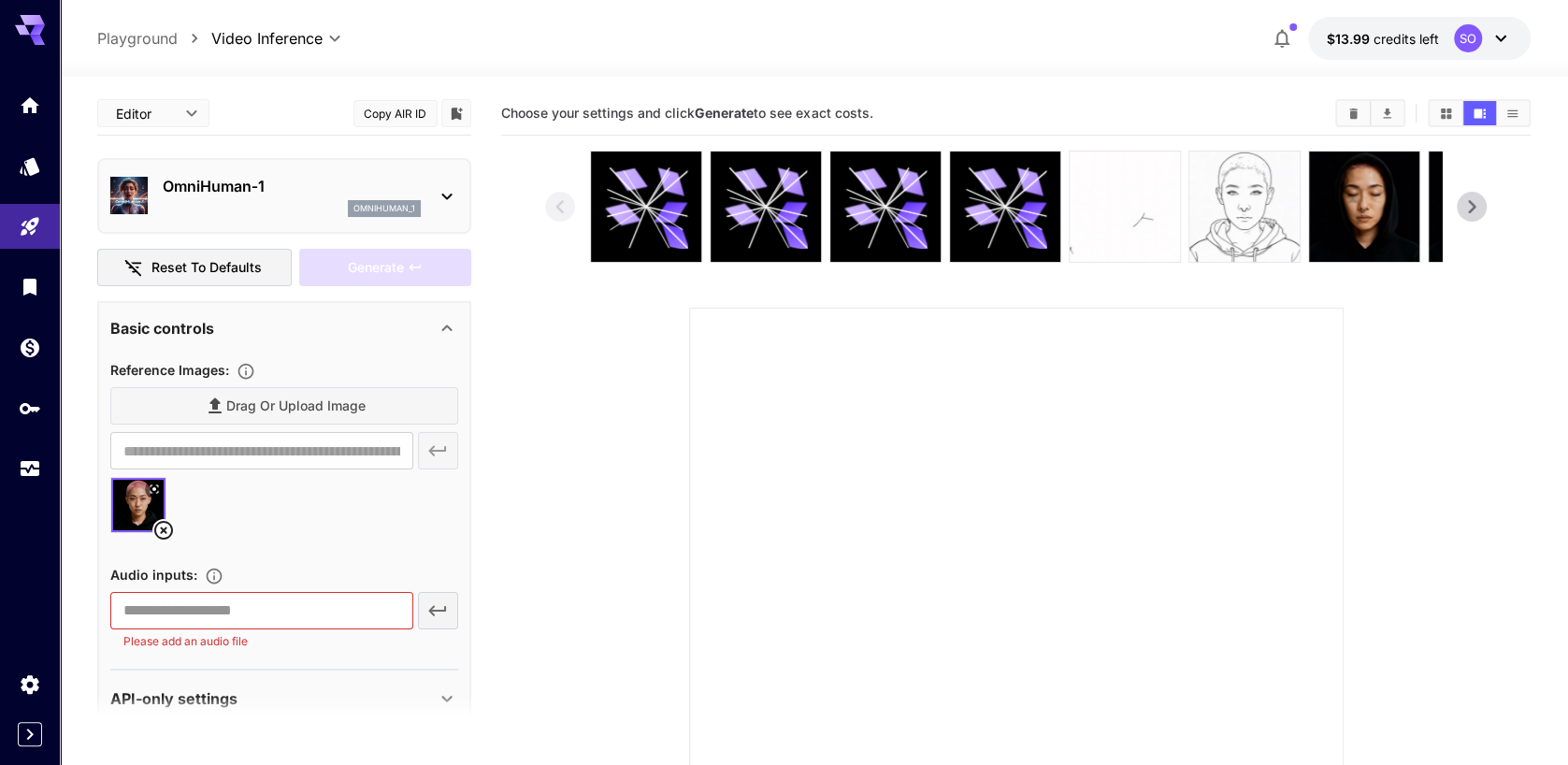
scroll to position [32, 0]
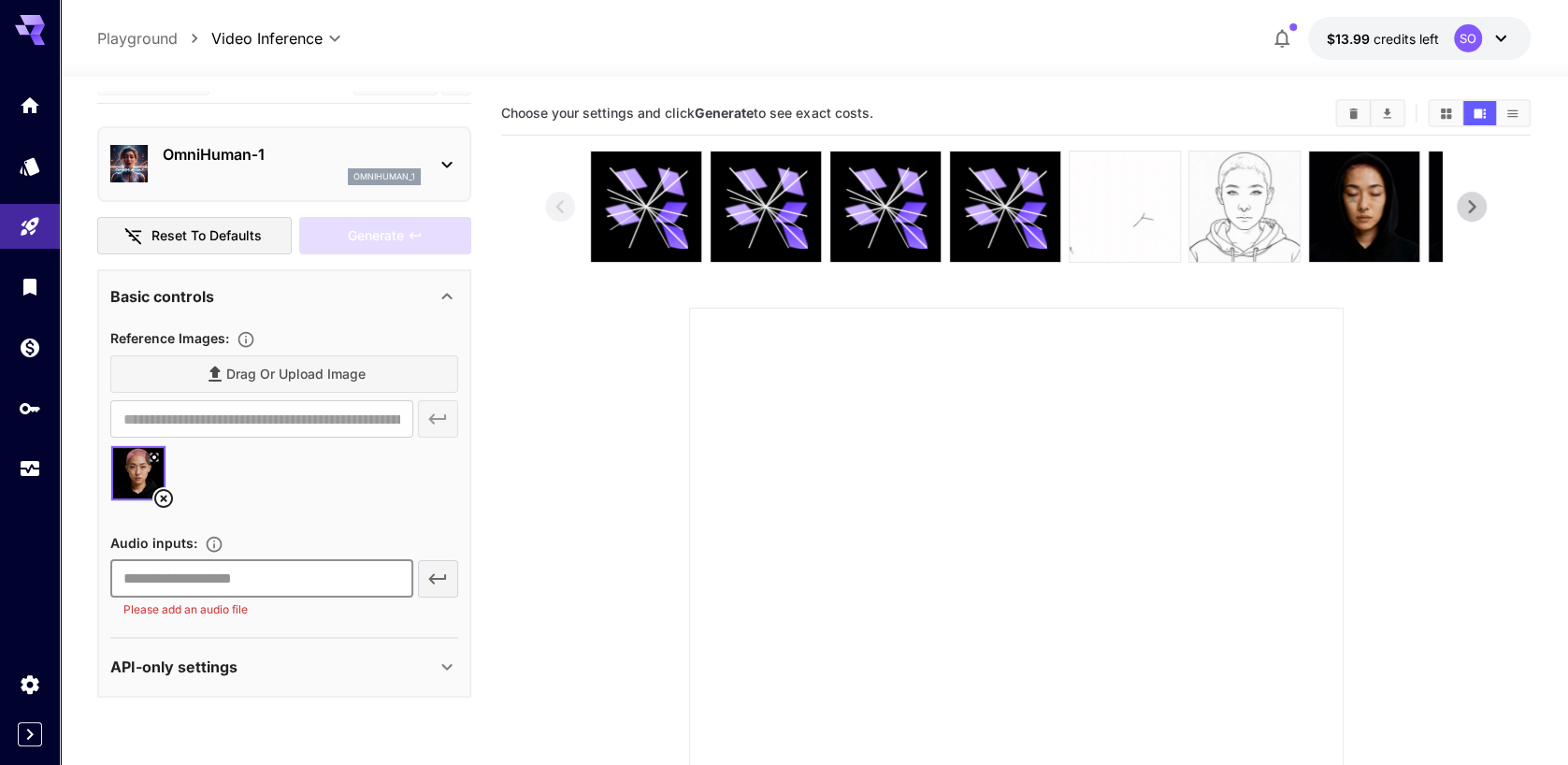
click at [283, 577] on input "text" at bounding box center [262, 578] width 302 height 38
paste input "**********"
type input "**********"
click at [436, 574] on icon "button" at bounding box center [437, 578] width 22 height 22
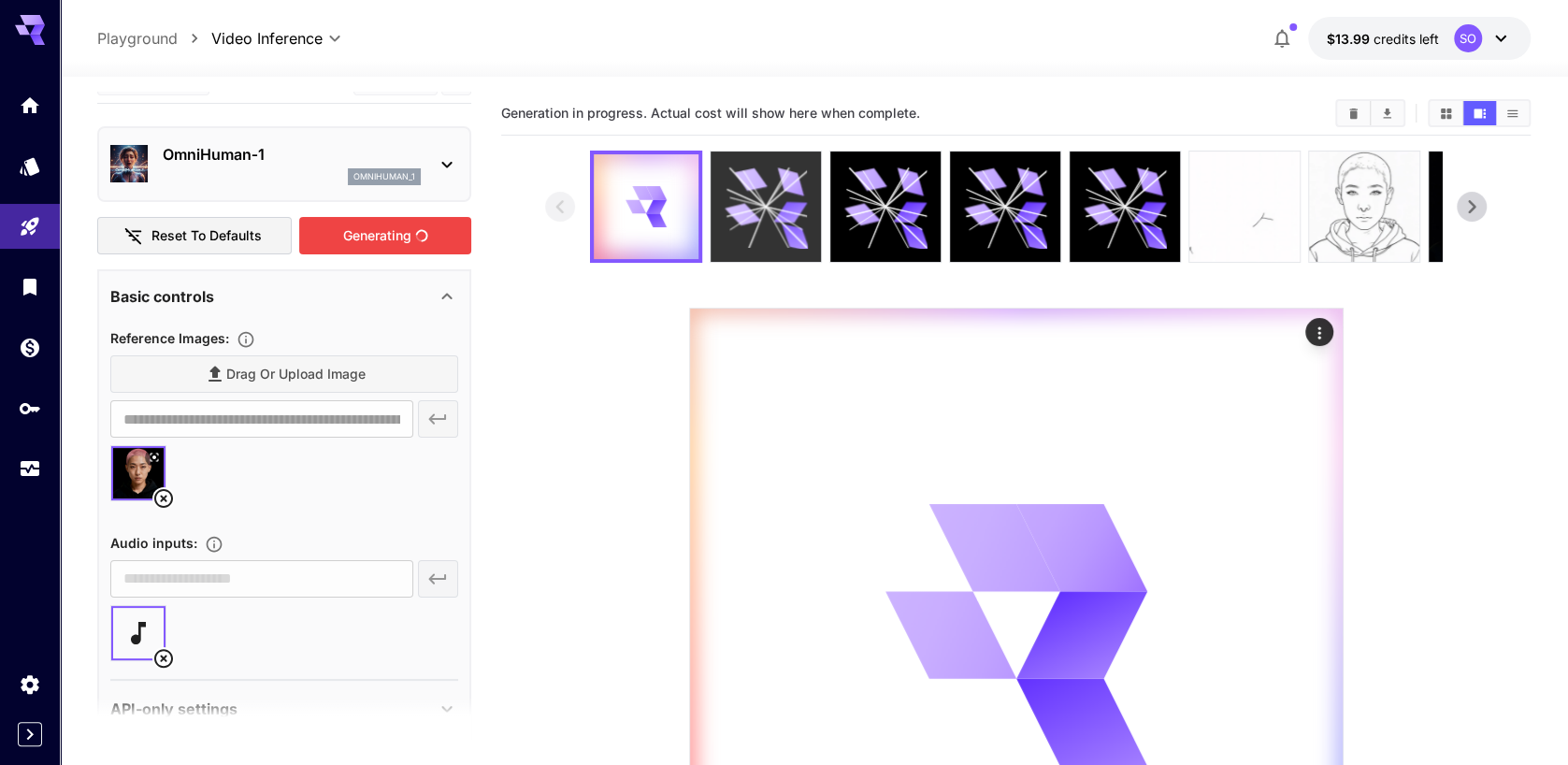
click at [774, 195] on icon at bounding box center [766, 207] width 84 height 84
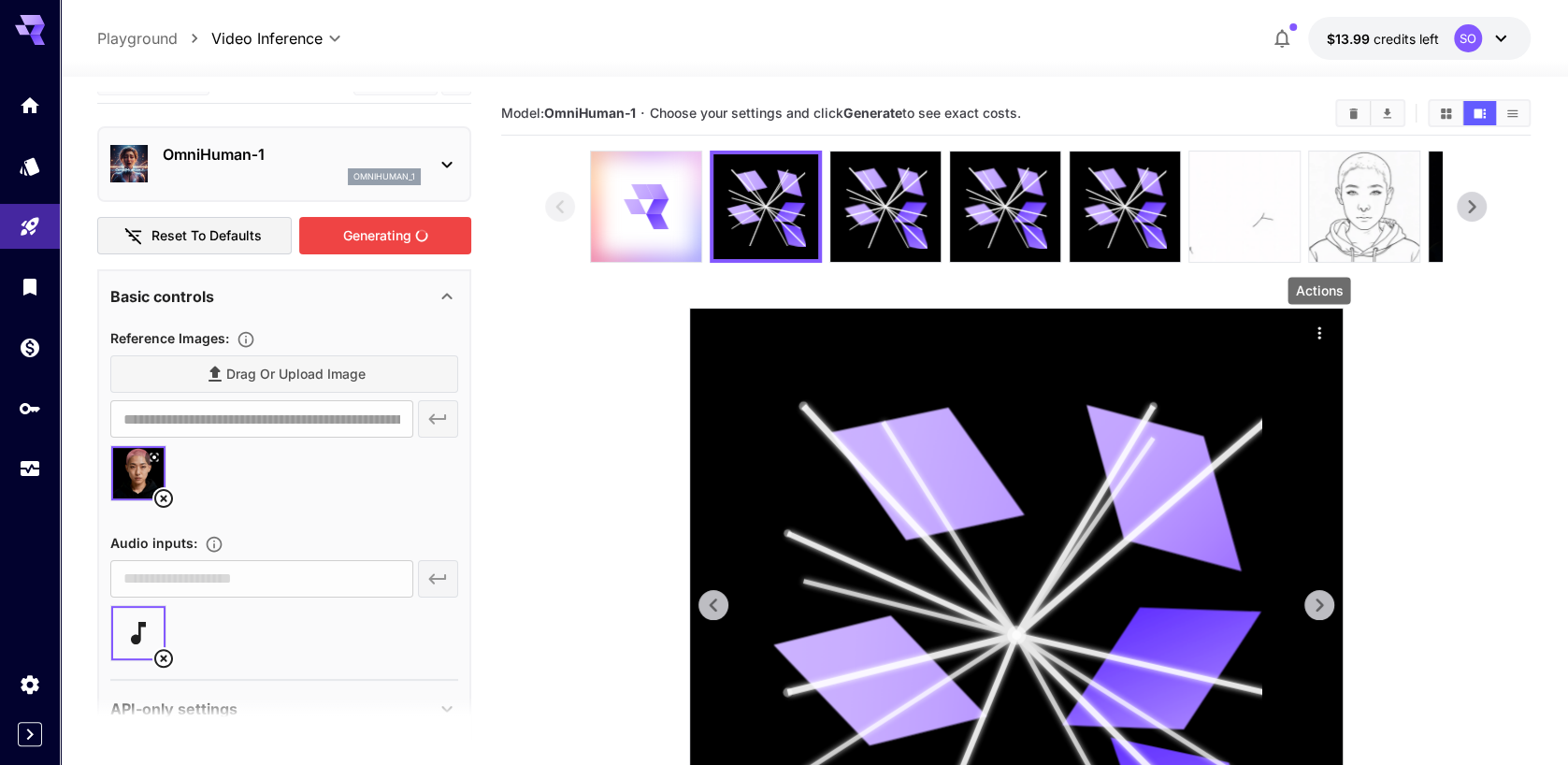
click at [1321, 331] on icon "Actions" at bounding box center [1319, 332] width 18 height 18
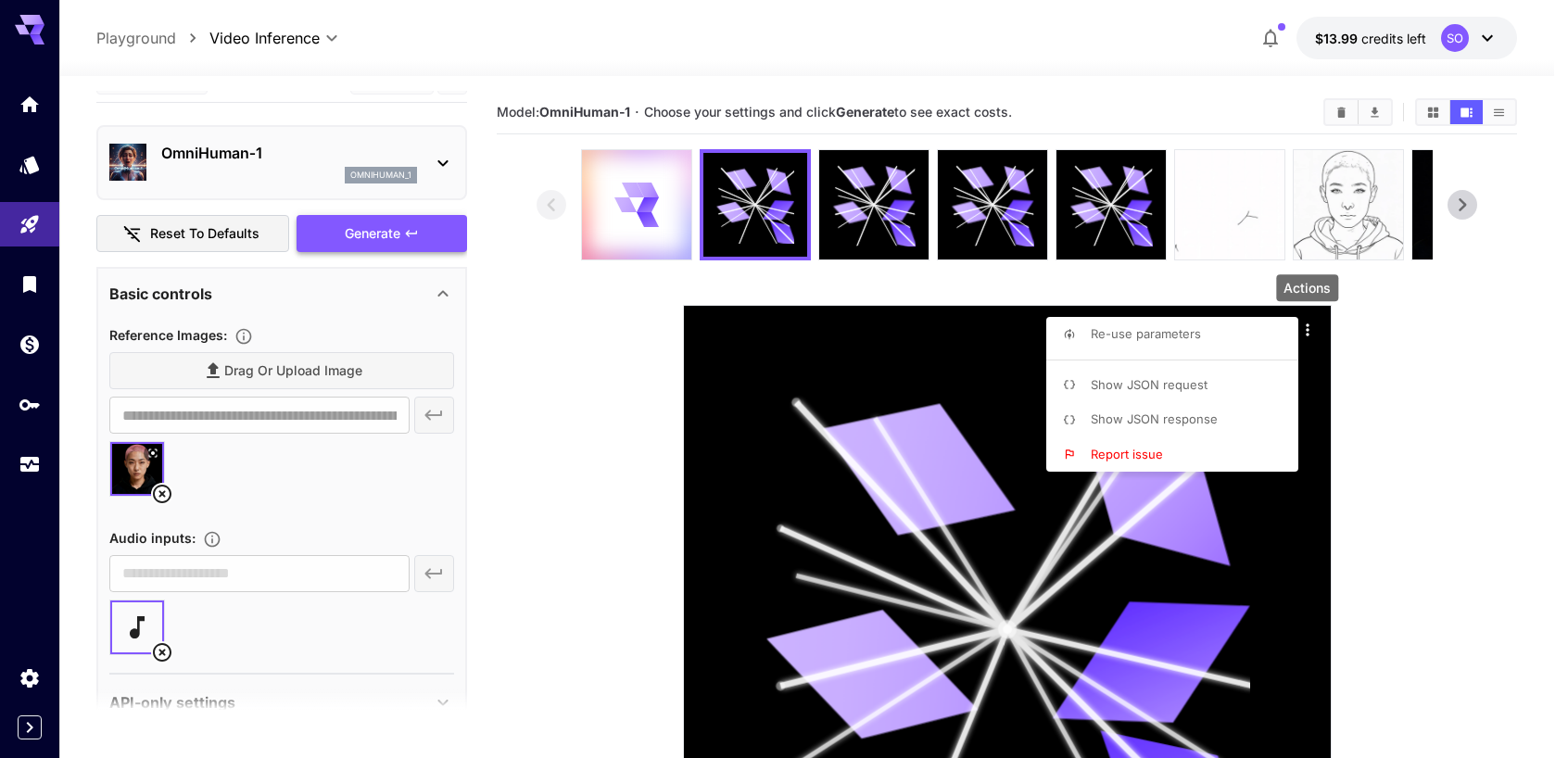
click at [1197, 416] on span "Show JSON response" at bounding box center [1153, 420] width 127 height 15
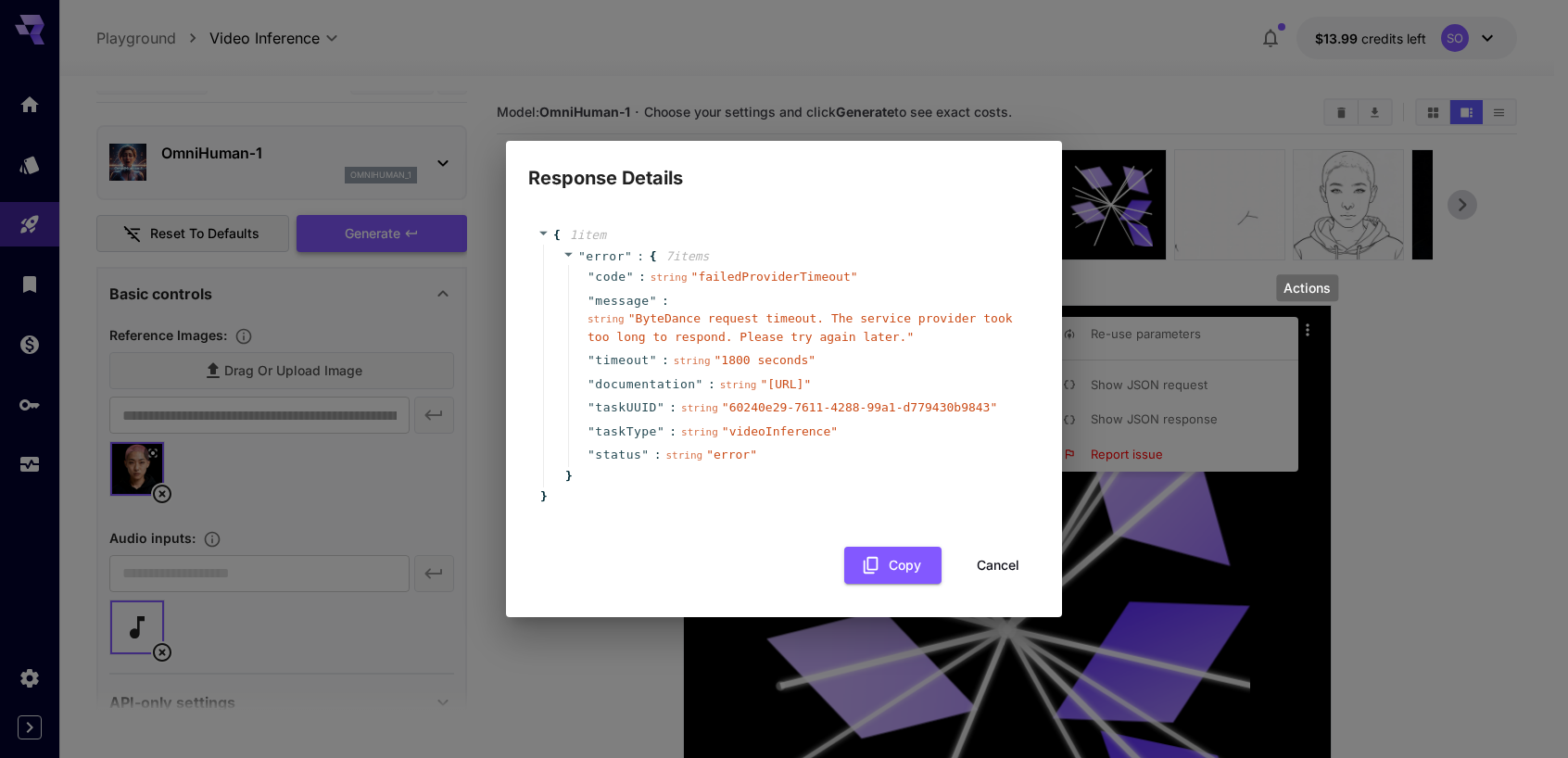
click at [799, 397] on div "" documentation " : string " https://runware.ai/docs/en/getting-started/introdu…" at bounding box center [797, 384] width 458 height 24
click at [885, 574] on button "Copy" at bounding box center [893, 566] width 97 height 38
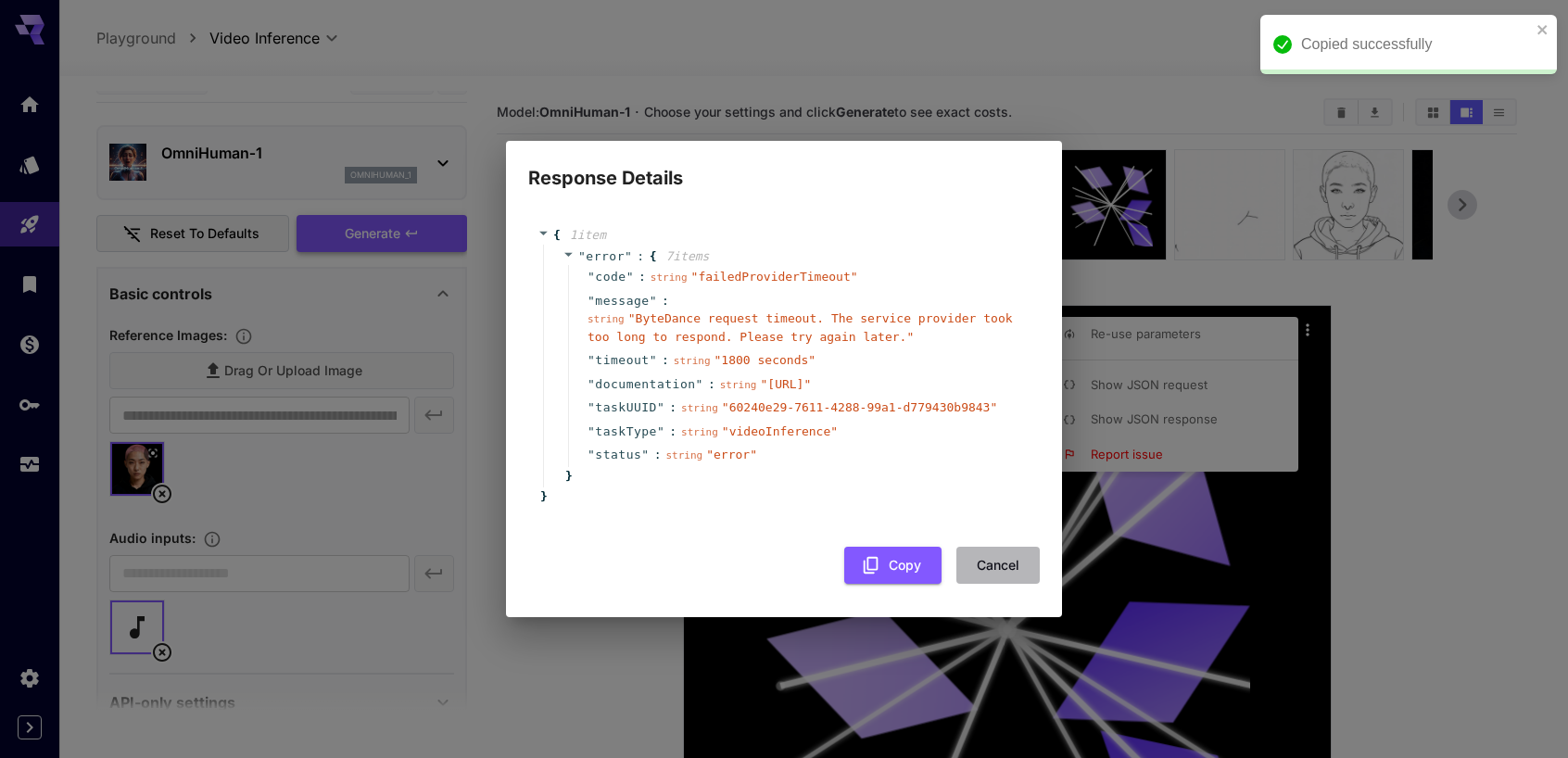
click at [992, 576] on button "Cancel" at bounding box center [997, 566] width 83 height 38
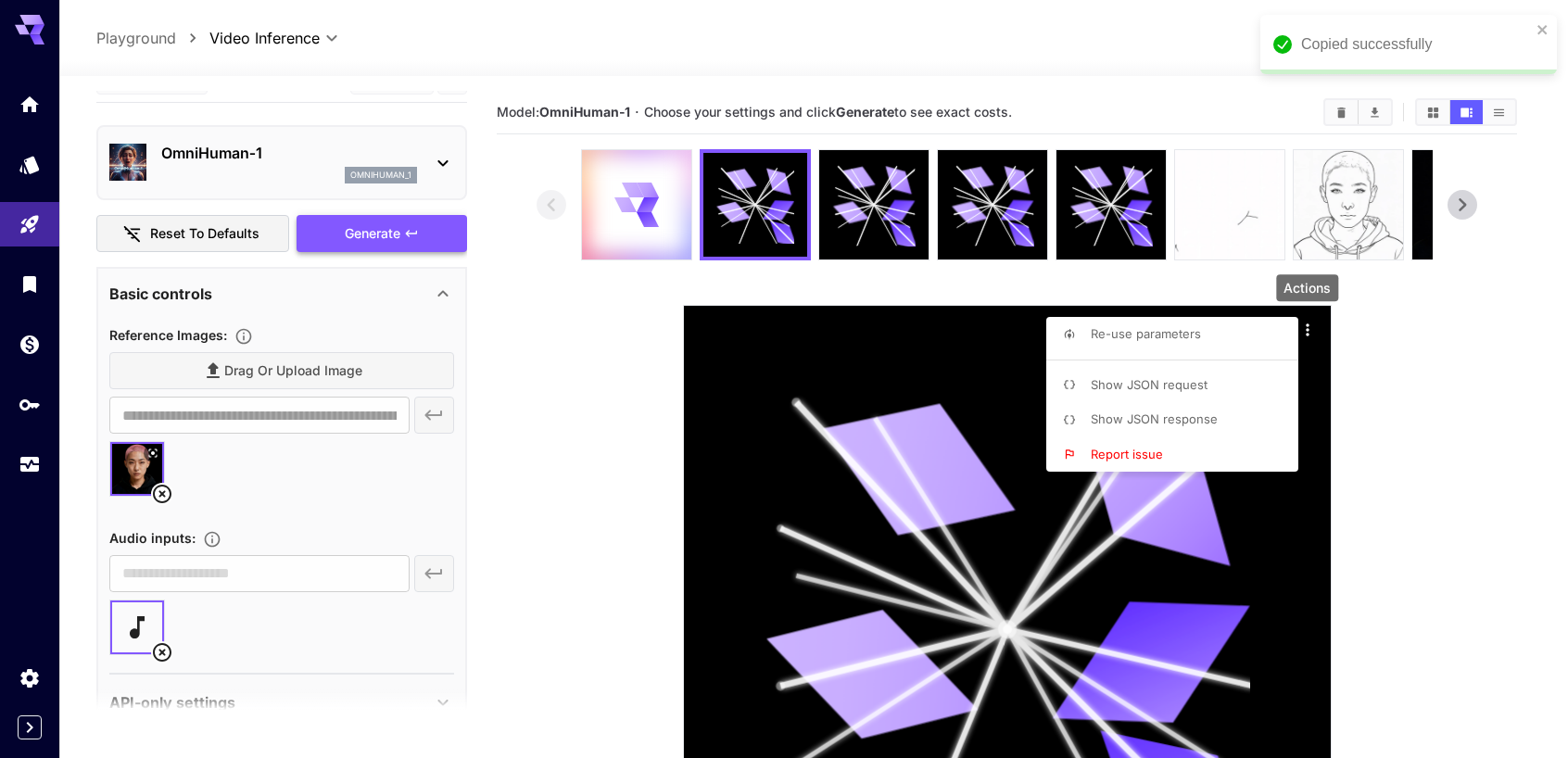
click at [638, 215] on div at bounding box center [784, 379] width 1568 height 758
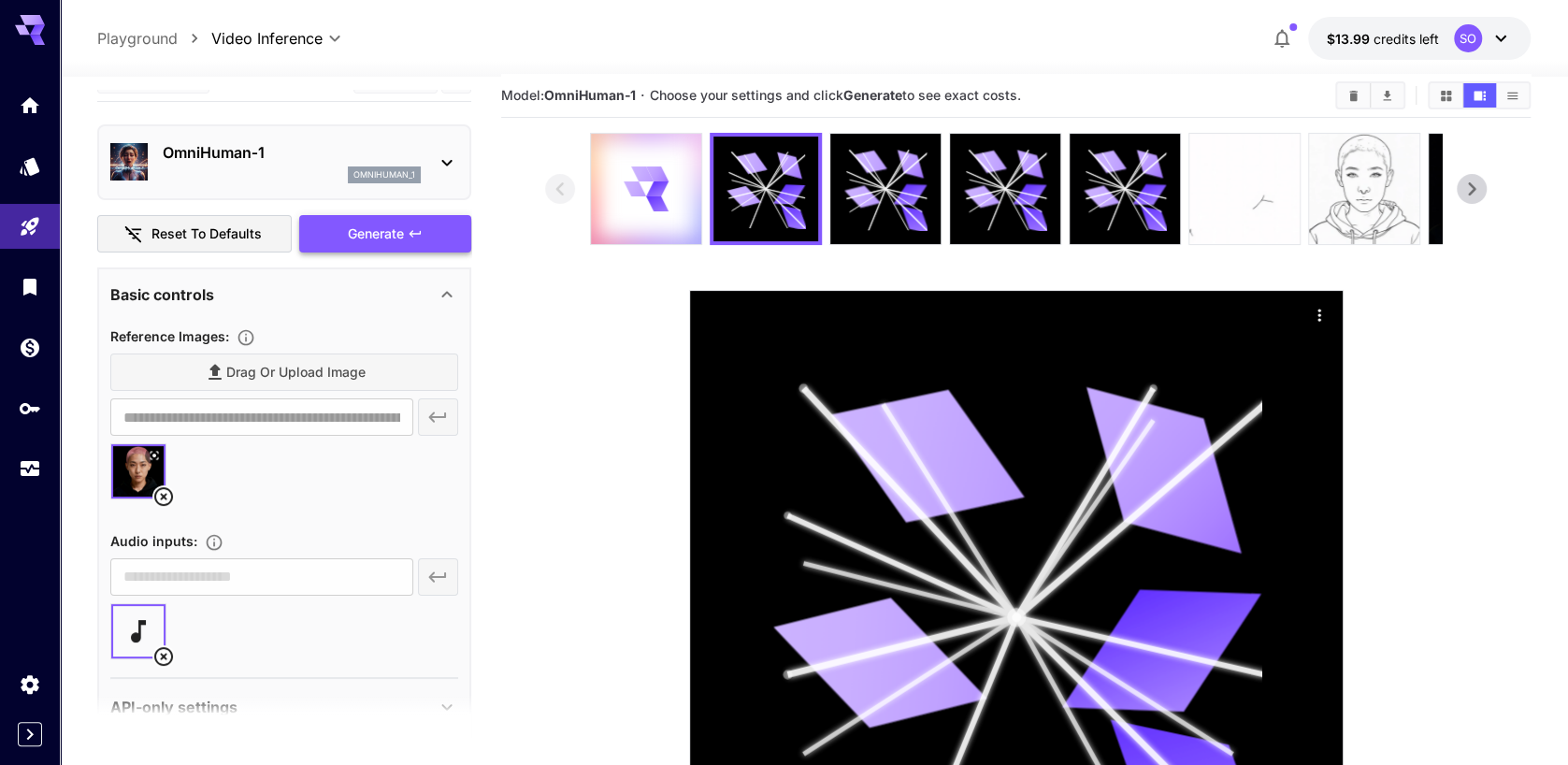
scroll to position [0, 0]
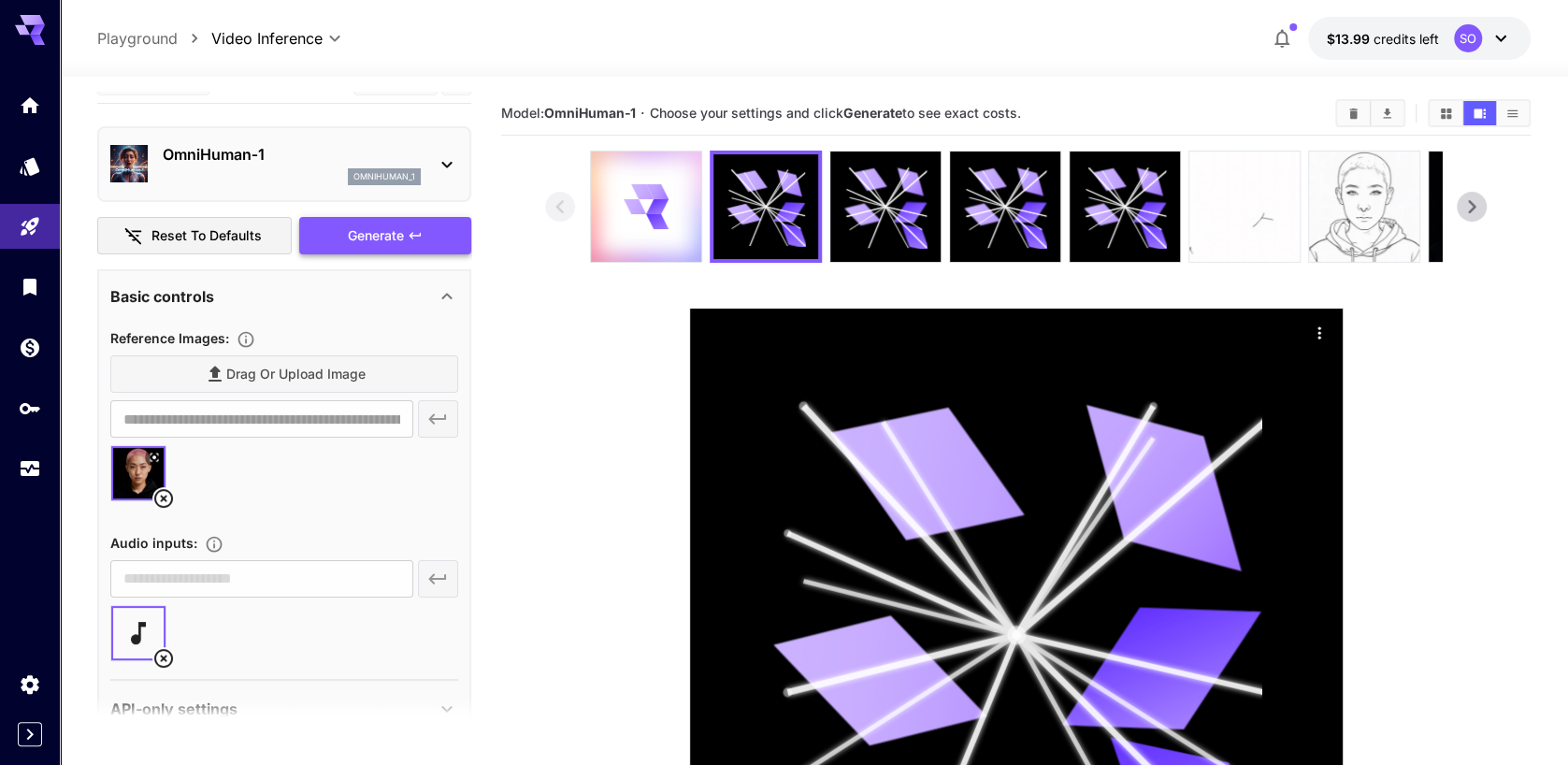
click at [305, 720] on section at bounding box center [284, 718] width 374 height 47
click at [635, 220] on icon at bounding box center [646, 206] width 44 height 44
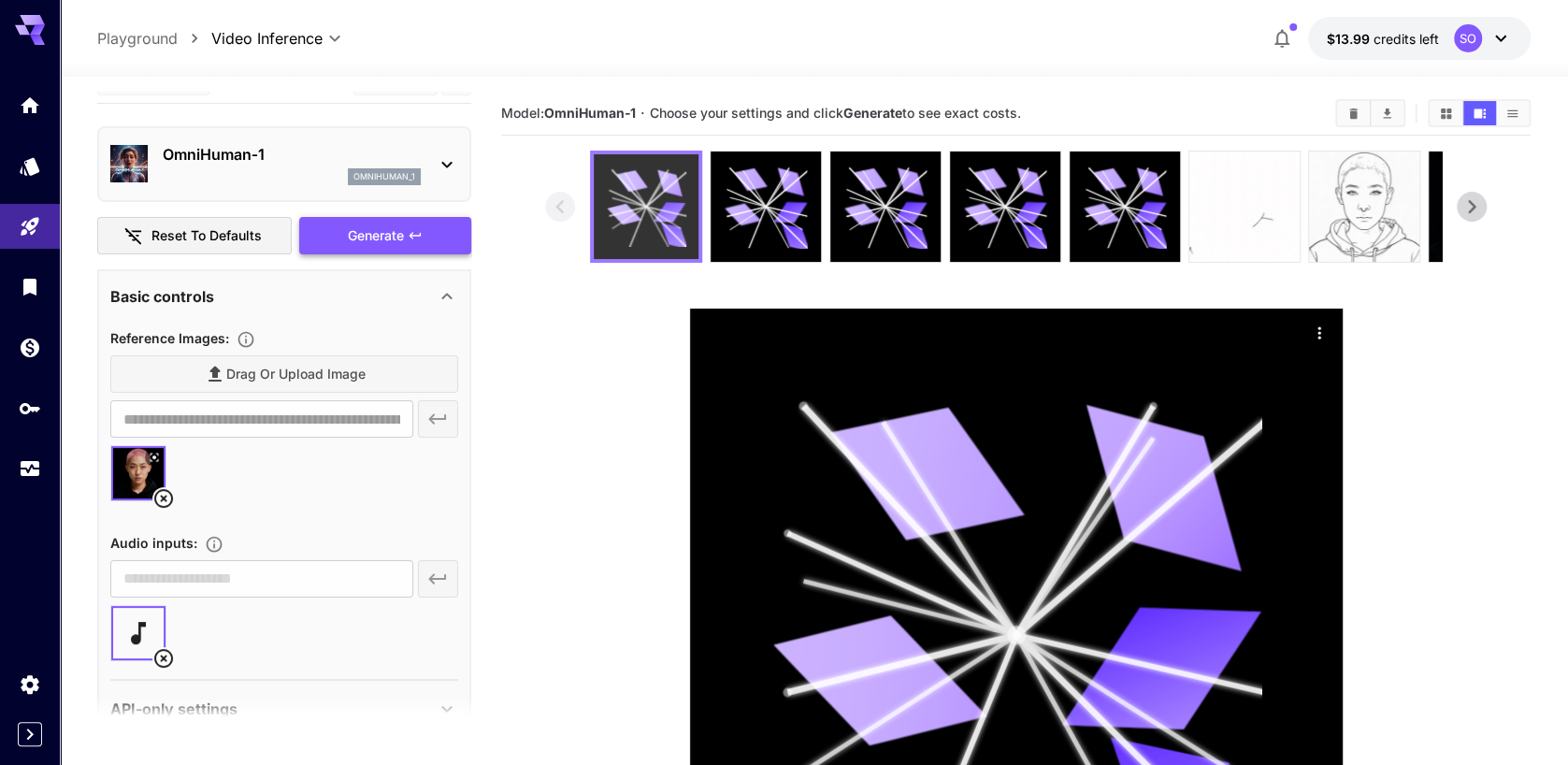
click at [163, 493] on icon at bounding box center [163, 497] width 22 height 22
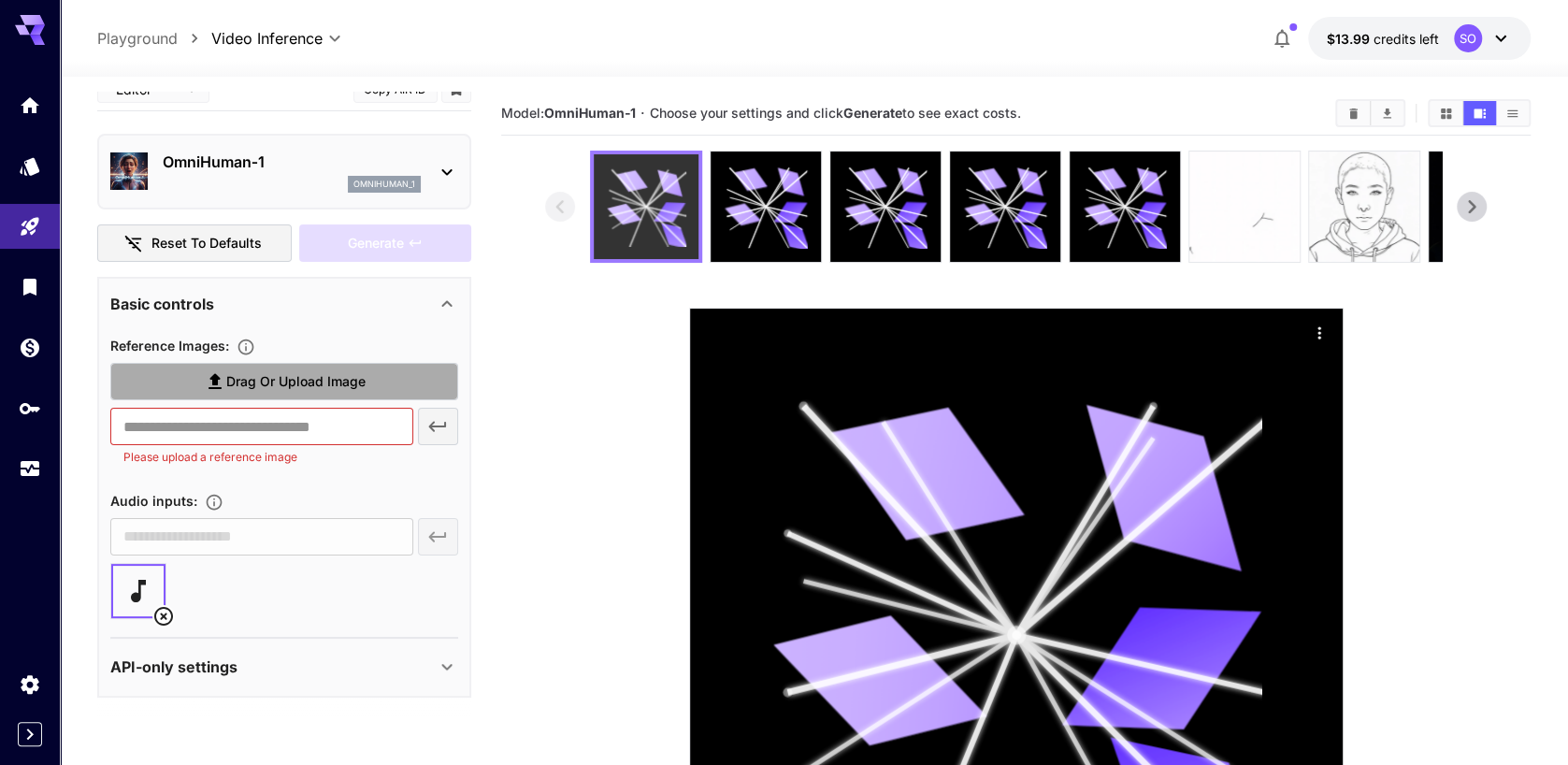
click at [278, 370] on span "Drag or upload image" at bounding box center [295, 382] width 139 height 23
click at [0, 0] on input "Drag or upload image" at bounding box center [0, 0] width 0 height 0
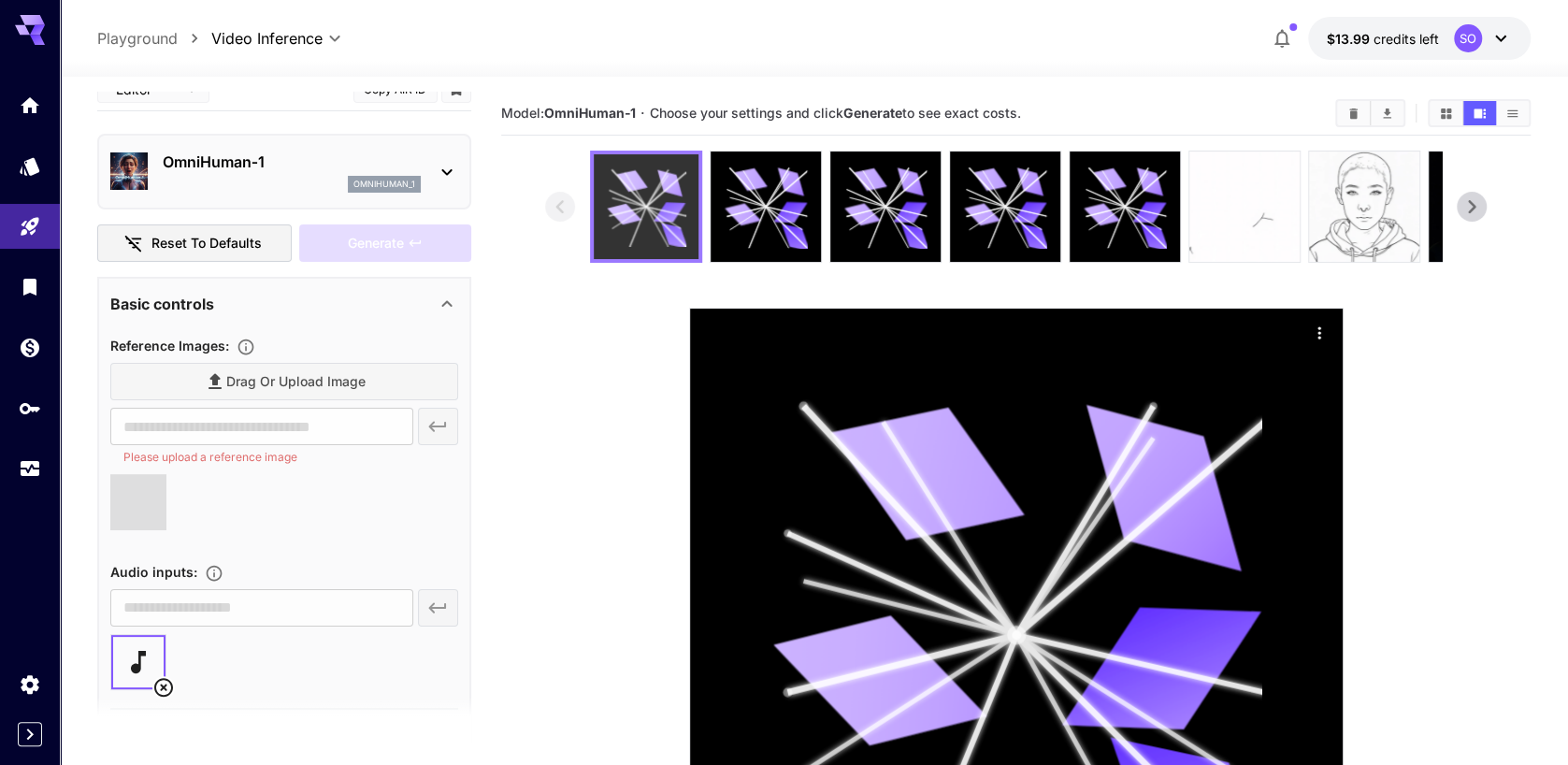
type input "**********"
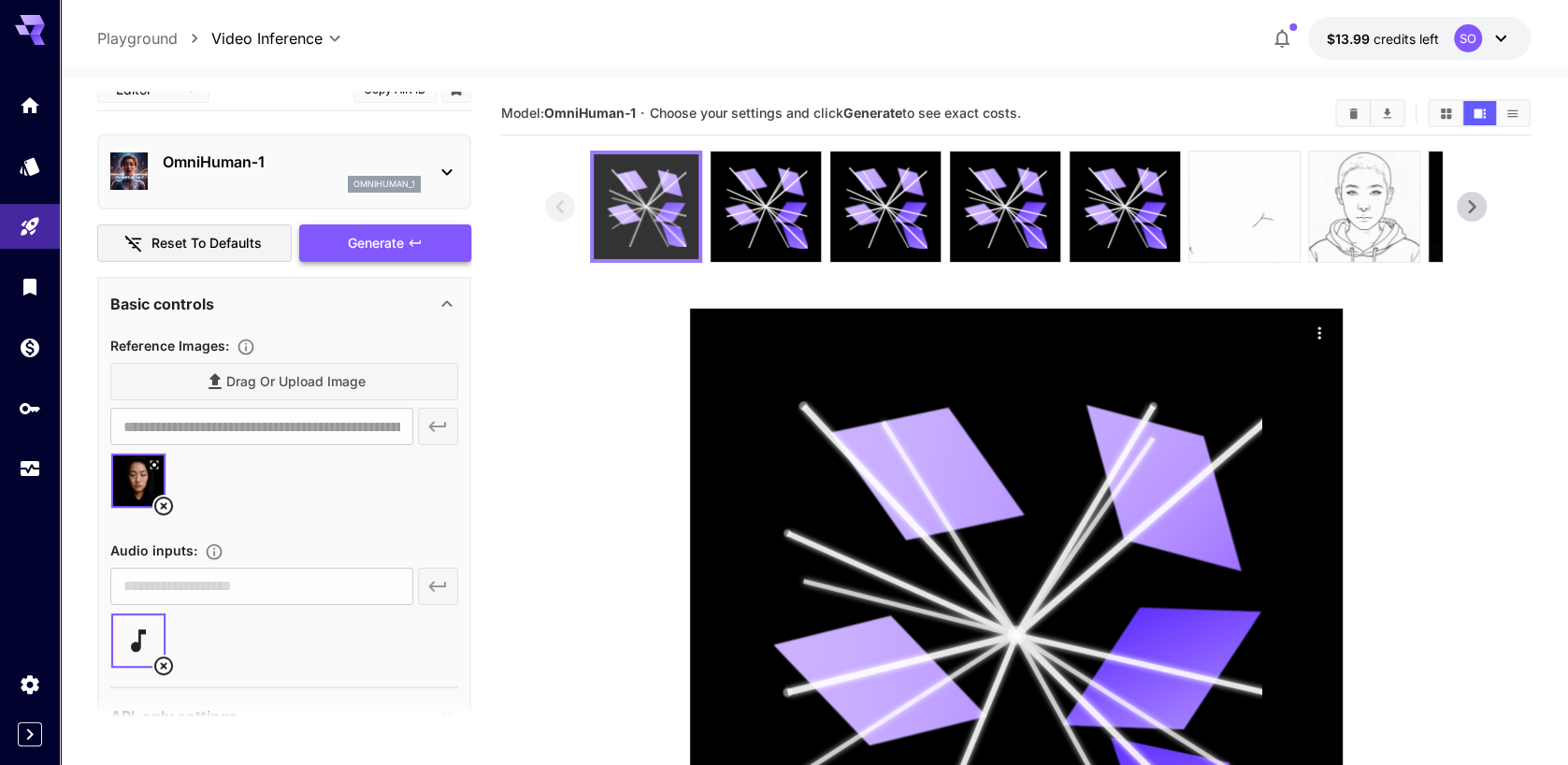
click at [164, 662] on icon at bounding box center [163, 665] width 18 height 18
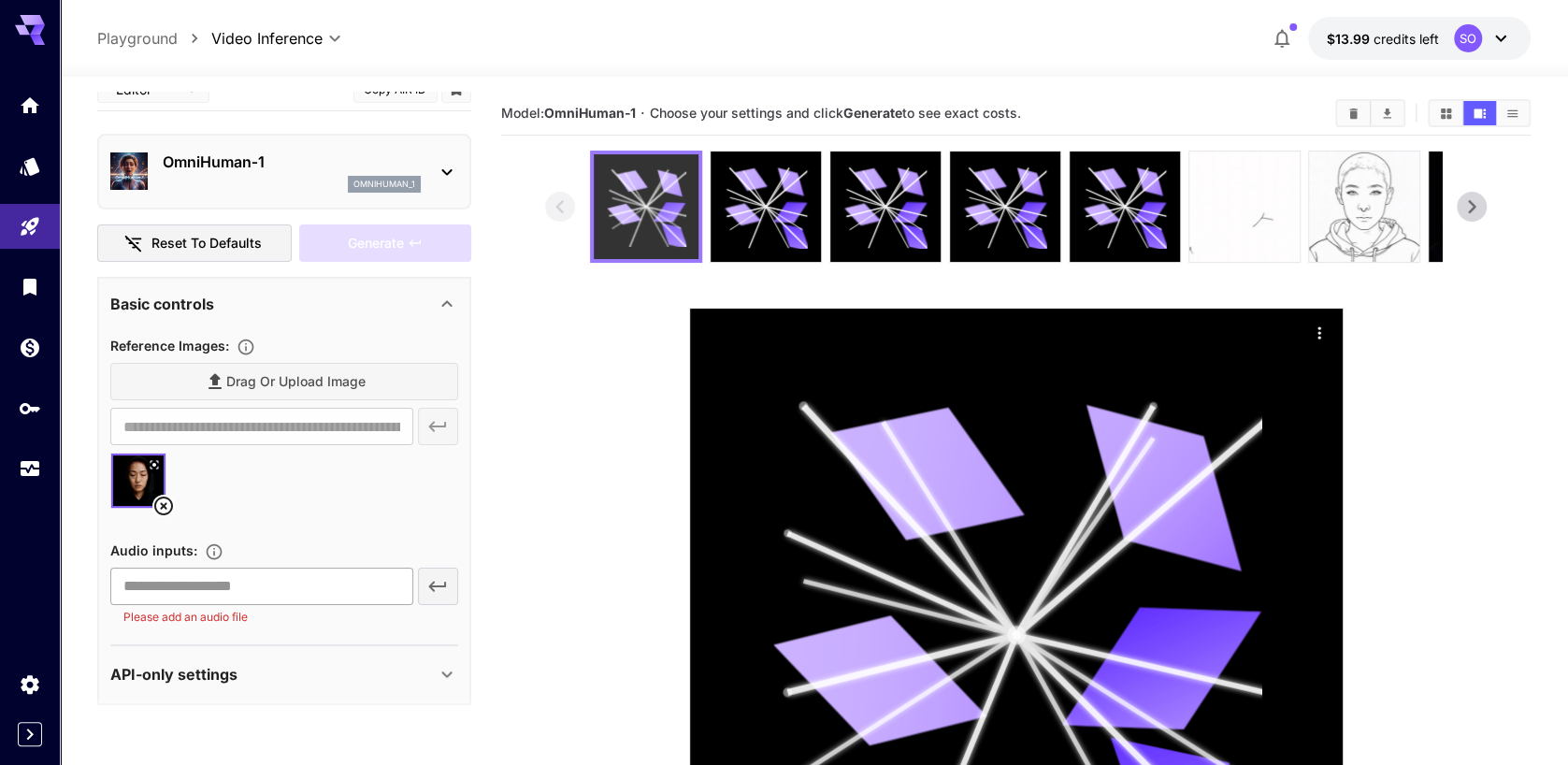
click at [180, 592] on input "text" at bounding box center [262, 586] width 302 height 38
paste input "**********"
type input "**********"
click at [442, 582] on icon "button" at bounding box center [437, 586] width 22 height 22
